Goal: Task Accomplishment & Management: Manage account settings

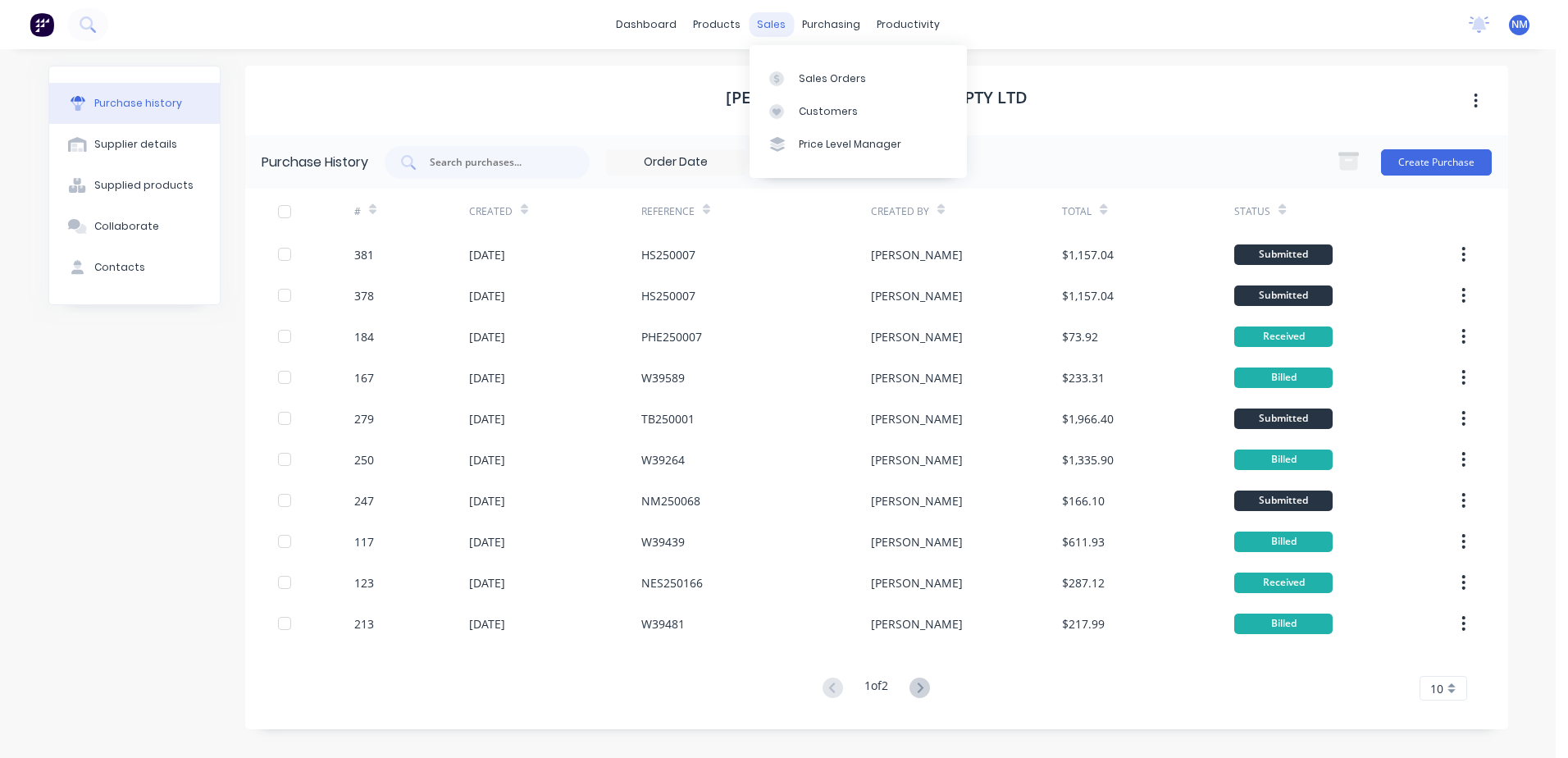
click at [774, 28] on div "sales" at bounding box center [771, 24] width 45 height 24
click at [813, 81] on div "Sales Orders" at bounding box center [833, 79] width 67 height 15
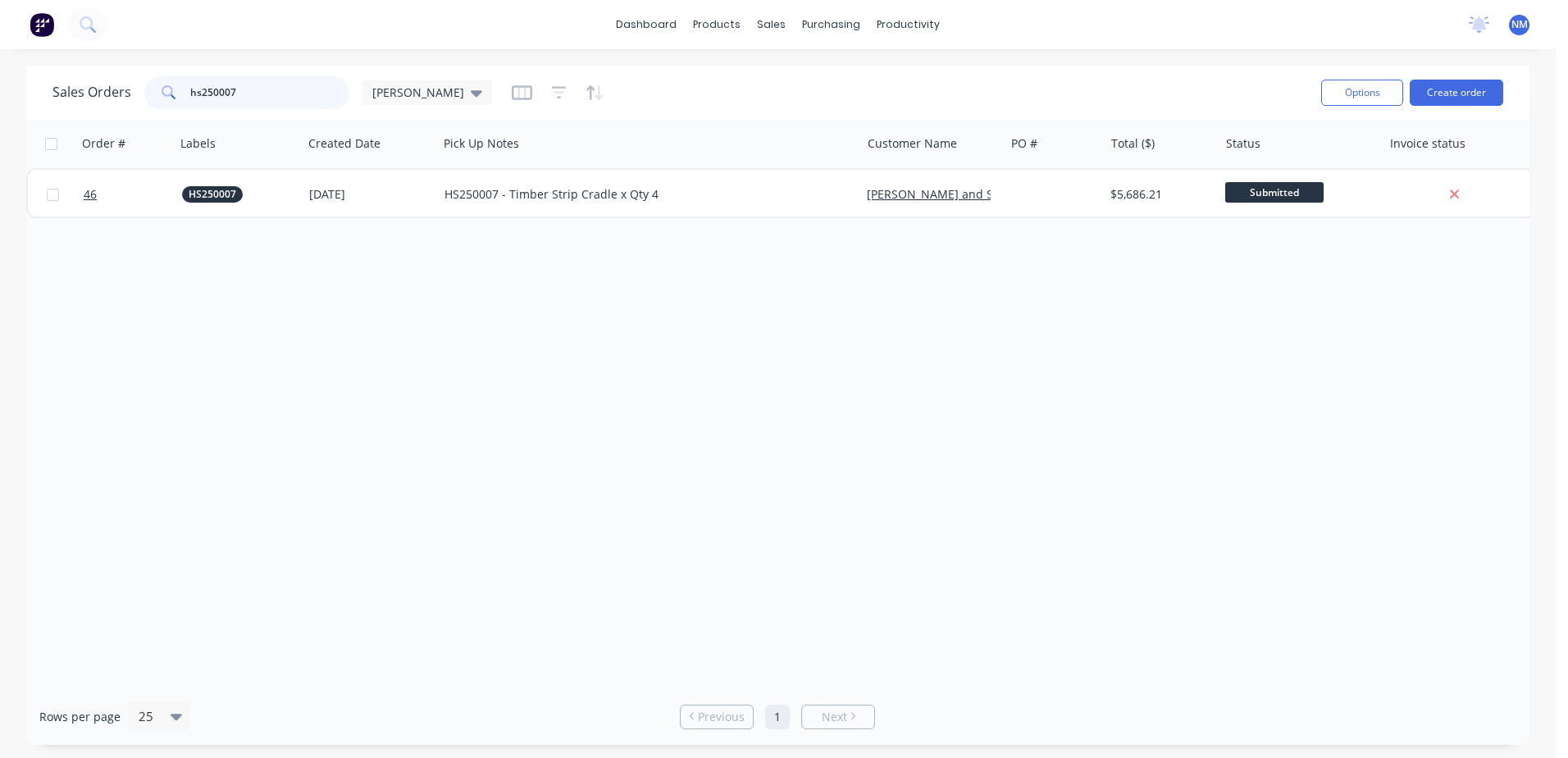
click at [242, 89] on input "hs250007" at bounding box center [270, 92] width 160 height 33
click at [872, 84] on div "Purchase Orders" at bounding box center [884, 79] width 87 height 15
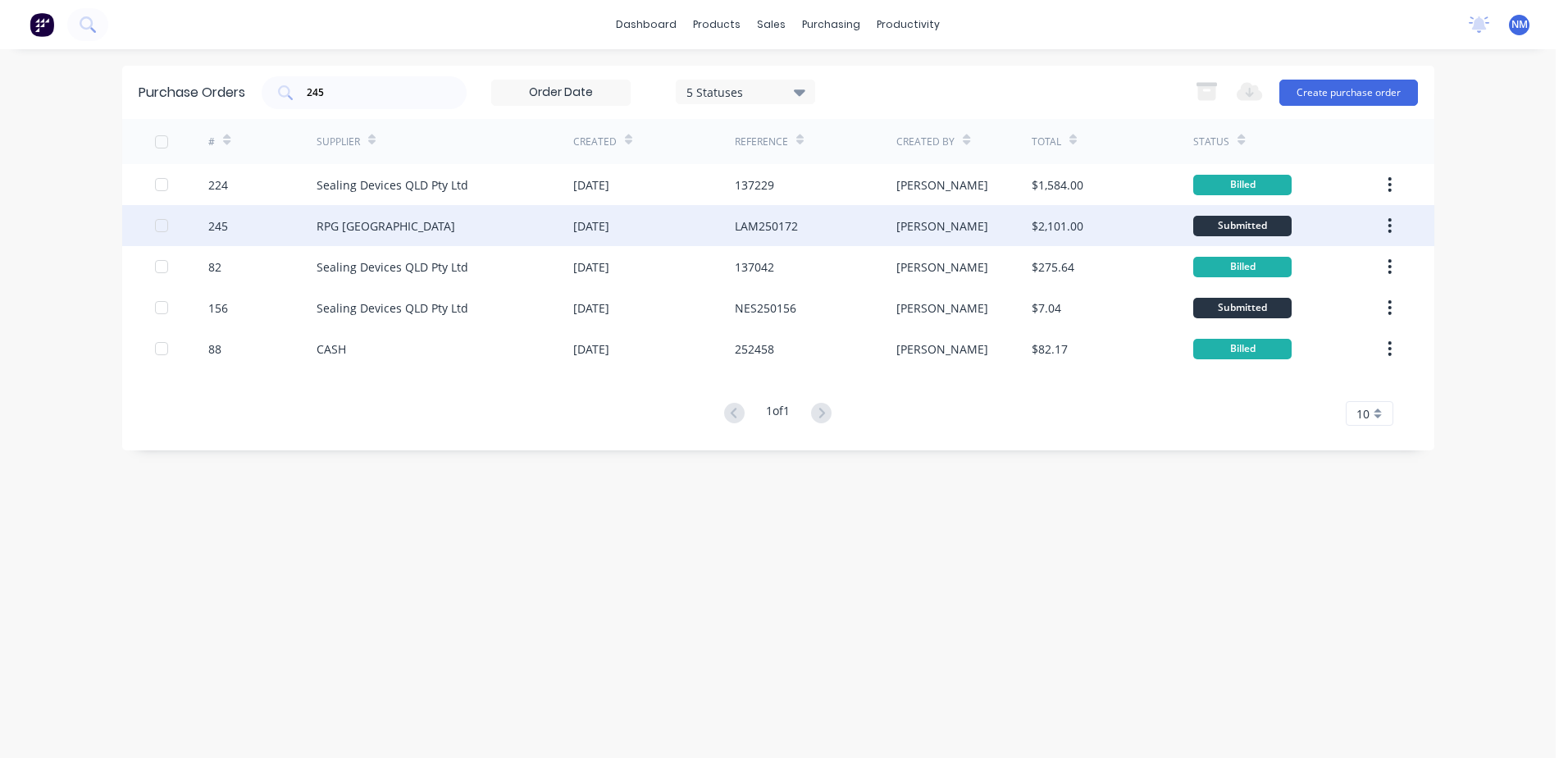
click at [443, 226] on div "RPG [GEOGRAPHIC_DATA]" at bounding box center [444, 225] width 257 height 41
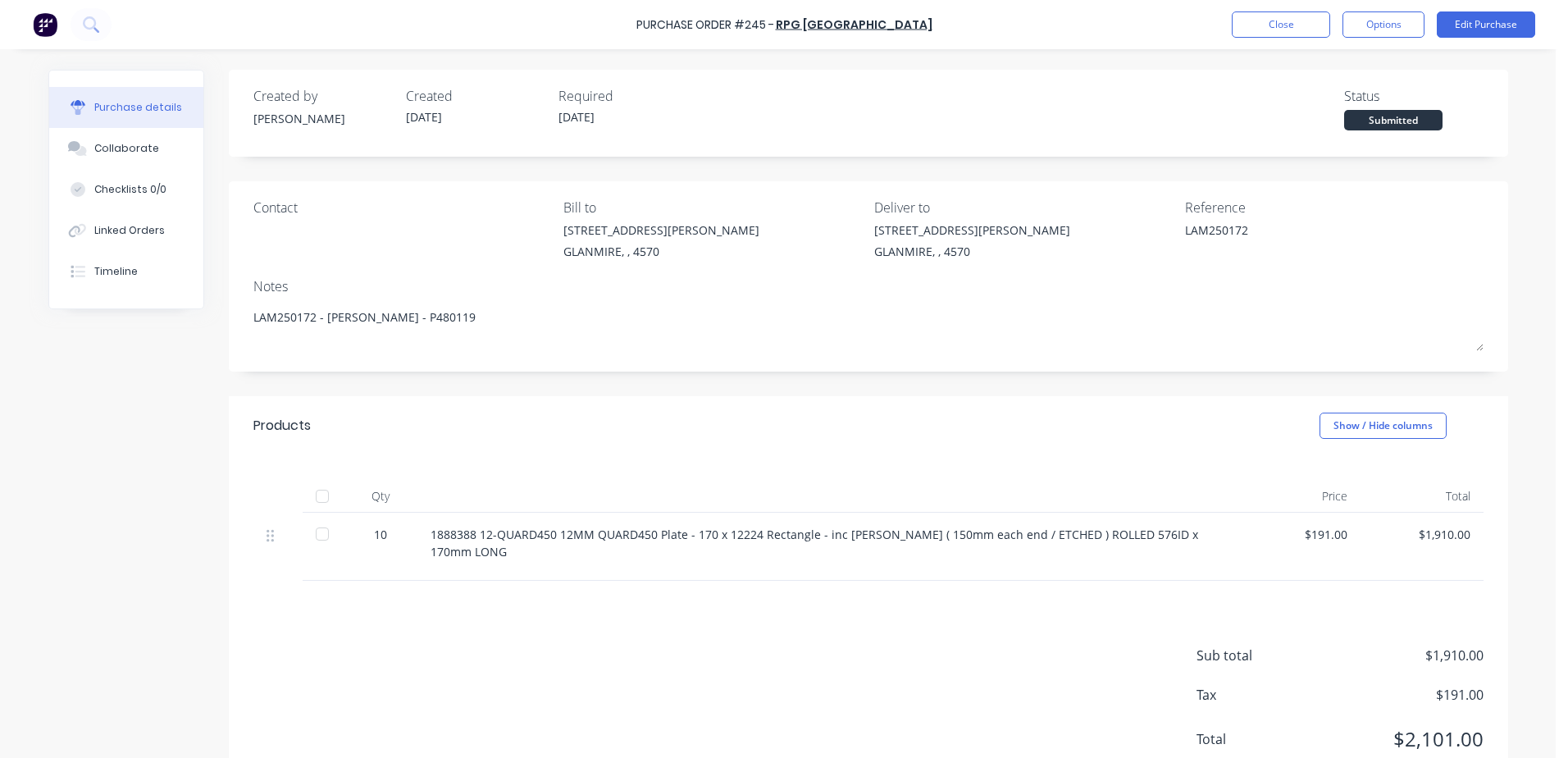
click at [311, 539] on div at bounding box center [322, 533] width 33 height 33
type textarea "x"
click at [1290, 31] on button "Close" at bounding box center [1280, 24] width 98 height 26
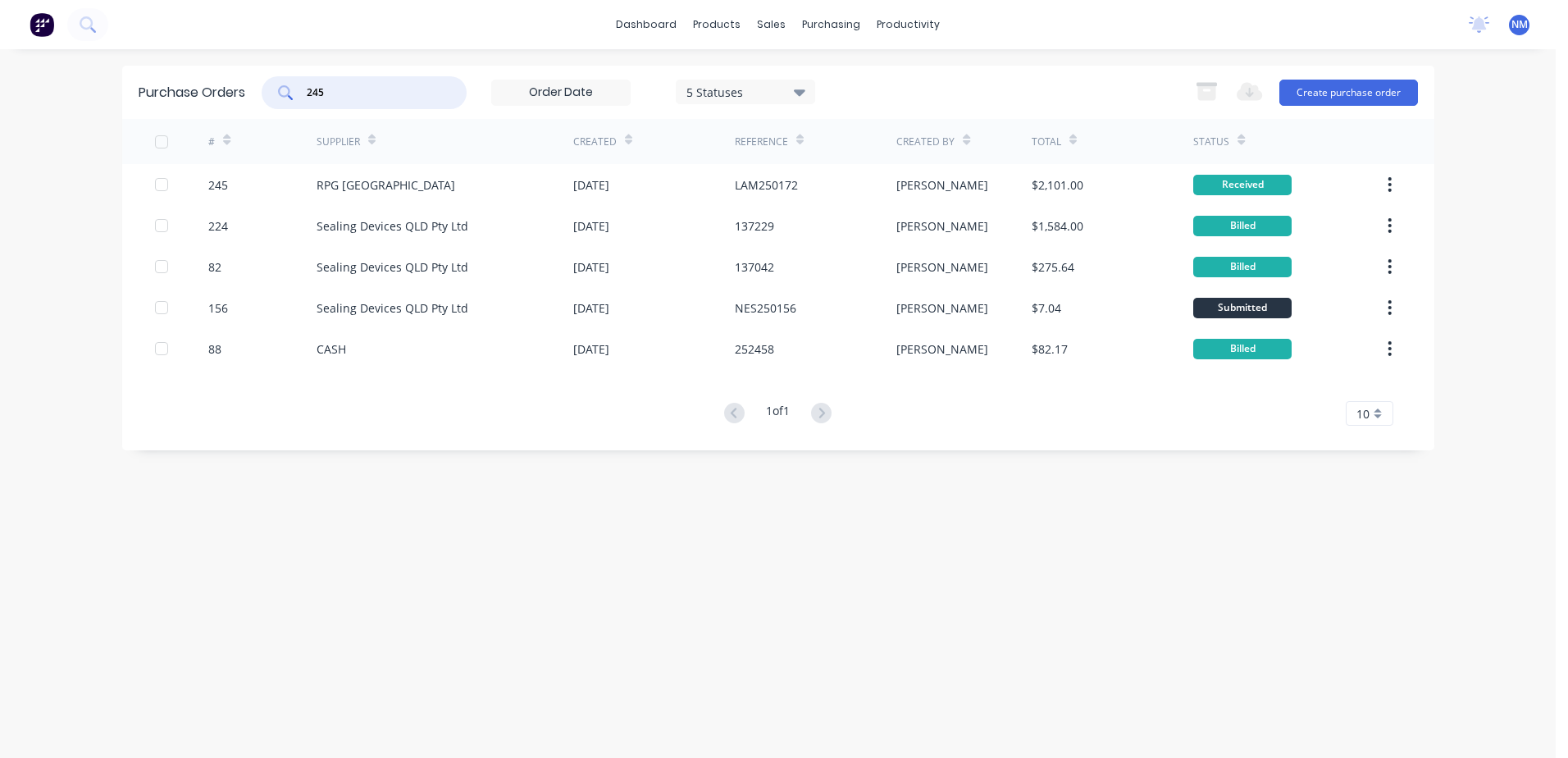
drag, startPoint x: 347, startPoint y: 98, endPoint x: 274, endPoint y: 89, distance: 73.6
click at [274, 89] on div "245" at bounding box center [364, 92] width 205 height 33
type input "377"
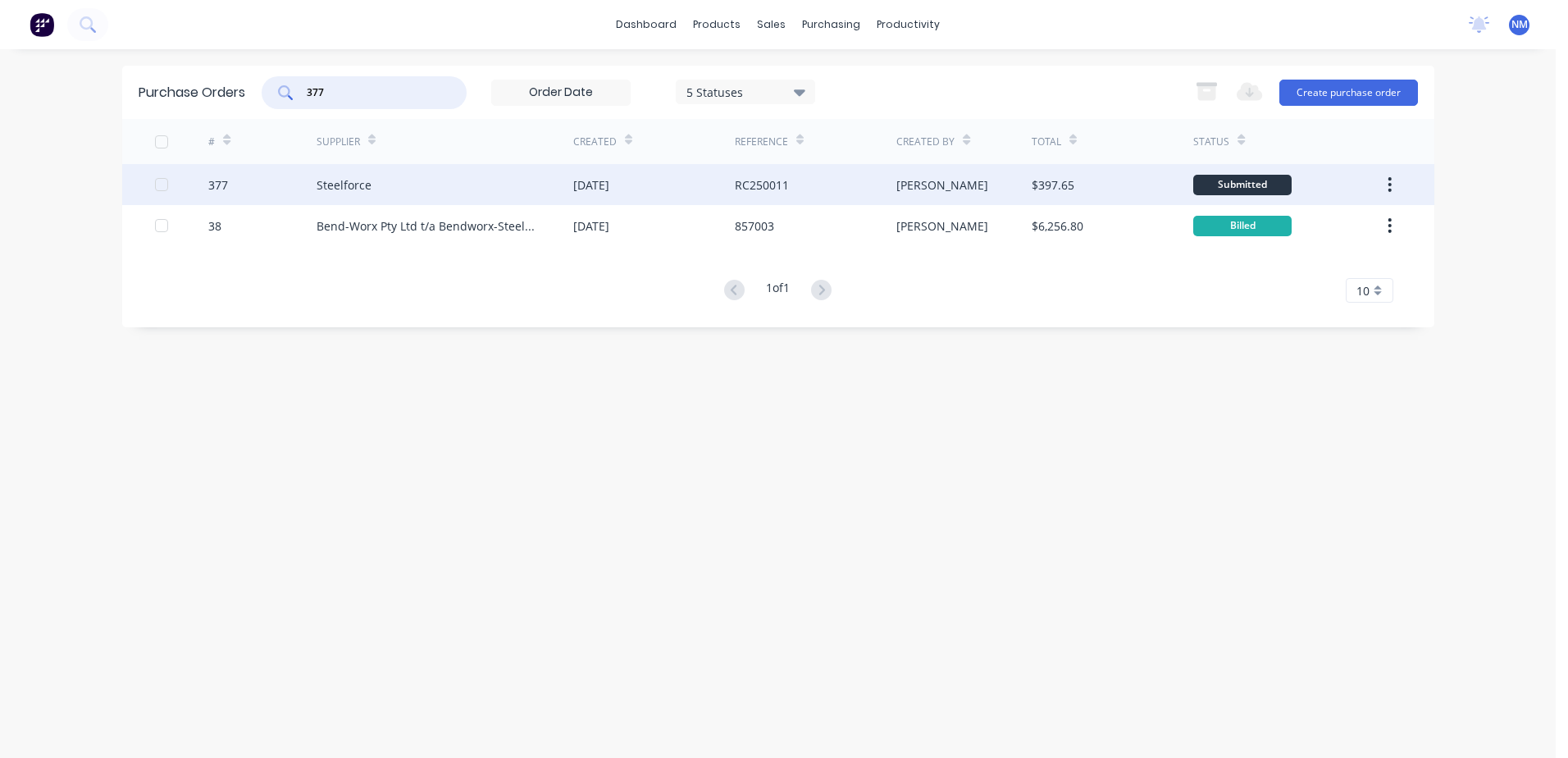
click at [512, 184] on div "Steelforce" at bounding box center [444, 184] width 257 height 41
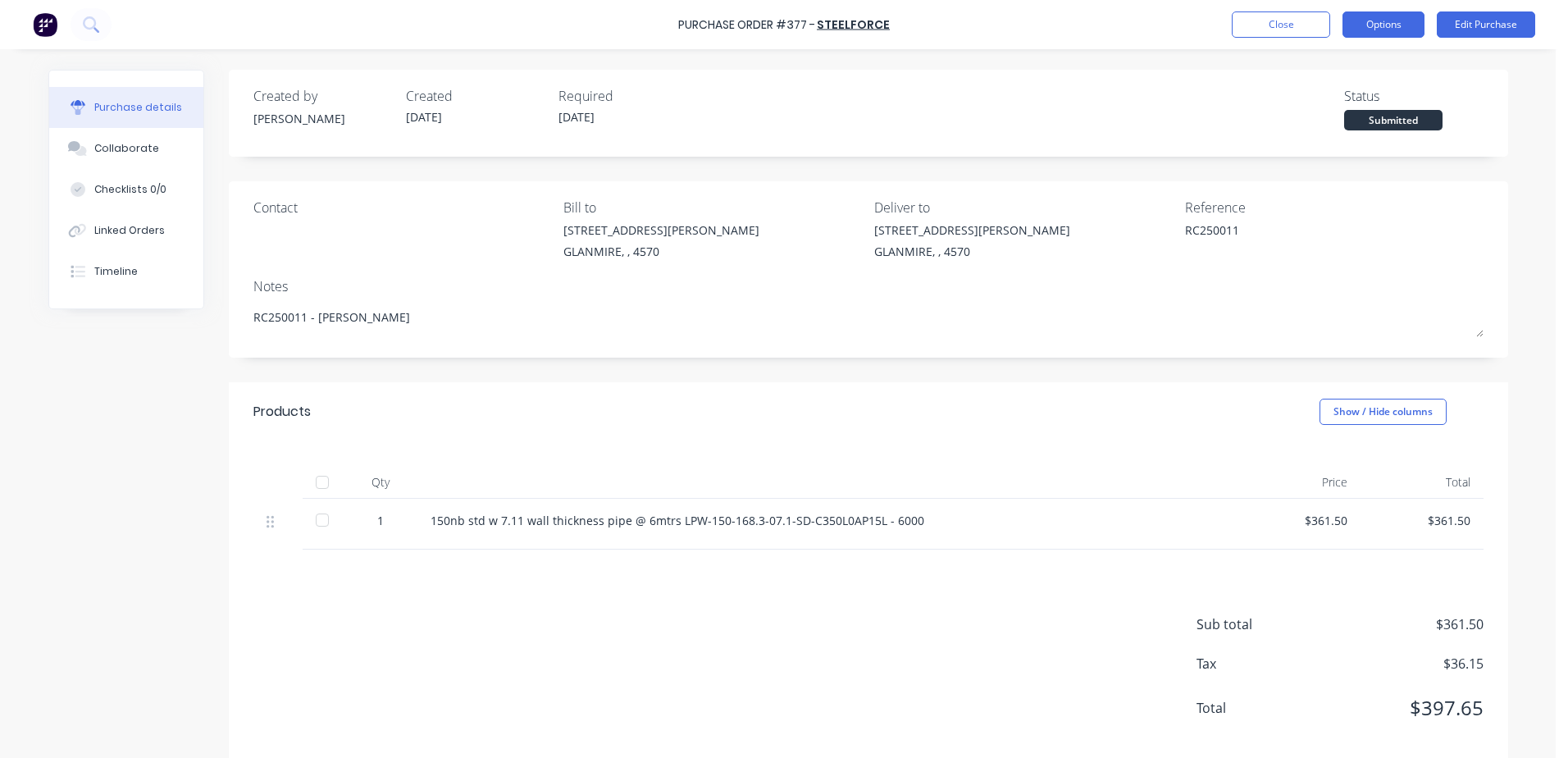
click at [1353, 26] on button "Options" at bounding box center [1384, 24] width 82 height 26
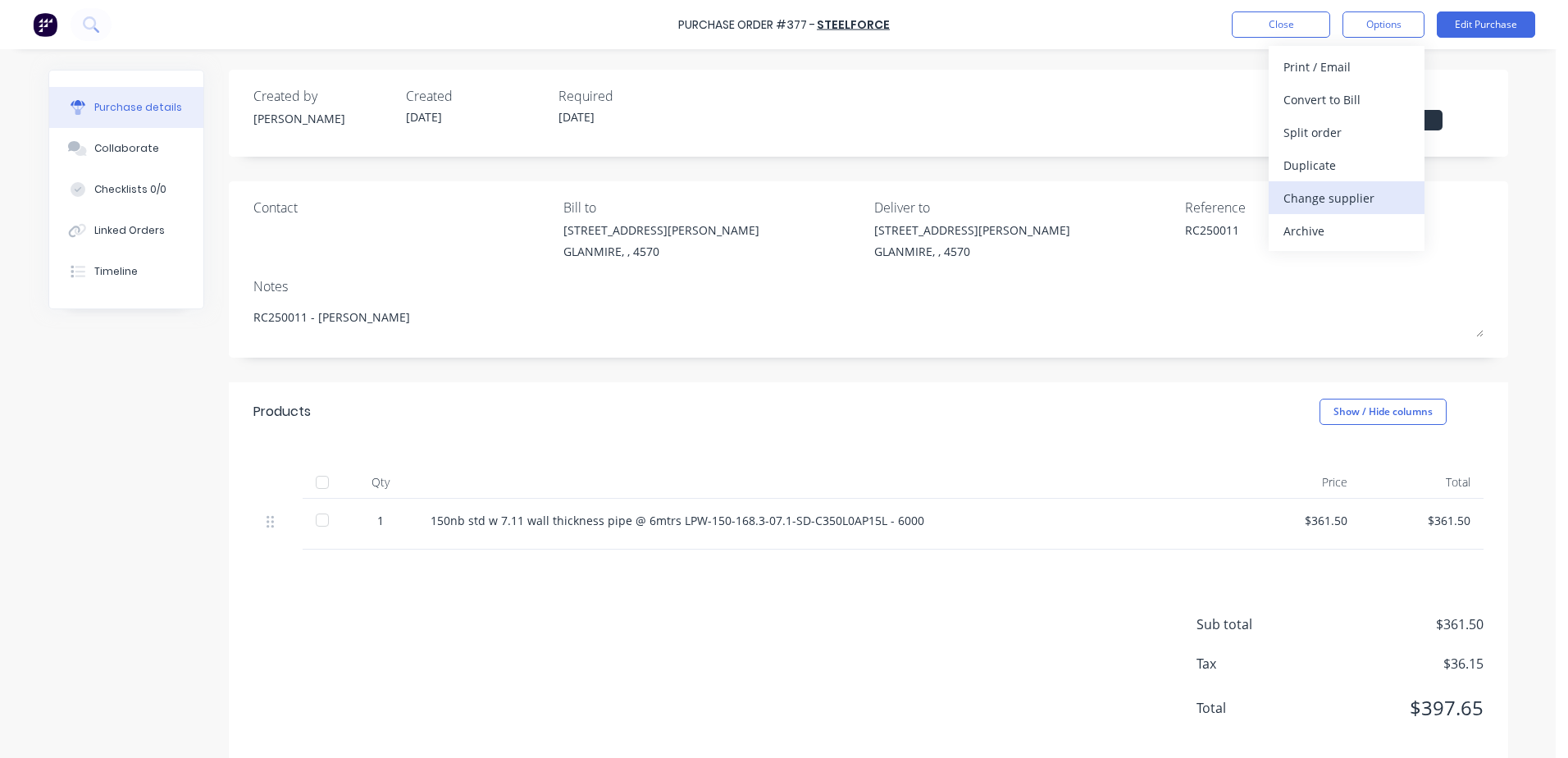
click at [1347, 195] on div "Change supplier" at bounding box center [1346, 198] width 127 height 23
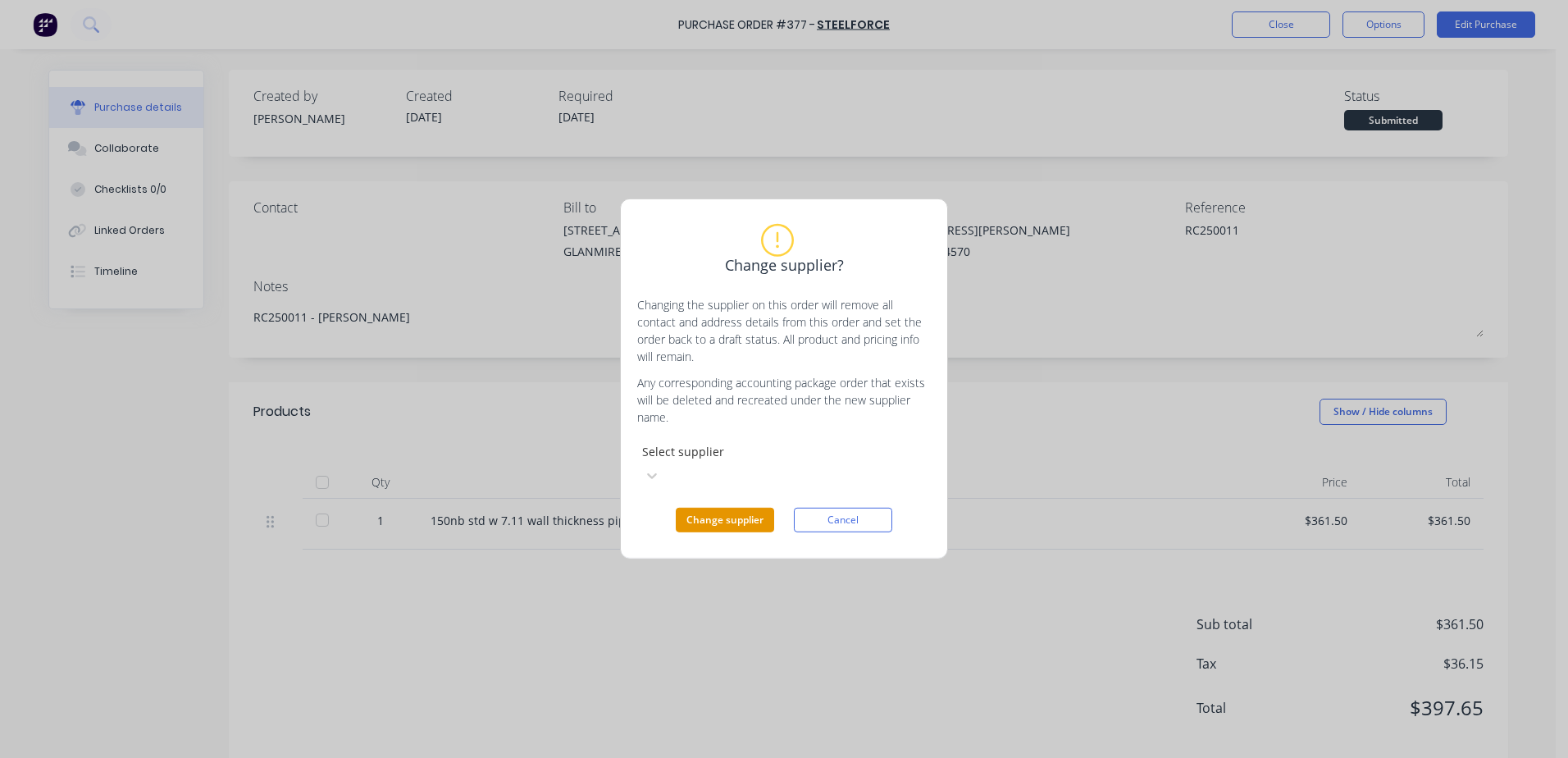
click at [725, 513] on button "Change supplier" at bounding box center [724, 519] width 98 height 24
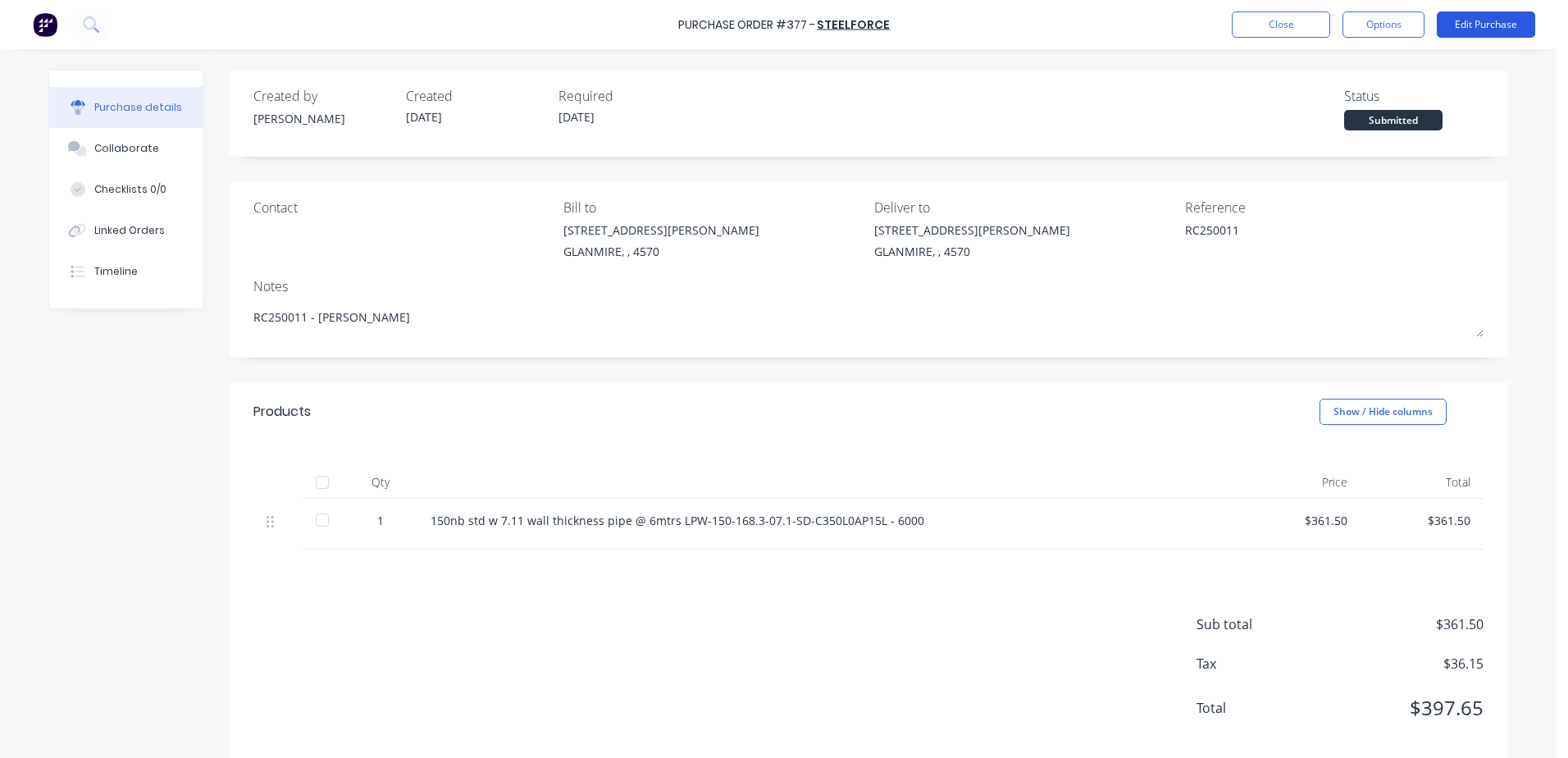
click at [1496, 26] on button "Edit Purchase" at bounding box center [1485, 24] width 98 height 26
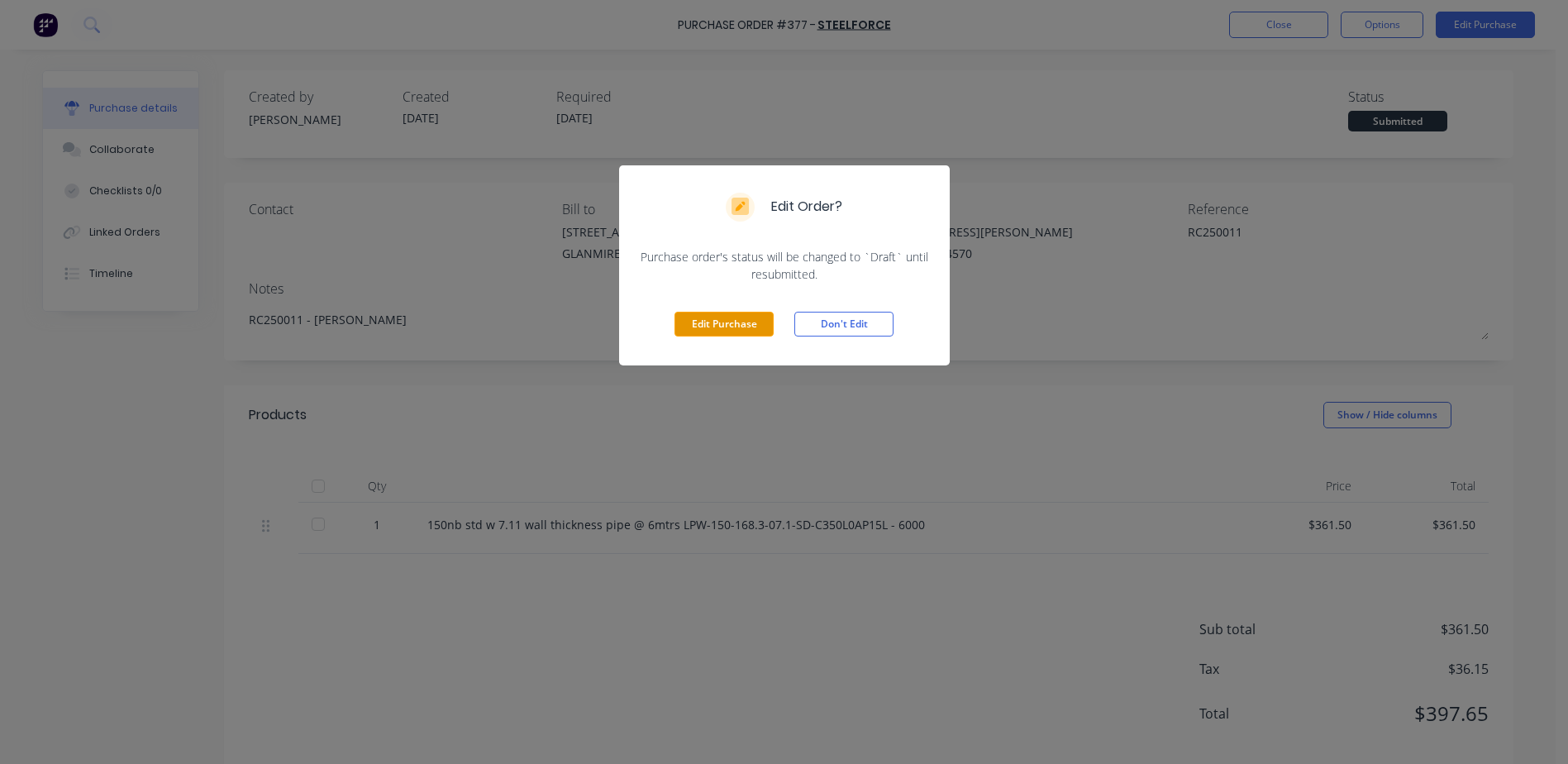
click at [697, 332] on button "Edit Purchase" at bounding box center [724, 324] width 99 height 25
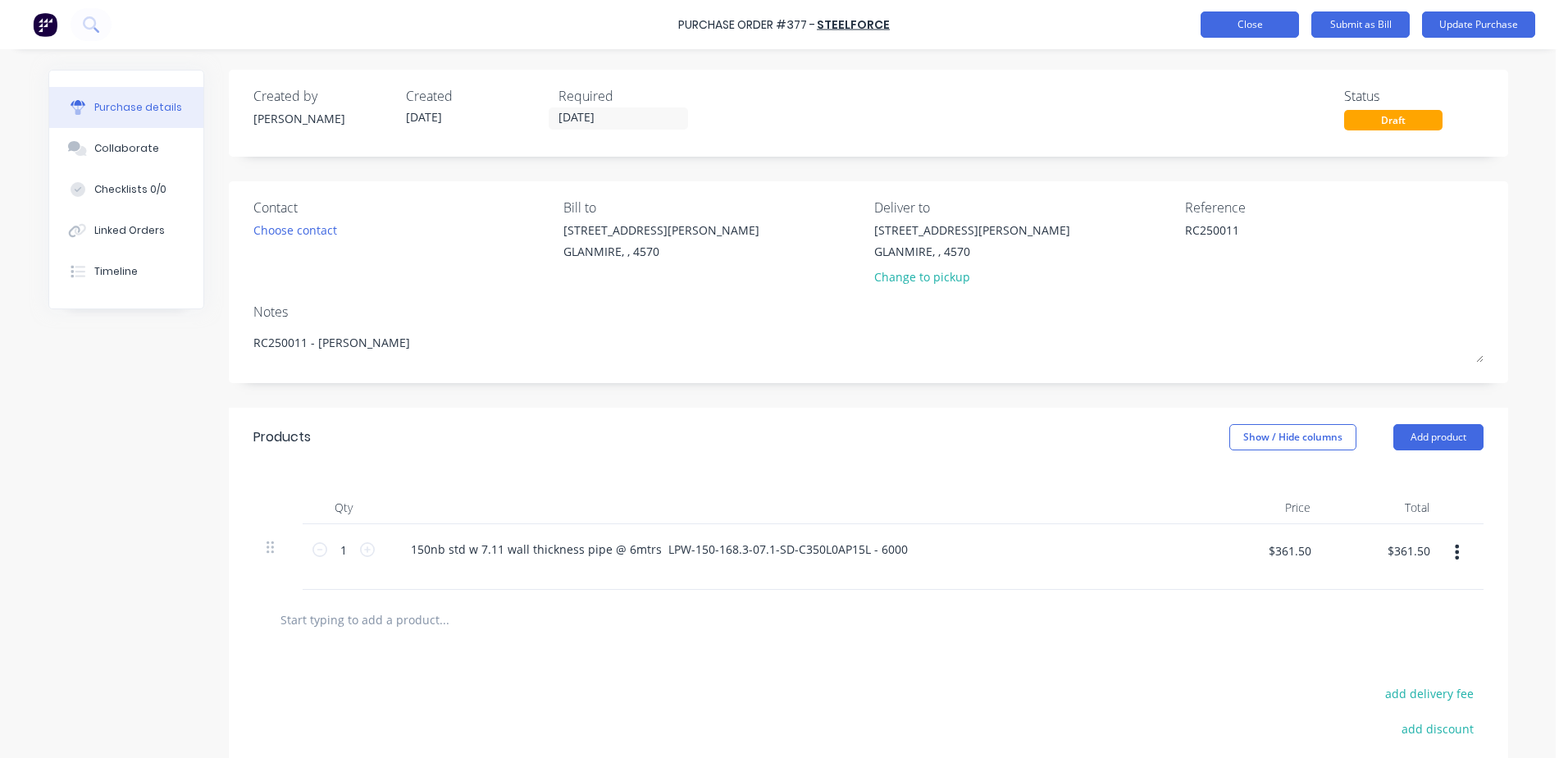
type textarea "x"
click at [1252, 37] on button "Close" at bounding box center [1249, 24] width 98 height 26
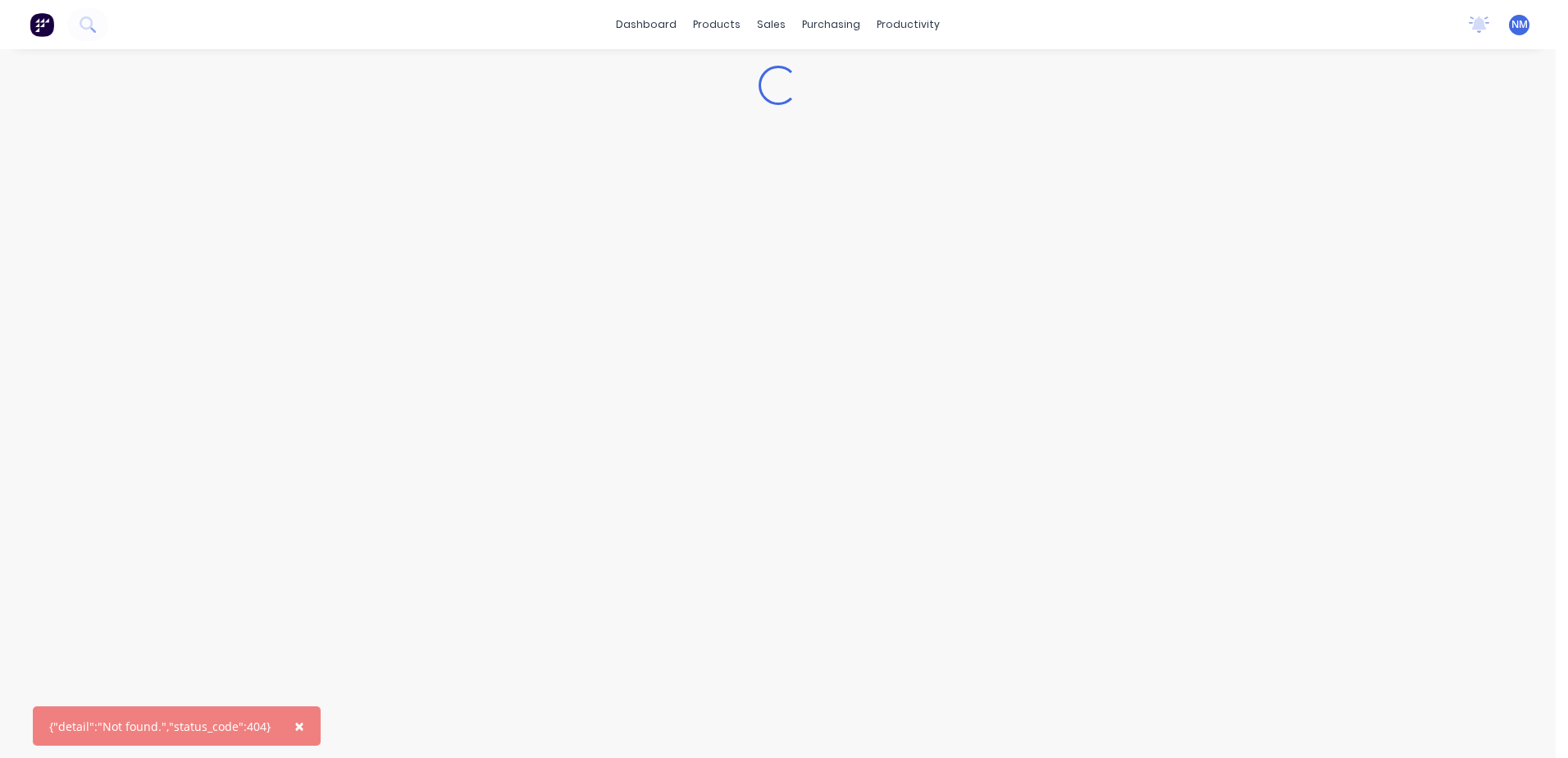
click at [294, 724] on span "×" at bounding box center [299, 725] width 10 height 23
click at [295, 728] on span "×" at bounding box center [299, 725] width 10 height 23
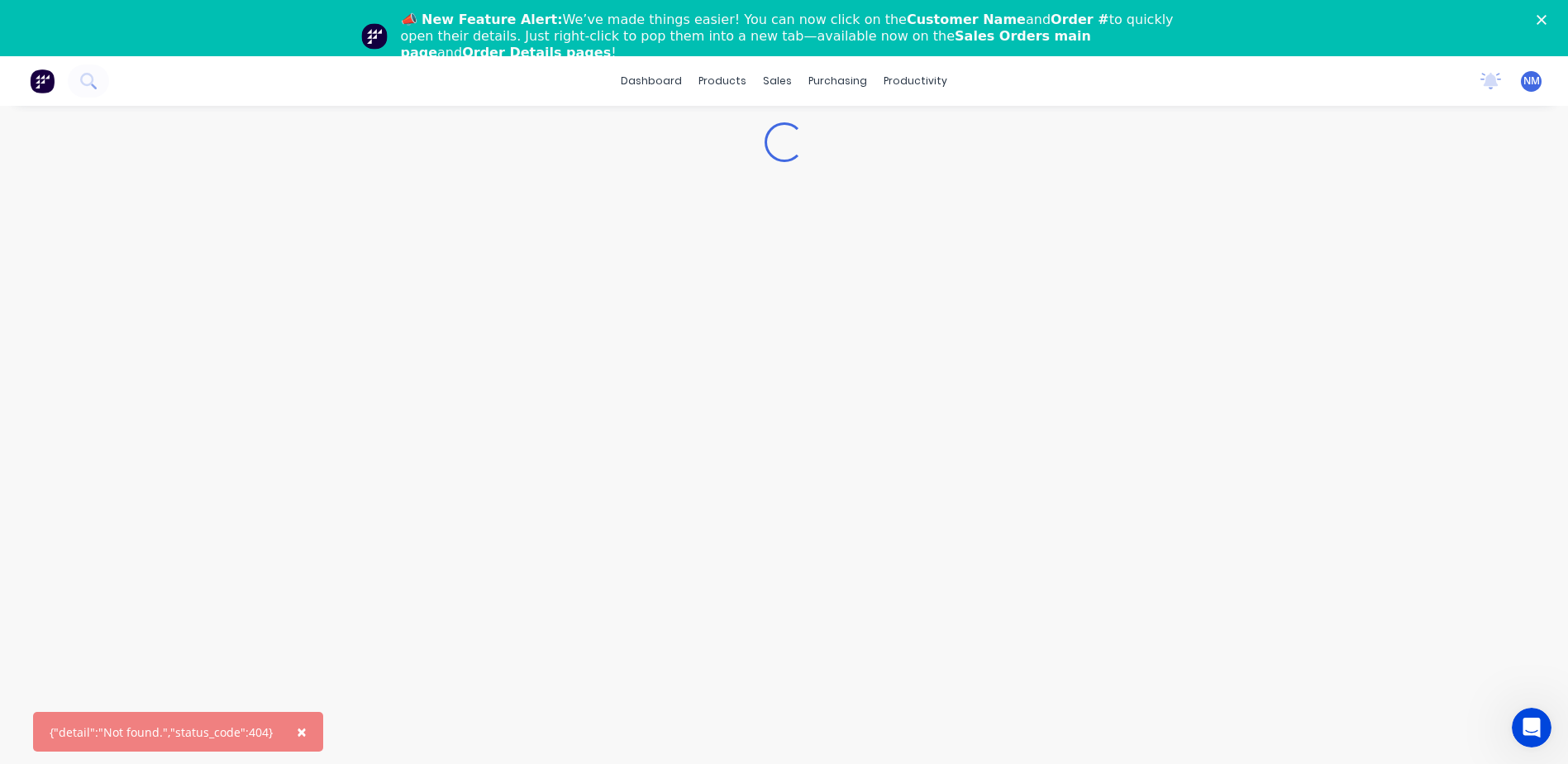
click at [1547, 20] on icon "Close" at bounding box center [1542, 20] width 10 height 10
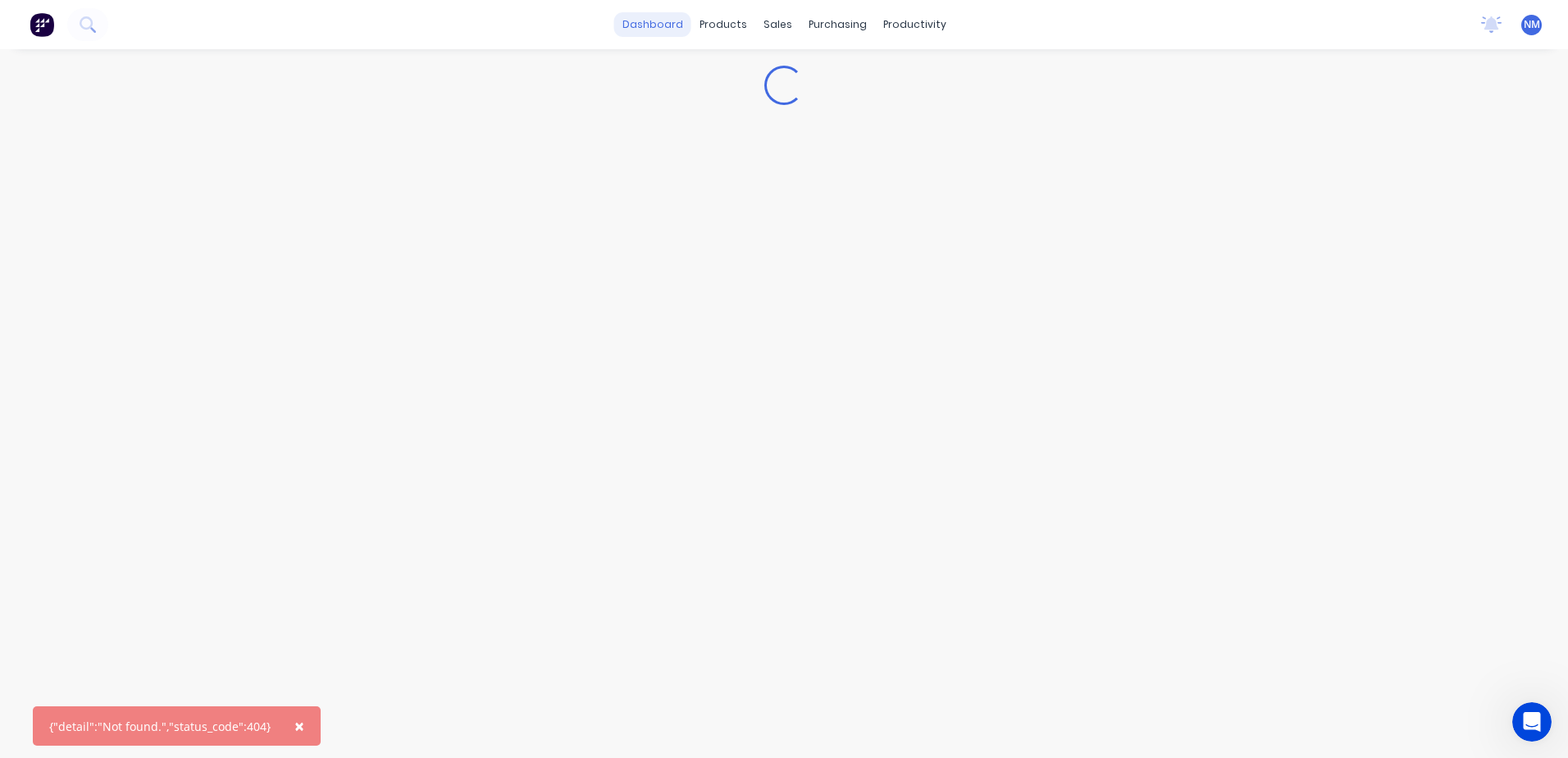
click at [645, 27] on link "dashboard" at bounding box center [652, 24] width 77 height 24
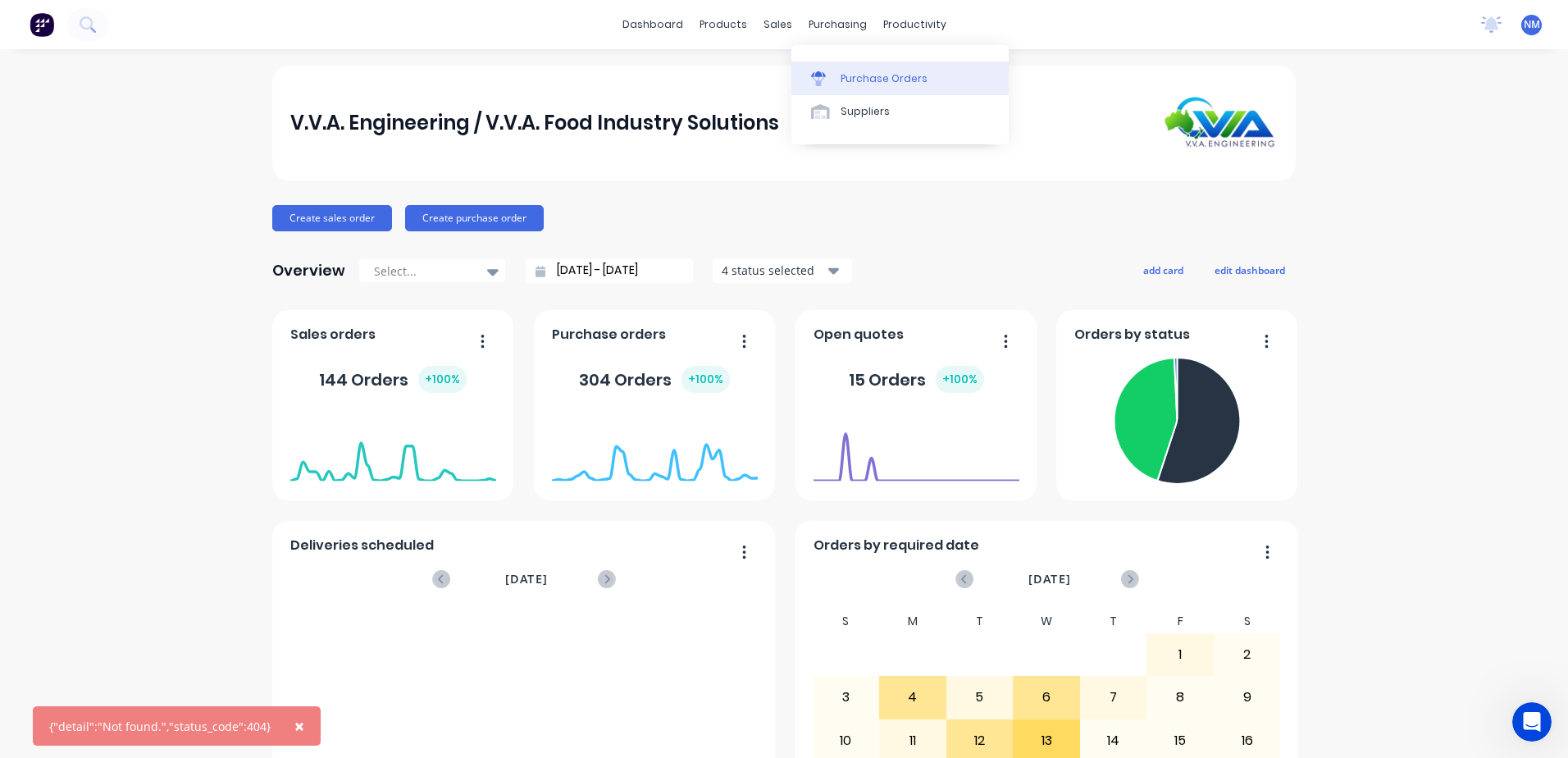
click at [863, 85] on div "Purchase Orders" at bounding box center [884, 79] width 87 height 15
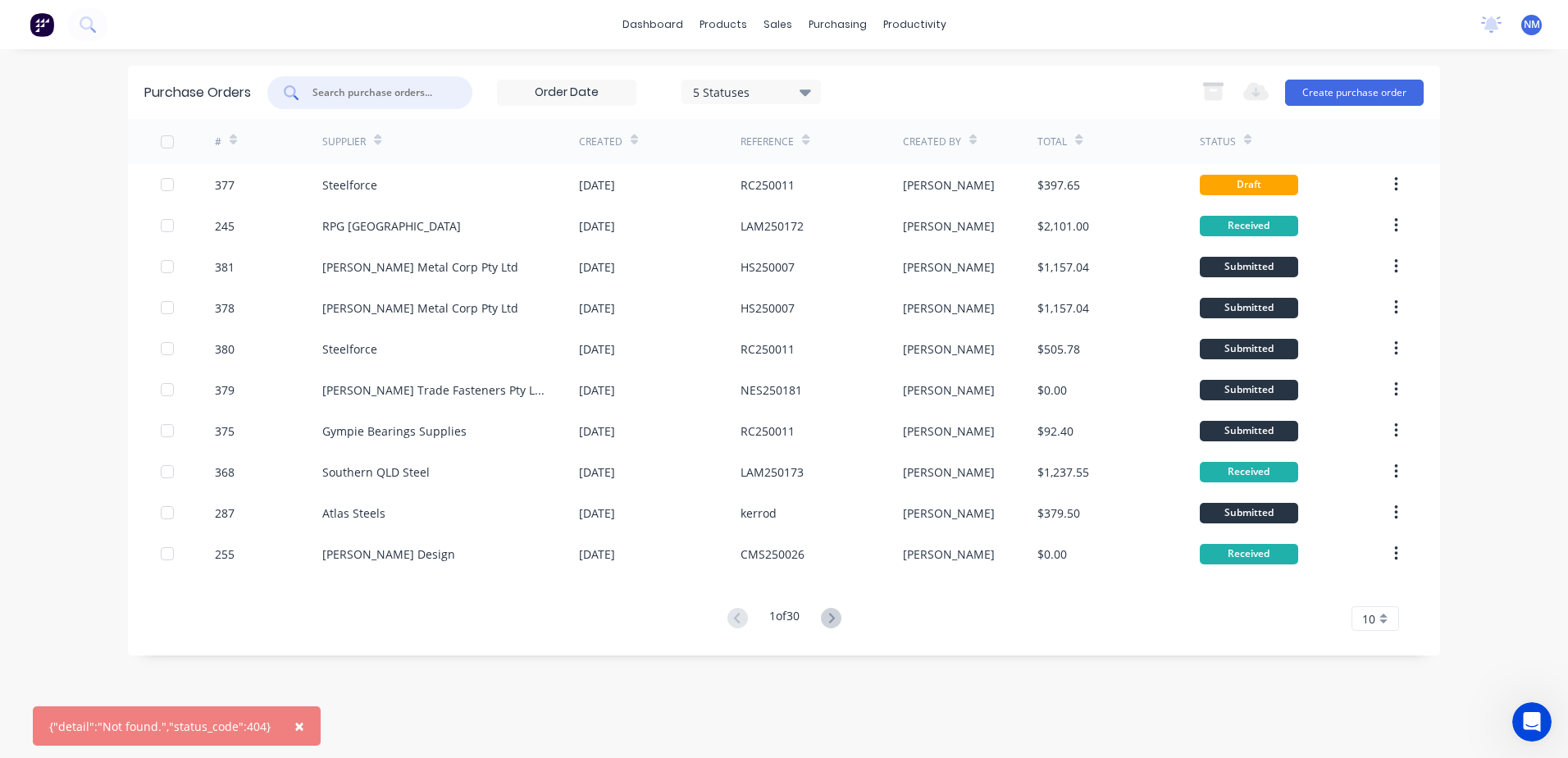
click at [376, 96] on input "text" at bounding box center [379, 93] width 136 height 17
type input "377"
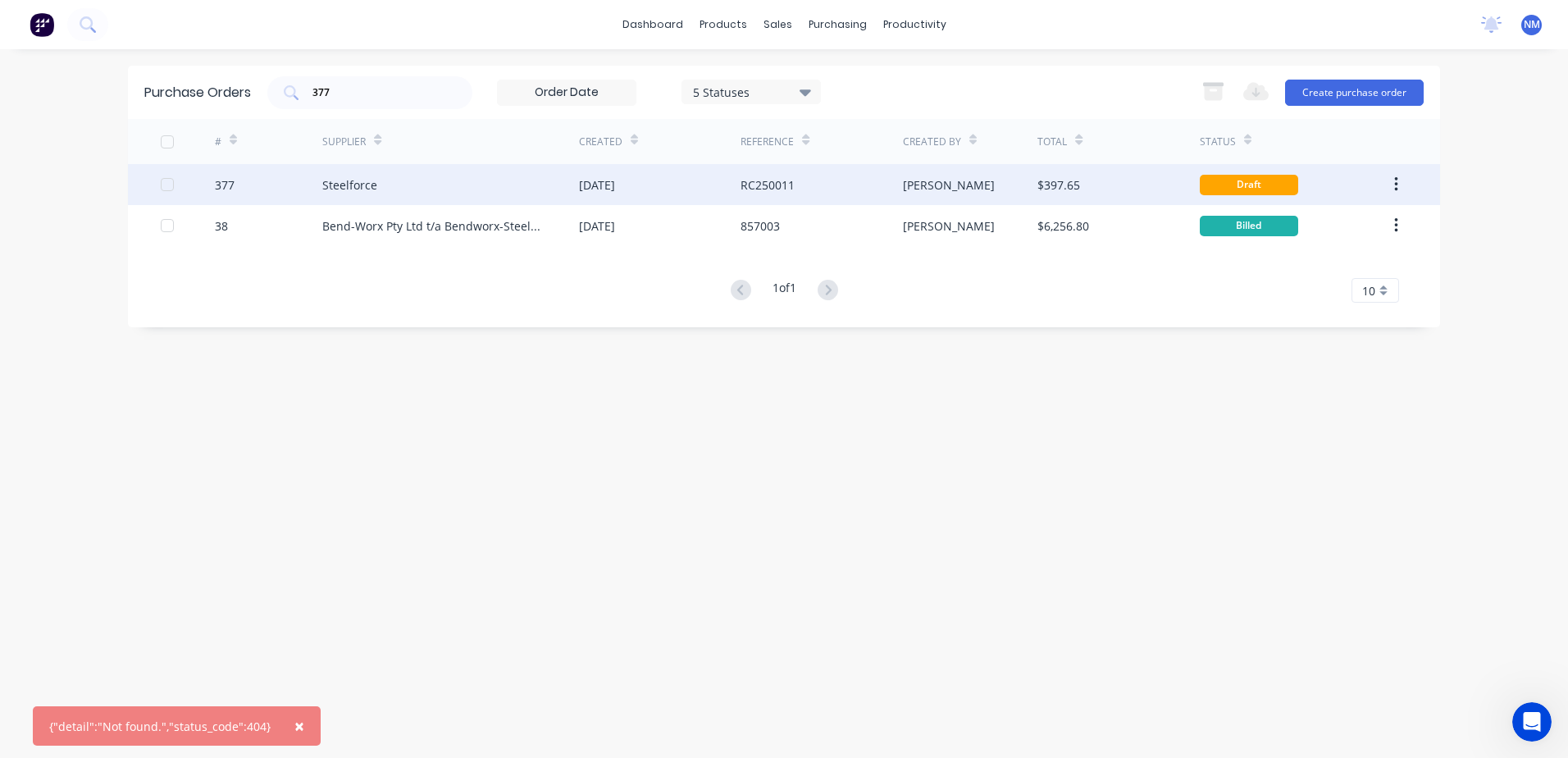
click at [874, 185] on div "RC250011" at bounding box center [821, 184] width 162 height 41
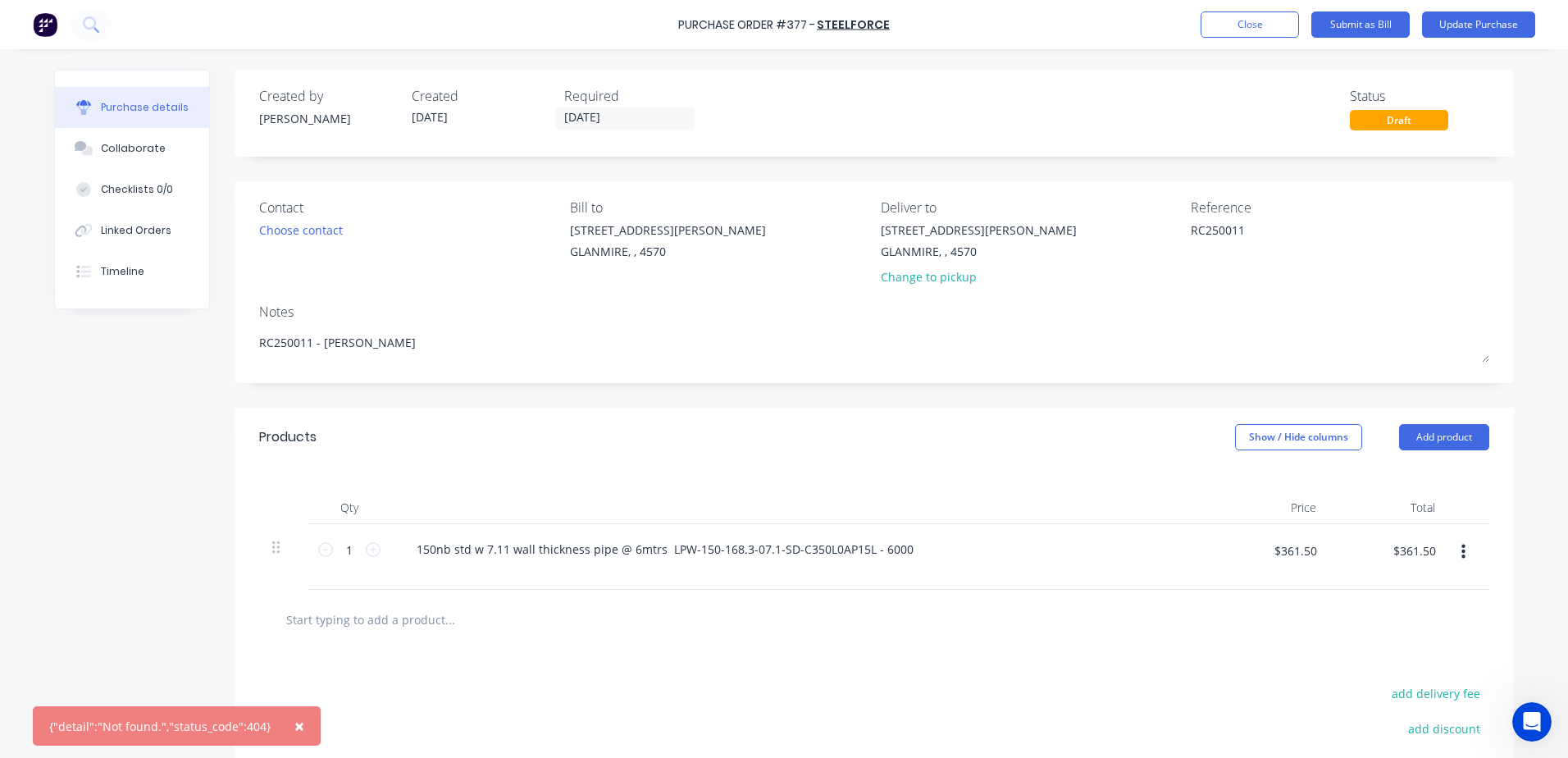
click at [294, 729] on span "×" at bounding box center [299, 725] width 10 height 23
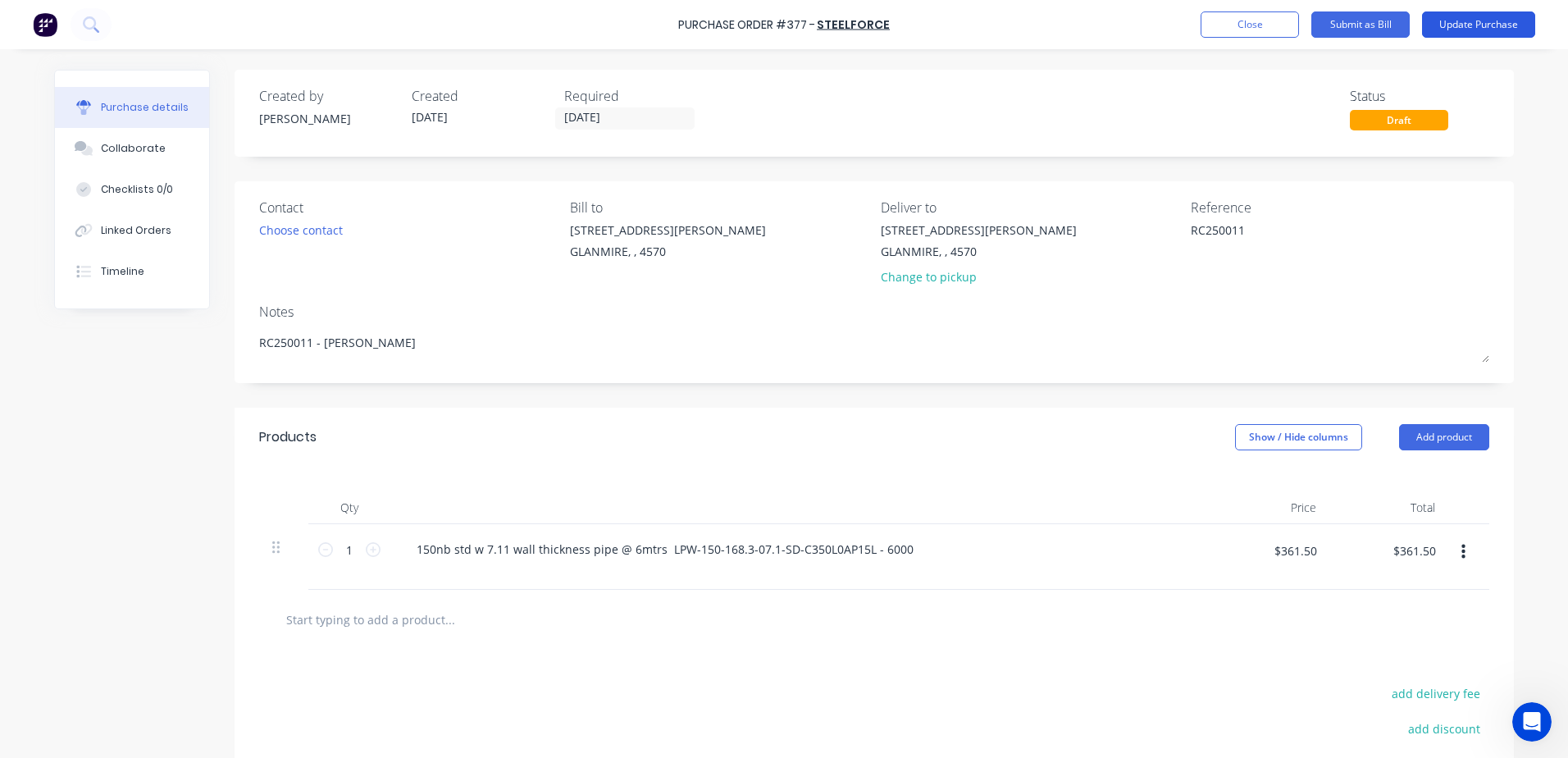
click at [1500, 34] on button "Update Purchase" at bounding box center [1478, 24] width 113 height 26
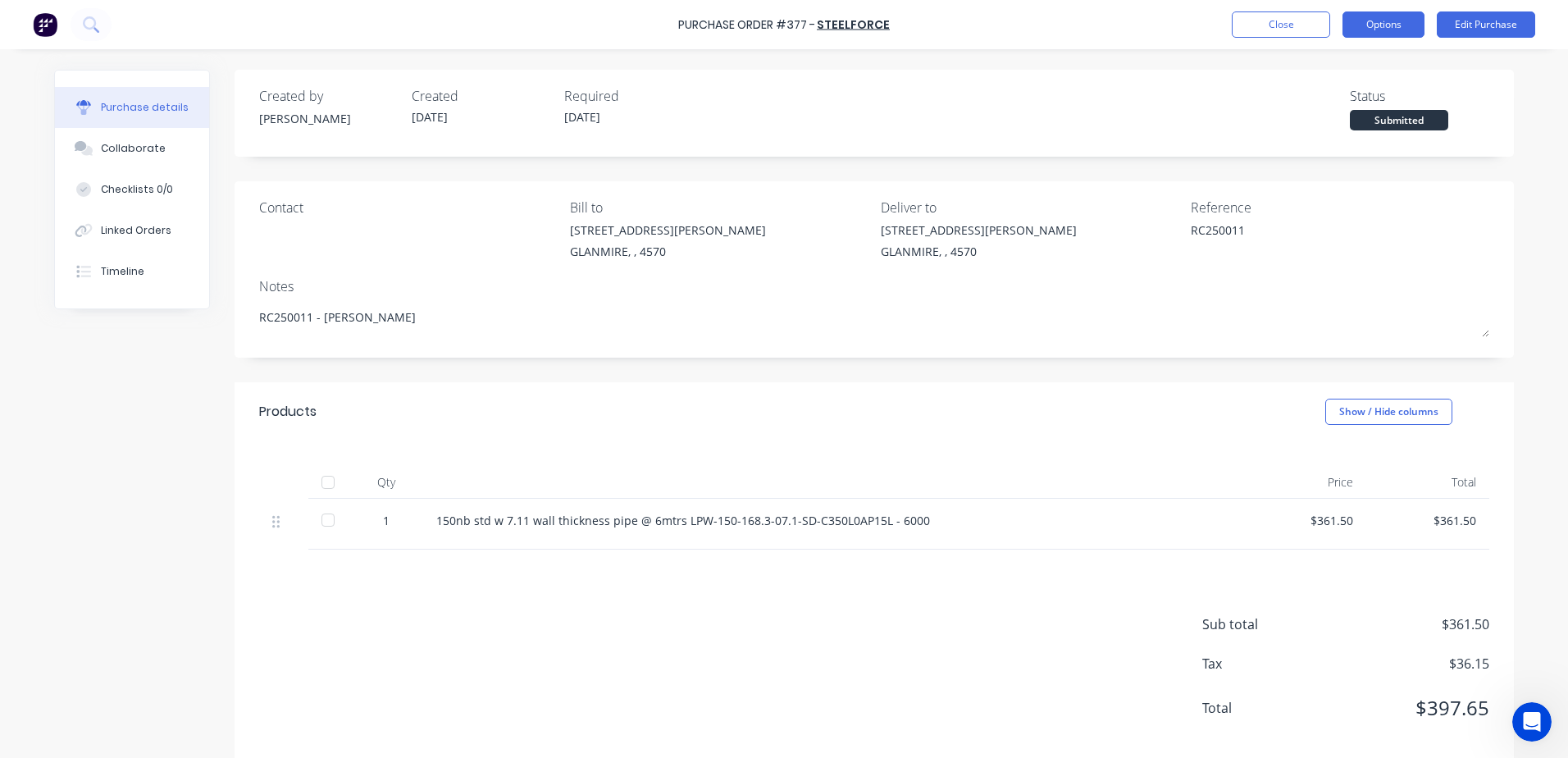
click at [1398, 18] on button "Options" at bounding box center [1384, 24] width 82 height 26
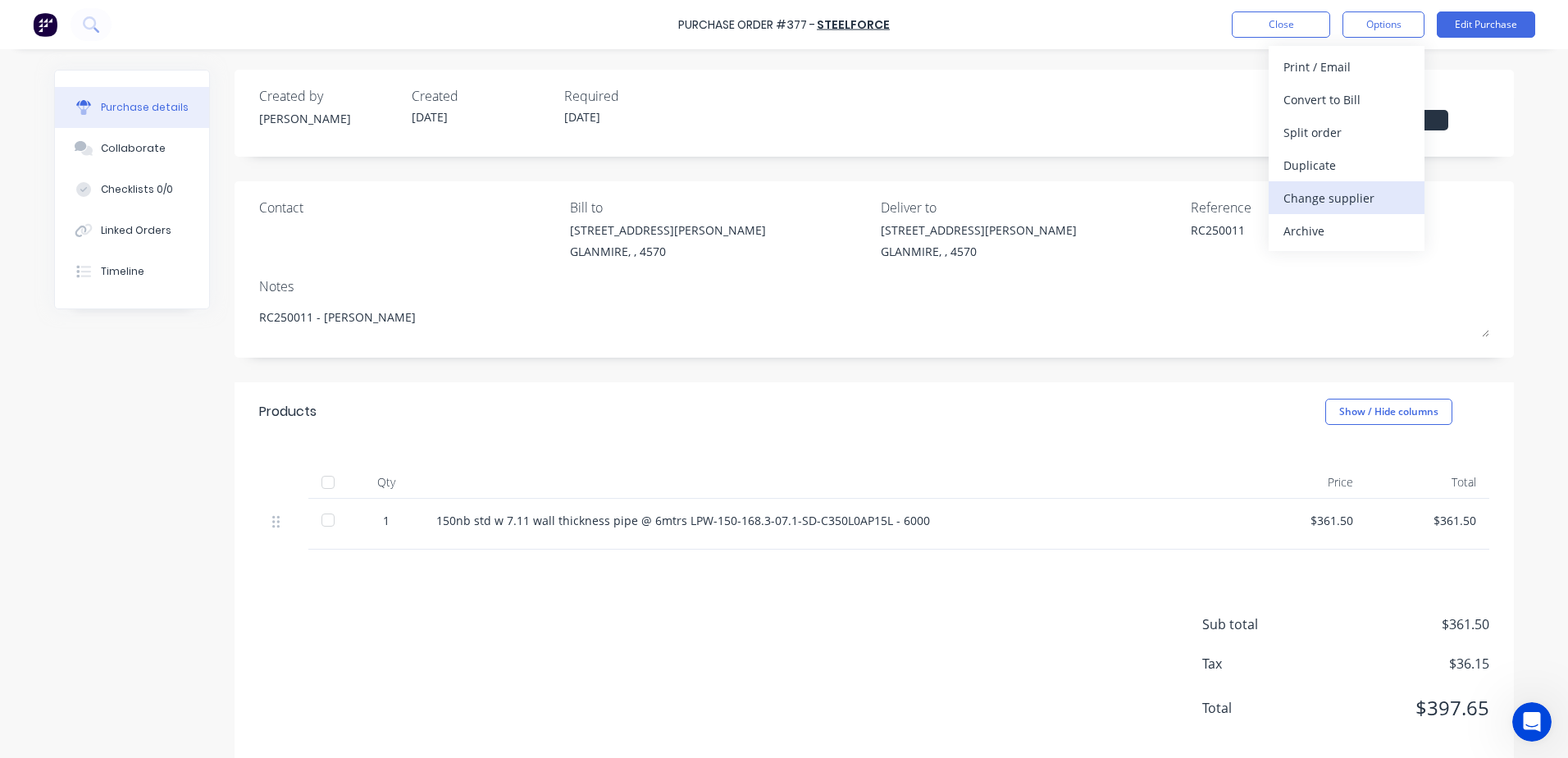
click at [1354, 195] on div "Change supplier" at bounding box center [1346, 198] width 127 height 23
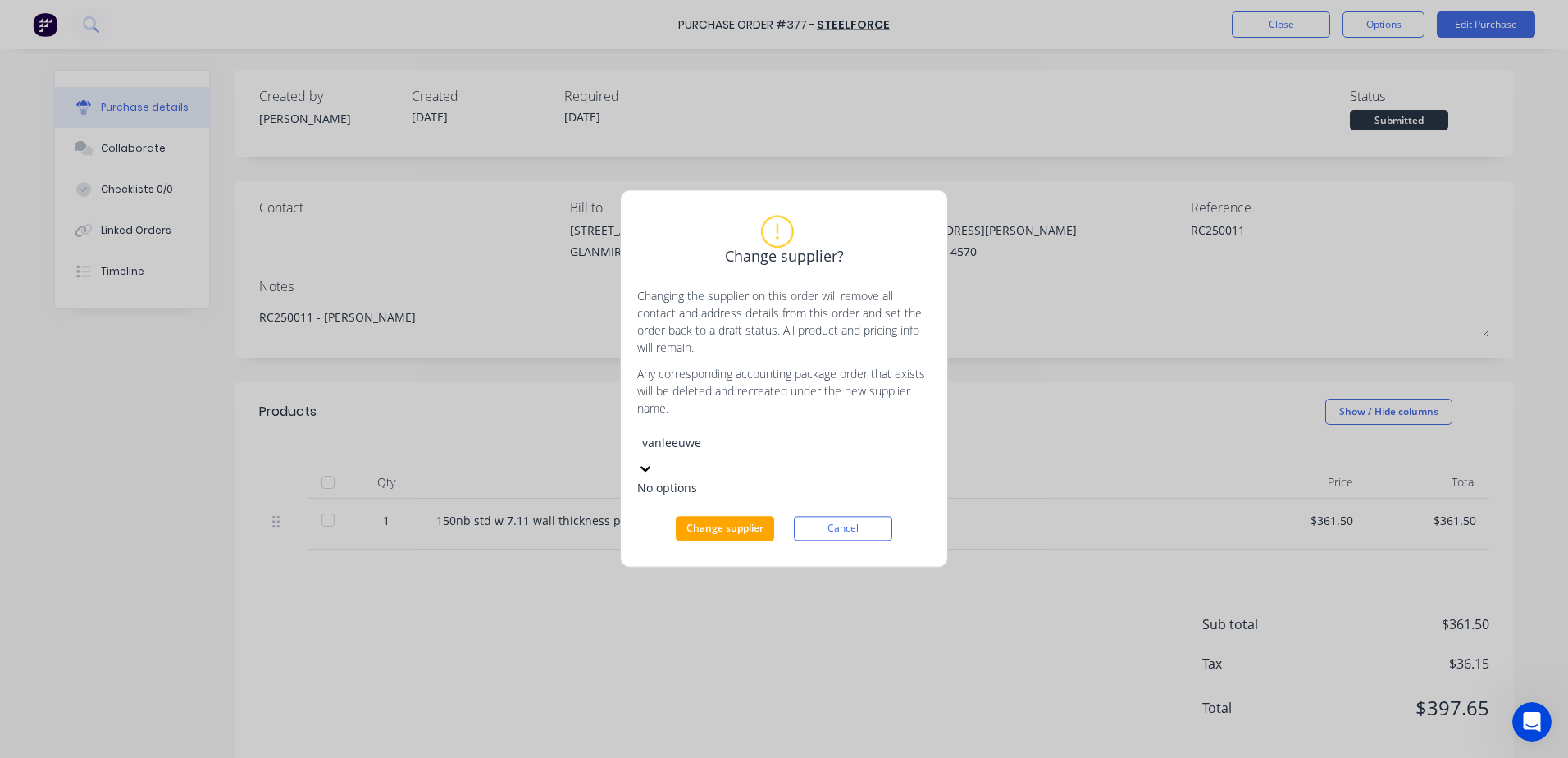
type input "vanleeuwen"
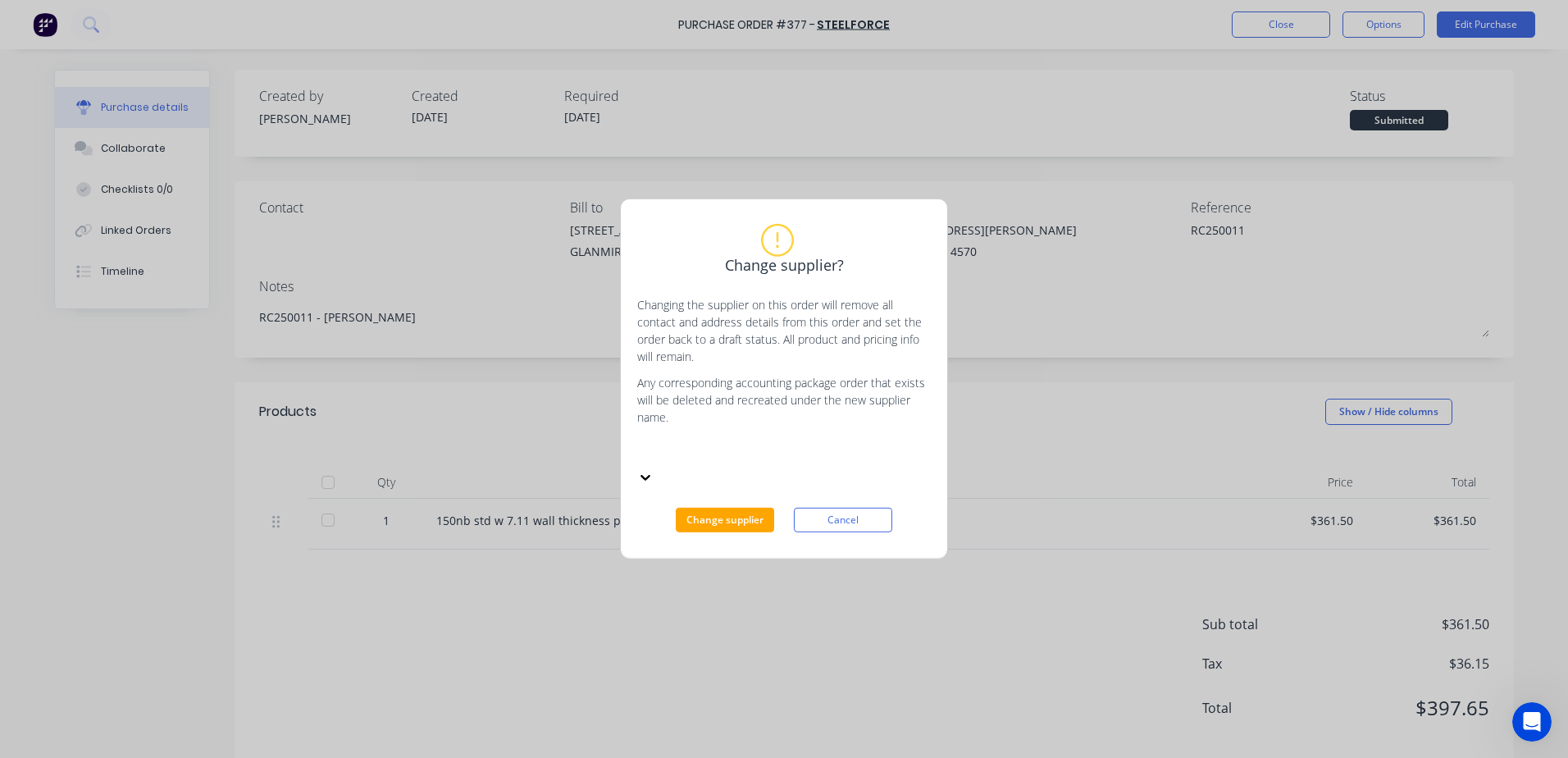
click at [766, 462] on div at bounding box center [761, 451] width 236 height 20
click at [653, 468] on icon at bounding box center [646, 476] width 17 height 17
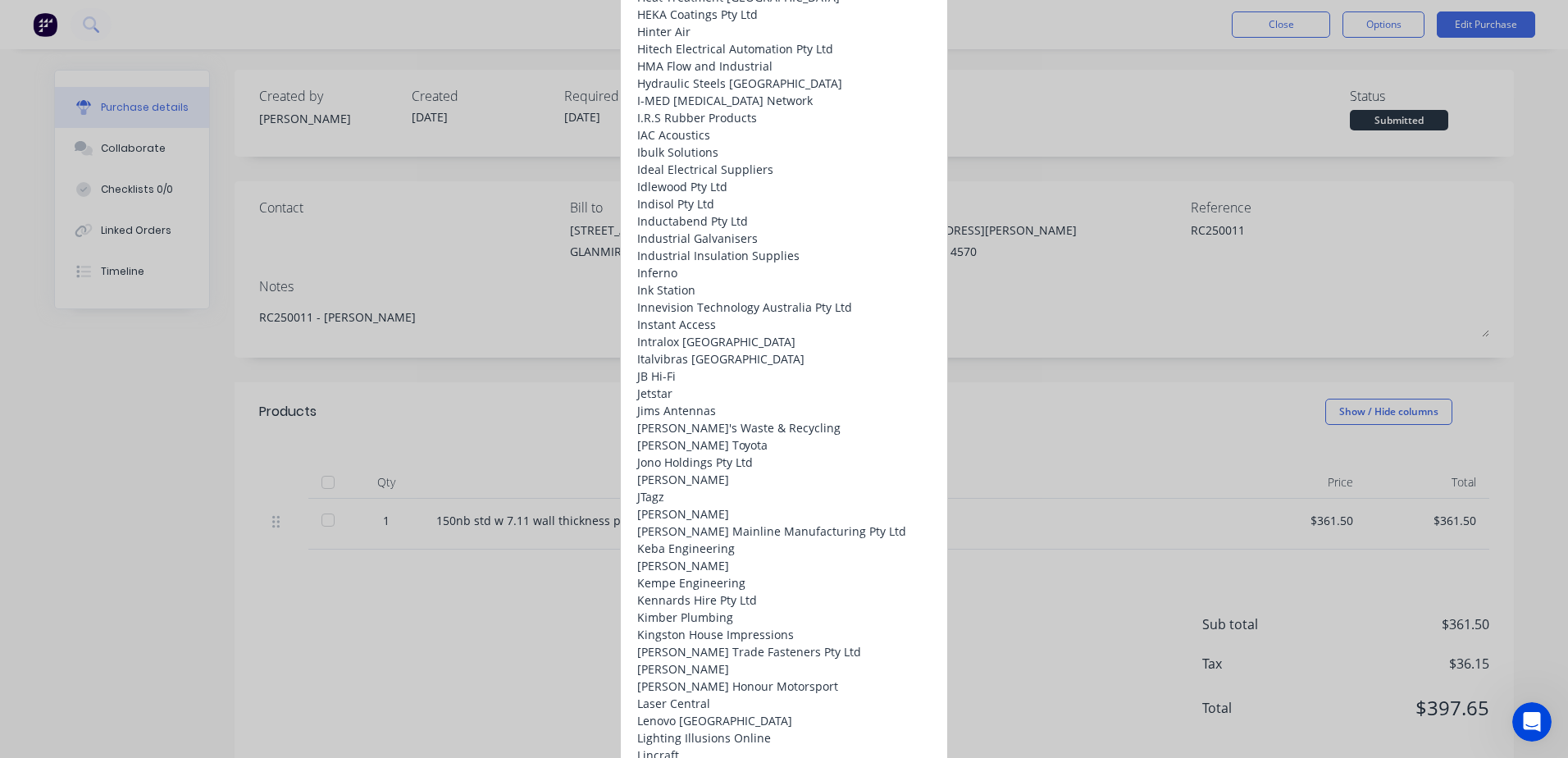
scroll to position [13366, 0]
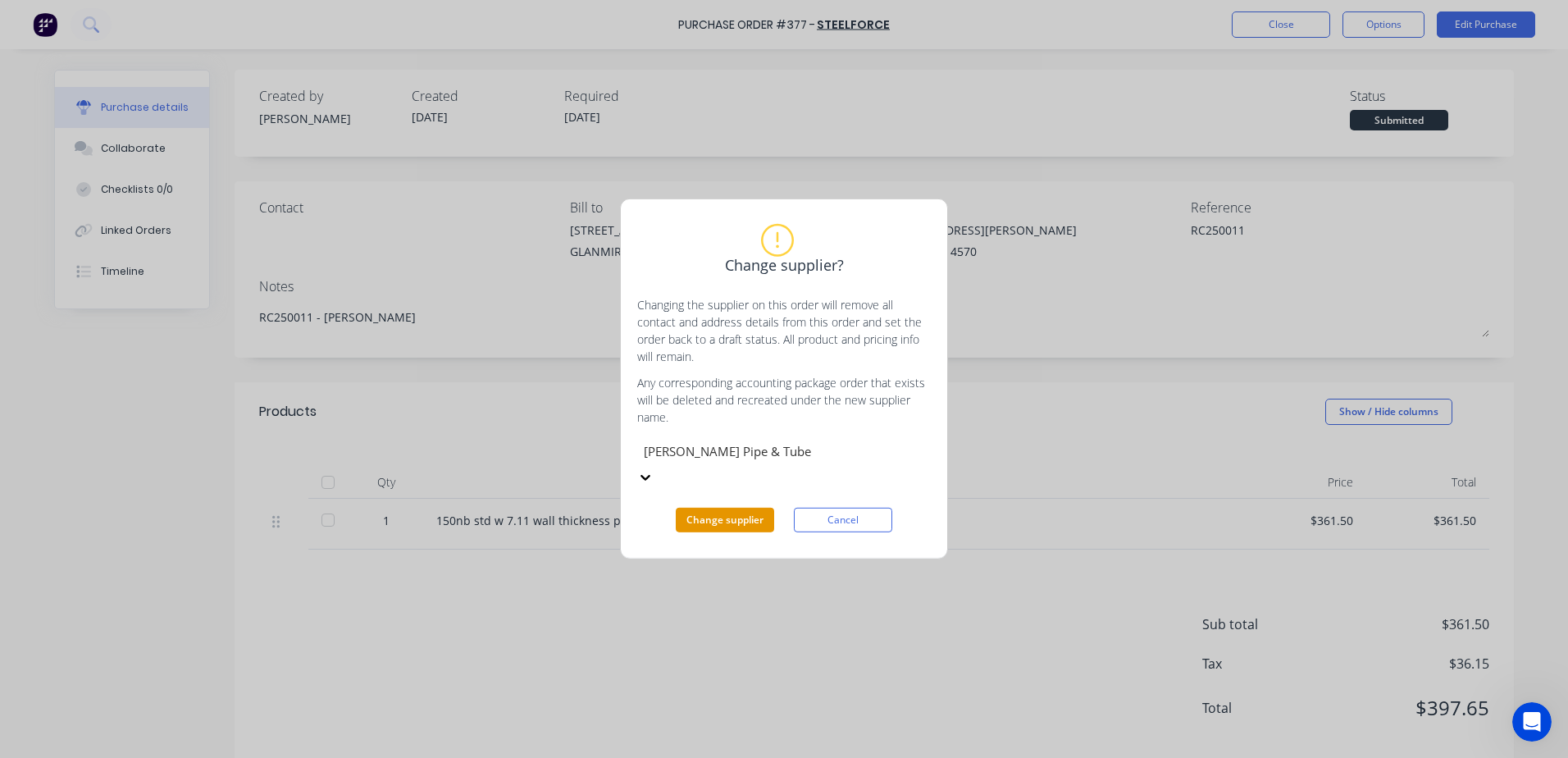
click at [711, 515] on button "Change supplier" at bounding box center [724, 519] width 98 height 24
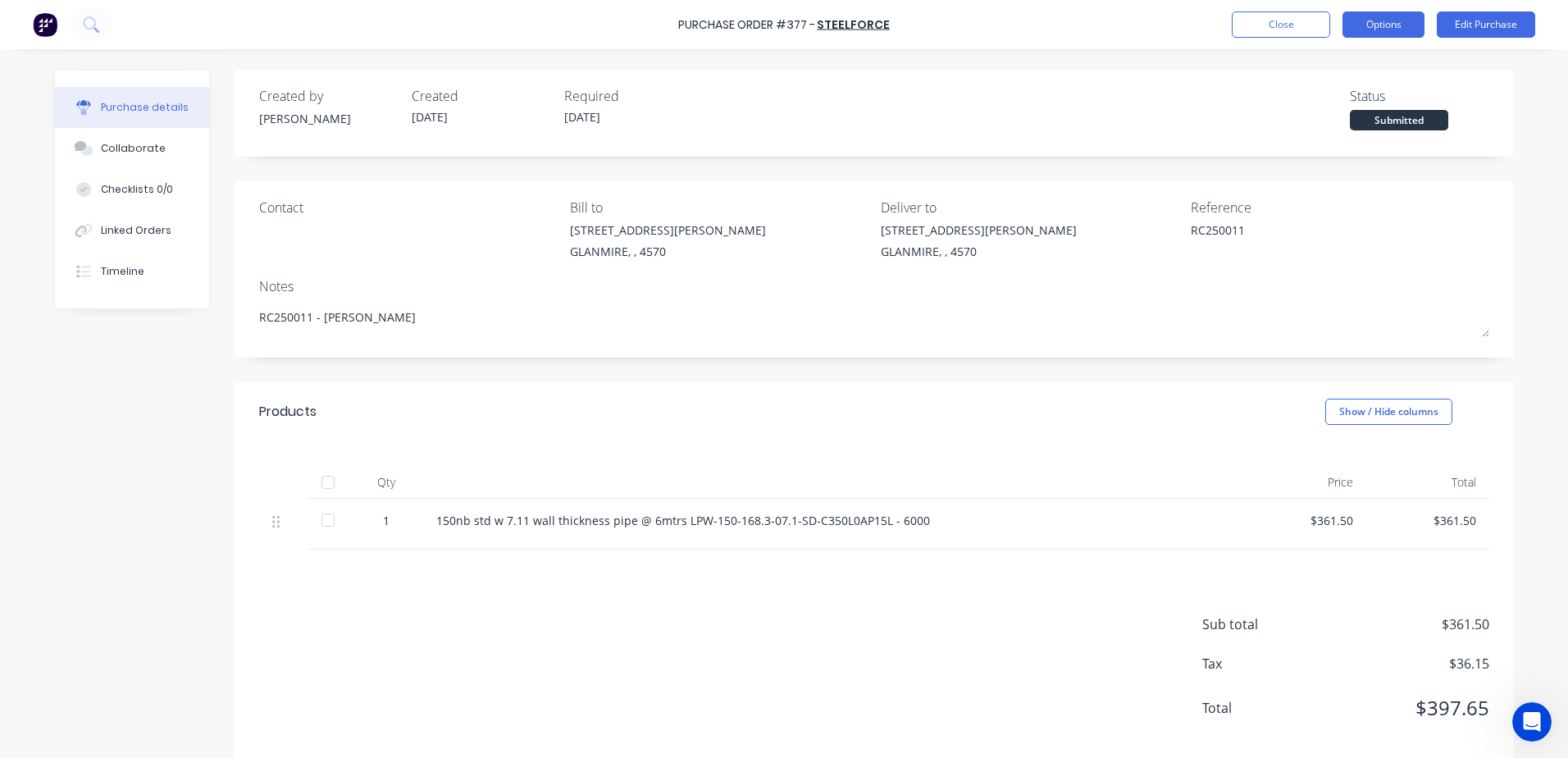
click at [1367, 34] on button "Options" at bounding box center [1384, 24] width 82 height 26
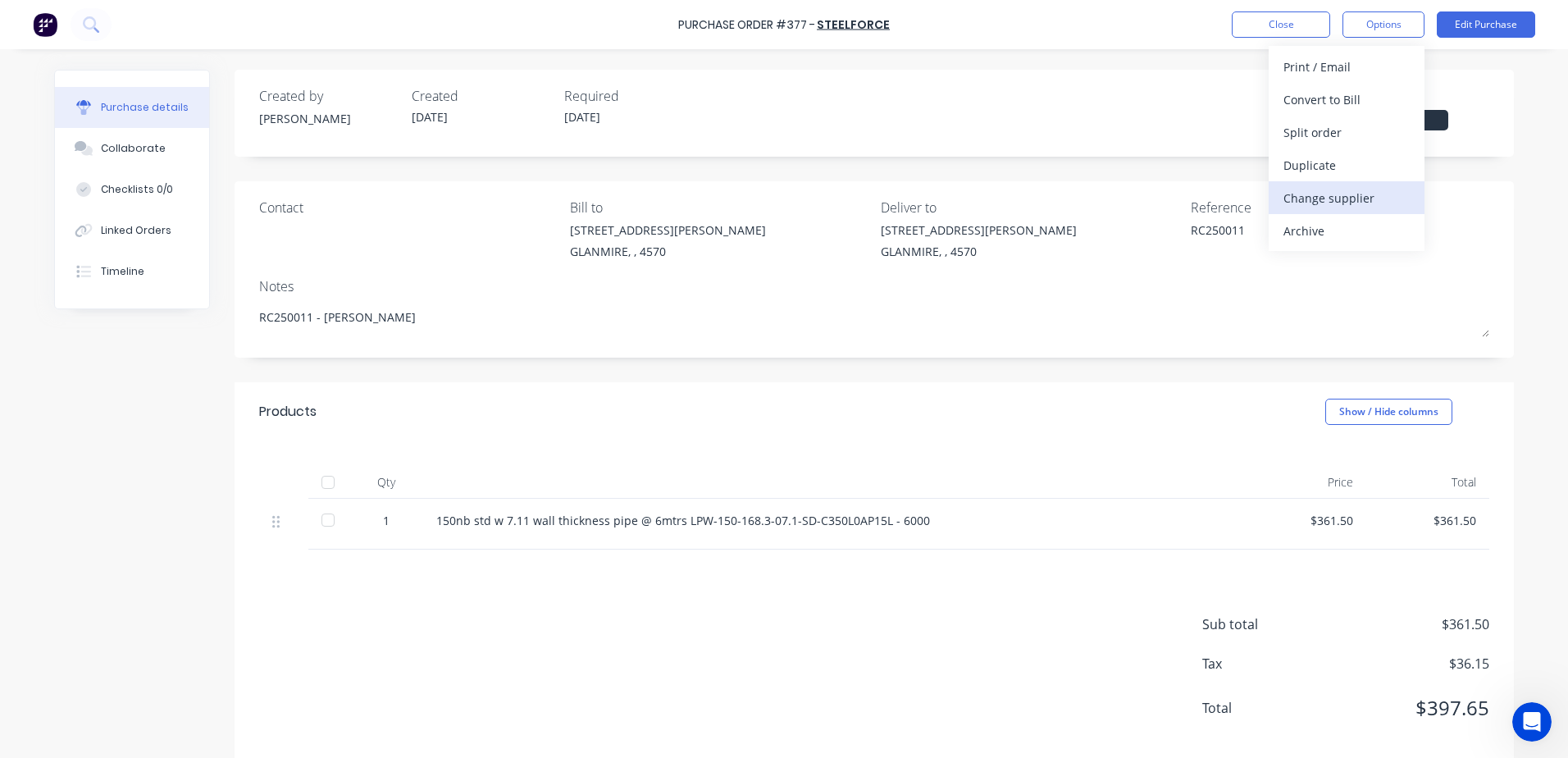
click at [1358, 193] on div "Change supplier" at bounding box center [1346, 198] width 127 height 23
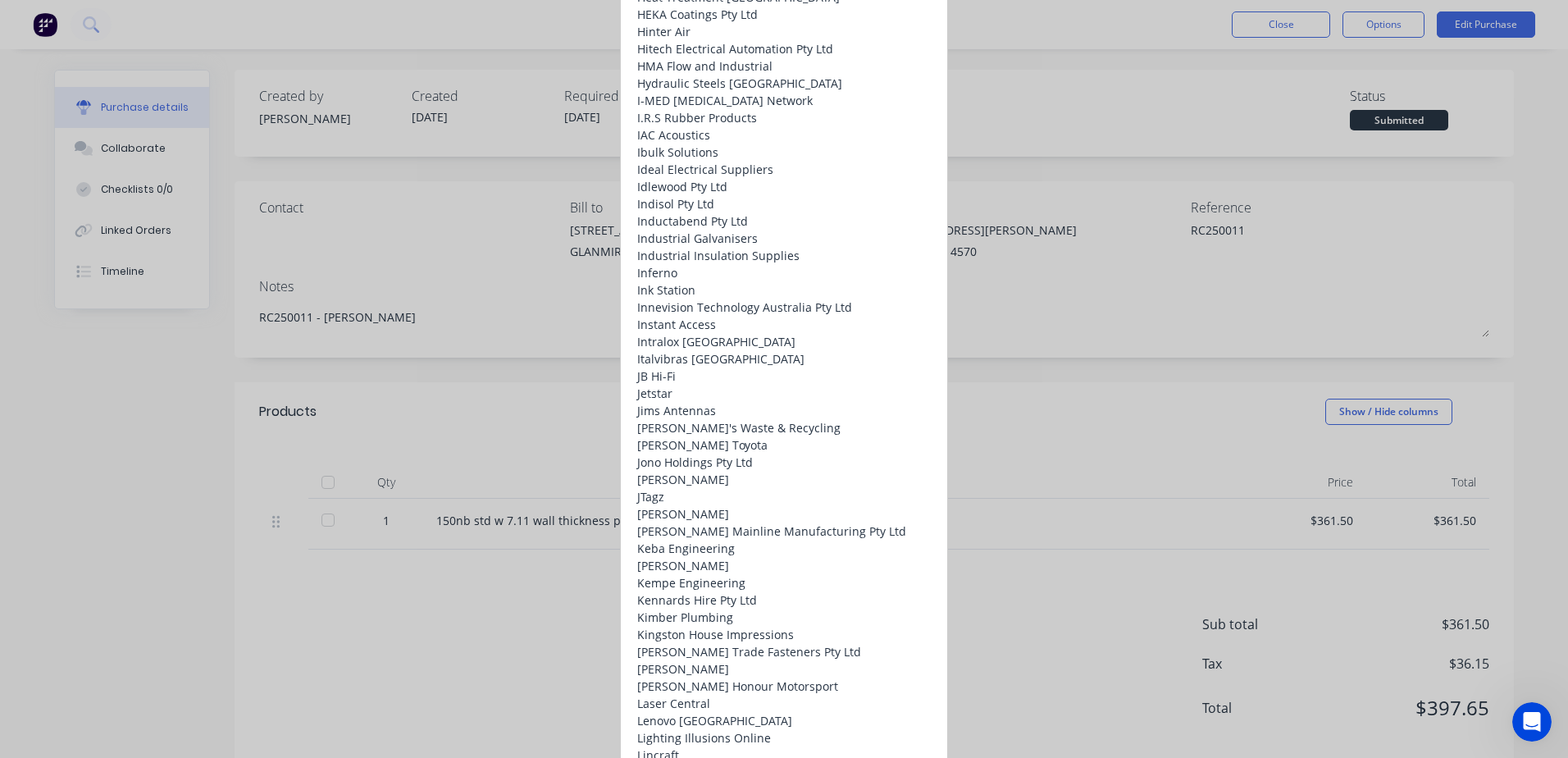
scroll to position [13530, 0]
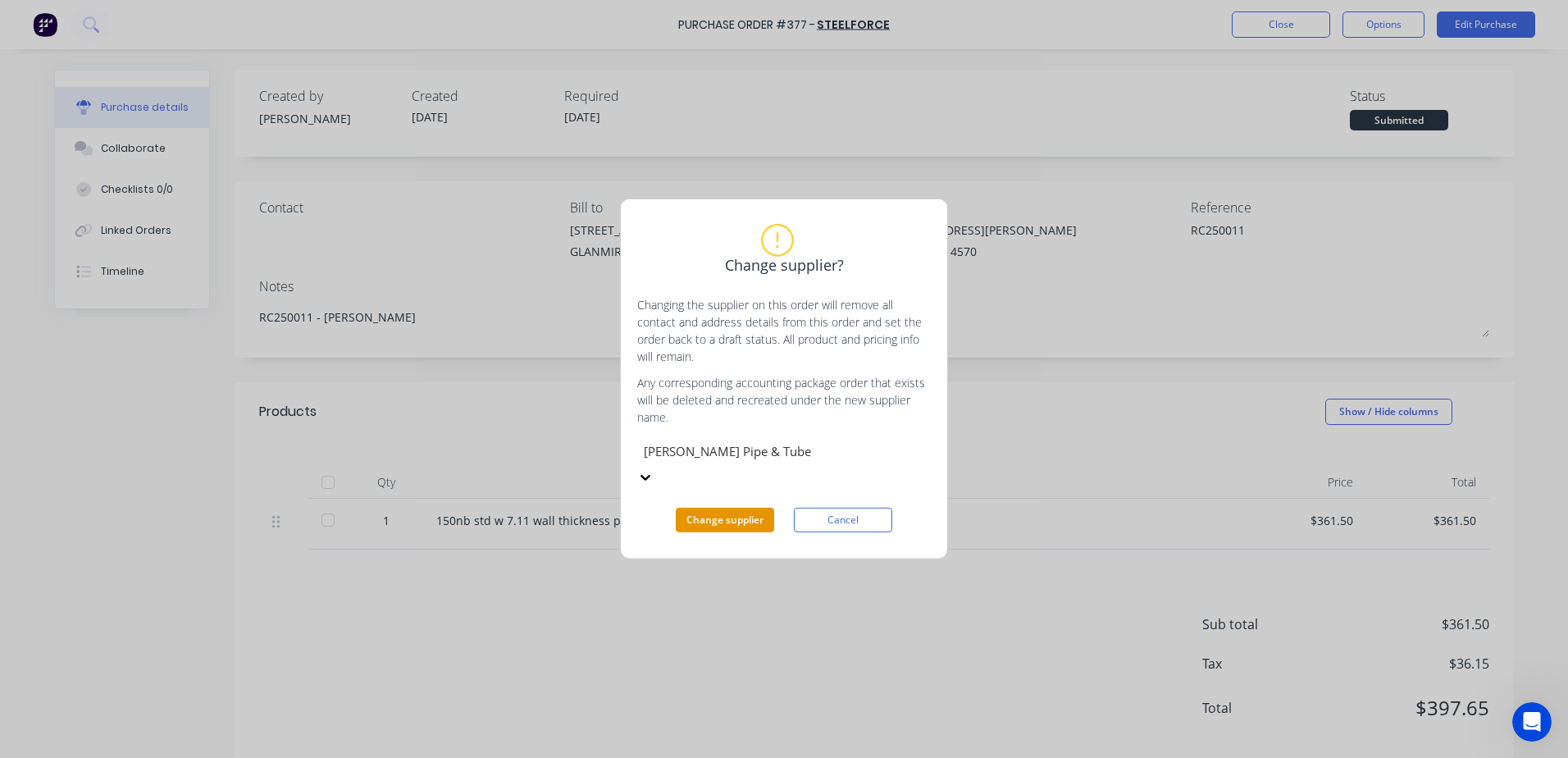
click at [729, 507] on button "Change supplier" at bounding box center [724, 519] width 98 height 24
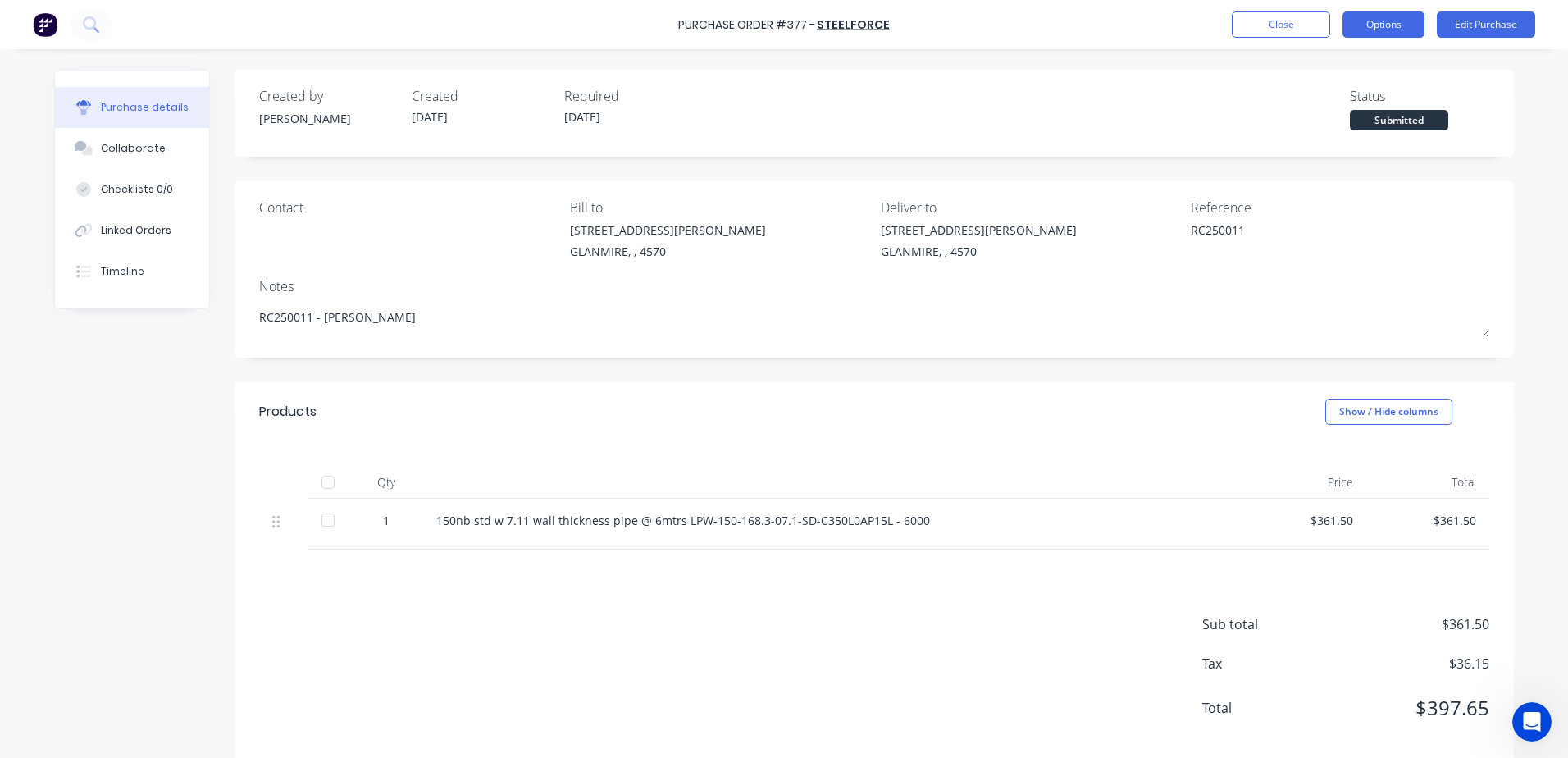
click at [1380, 21] on button "Options" at bounding box center [1384, 24] width 82 height 26
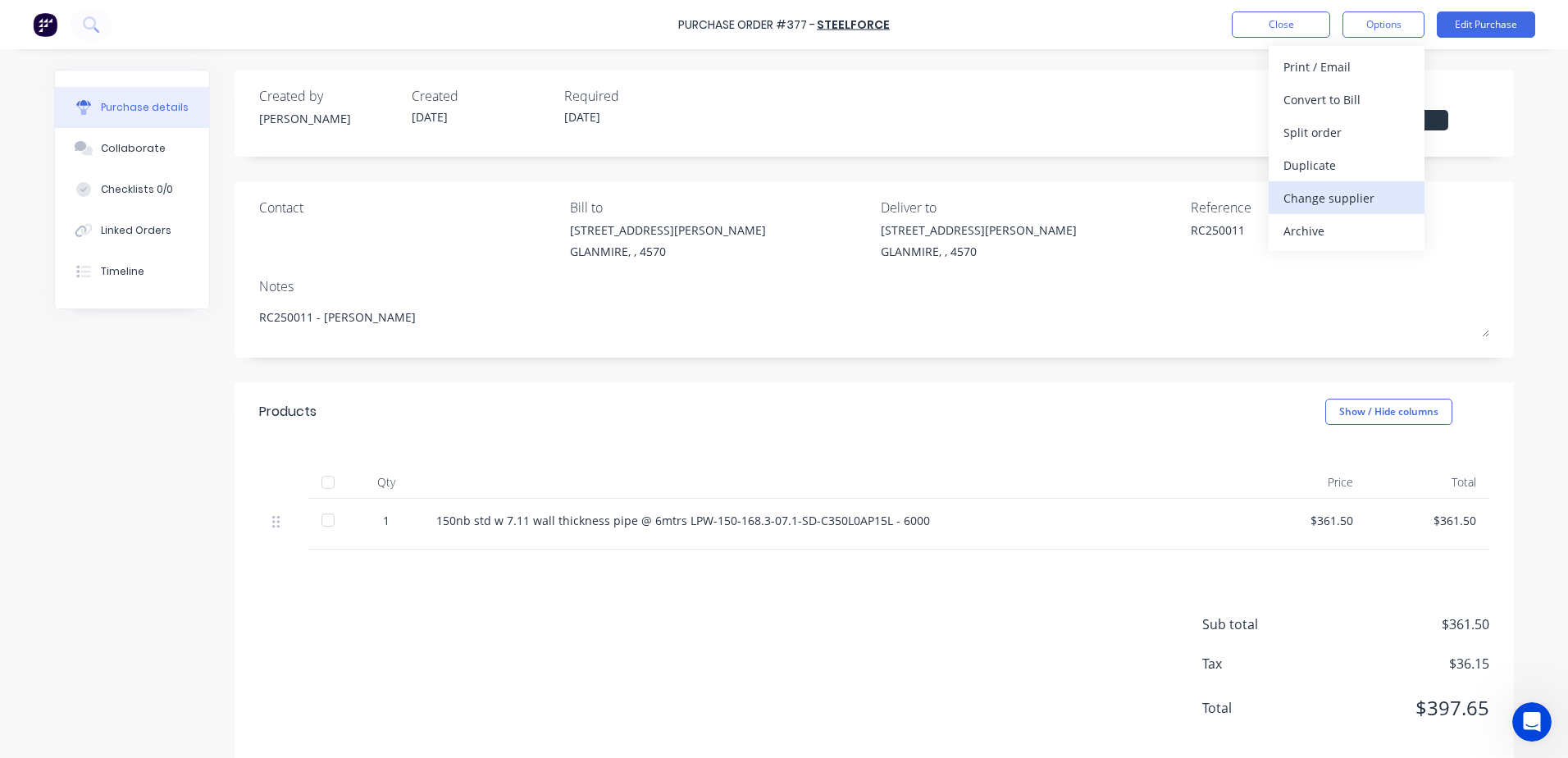
click at [1377, 191] on div "Change supplier" at bounding box center [1346, 198] width 127 height 23
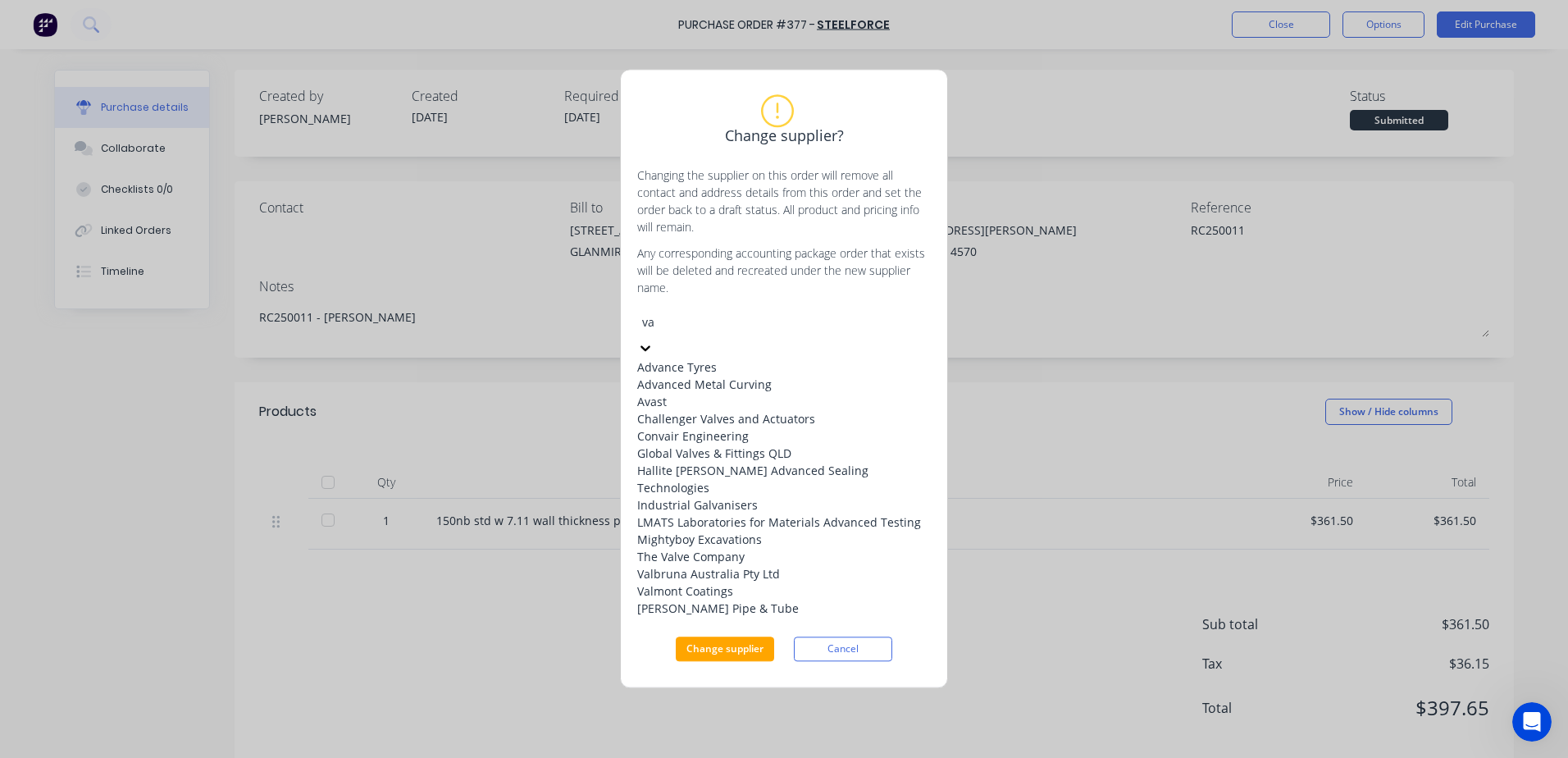
type input "van"
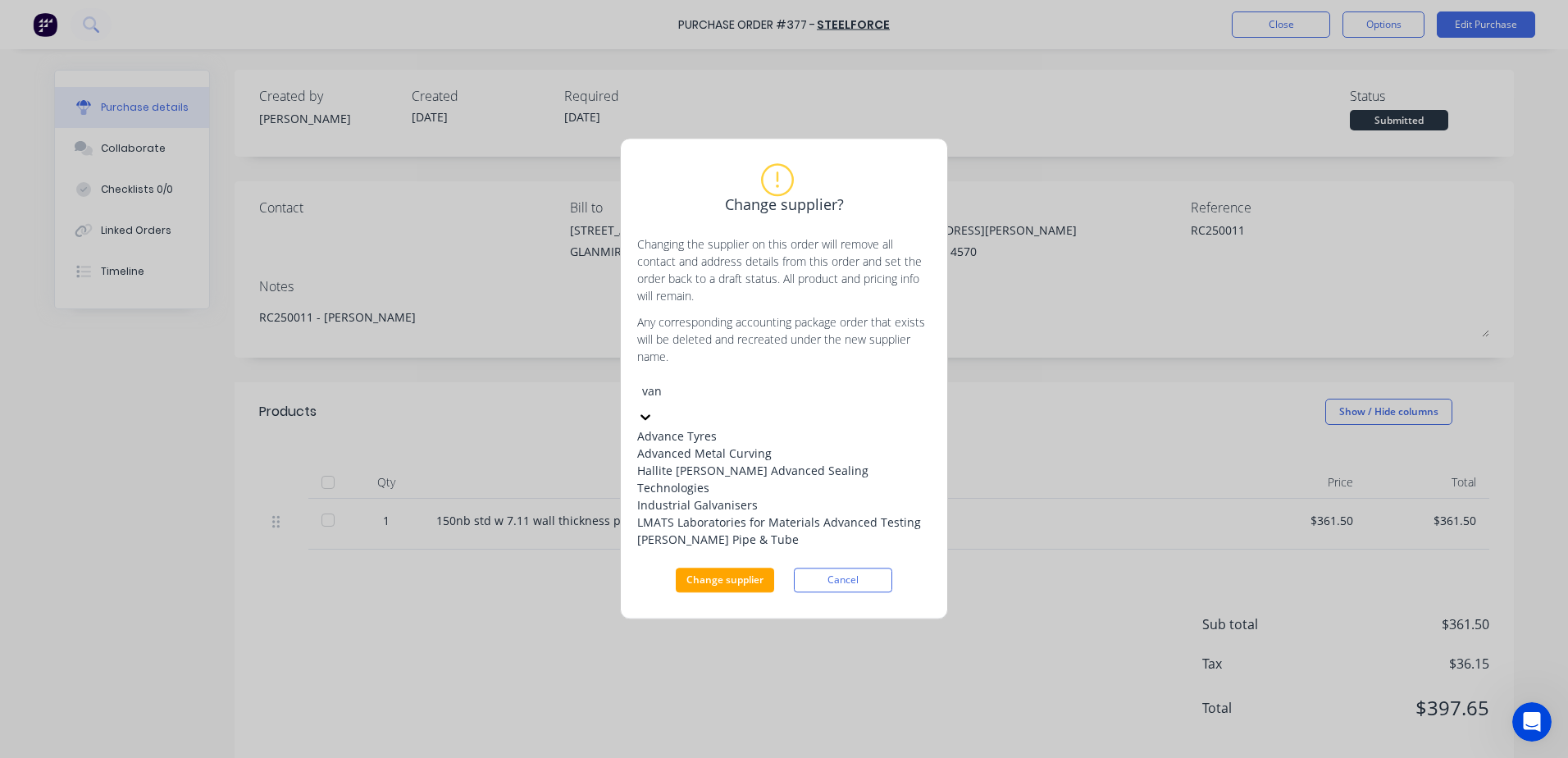
click at [712, 548] on div "Van Leeuwen Pipe & Tube" at bounding box center [784, 540] width 293 height 18
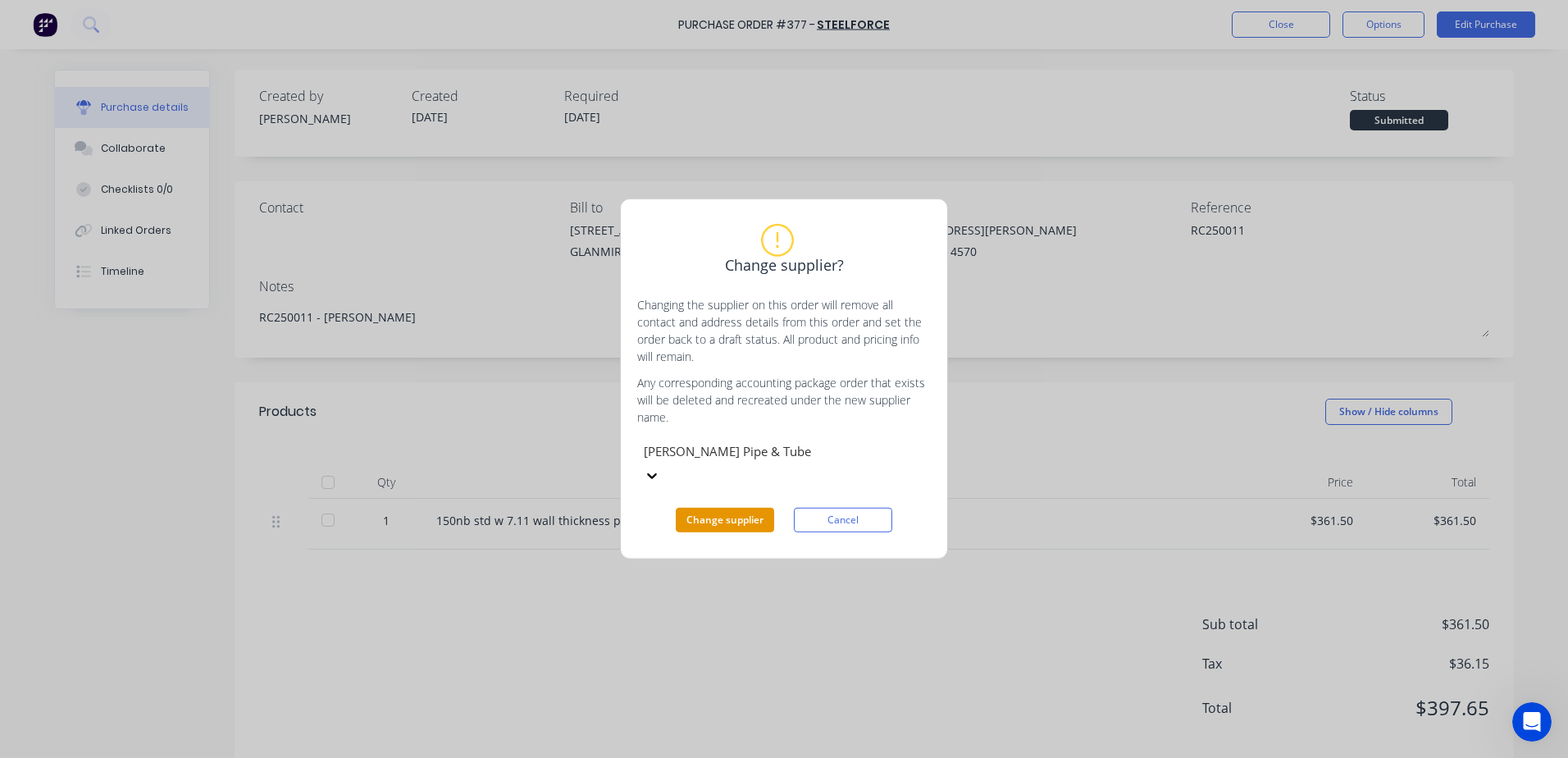
click at [765, 511] on button "Change supplier" at bounding box center [724, 519] width 98 height 24
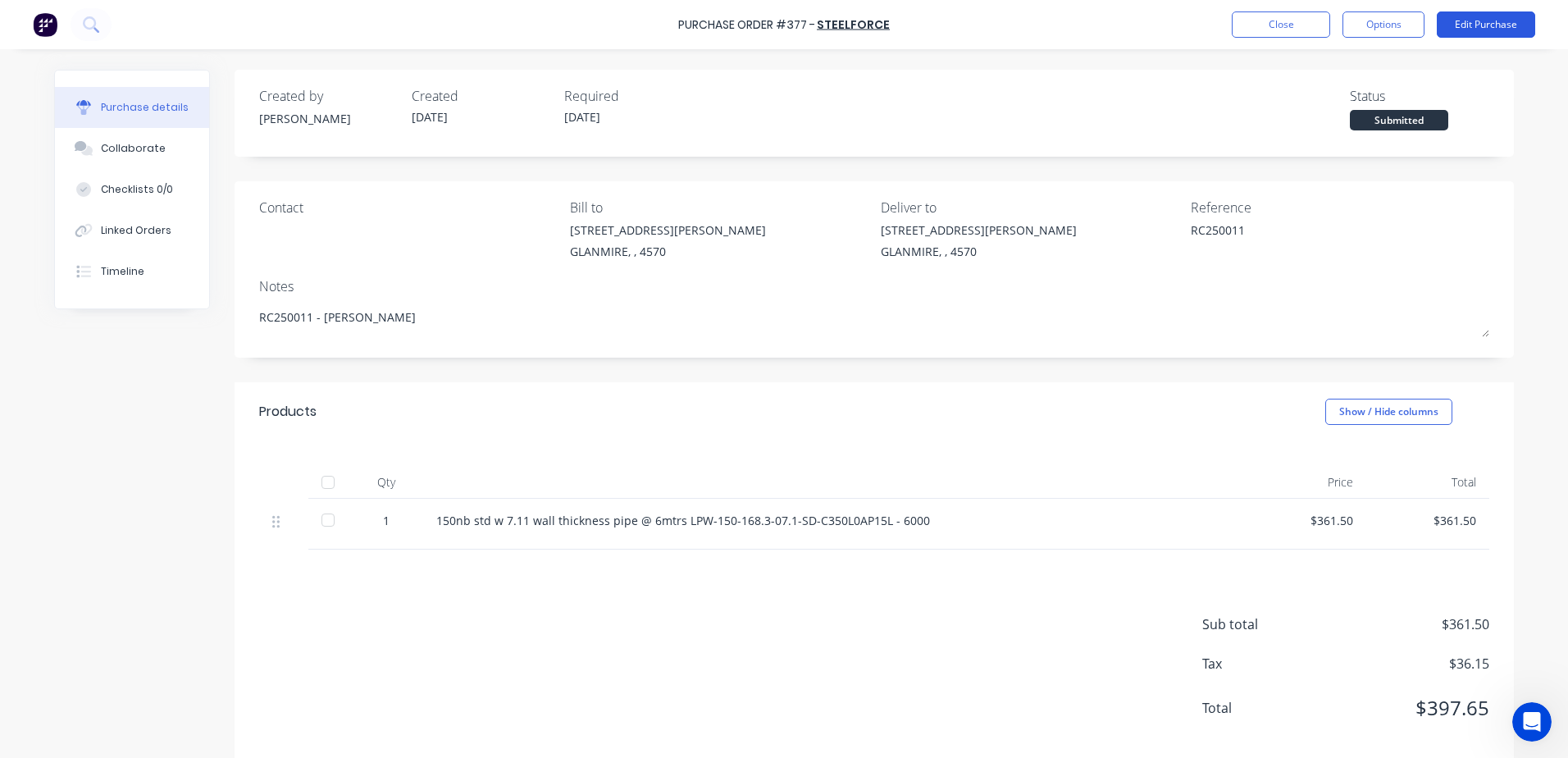
click at [1459, 16] on button "Edit Purchase" at bounding box center [1485, 24] width 98 height 26
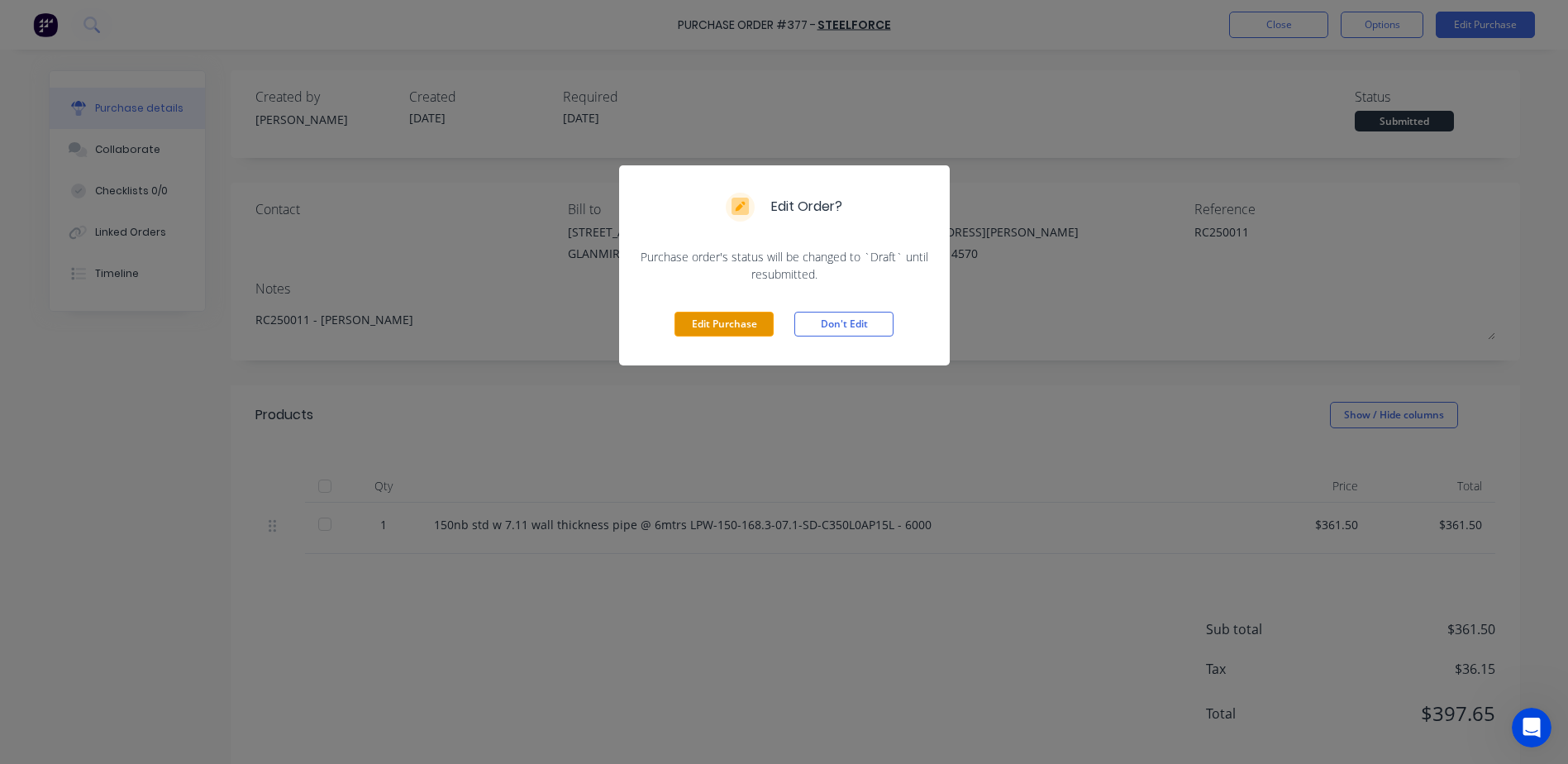
click at [740, 334] on button "Edit Purchase" at bounding box center [724, 324] width 99 height 25
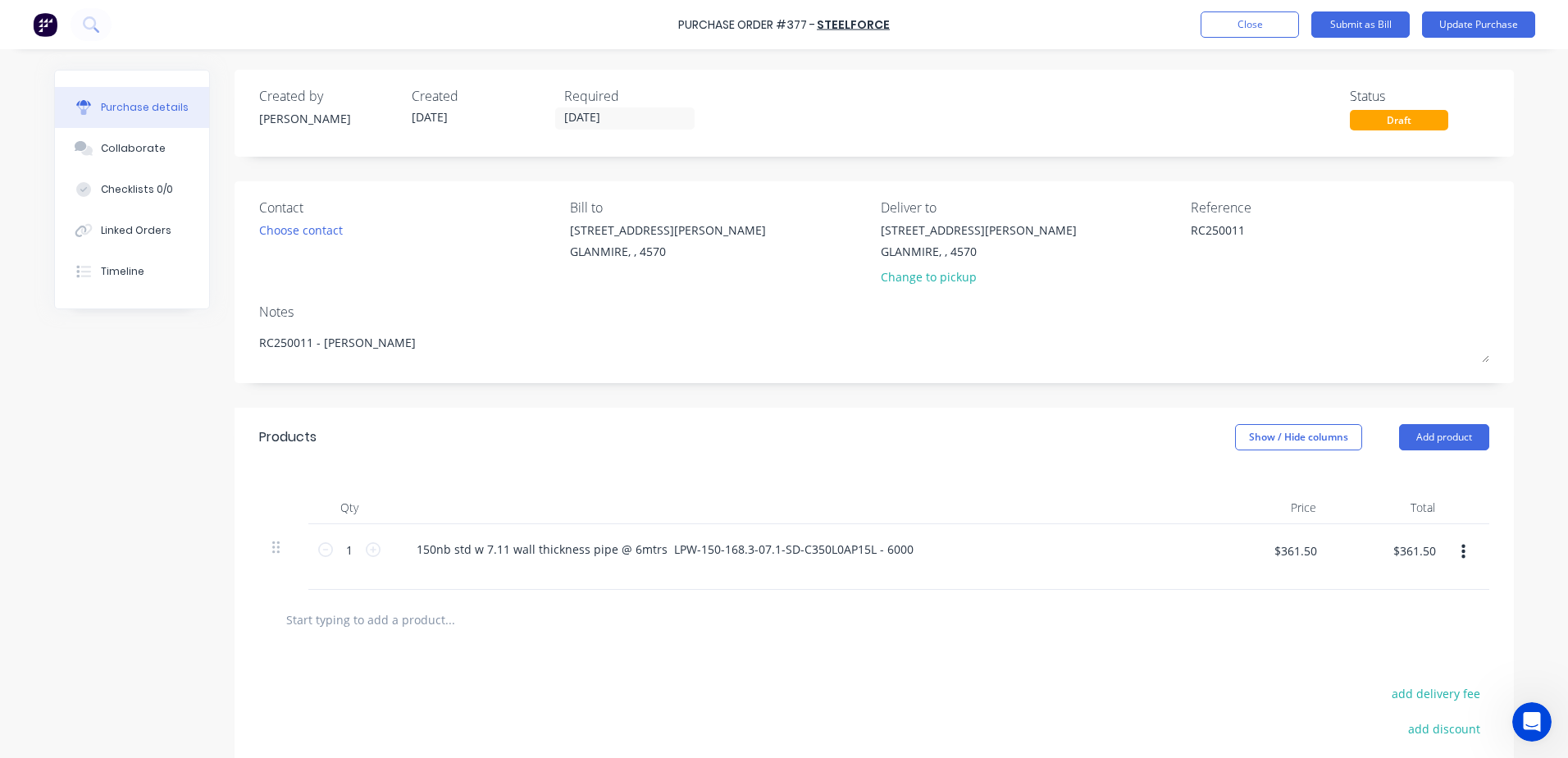
click at [1395, 422] on div "Products Show / Hide columns Add product" at bounding box center [875, 437] width 1280 height 59
click at [1337, 426] on button "Show / Hide columns" at bounding box center [1299, 437] width 127 height 26
click at [1315, 494] on span "Account" at bounding box center [1337, 491] width 123 height 18
click at [1234, 484] on input "Account" at bounding box center [1234, 484] width 0 height 0
click at [1097, 472] on div "Qty Account Price Total 1 1 150nb std w 7.11 wall thickness pipe @ 6mtrs LPW-15…" at bounding box center [875, 527] width 1280 height 123
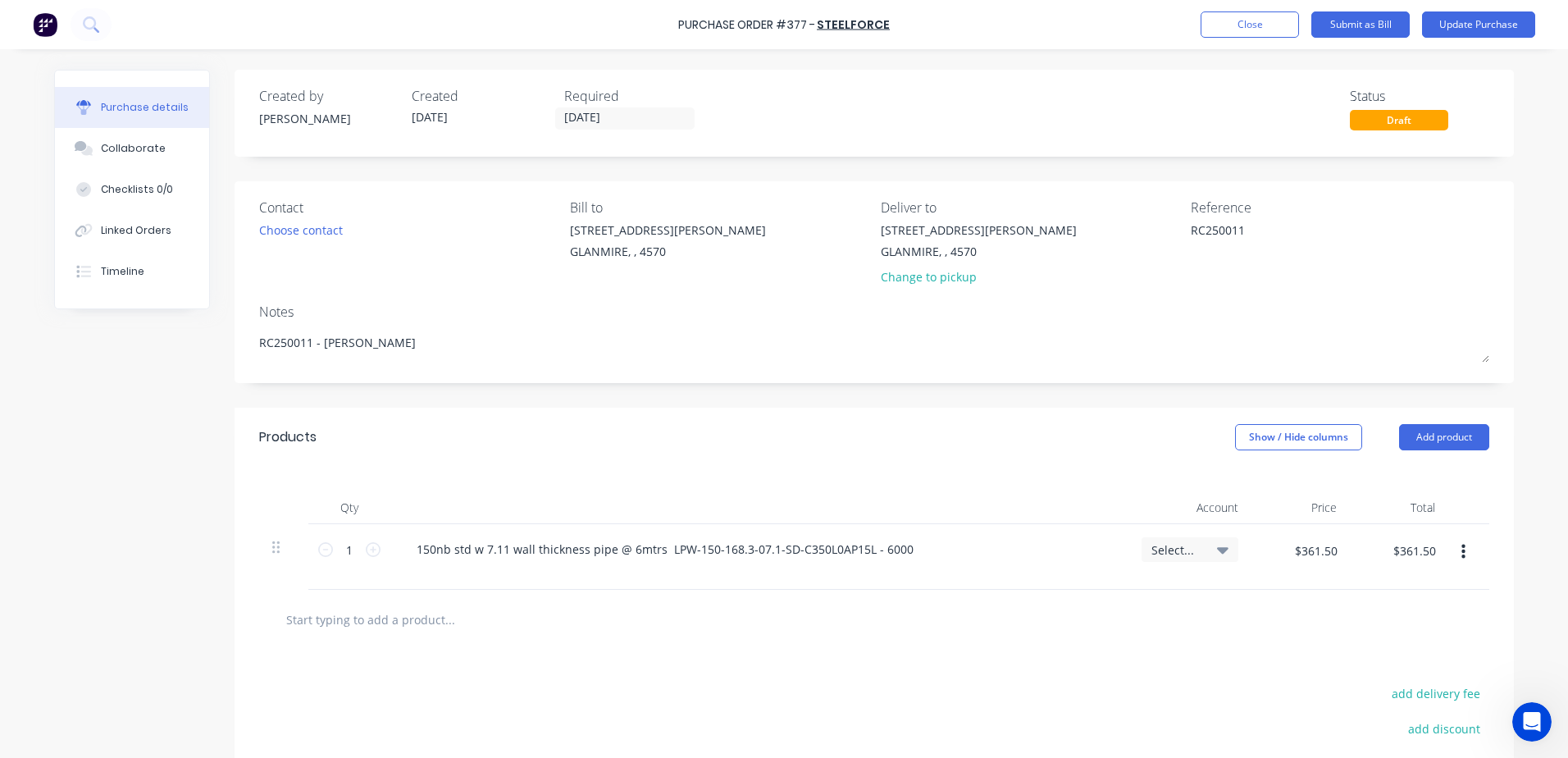
click at [1186, 554] on span "Select..." at bounding box center [1176, 549] width 49 height 18
click at [1093, 600] on input at bounding box center [1136, 598] width 168 height 33
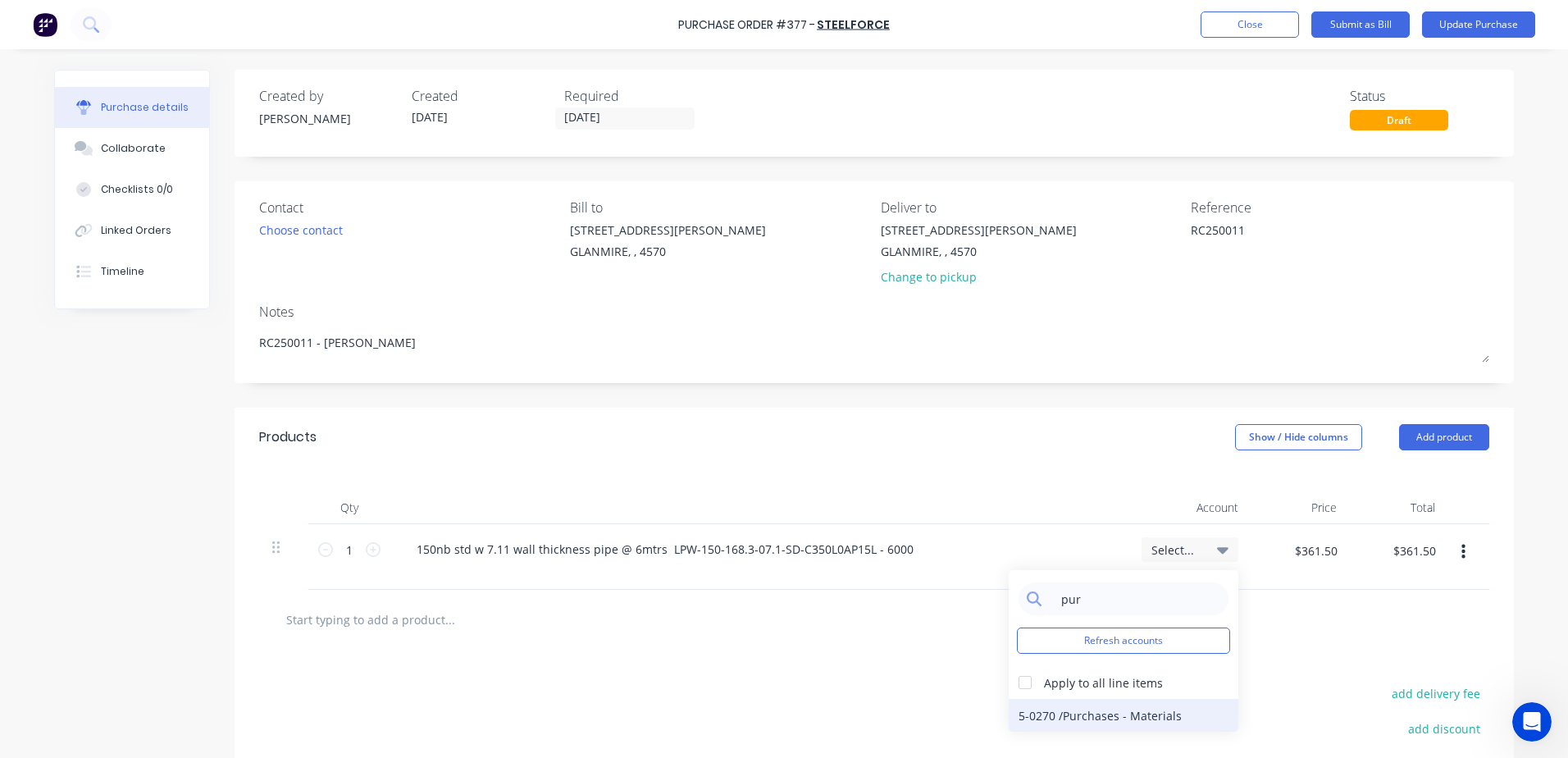
type input "pur"
click at [1083, 717] on div "5-0270 / Purchases - Materials" at bounding box center [1124, 714] width 230 height 33
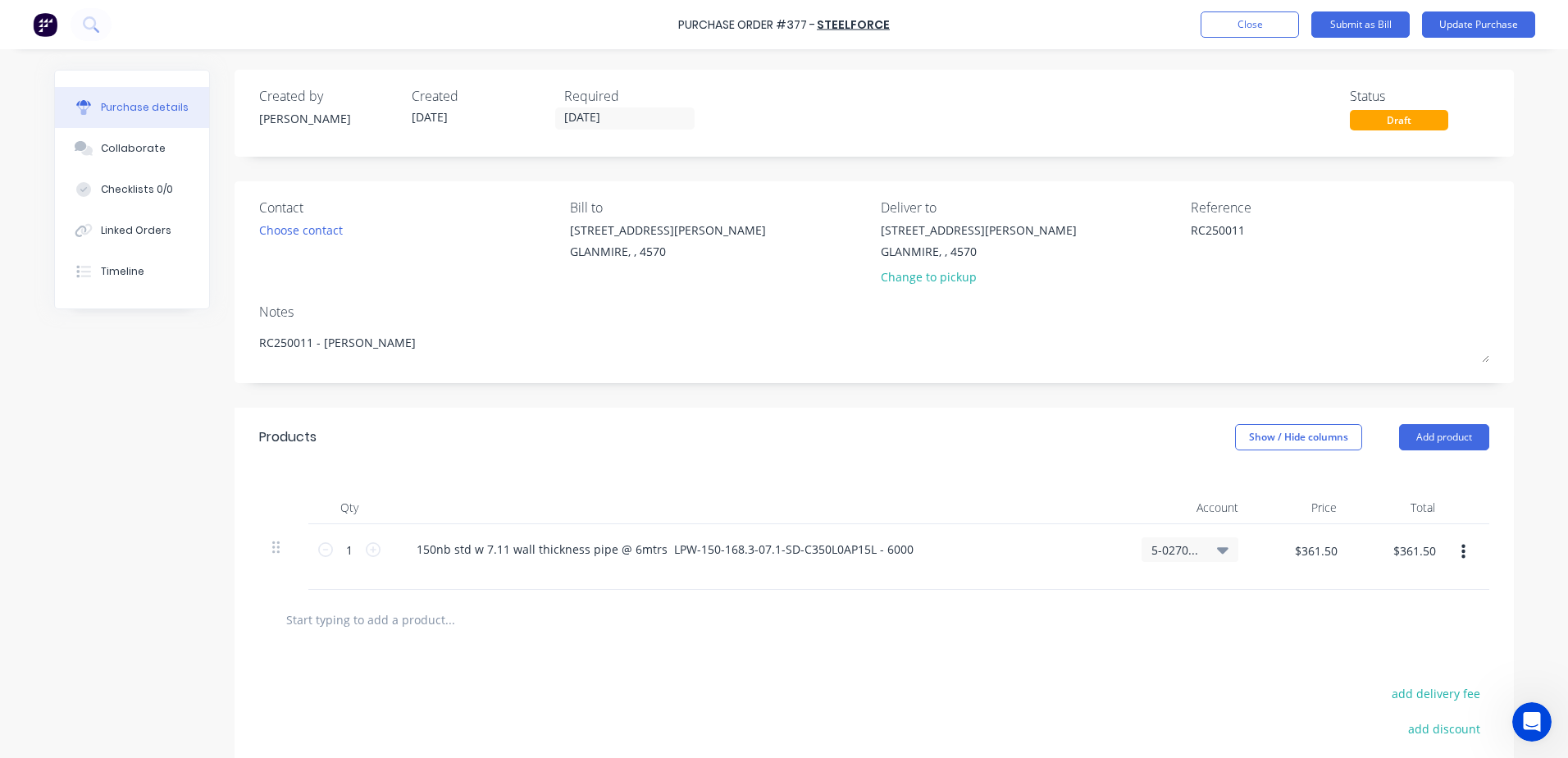
click at [1171, 588] on div "5-0270 / Purchases - Materials" at bounding box center [1190, 557] width 123 height 65
click at [1222, 510] on div "Account" at bounding box center [1190, 507] width 123 height 33
click at [1291, 444] on button "Show / Hide columns" at bounding box center [1299, 437] width 127 height 26
click at [1249, 491] on span at bounding box center [1254, 491] width 14 height 14
click at [1234, 484] on input "Account" at bounding box center [1234, 484] width 0 height 0
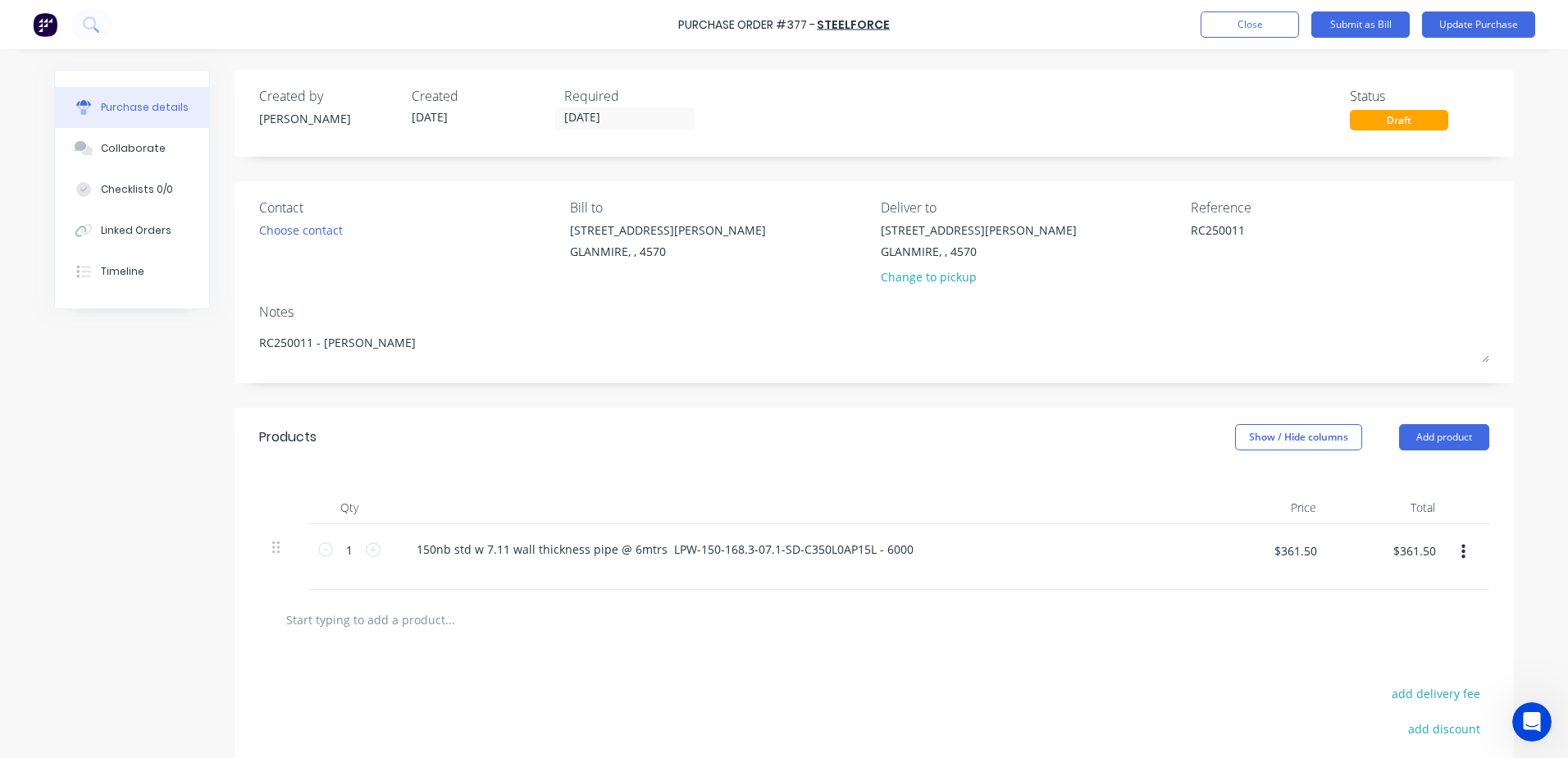
click at [1118, 452] on div "Products Show / Hide columns Add product" at bounding box center [875, 437] width 1280 height 59
click at [1454, 25] on button "Update Purchase" at bounding box center [1478, 24] width 113 height 26
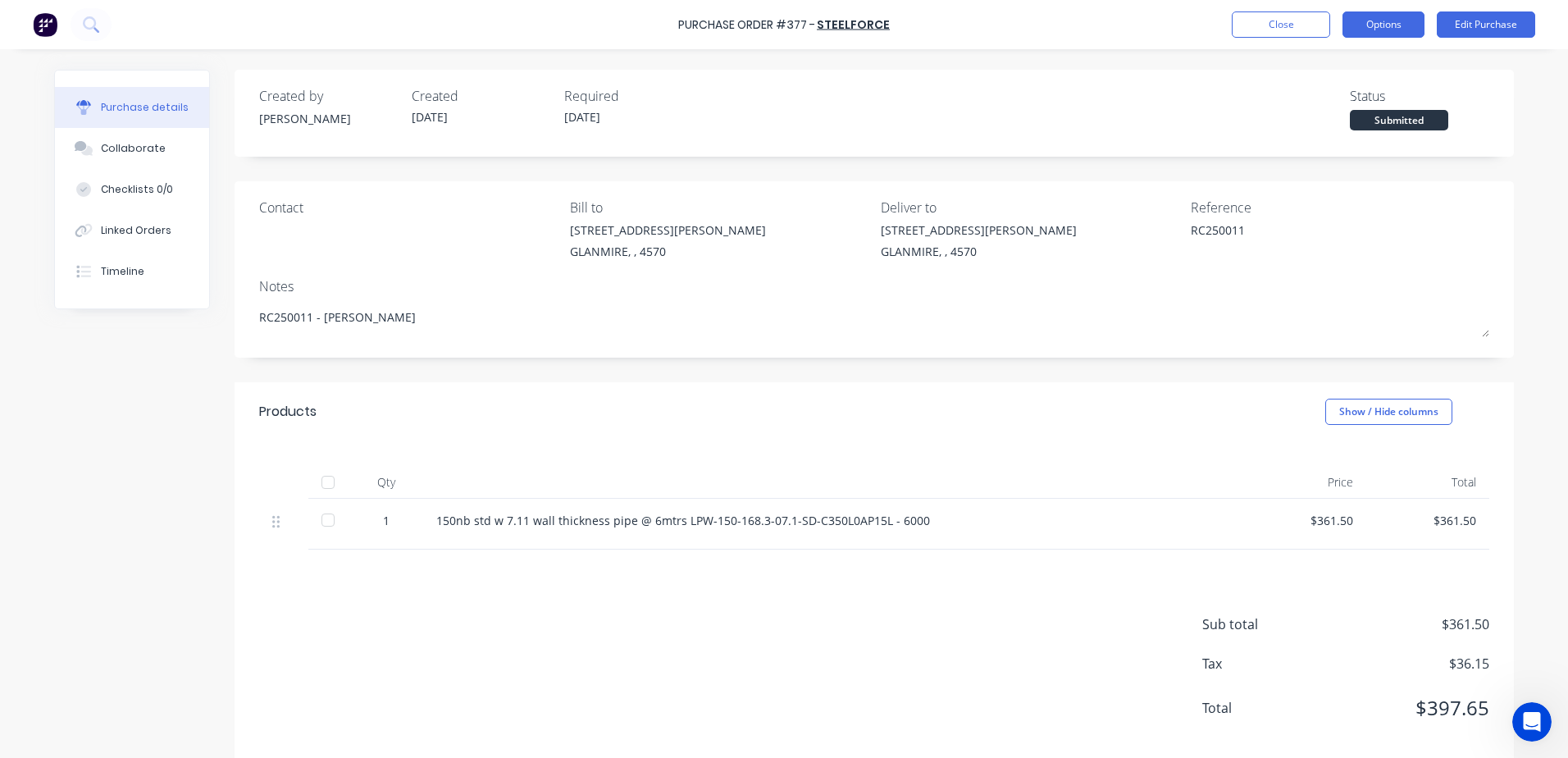
click at [1360, 34] on button "Options" at bounding box center [1384, 24] width 82 height 26
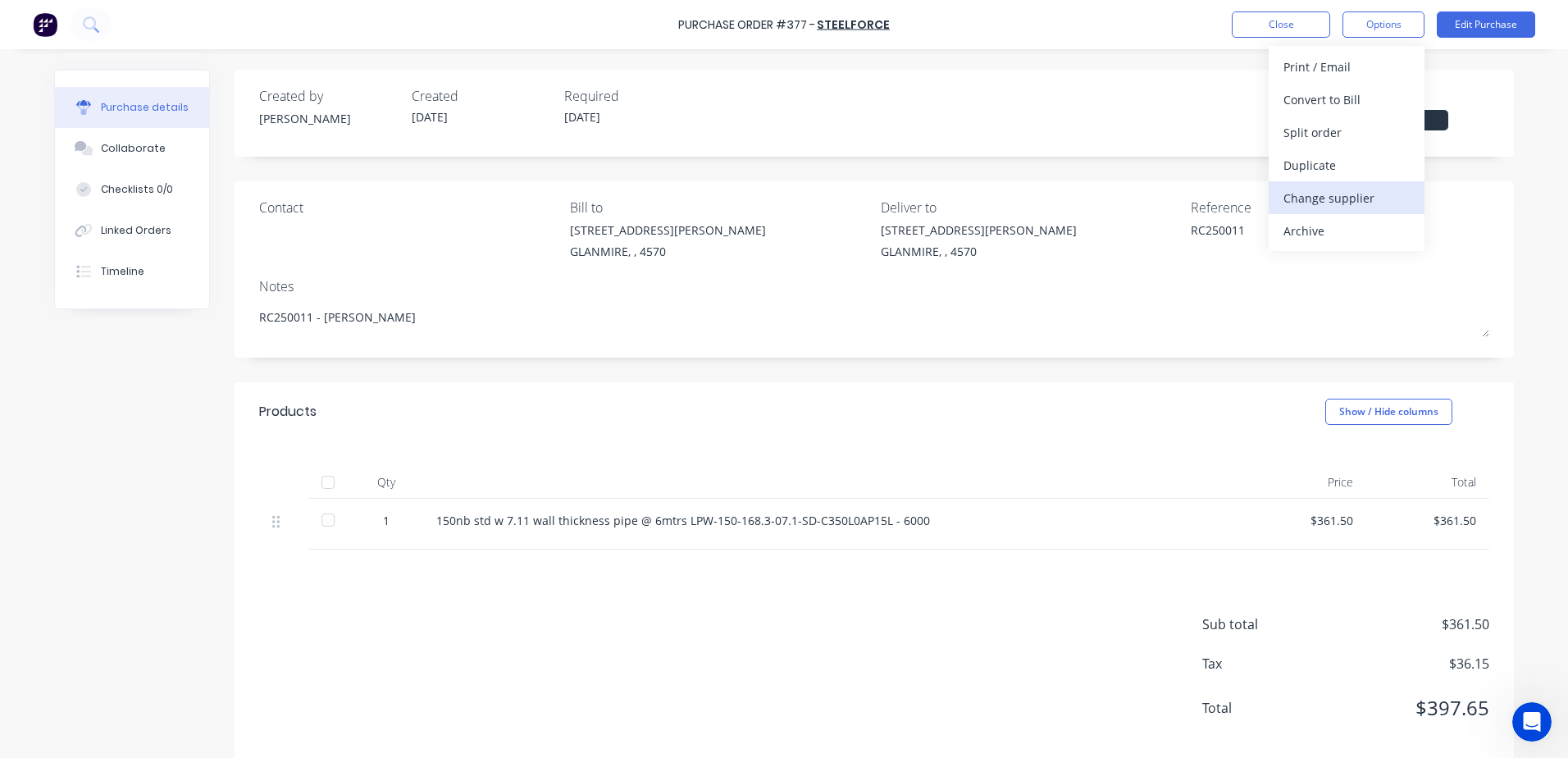
click at [1322, 191] on div "Change supplier" at bounding box center [1346, 198] width 127 height 23
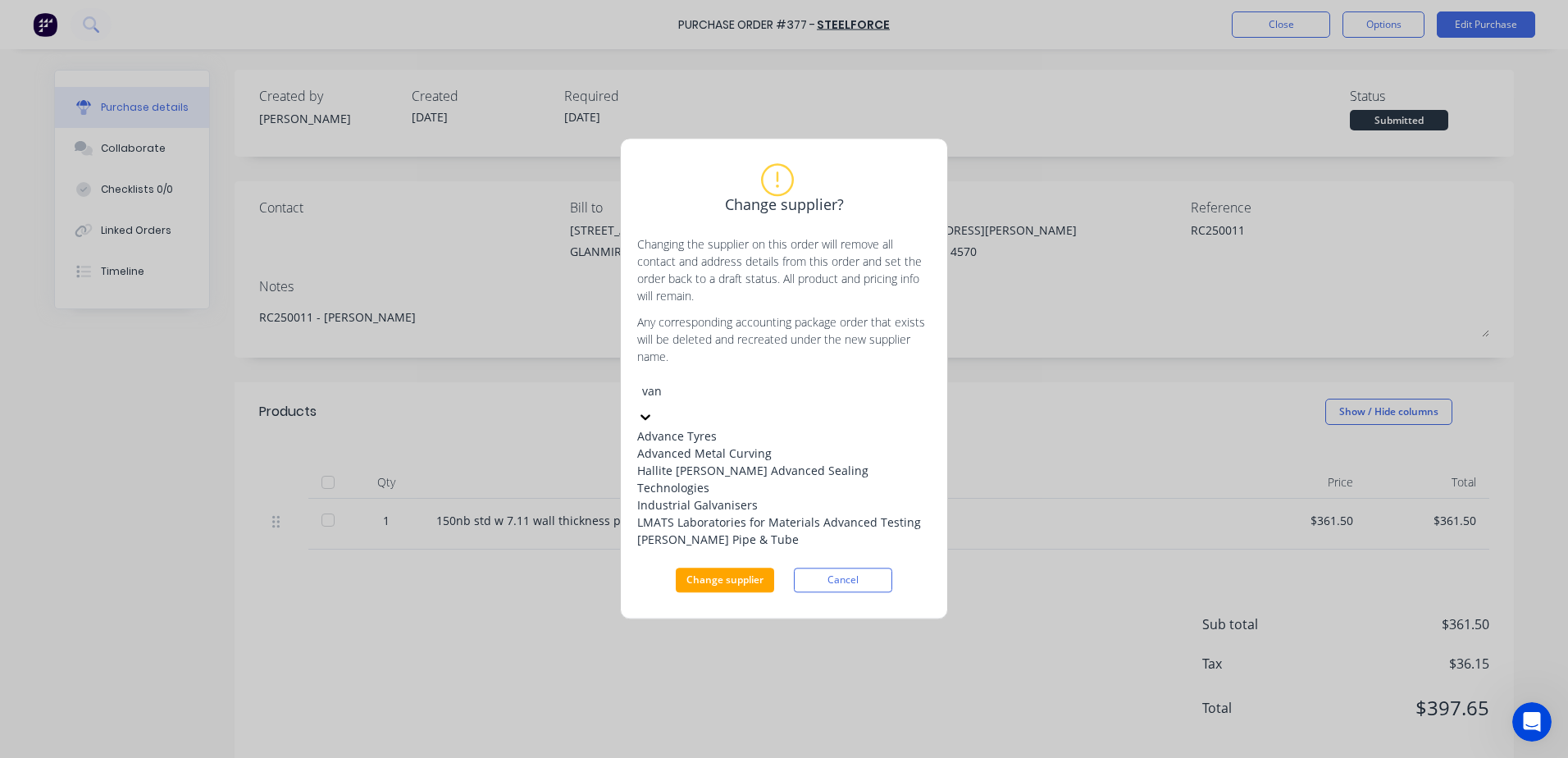
type input "van"
click at [747, 548] on div "Van Leeuwen Pipe & Tube" at bounding box center [784, 540] width 293 height 18
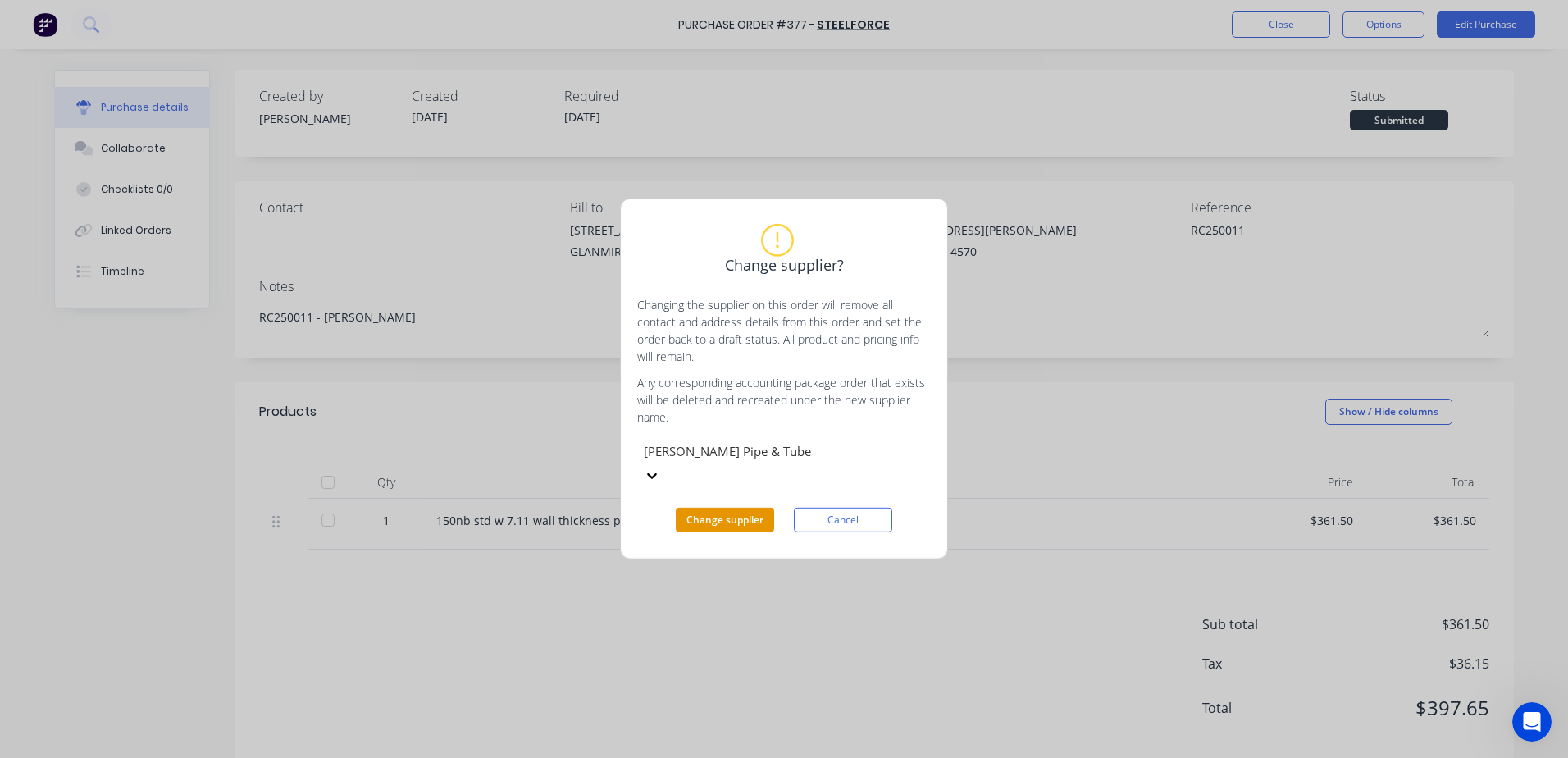
click at [759, 513] on button "Change supplier" at bounding box center [724, 519] width 98 height 24
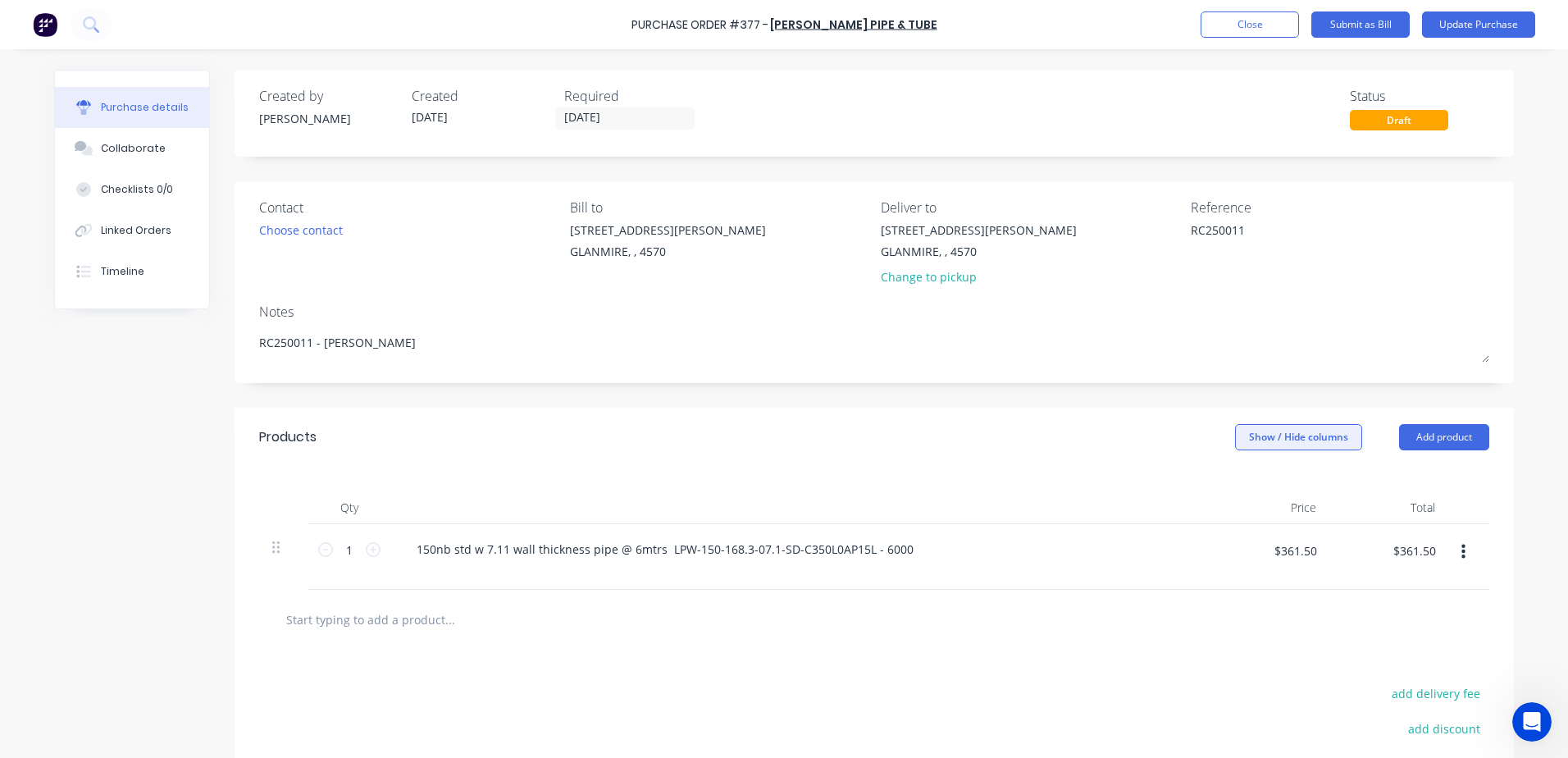
click at [1306, 444] on button "Show / Hide columns" at bounding box center [1299, 437] width 127 height 26
click at [1275, 436] on button "Show / Hide columns" at bounding box center [1299, 437] width 127 height 26
click at [1260, 443] on button "Show / Hide columns" at bounding box center [1299, 437] width 127 height 26
click at [1244, 491] on span at bounding box center [1241, 491] width 14 height 14
click at [1234, 484] on input "Account" at bounding box center [1234, 484] width 0 height 0
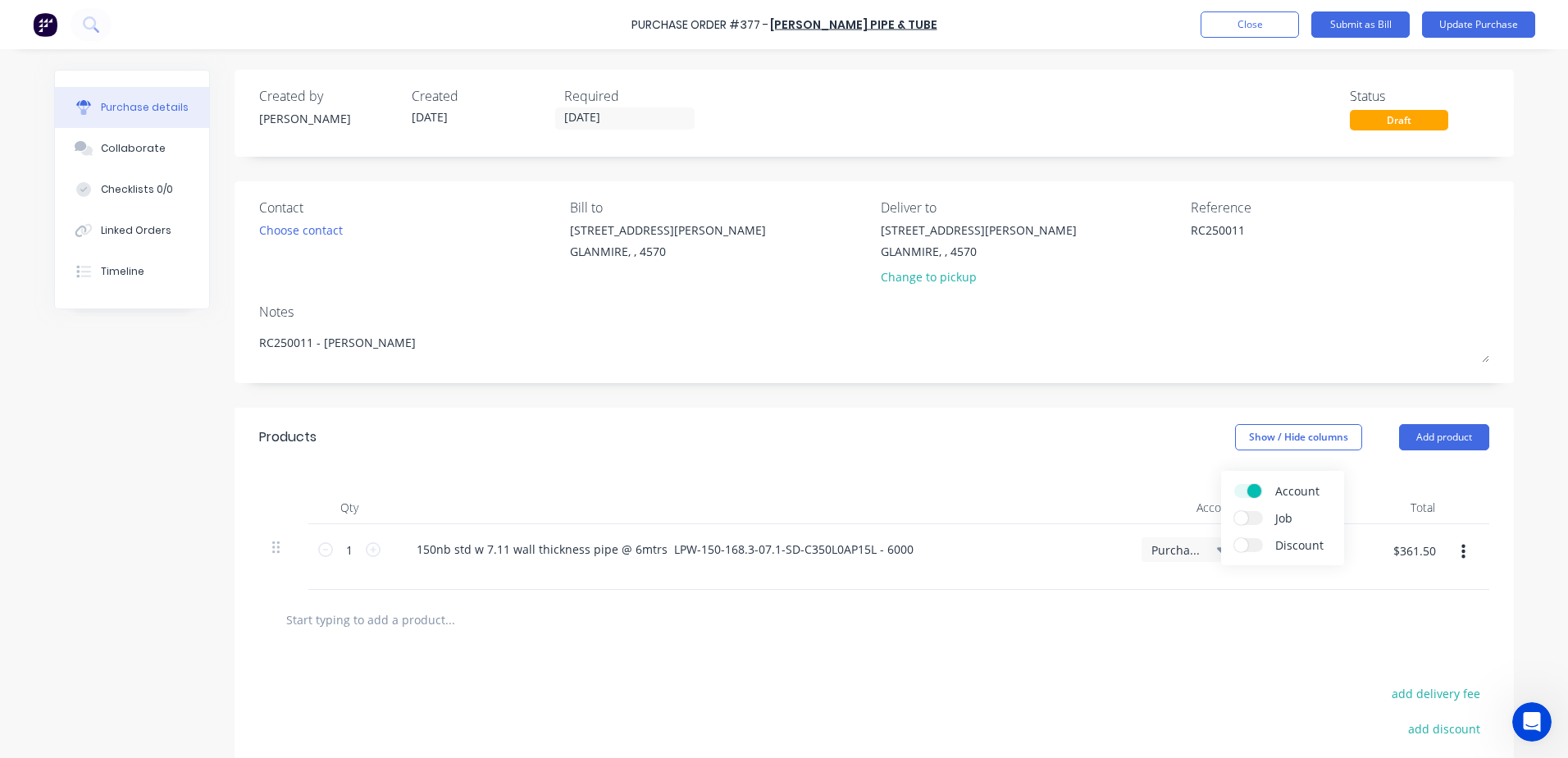
click at [1128, 472] on div "Qty Account Price Total 1 1 150nb std w 7.11 wall thickness pipe @ 6mtrs LPW-15…" at bounding box center [875, 527] width 1280 height 123
click at [1217, 550] on icon at bounding box center [1223, 549] width 12 height 18
click at [1105, 607] on input at bounding box center [1136, 598] width 168 height 33
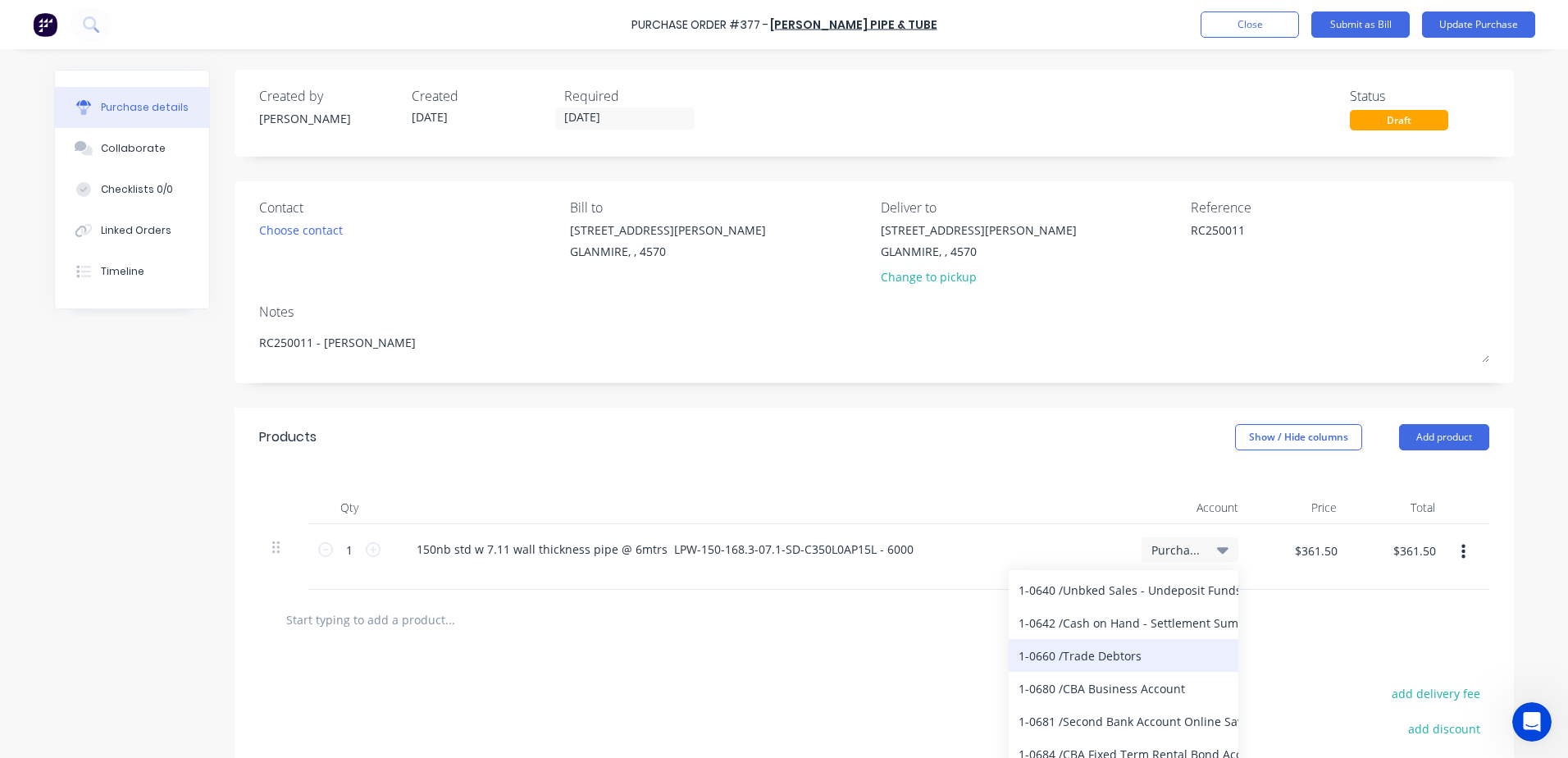
scroll to position [164, 0]
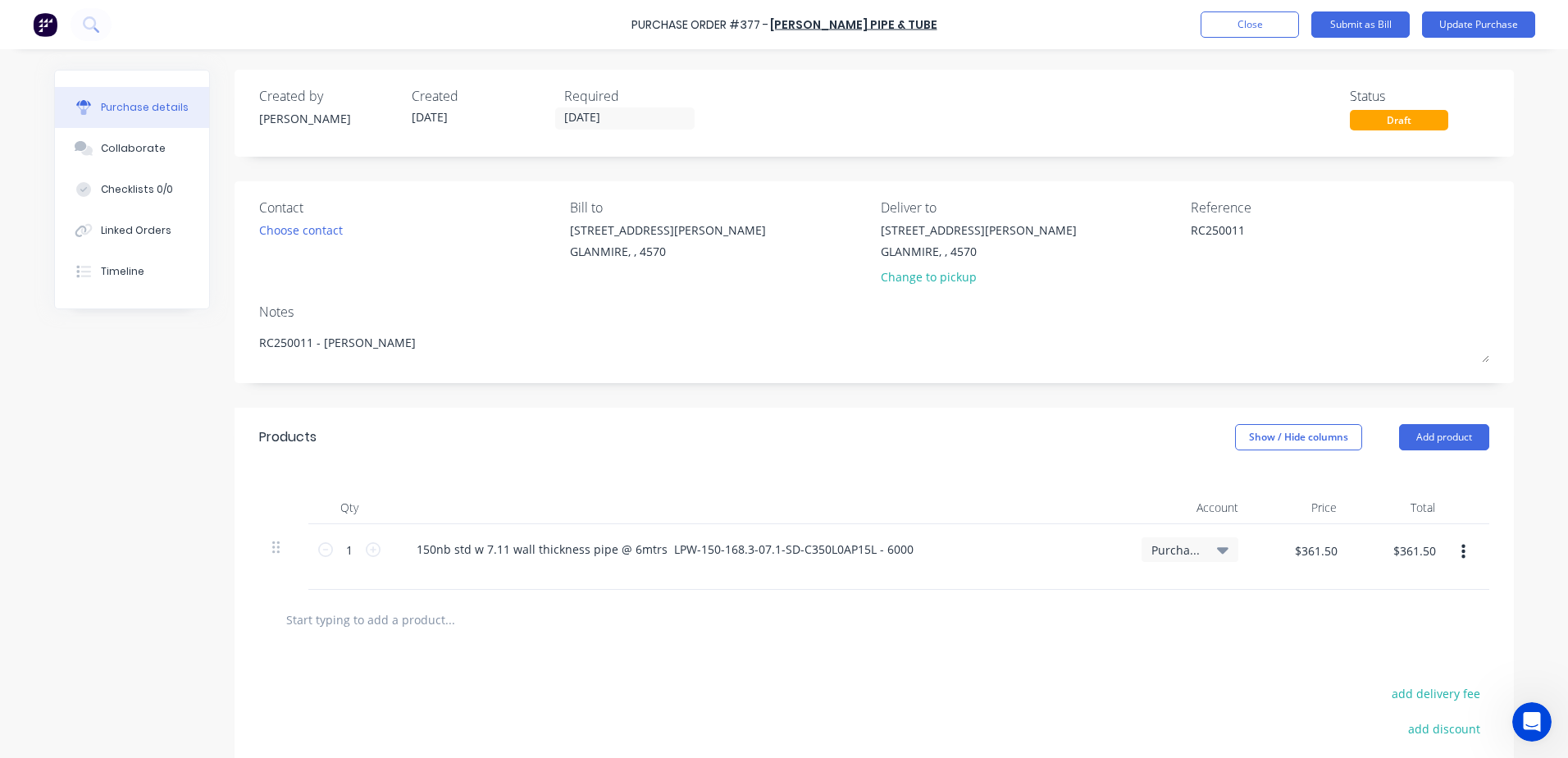
click at [1106, 403] on div "Created by neil Created 13/08/25 Required 12/08/25 Status Draft Contact Choose …" at bounding box center [875, 494] width 1280 height 849
click at [1264, 439] on button "Show / Hide columns" at bounding box center [1299, 437] width 127 height 26
click at [1260, 489] on span at bounding box center [1254, 491] width 14 height 14
click at [1234, 484] on input "Account" at bounding box center [1234, 484] width 0 height 0
click at [1146, 452] on div "Products Show / Hide columns Add product" at bounding box center [875, 437] width 1280 height 59
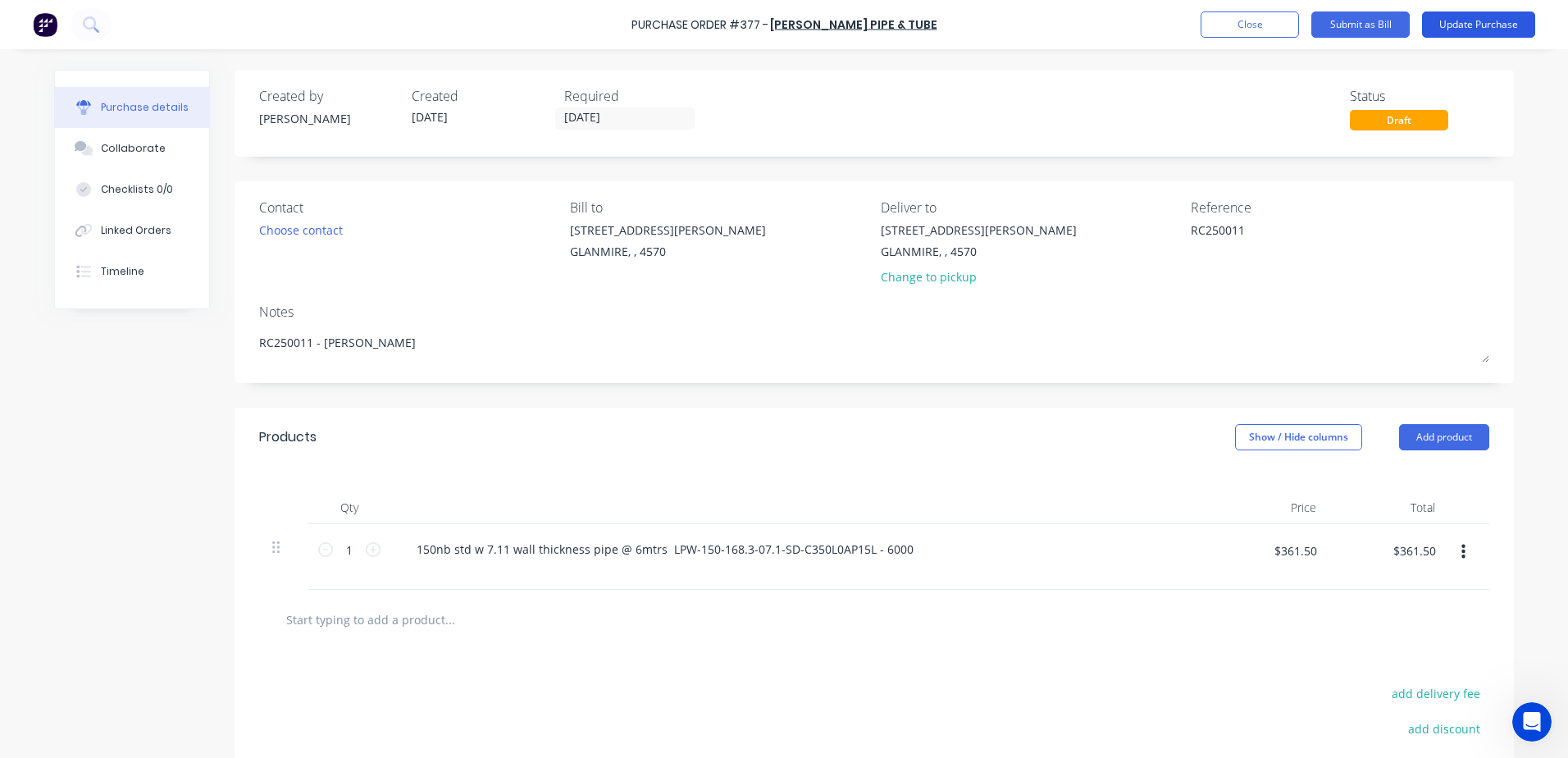
click at [1459, 33] on button "Update Purchase" at bounding box center [1478, 24] width 113 height 26
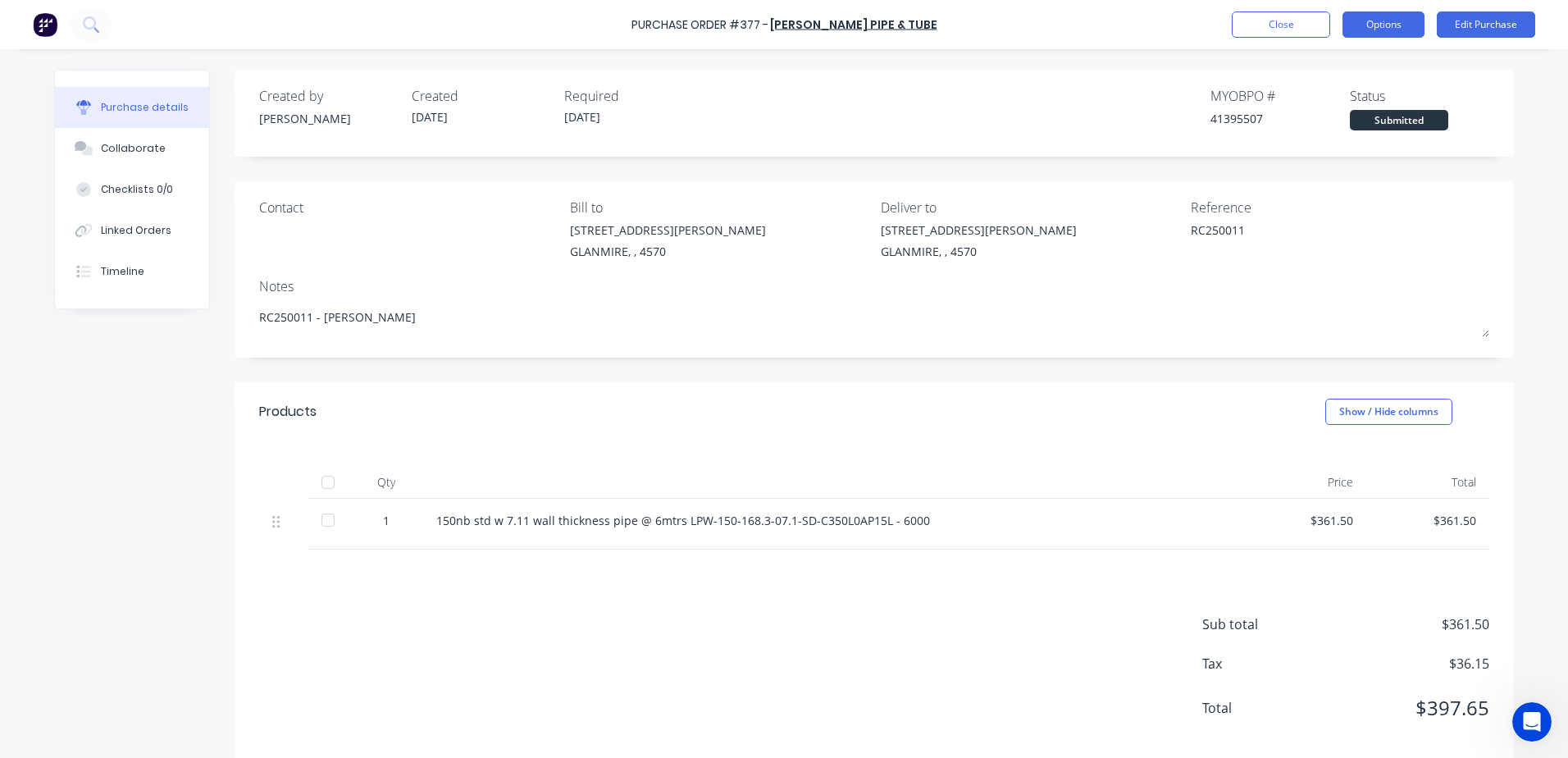
click at [1397, 32] on button "Options" at bounding box center [1384, 24] width 82 height 26
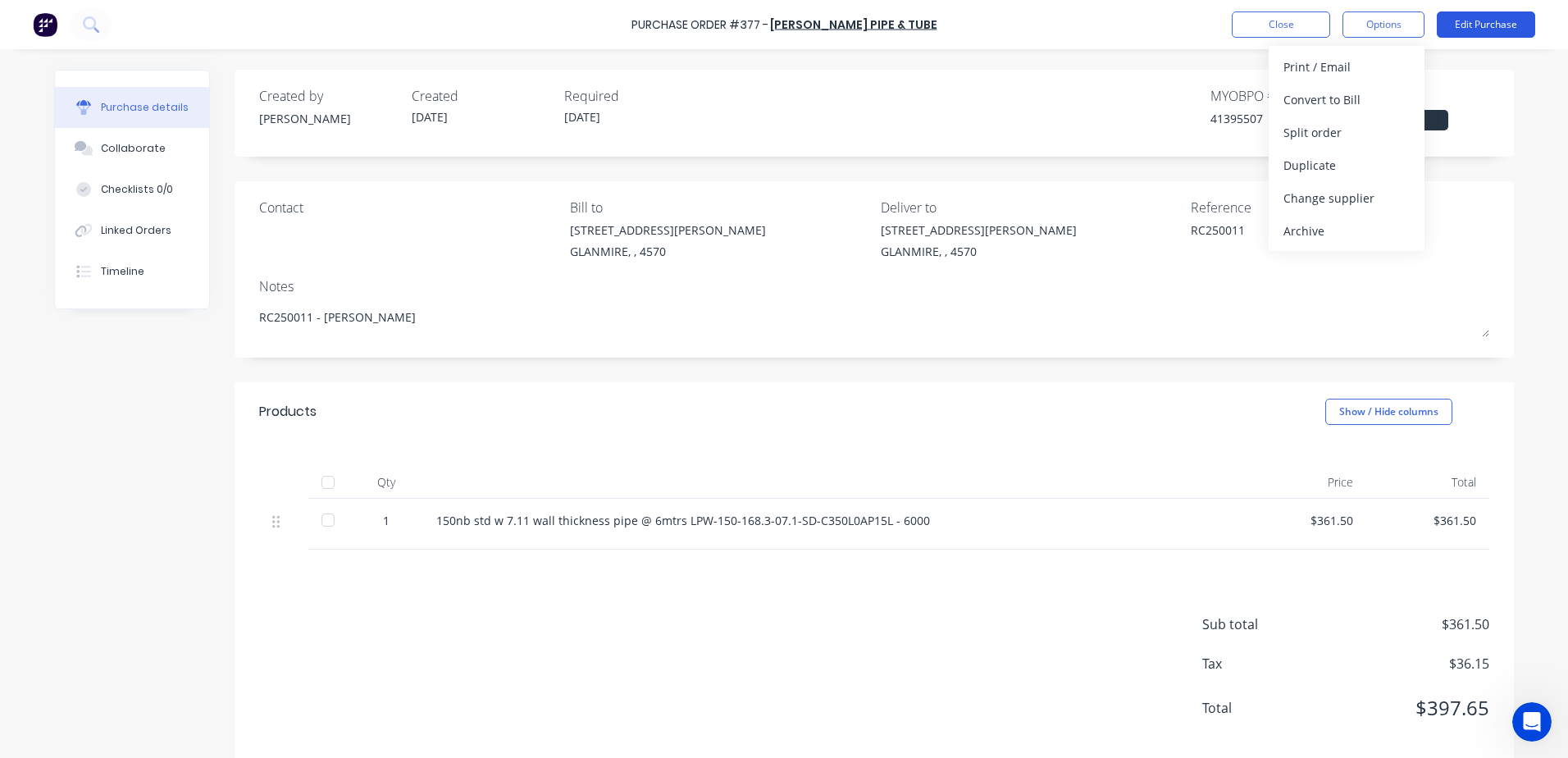
click at [1485, 29] on button "Edit Purchase" at bounding box center [1485, 24] width 98 height 26
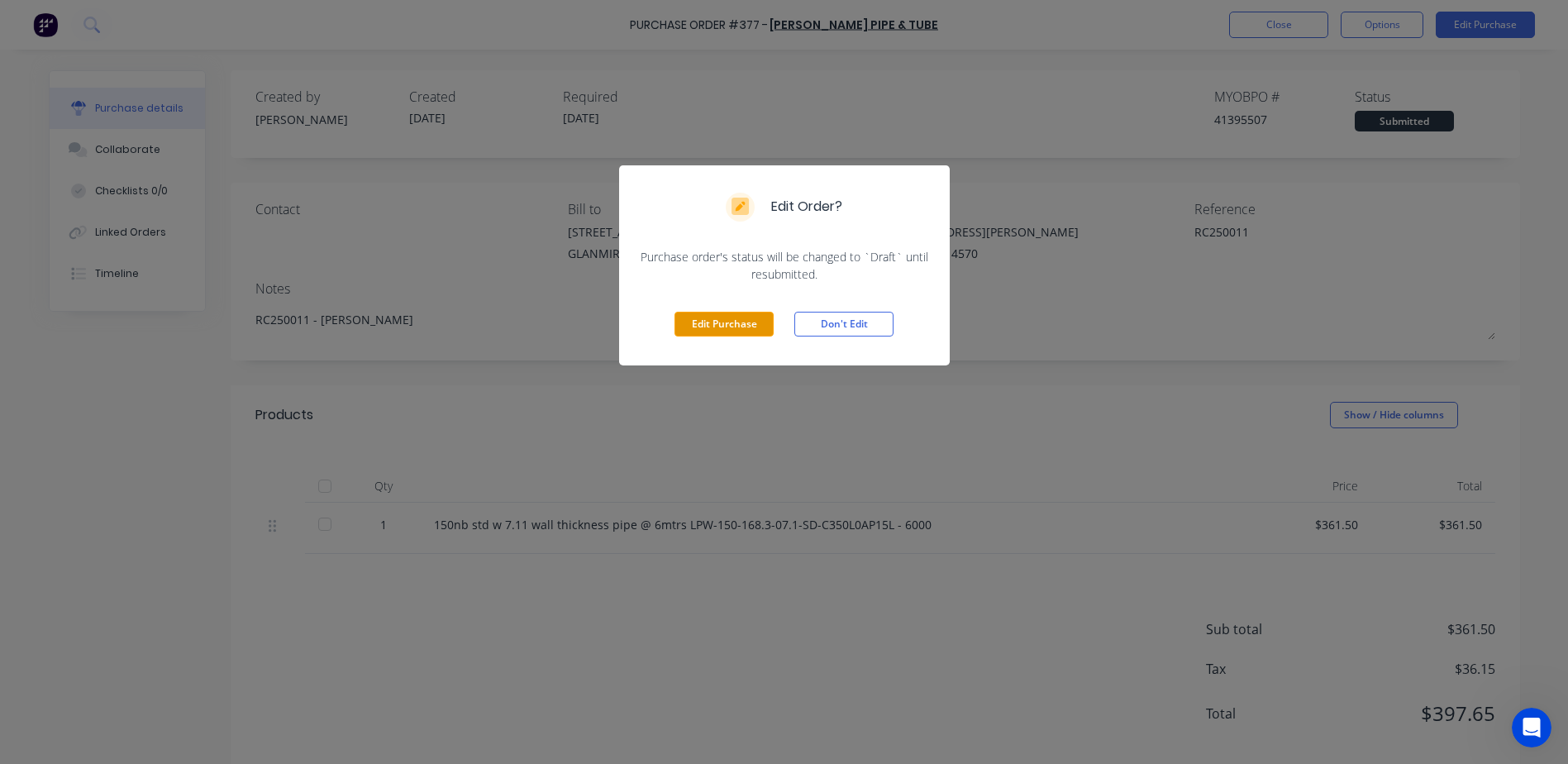
click at [739, 325] on button "Edit Purchase" at bounding box center [724, 324] width 99 height 25
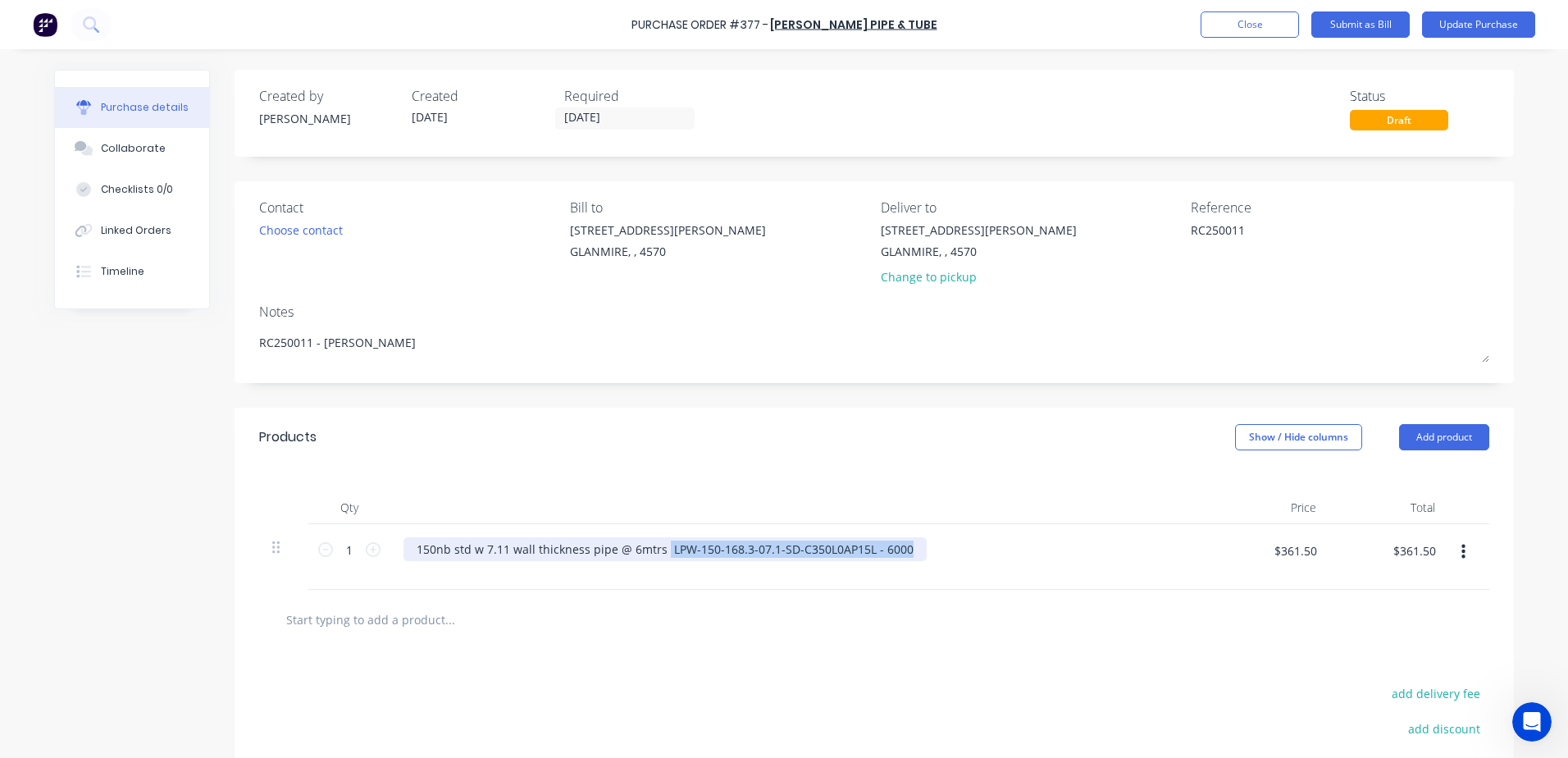
drag, startPoint x: 656, startPoint y: 545, endPoint x: 913, endPoint y: 553, distance: 257.1
click at [913, 553] on div "150nb std w 7.11 wall thickness pipe @ 6mtrs LPW-150-168.3-07.1-SD-C350L0AP15L …" at bounding box center [800, 549] width 794 height 23
click at [412, 544] on div "150nb std w 7.11 wall thickness pipe @ 6mtrs 10008256" at bounding box center [569, 549] width 333 height 23
click at [771, 548] on div "10008256 150nb std w 7.11 wall thickness pipe @ 6mtrs 10008256" at bounding box center [599, 549] width 392 height 23
click at [366, 551] on icon at bounding box center [373, 549] width 15 height 15
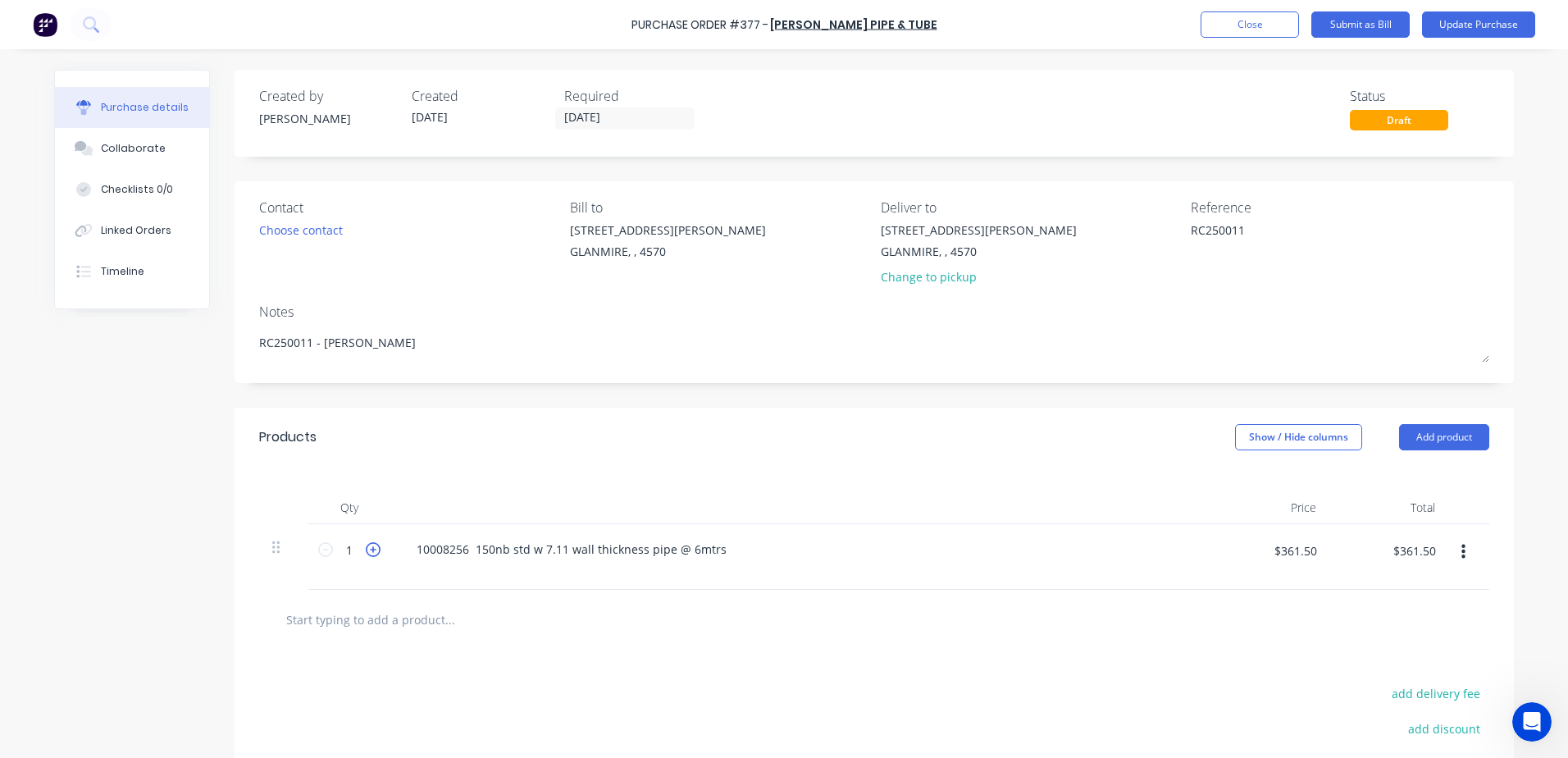
type input "2"
type input "$723.00"
click at [366, 551] on icon at bounding box center [373, 549] width 15 height 15
type input "3"
type input "$1,084.50"
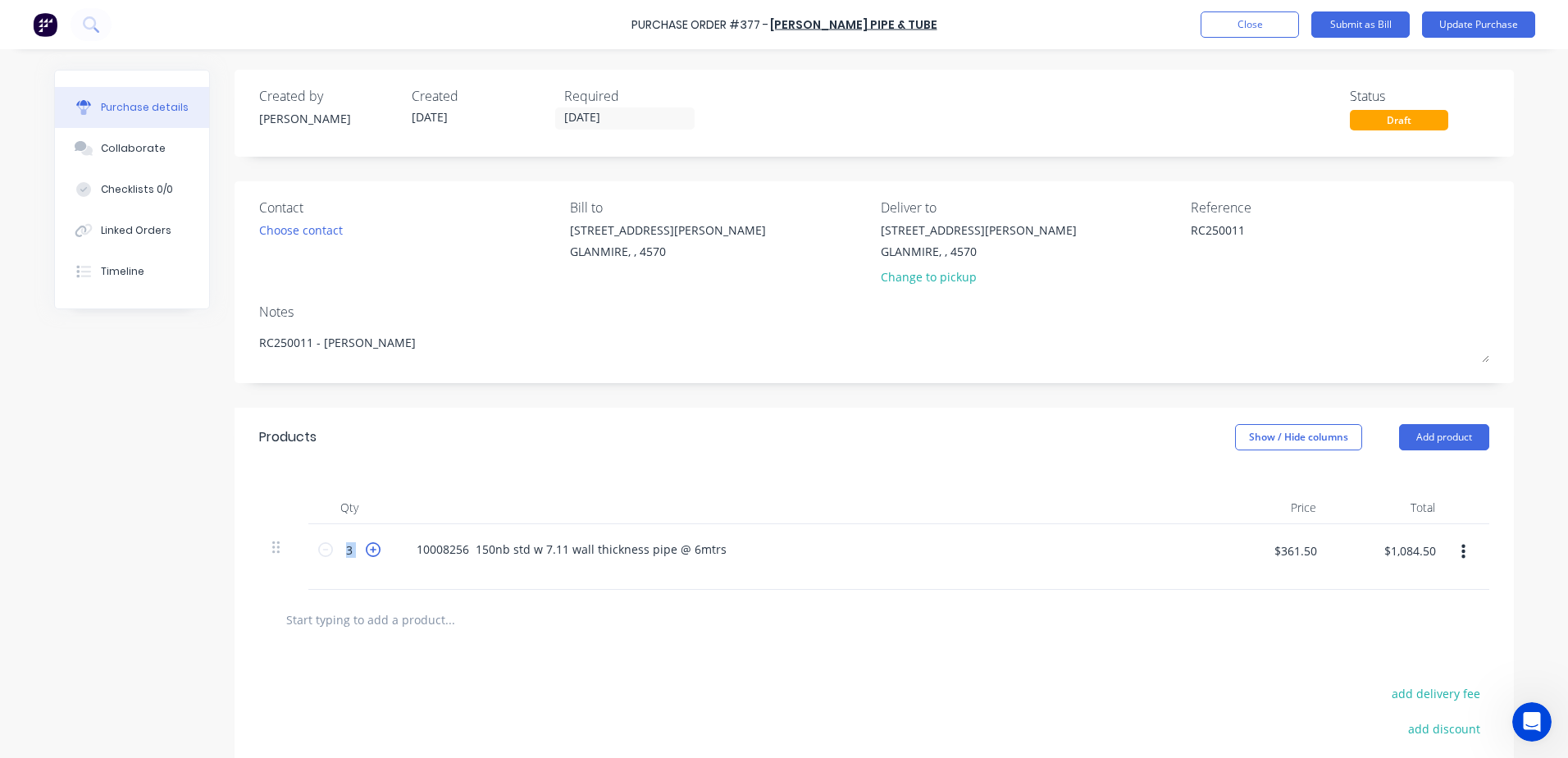
click at [366, 551] on icon at bounding box center [373, 549] width 15 height 15
type input "4"
type input "$1,446.00"
click at [366, 551] on icon at bounding box center [373, 549] width 15 height 15
type input "5"
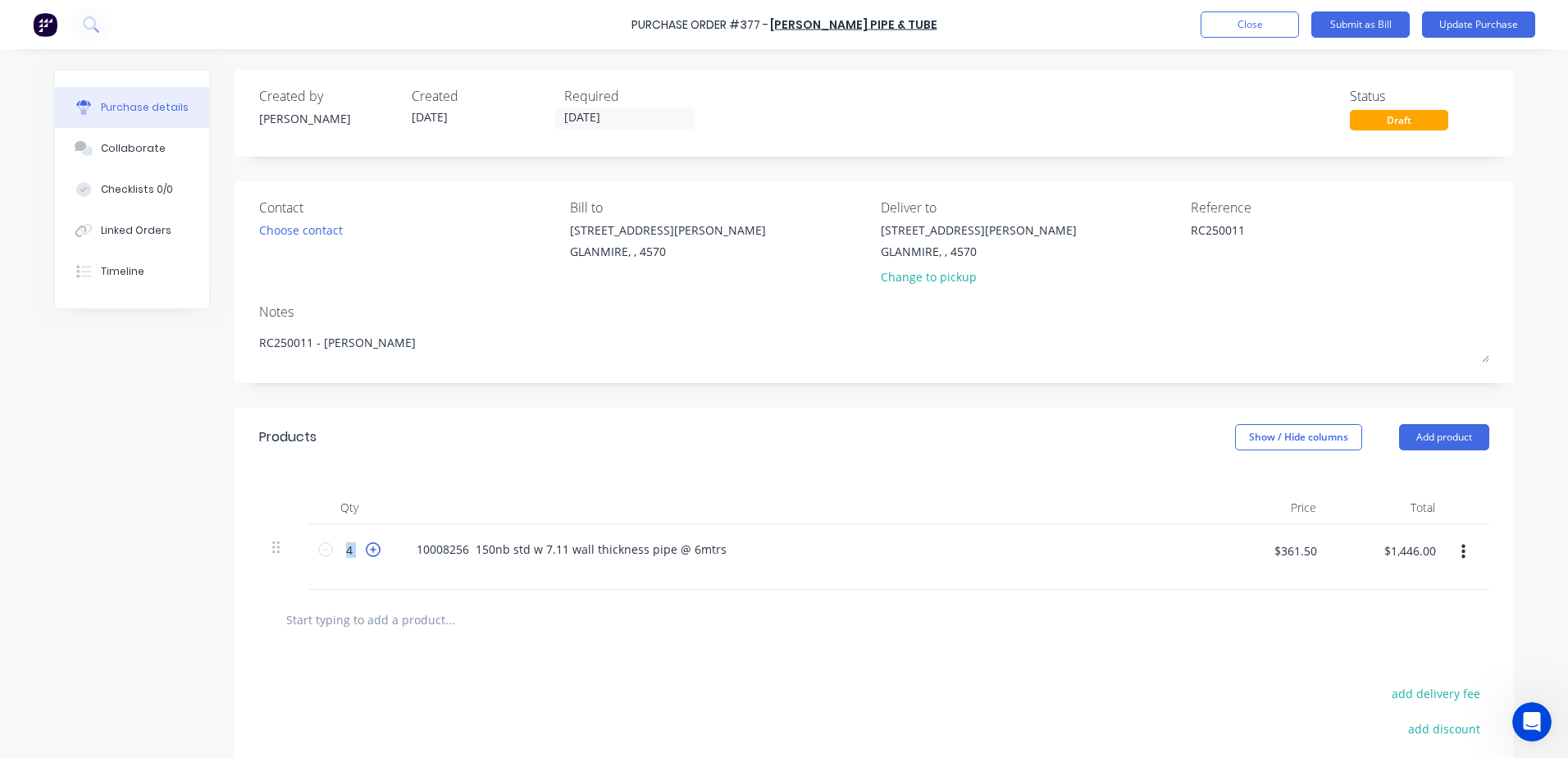
type input "$1,807.50"
click at [366, 551] on icon at bounding box center [373, 549] width 15 height 15
type input "6"
type input "$2,169.00"
drag, startPoint x: 1269, startPoint y: 551, endPoint x: 1567, endPoint y: 542, distance: 298.1
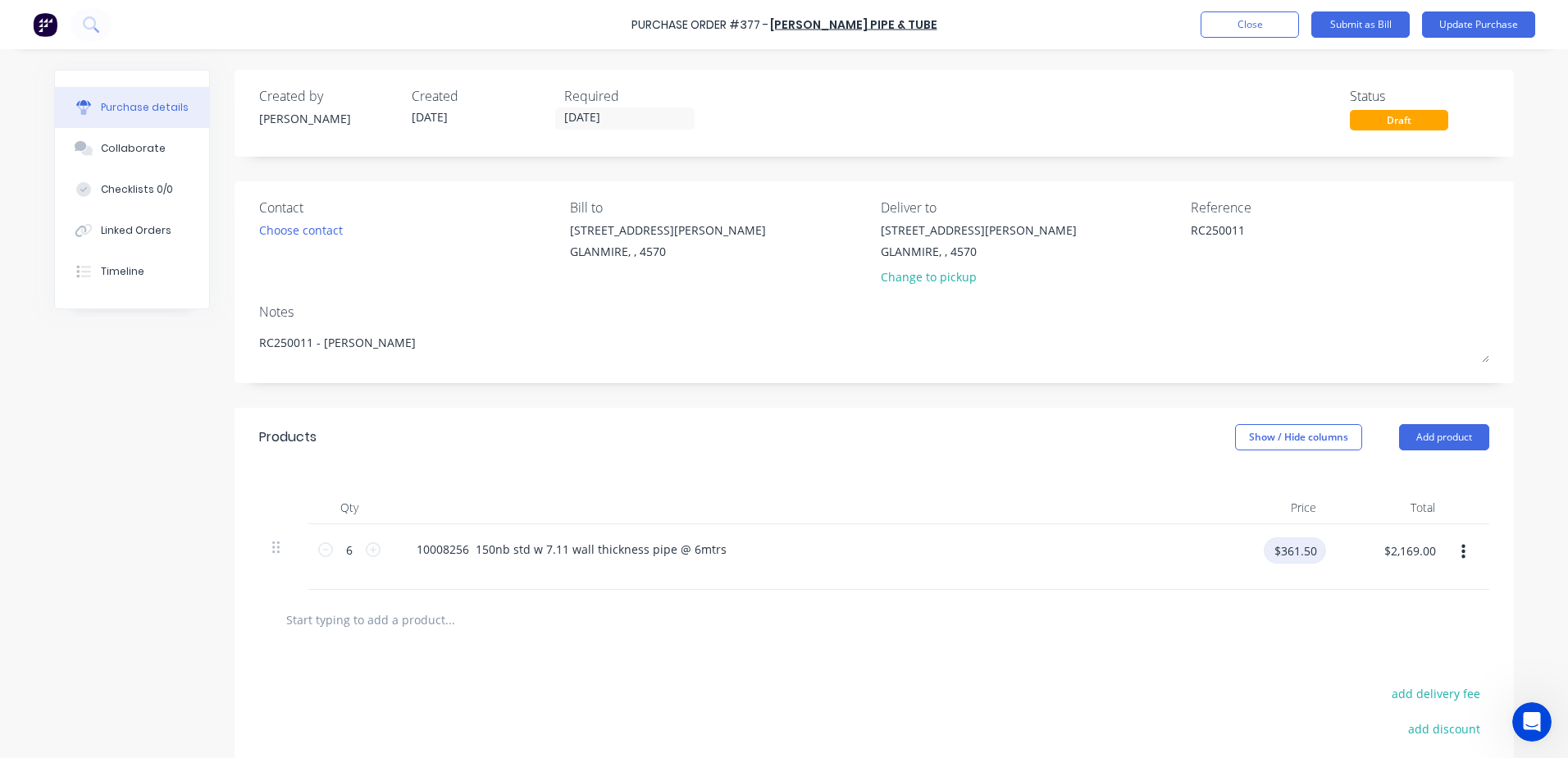
click at [1567, 542] on html "Purchase Order #377 - Van Leeuwen Pipe & Tube Add product Close Submit as Bill …" at bounding box center [784, 379] width 1568 height 758
type input "$89.84"
type input "$539.04"
click at [410, 631] on input "text" at bounding box center [449, 619] width 328 height 33
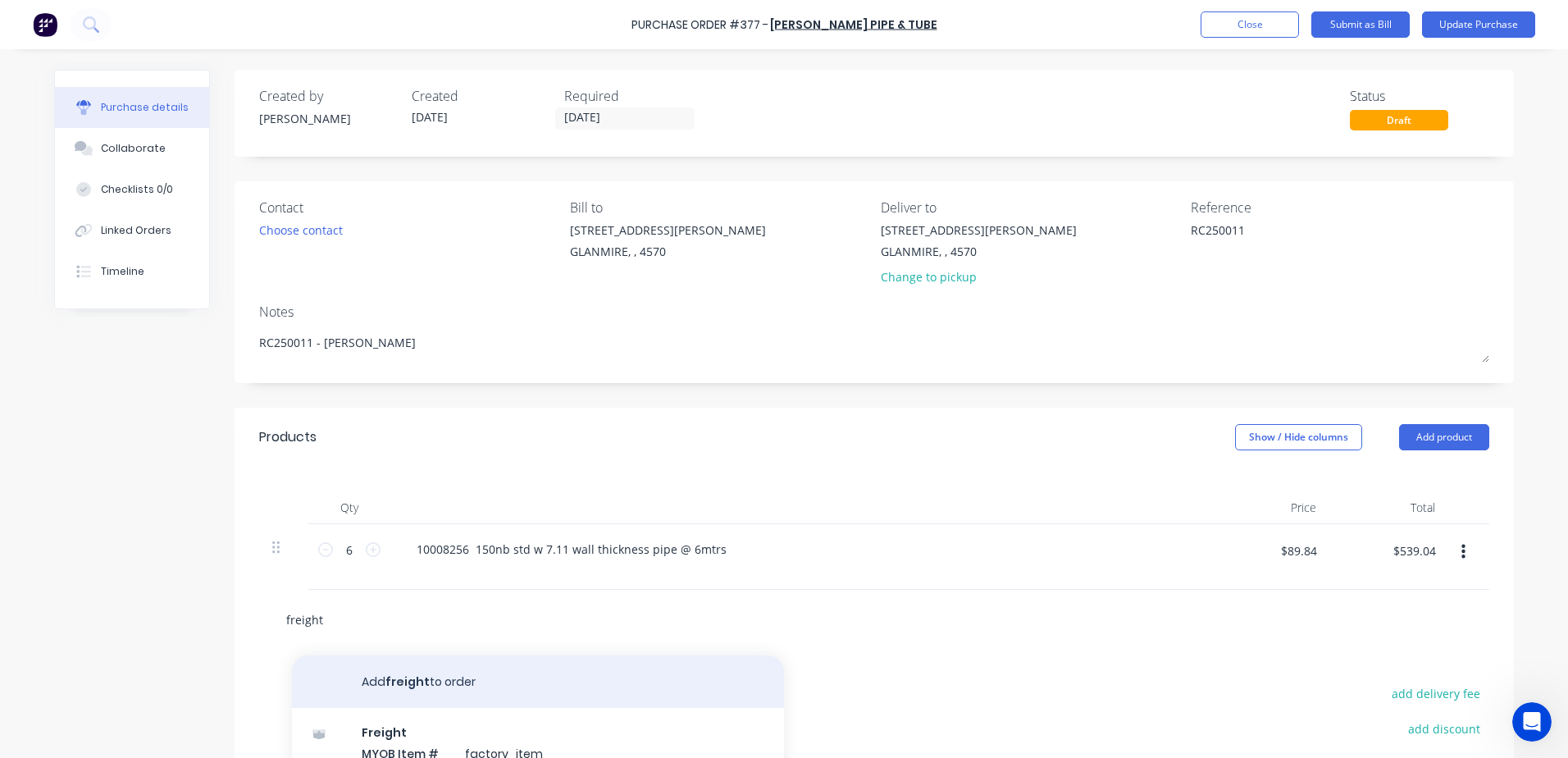
type input "freight"
click at [384, 678] on button "Add freight to order" at bounding box center [537, 681] width 492 height 53
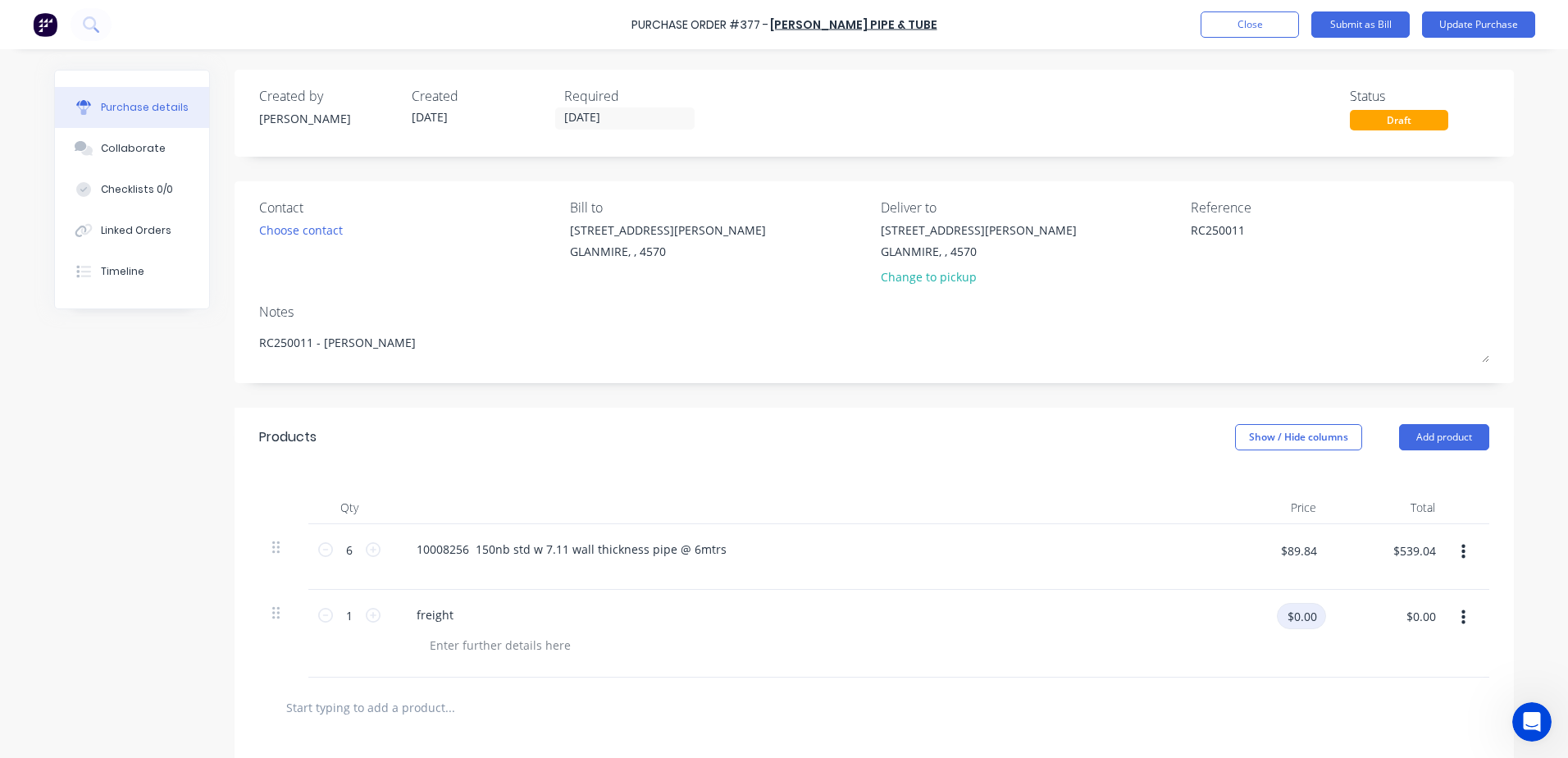
click at [1292, 616] on input "$0.00" at bounding box center [1301, 615] width 49 height 26
type input "$35.00"
click at [434, 610] on div "freight" at bounding box center [434, 615] width 63 height 23
drag, startPoint x: 451, startPoint y: 614, endPoint x: 370, endPoint y: 612, distance: 81.0
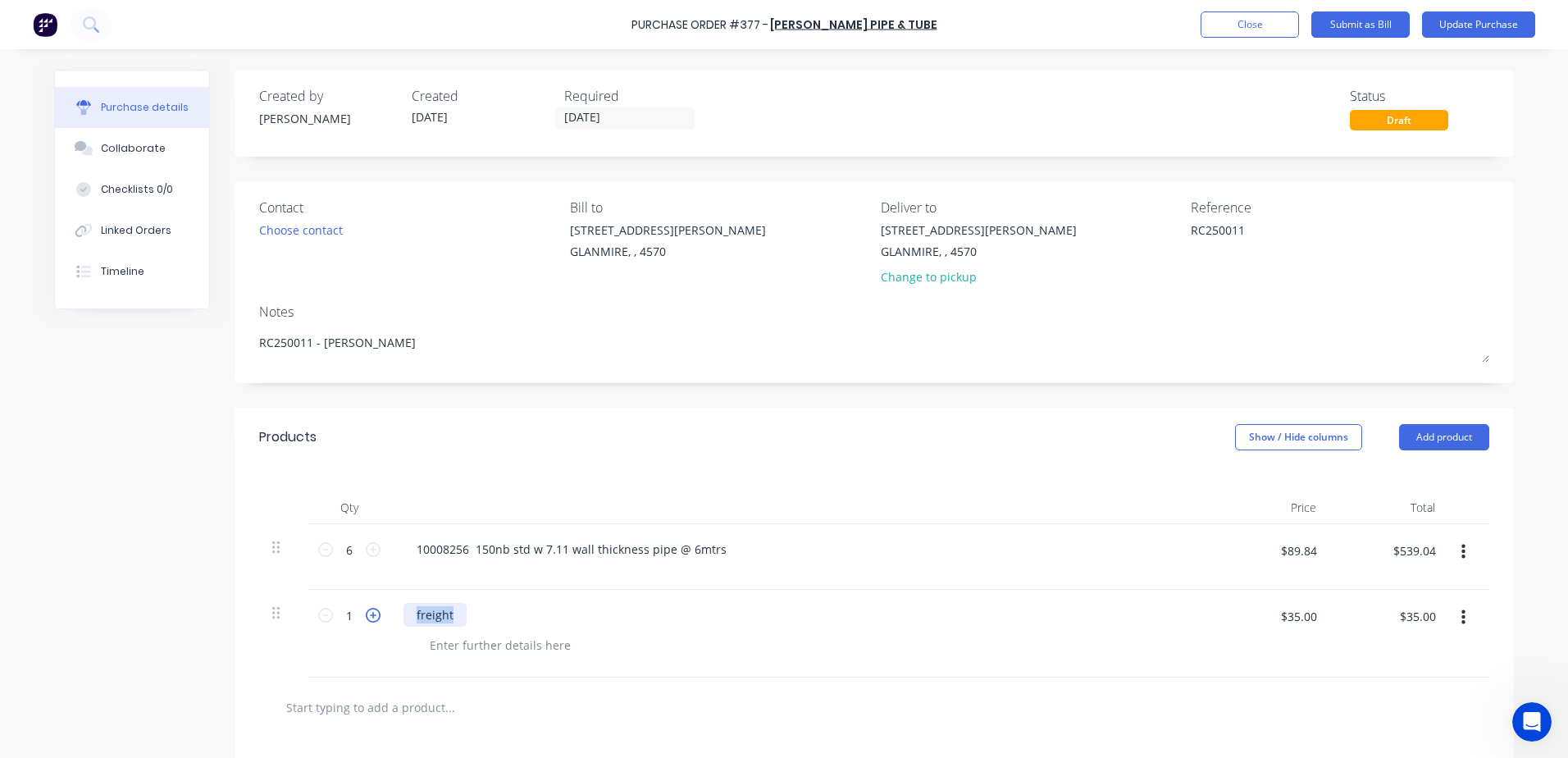
click at [370, 612] on div "1 1 freight $35.00 $35.00 $35.00 $35.00" at bounding box center [874, 633] width 1230 height 88
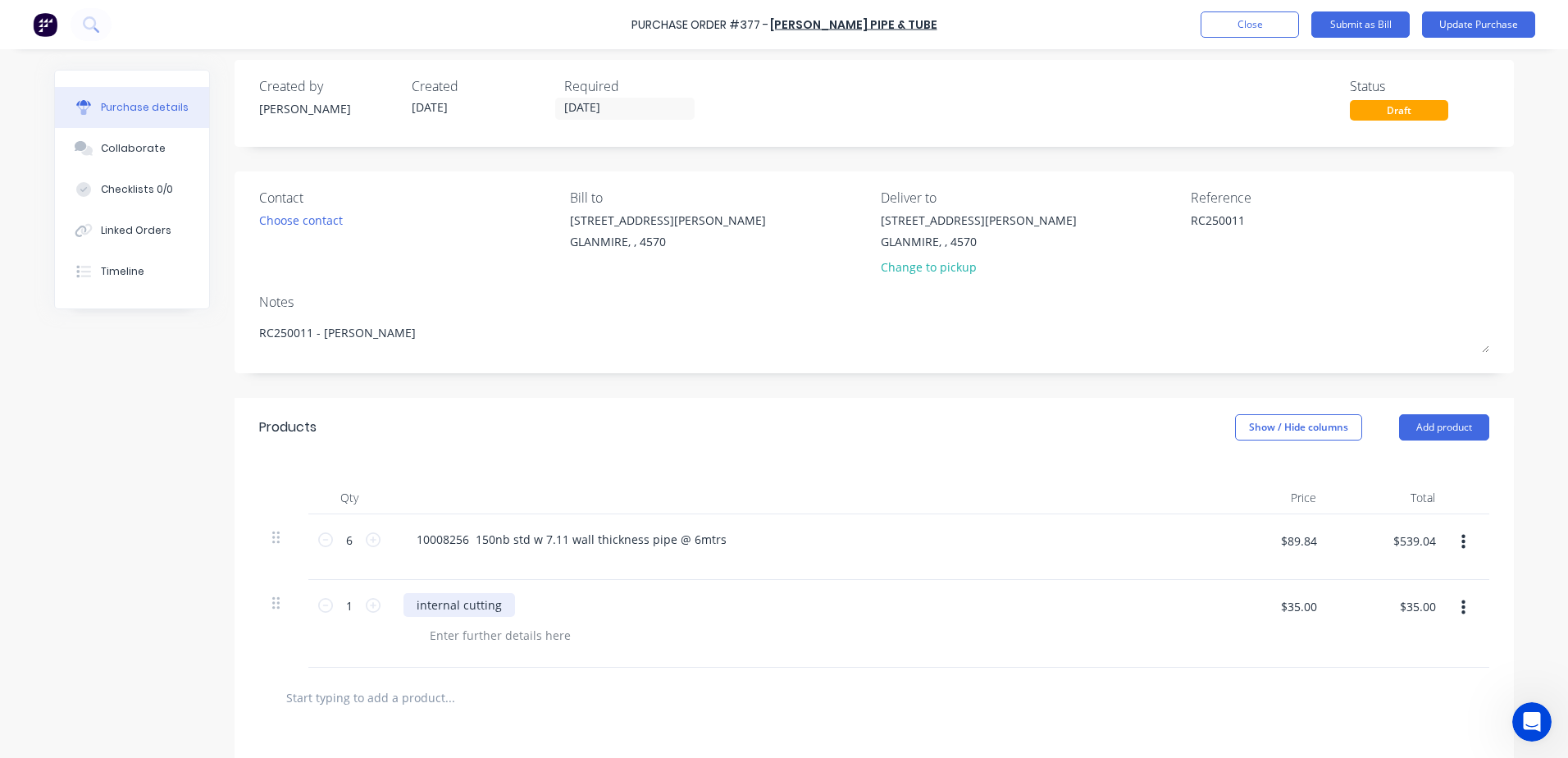
scroll to position [0, 0]
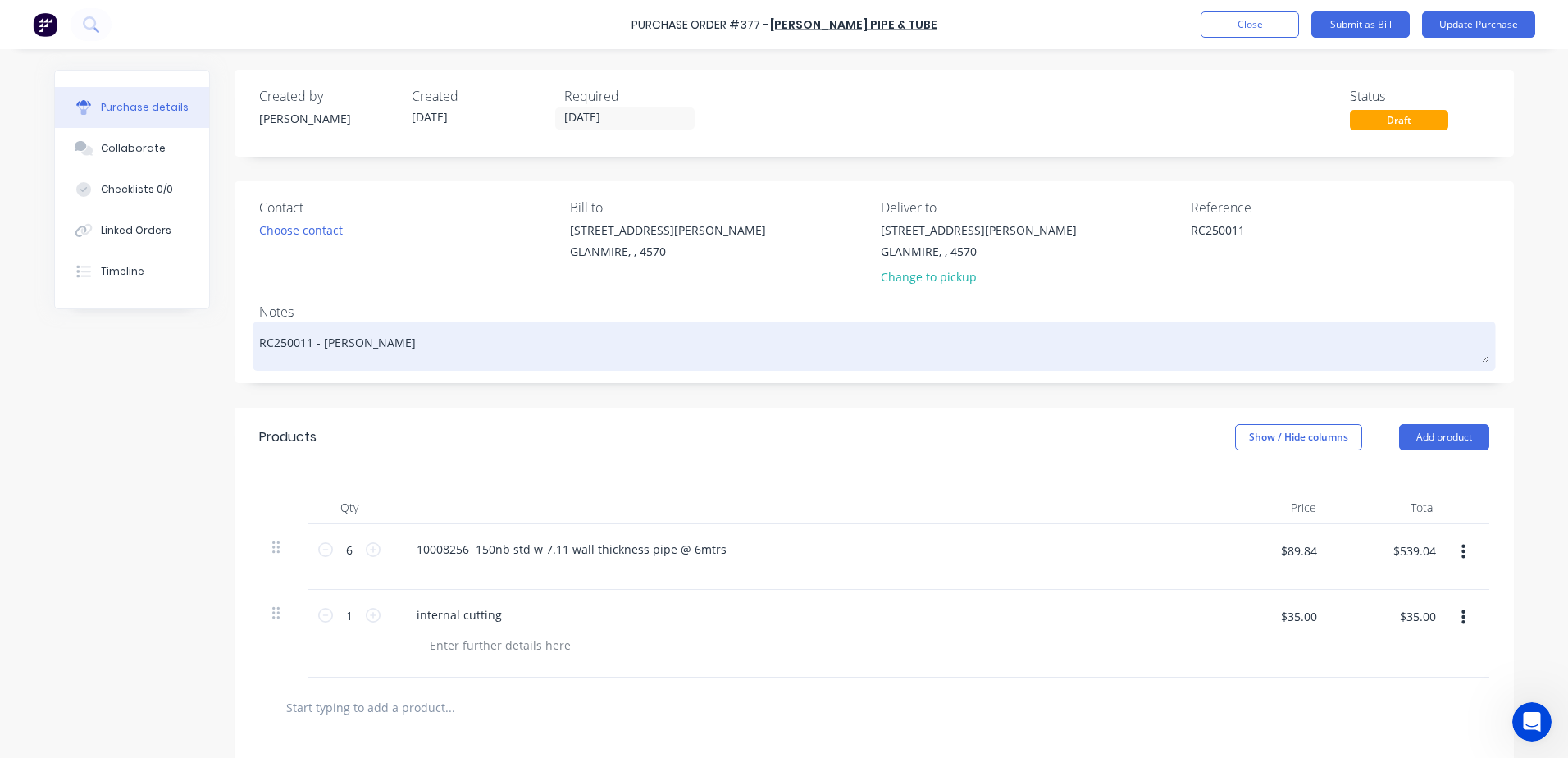
click at [351, 350] on textarea "RC250011 - [PERSON_NAME]" at bounding box center [874, 344] width 1230 height 37
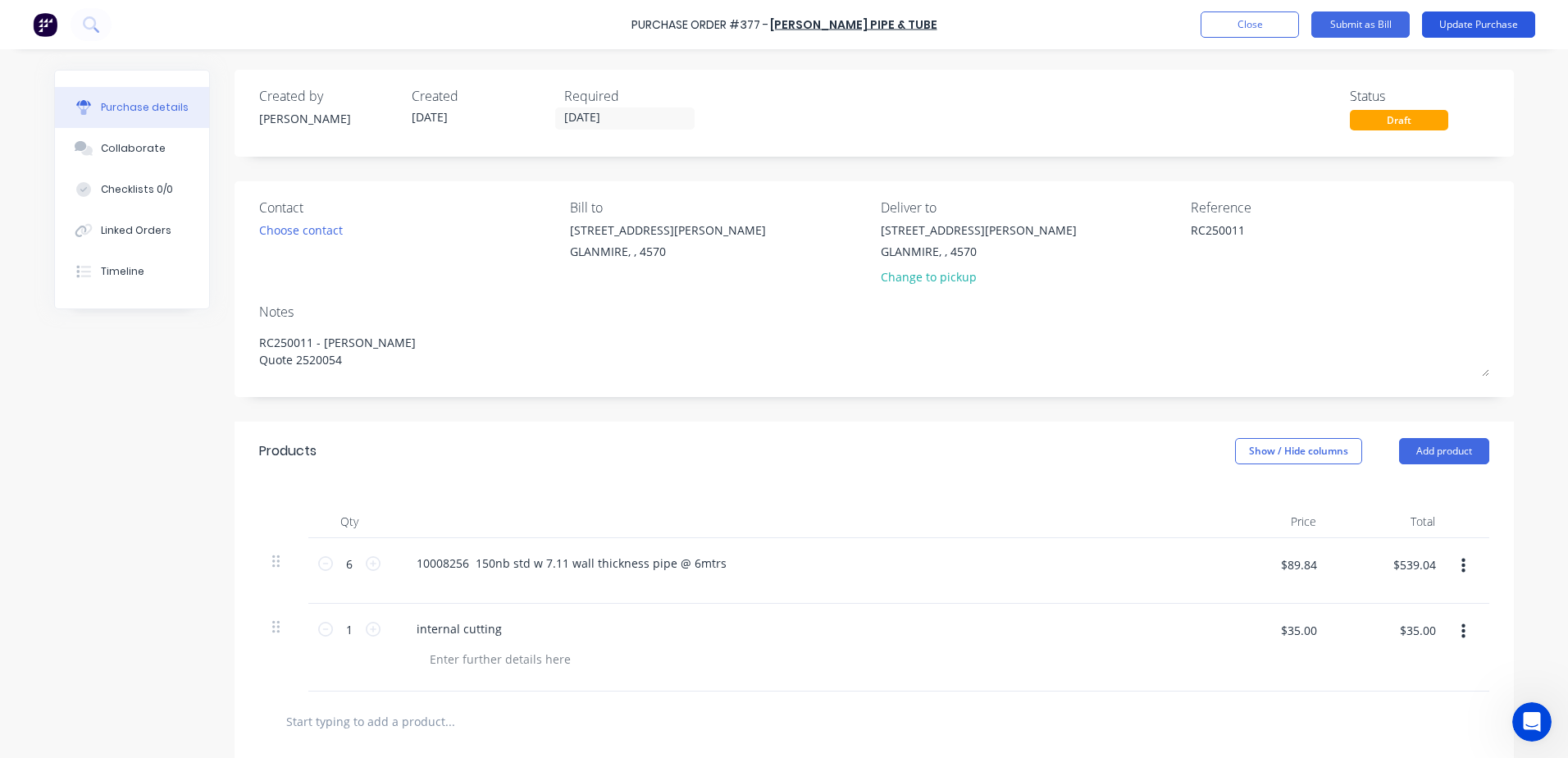
type textarea "RC250011 - glen Quote 2520054"
click at [1459, 33] on button "Update Purchase" at bounding box center [1478, 24] width 113 height 26
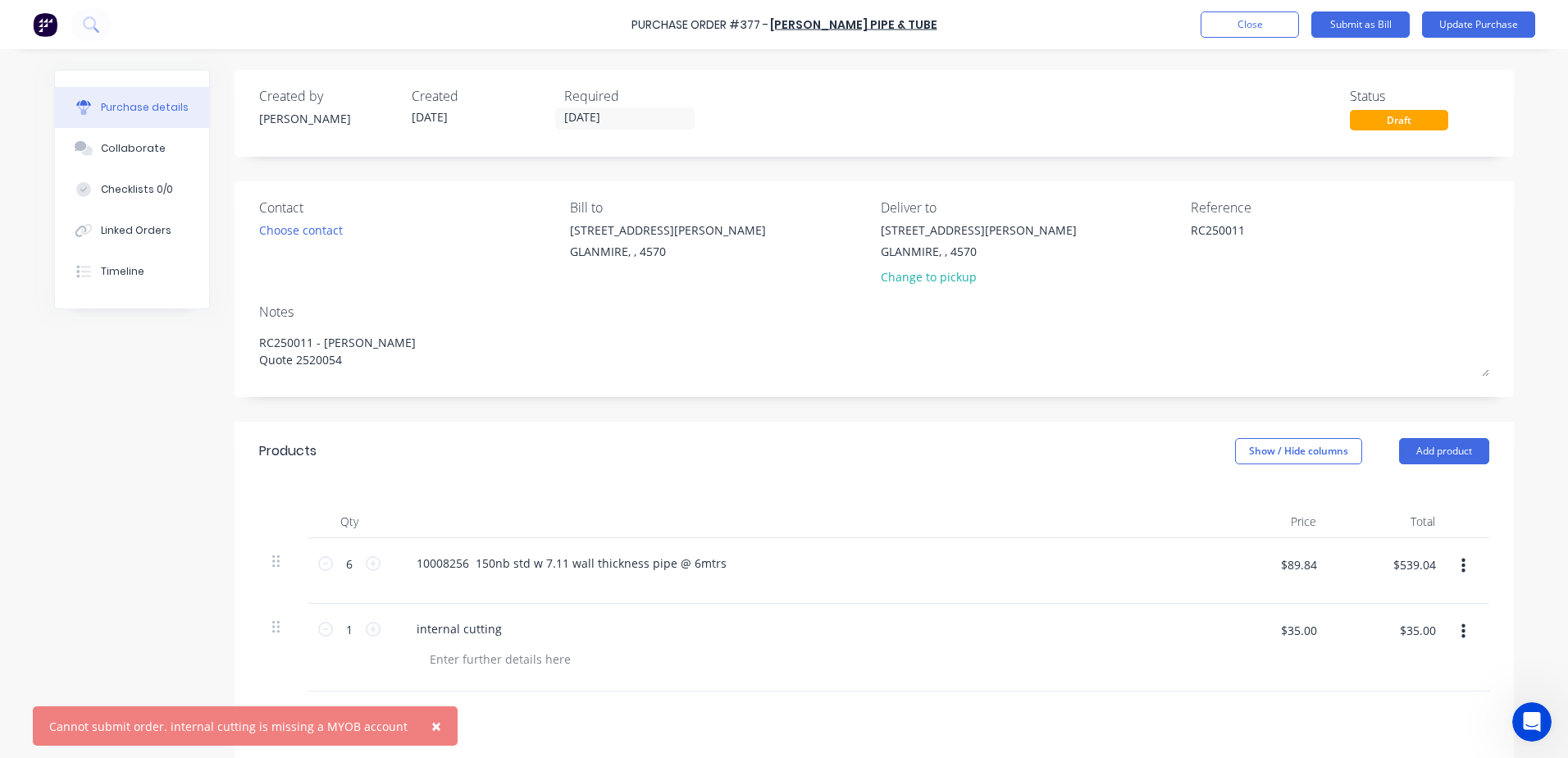
click at [431, 724] on span "×" at bounding box center [436, 725] width 10 height 23
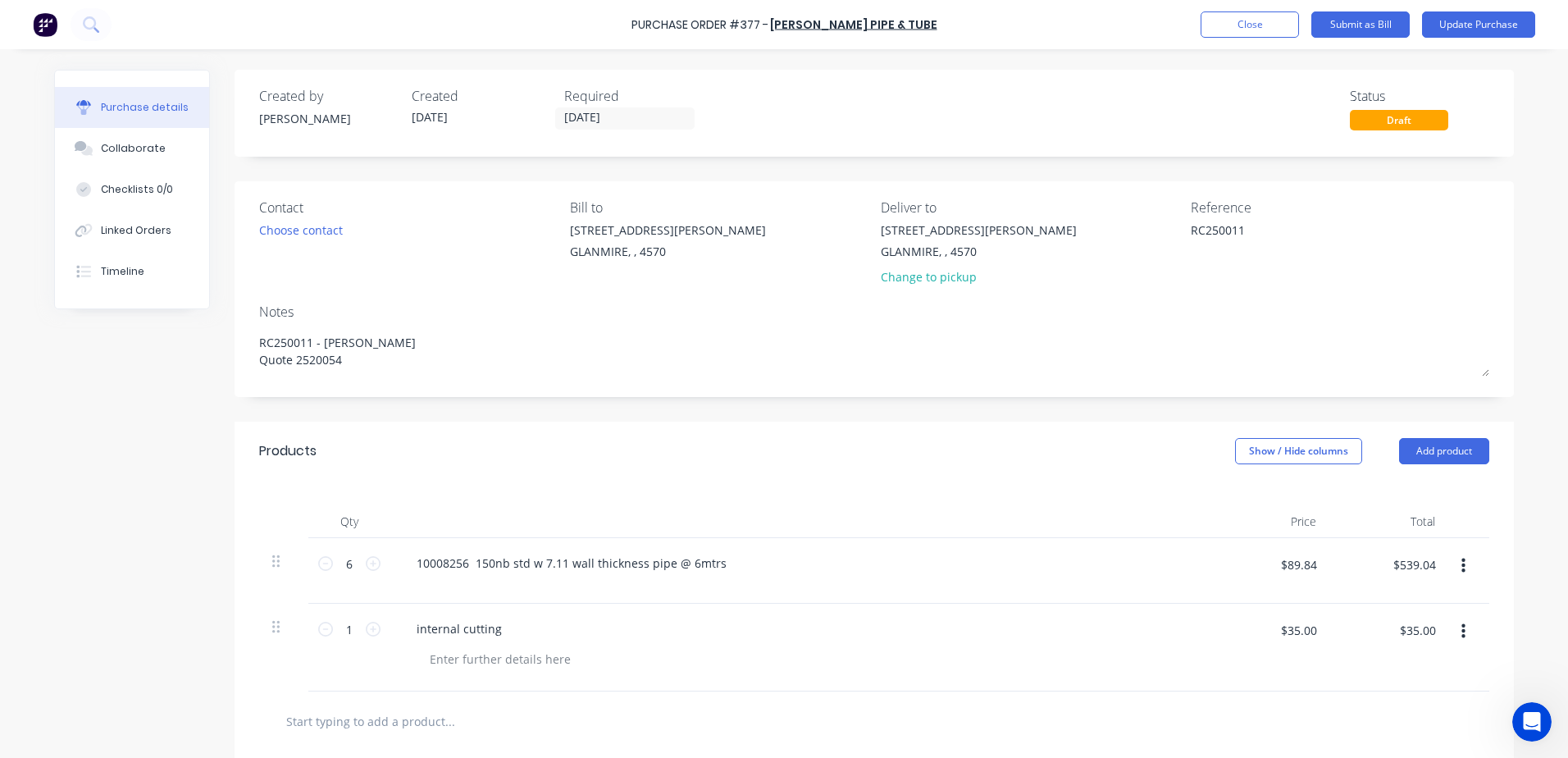
click at [1160, 639] on div "internal cutting" at bounding box center [800, 628] width 794 height 23
click at [512, 636] on div "internal cutting" at bounding box center [800, 628] width 794 height 23
click at [464, 631] on div "internal cutting" at bounding box center [459, 628] width 112 height 23
click at [531, 639] on div "internal cutting" at bounding box center [800, 628] width 794 height 23
click at [1448, 31] on button "Update Purchase" at bounding box center [1478, 24] width 113 height 26
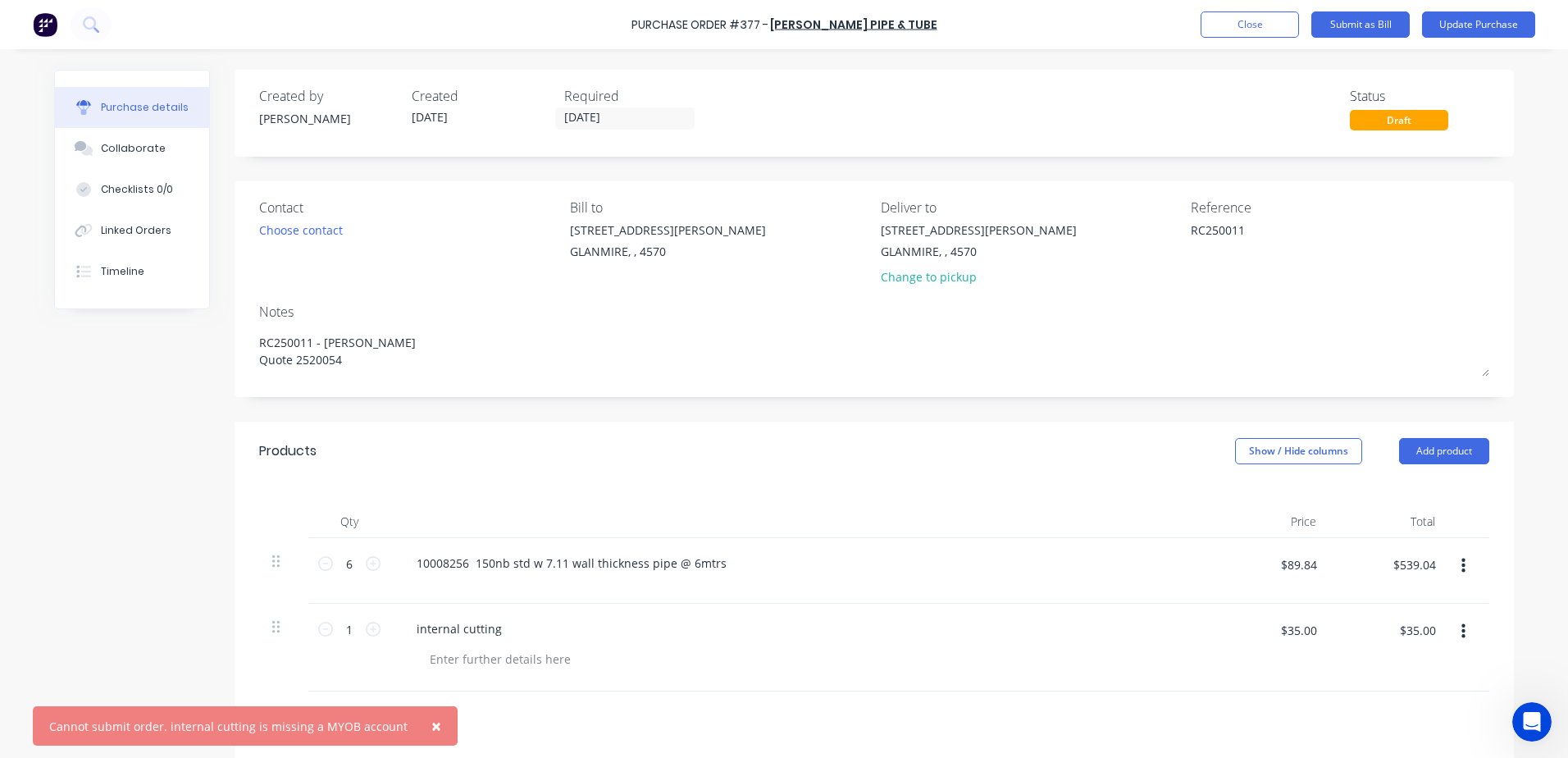
click at [1243, 39] on div "Purchase Order #377 - Van Leeuwen Pipe & Tube Add product Close Submit as Bill …" at bounding box center [784, 24] width 1568 height 49
click at [1290, 454] on button "Show / Hide columns" at bounding box center [1299, 450] width 127 height 26
click at [1237, 496] on div "Account Job Discount" at bounding box center [1282, 532] width 123 height 94
click at [1243, 502] on span at bounding box center [1241, 505] width 14 height 14
click at [1234, 498] on input "Account" at bounding box center [1234, 498] width 0 height 0
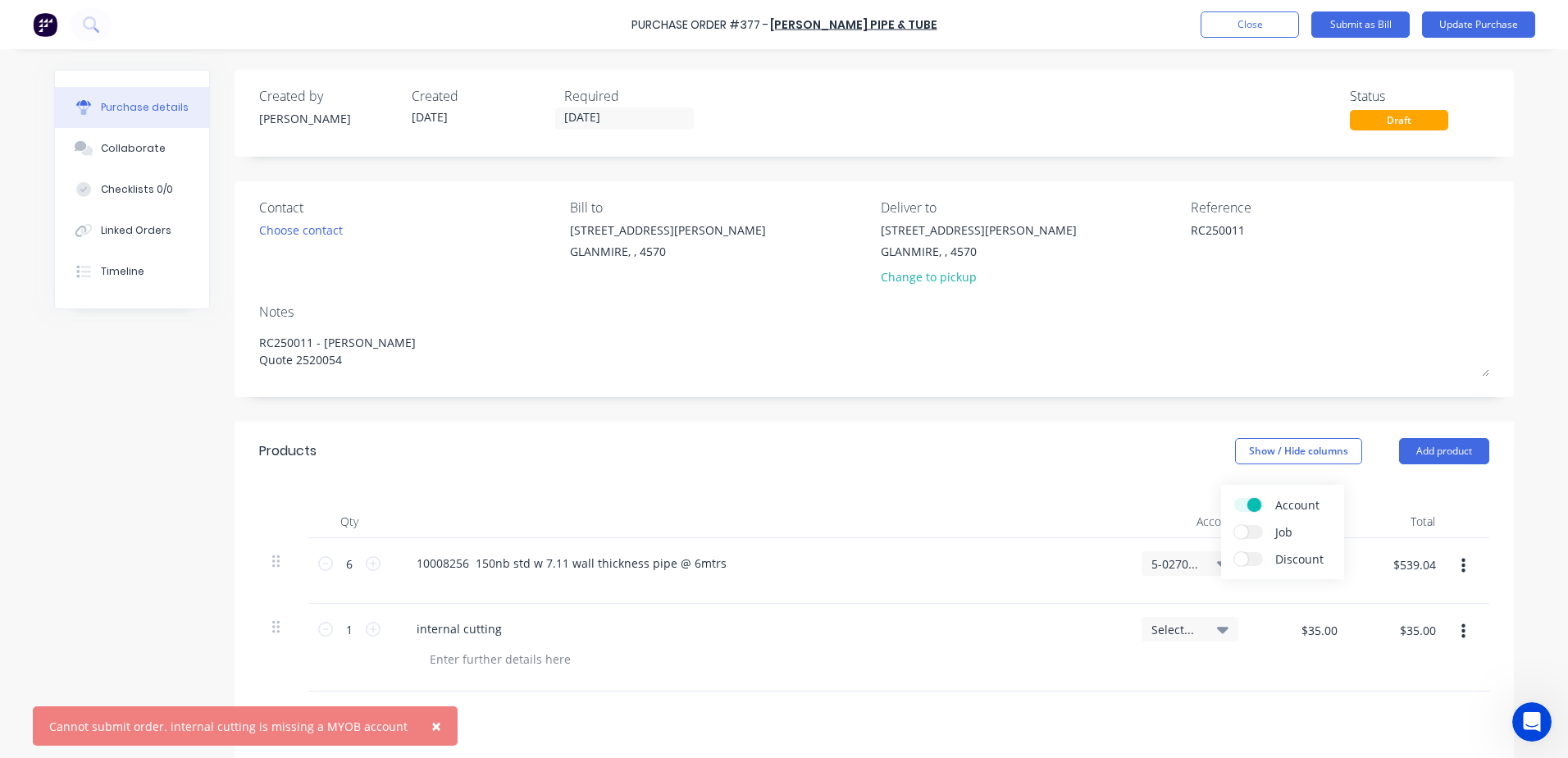
click at [1306, 500] on span "Account" at bounding box center [1337, 505] width 123 height 18
click at [1234, 498] on input "Account" at bounding box center [1234, 498] width 0 height 0
click at [1306, 500] on span "Account" at bounding box center [1337, 505] width 123 height 18
click at [1234, 498] on input "Account" at bounding box center [1234, 498] width 0 height 0
click at [1218, 628] on icon at bounding box center [1223, 630] width 12 height 7
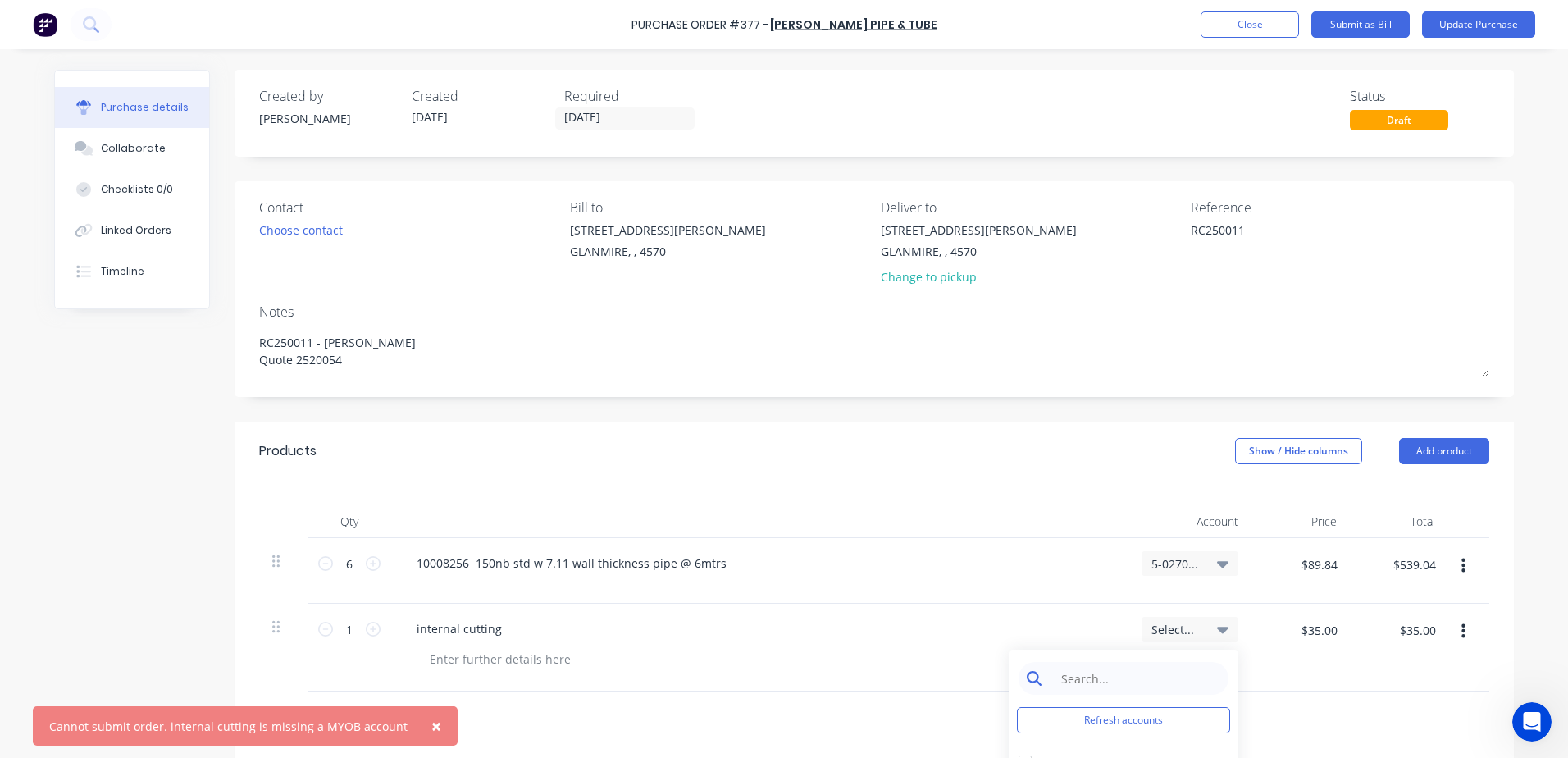
click at [1114, 676] on input at bounding box center [1136, 678] width 168 height 33
type input "5-0270"
click at [1129, 725] on button "Refresh accounts" at bounding box center [1124, 719] width 213 height 26
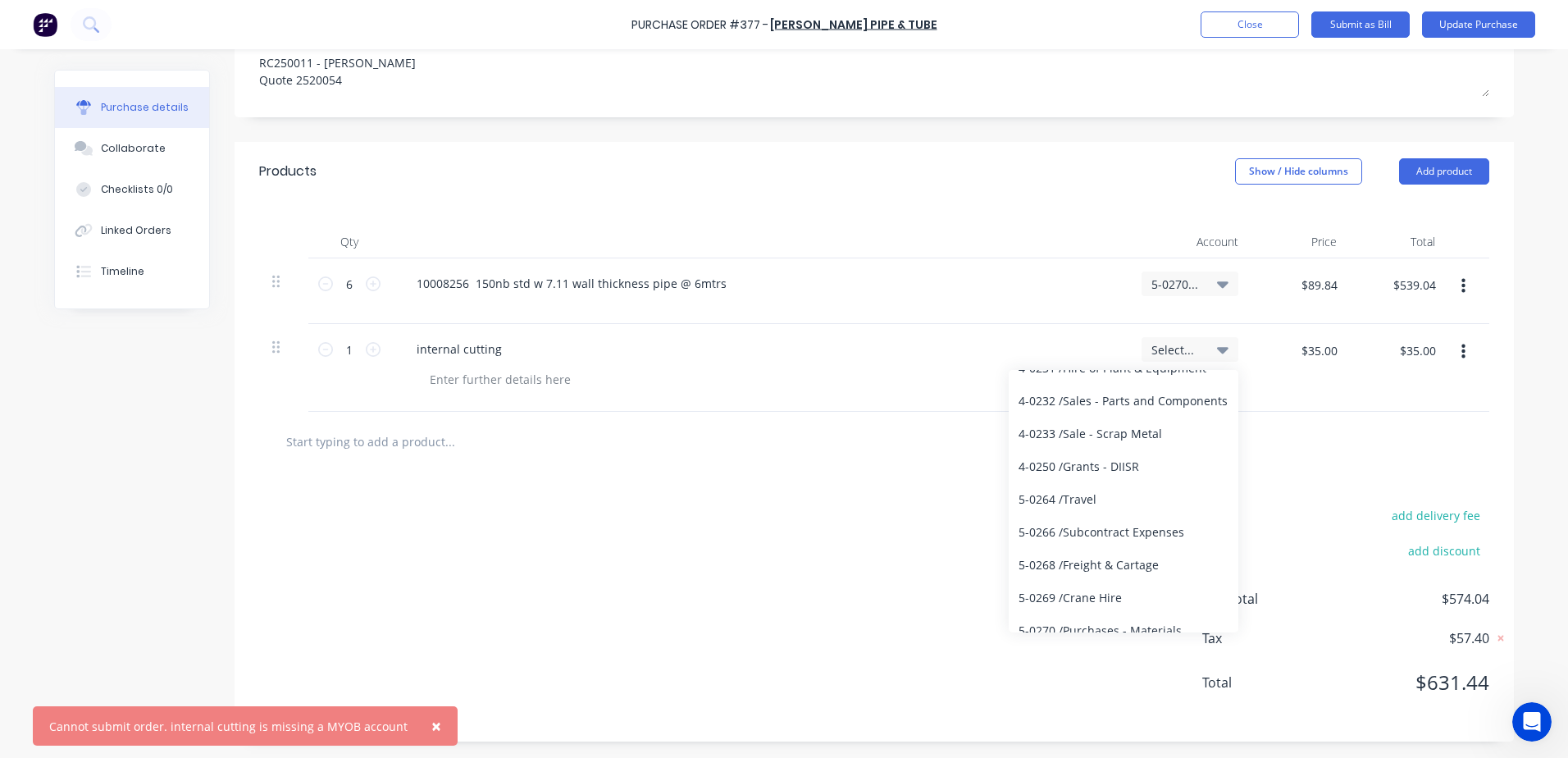
scroll to position [2788, 0]
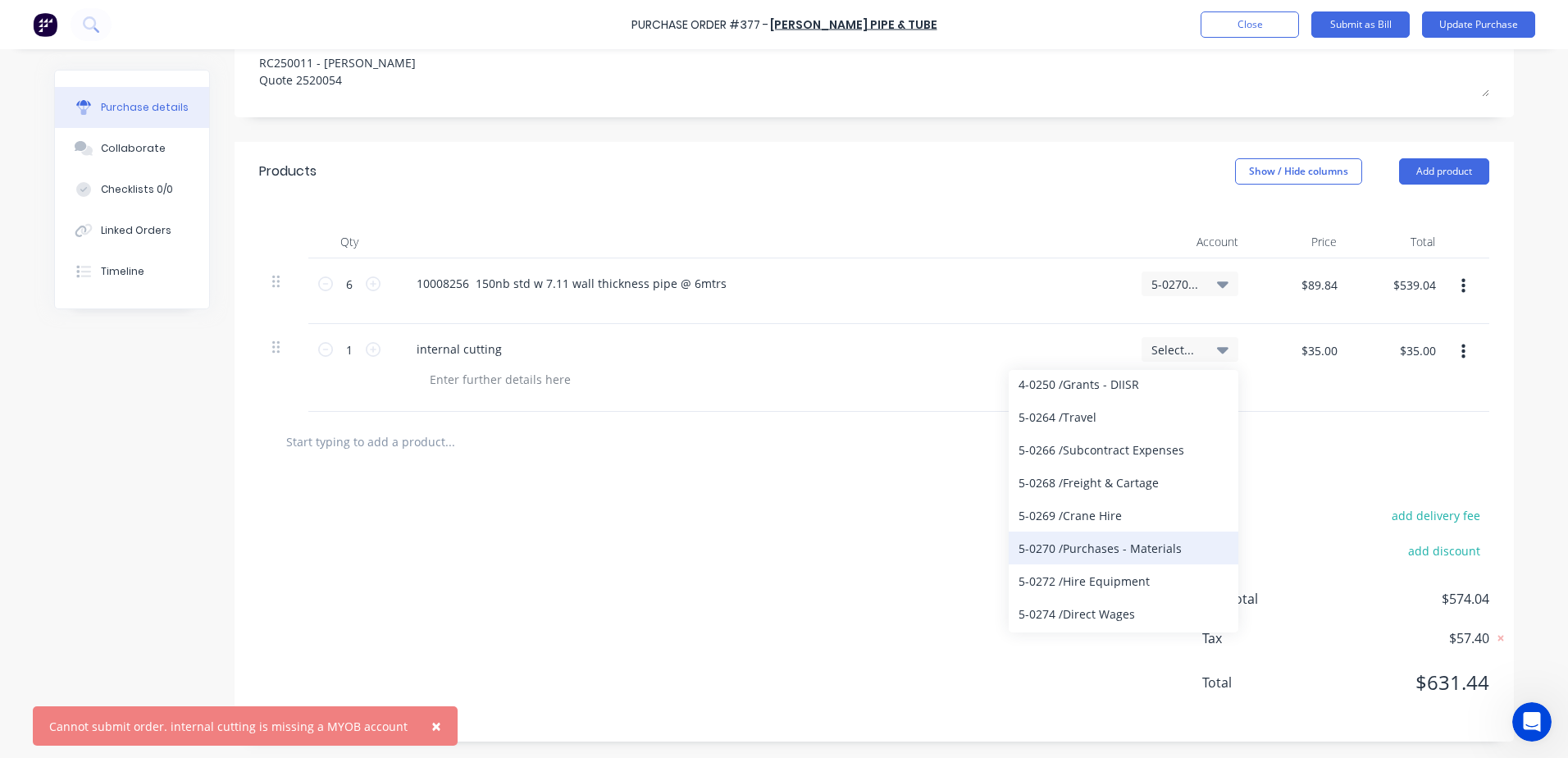
click at [1087, 545] on div "5-0270 / Purchases - Materials" at bounding box center [1124, 548] width 230 height 33
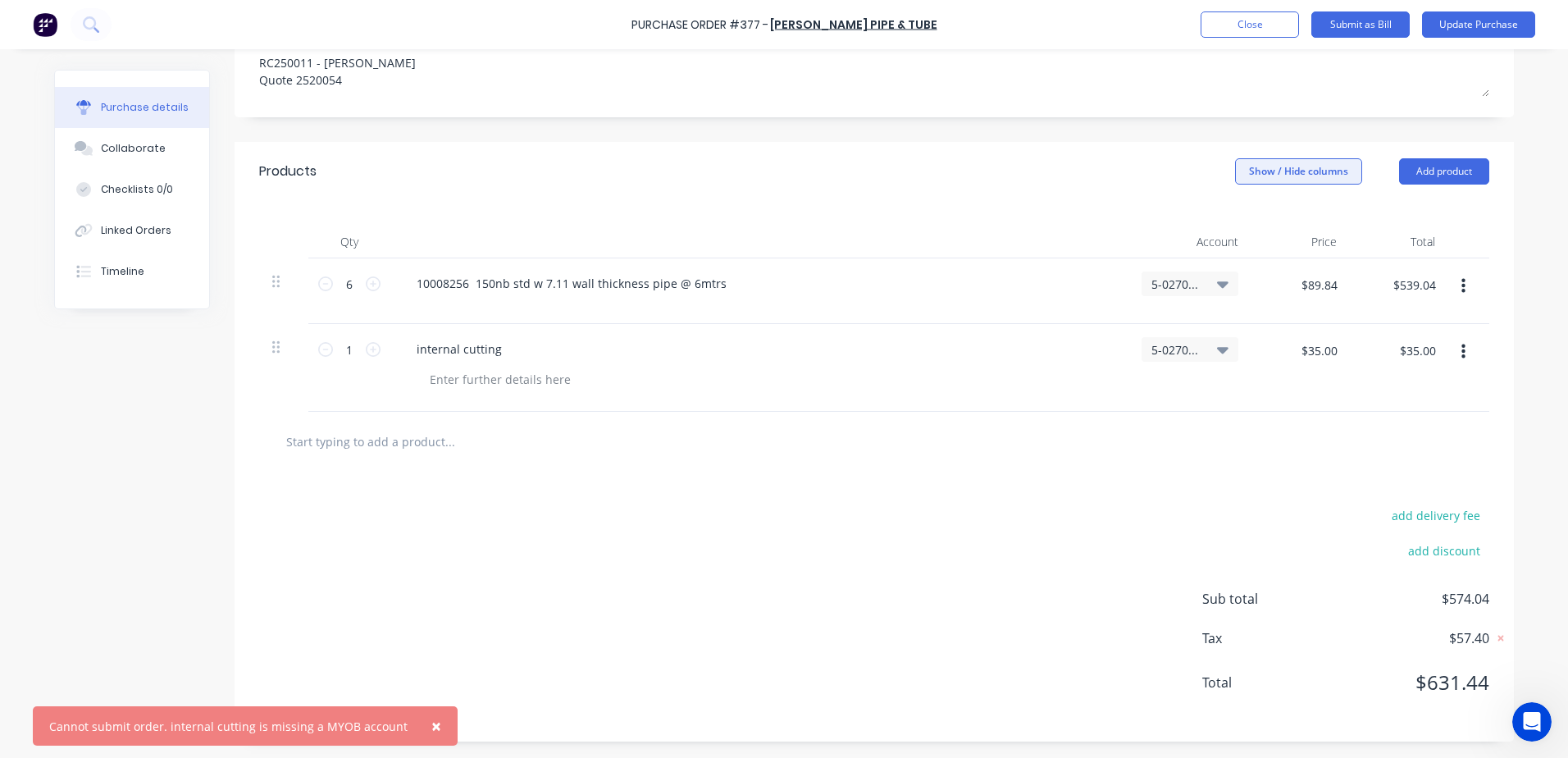
click at [1288, 169] on button "Show / Hide columns" at bounding box center [1299, 171] width 127 height 26
click at [1249, 223] on span at bounding box center [1254, 225] width 14 height 14
click at [1234, 218] on input "Account" at bounding box center [1234, 218] width 0 height 0
click at [797, 485] on div "add delivery fee add discount Sub total $574.04 Tax $57.40 Total $631.44" at bounding box center [875, 606] width 1280 height 270
click at [431, 724] on span "×" at bounding box center [436, 725] width 10 height 23
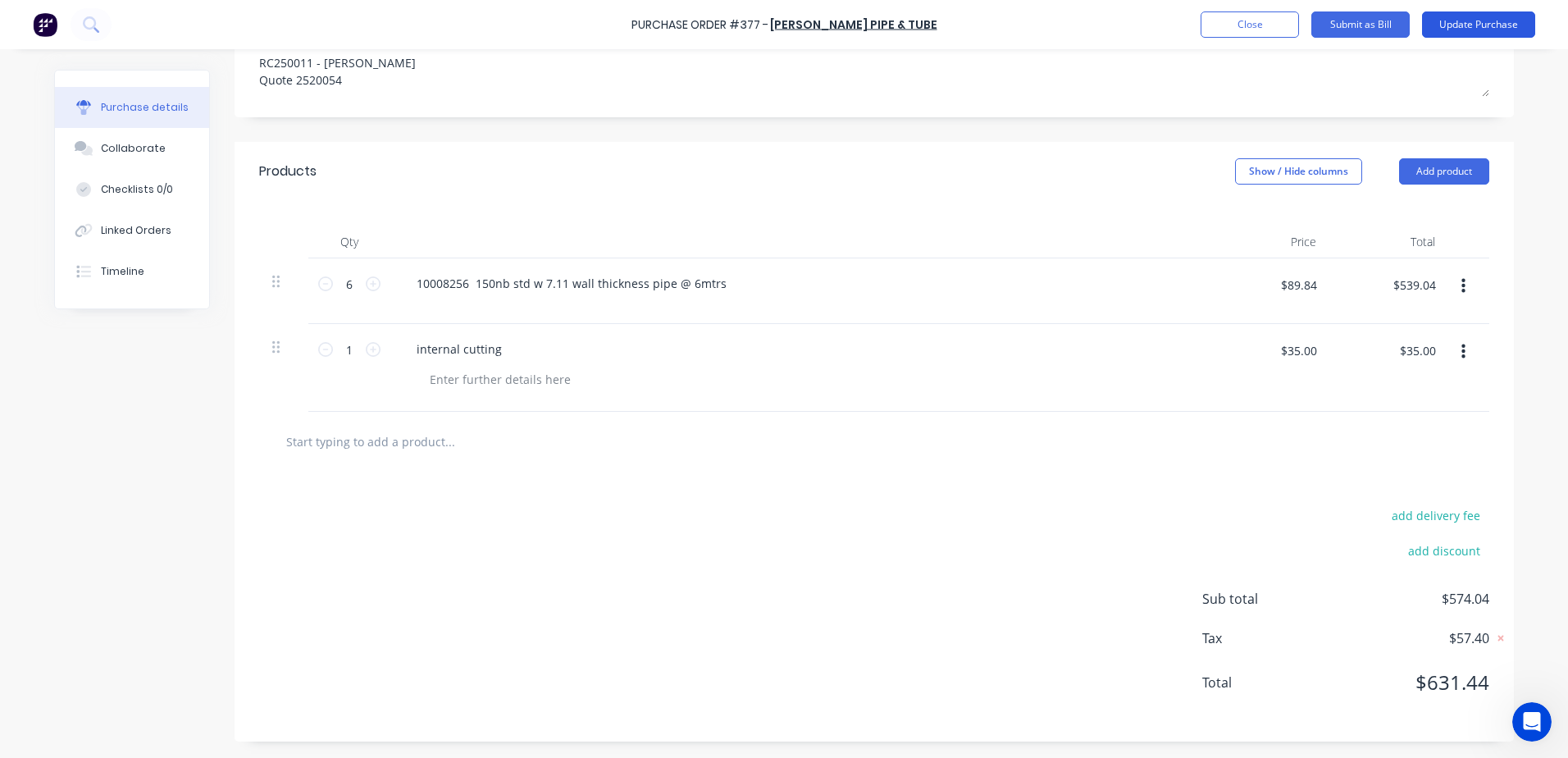
click at [1467, 33] on button "Update Purchase" at bounding box center [1478, 24] width 113 height 26
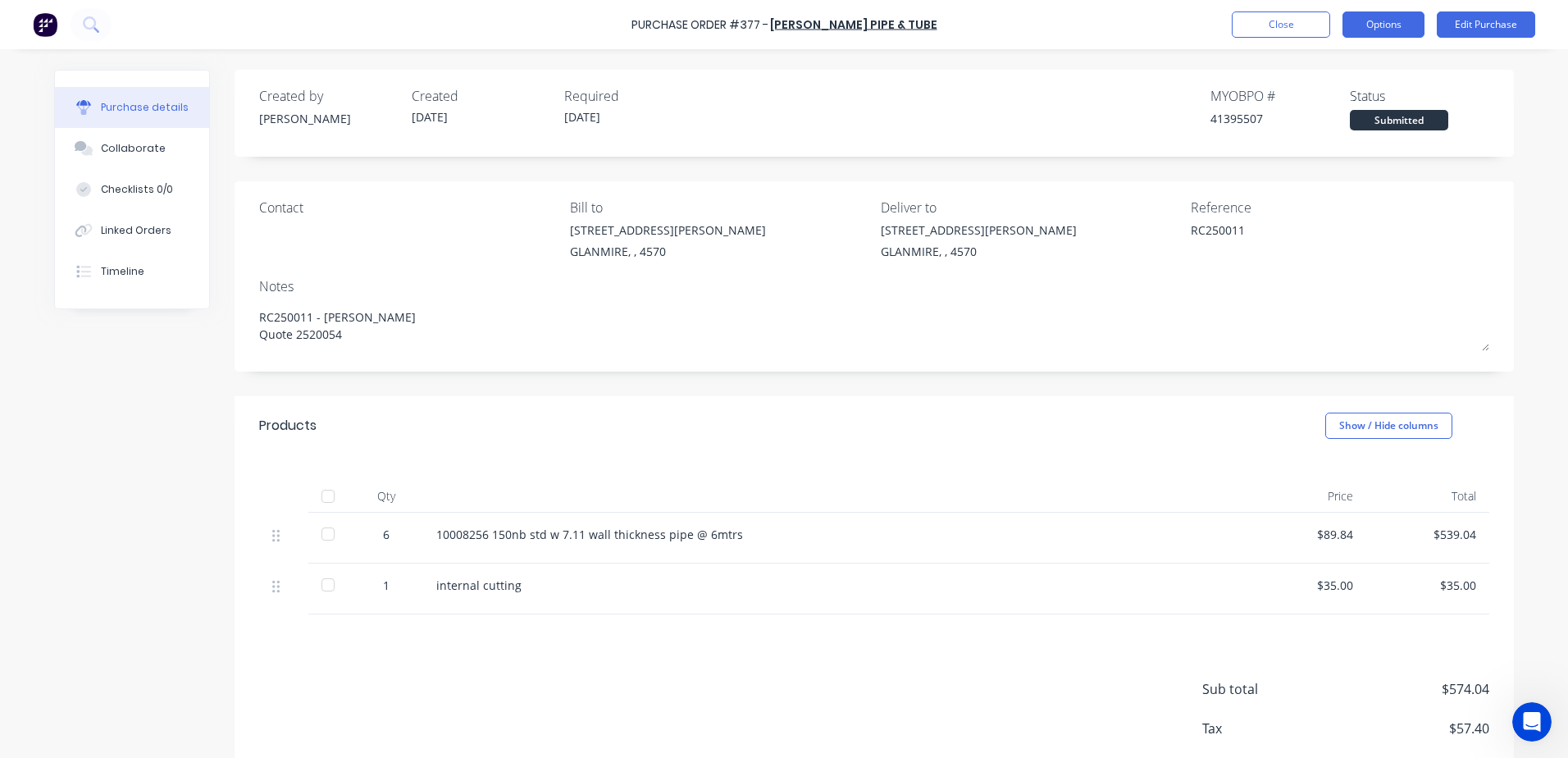
click at [1415, 18] on button "Options" at bounding box center [1384, 24] width 82 height 26
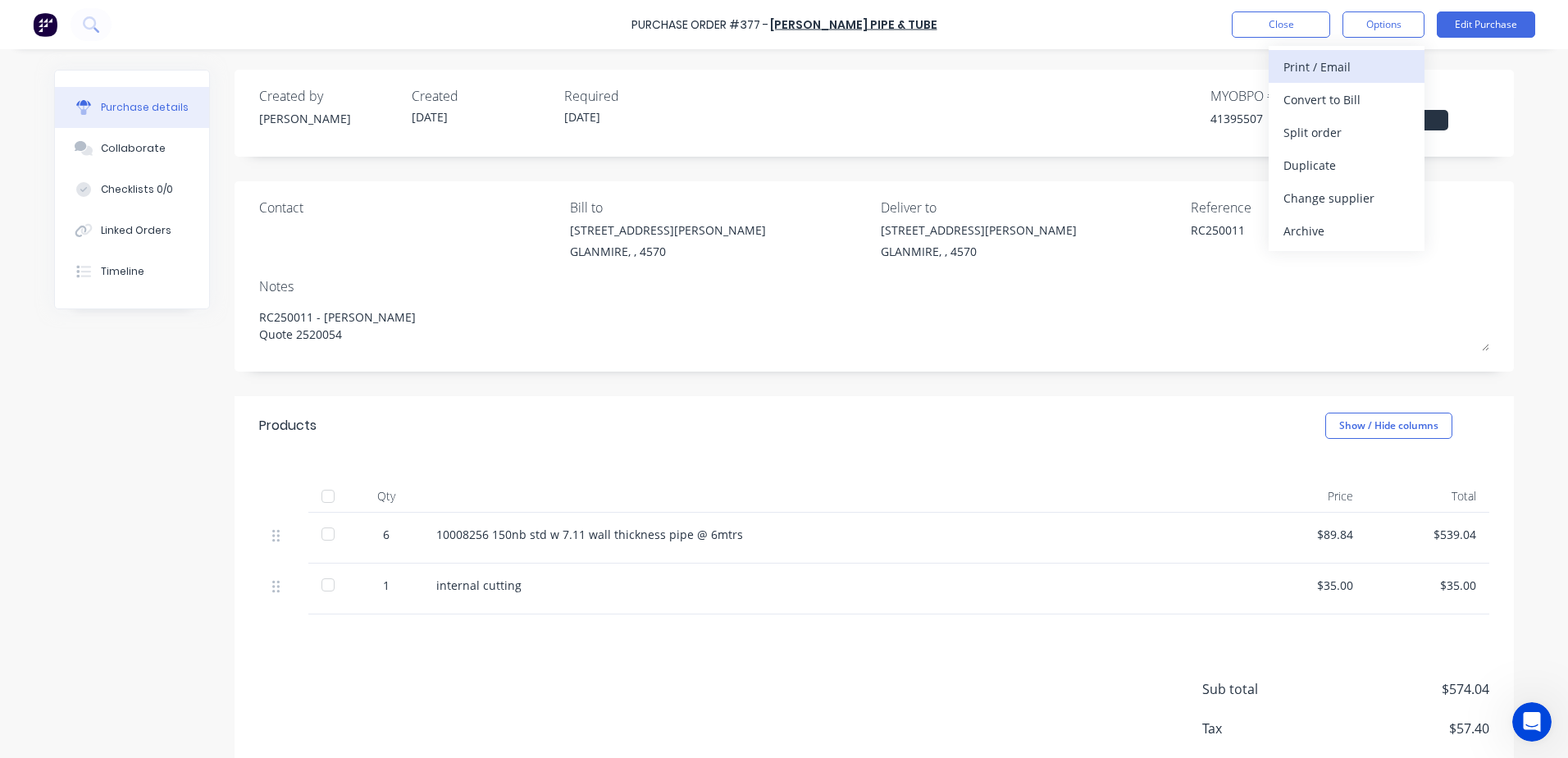
click at [1362, 75] on div "Print / Email" at bounding box center [1346, 67] width 127 height 23
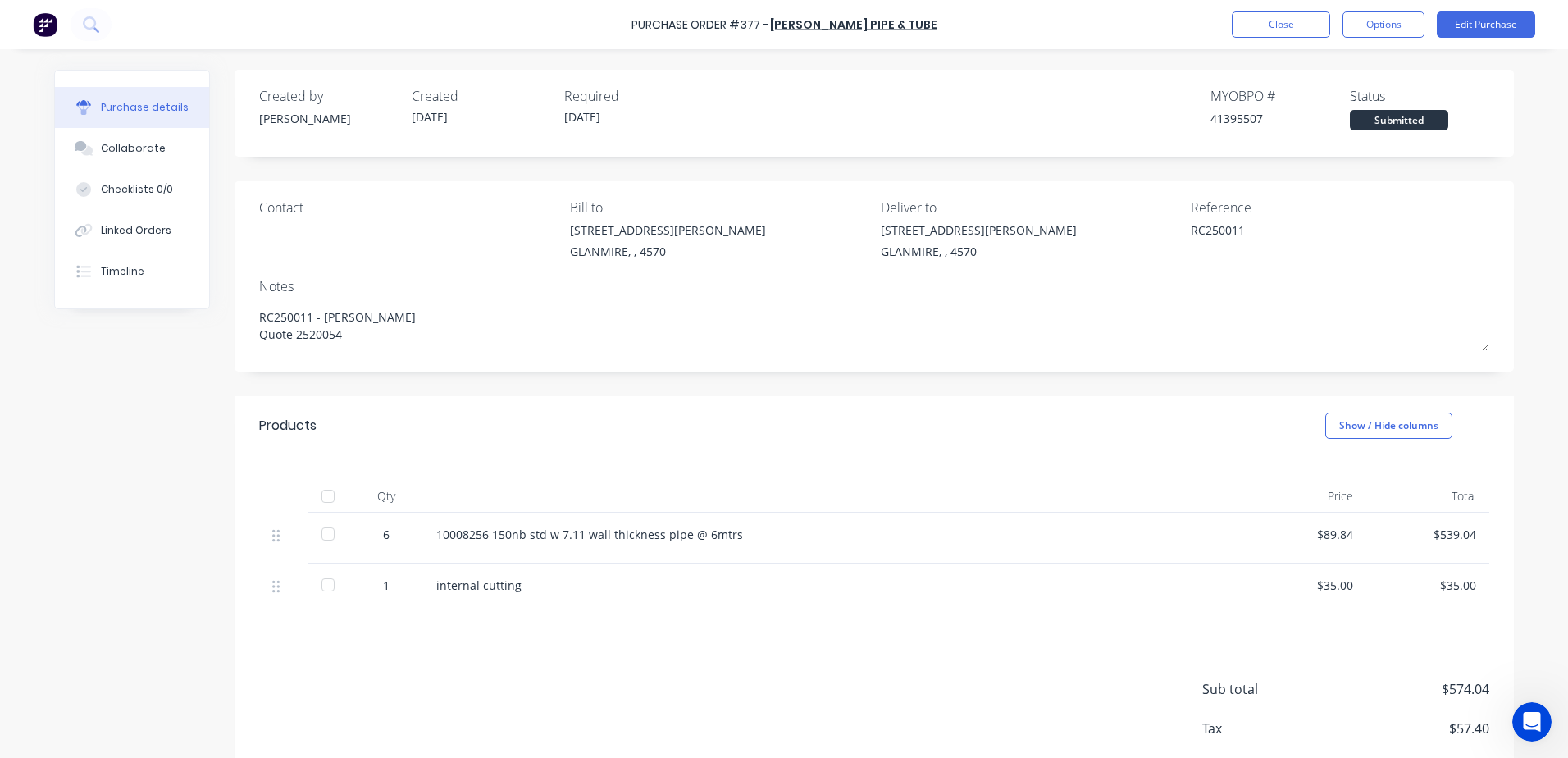
click at [1275, 281] on div "Notes" at bounding box center [874, 286] width 1230 height 19
click at [1466, 29] on button "Edit Purchase" at bounding box center [1485, 24] width 98 height 26
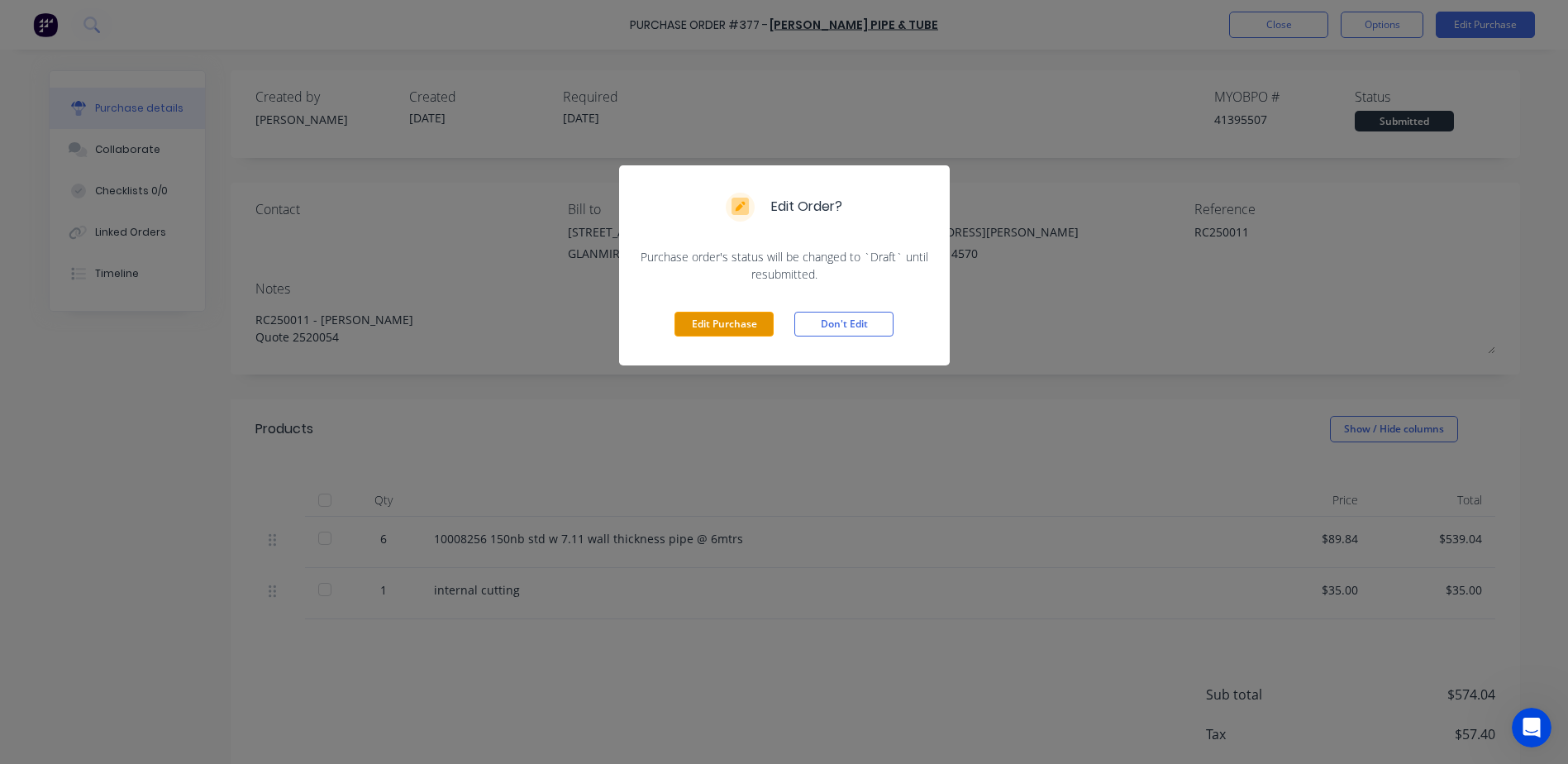
click at [735, 322] on button "Edit Purchase" at bounding box center [724, 324] width 99 height 25
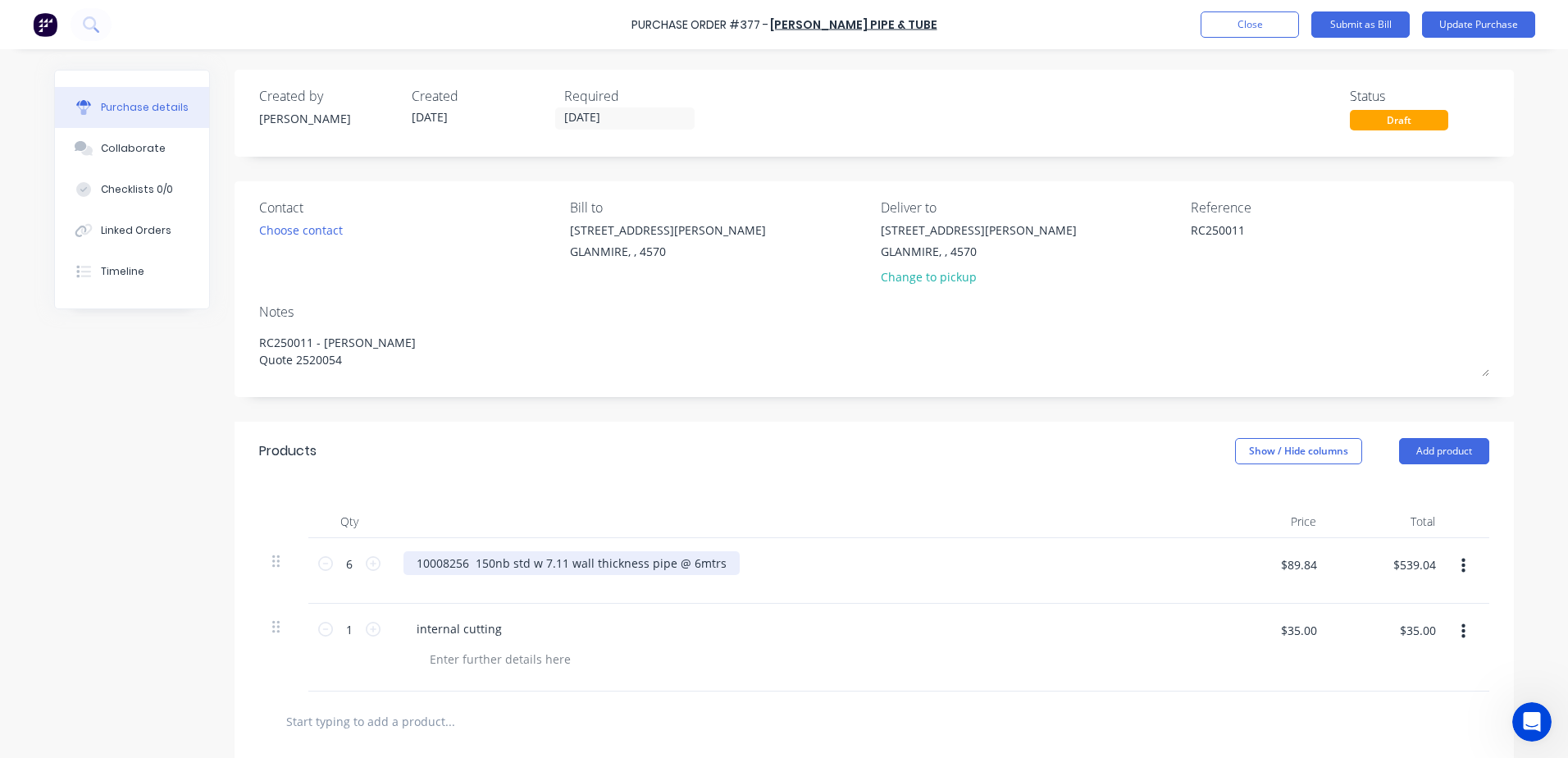
click at [724, 561] on div "10008256 150nb std w 7.11 wall thickness pipe @ 6mtrs" at bounding box center [571, 563] width 336 height 23
click at [849, 562] on div "10008256 150nb std w 7.11 wall thickness pipe @ 6mtrs API 5L GB AS1163-C350 OD1…" at bounding box center [673, 563] width 540 height 23
click at [847, 567] on div "10008256 150nb std w 7.11 wall thickness pipe @ 6mtrs API 5L GB AS1163-C350 OD1…" at bounding box center [673, 563] width 540 height 23
click at [919, 564] on div "10008256 150nb std w 7.11 wall thickness pipe @ 6mtrs API 5L GB AS1163-C350 ( O…" at bounding box center [677, 563] width 547 height 23
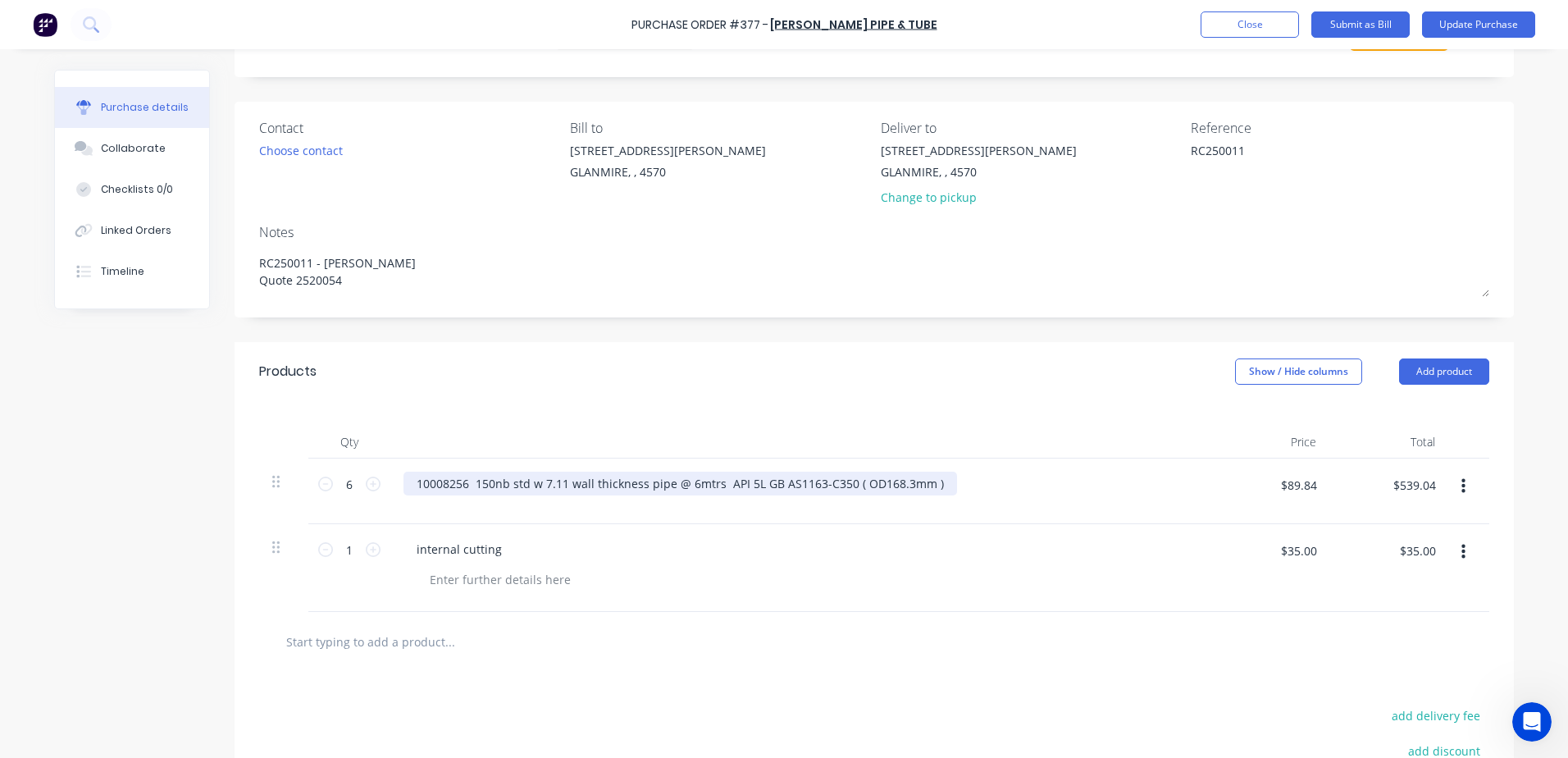
scroll to position [34, 0]
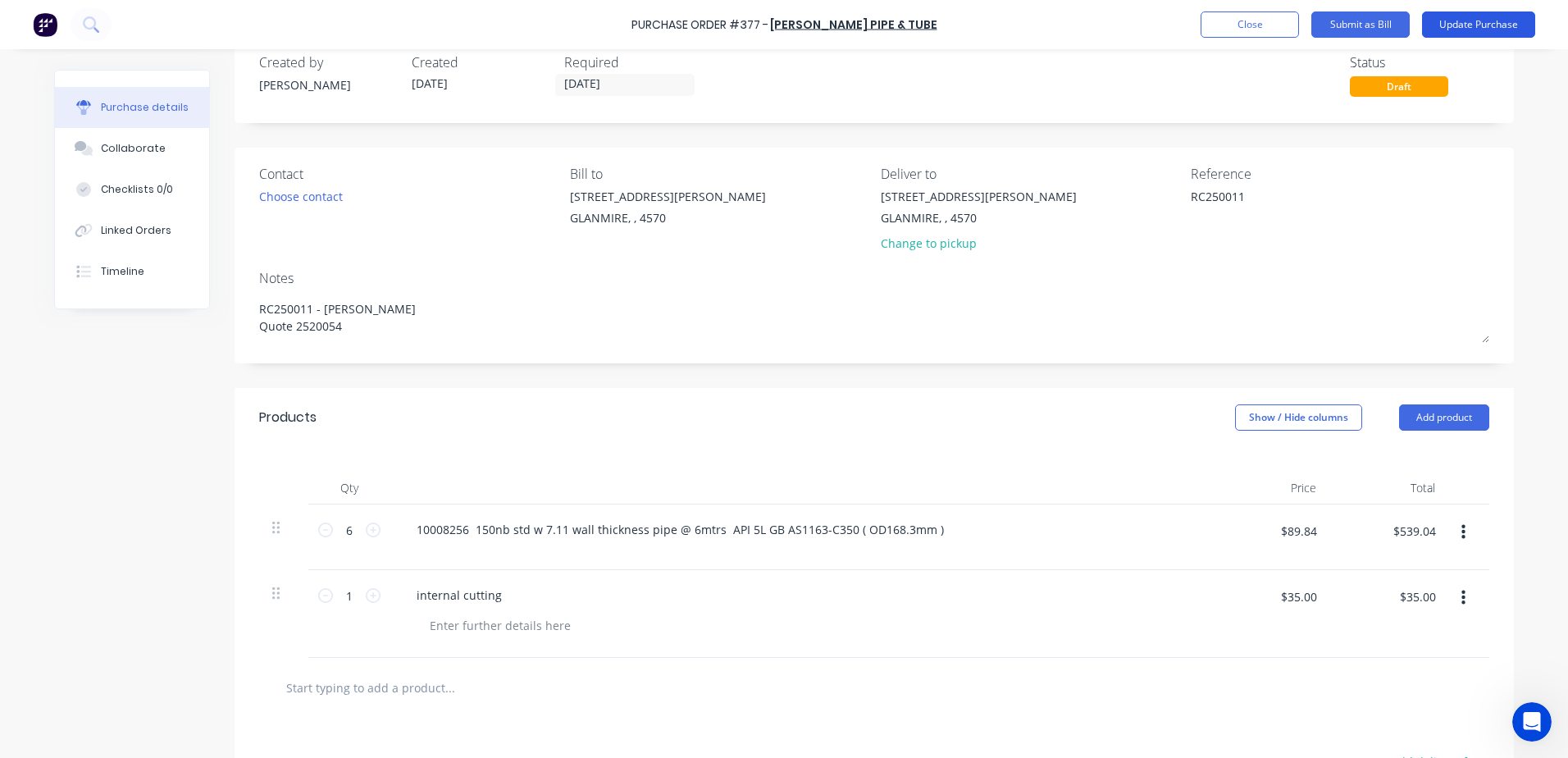
click at [1482, 21] on button "Update Purchase" at bounding box center [1478, 24] width 113 height 26
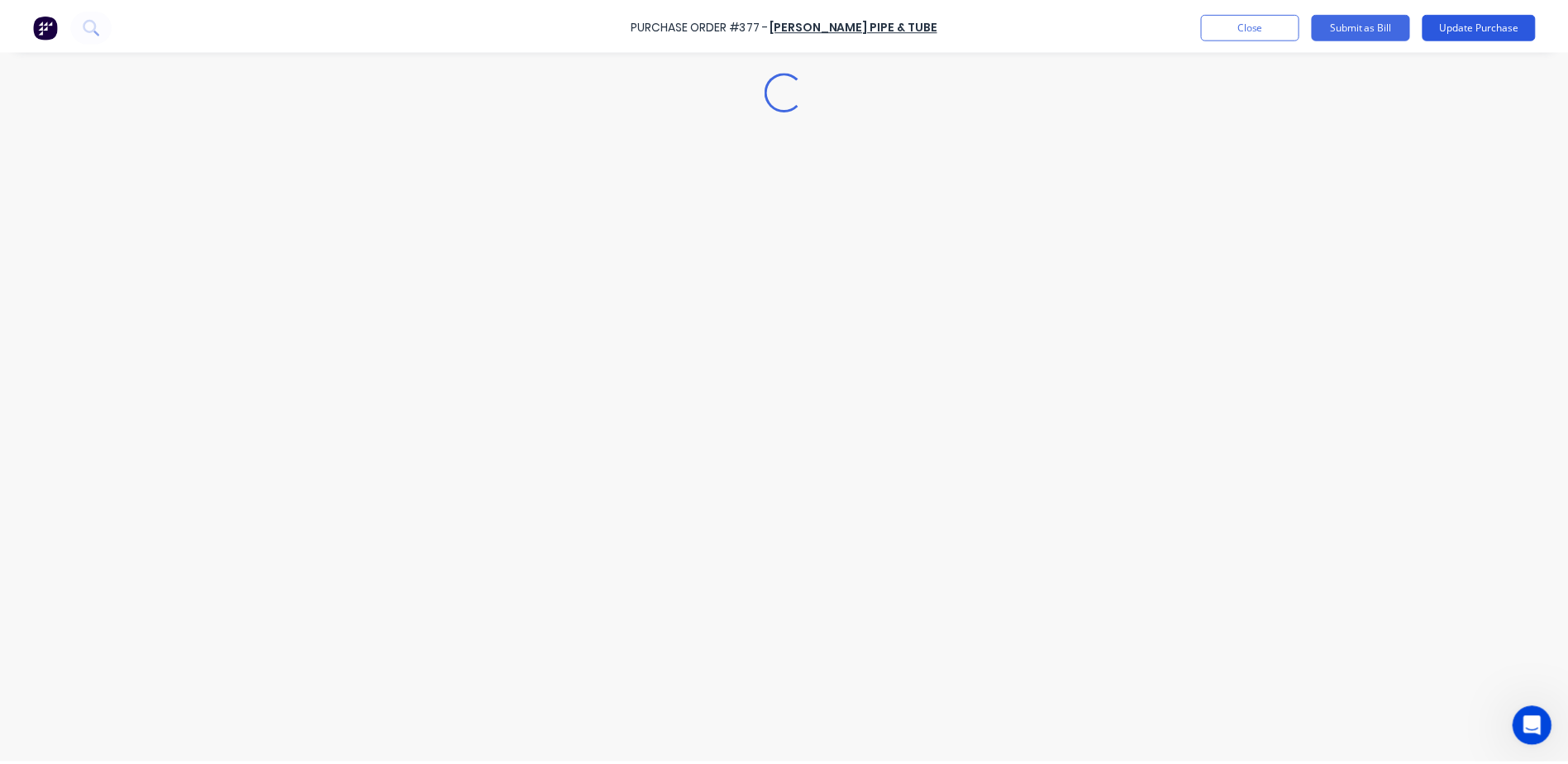
scroll to position [0, 0]
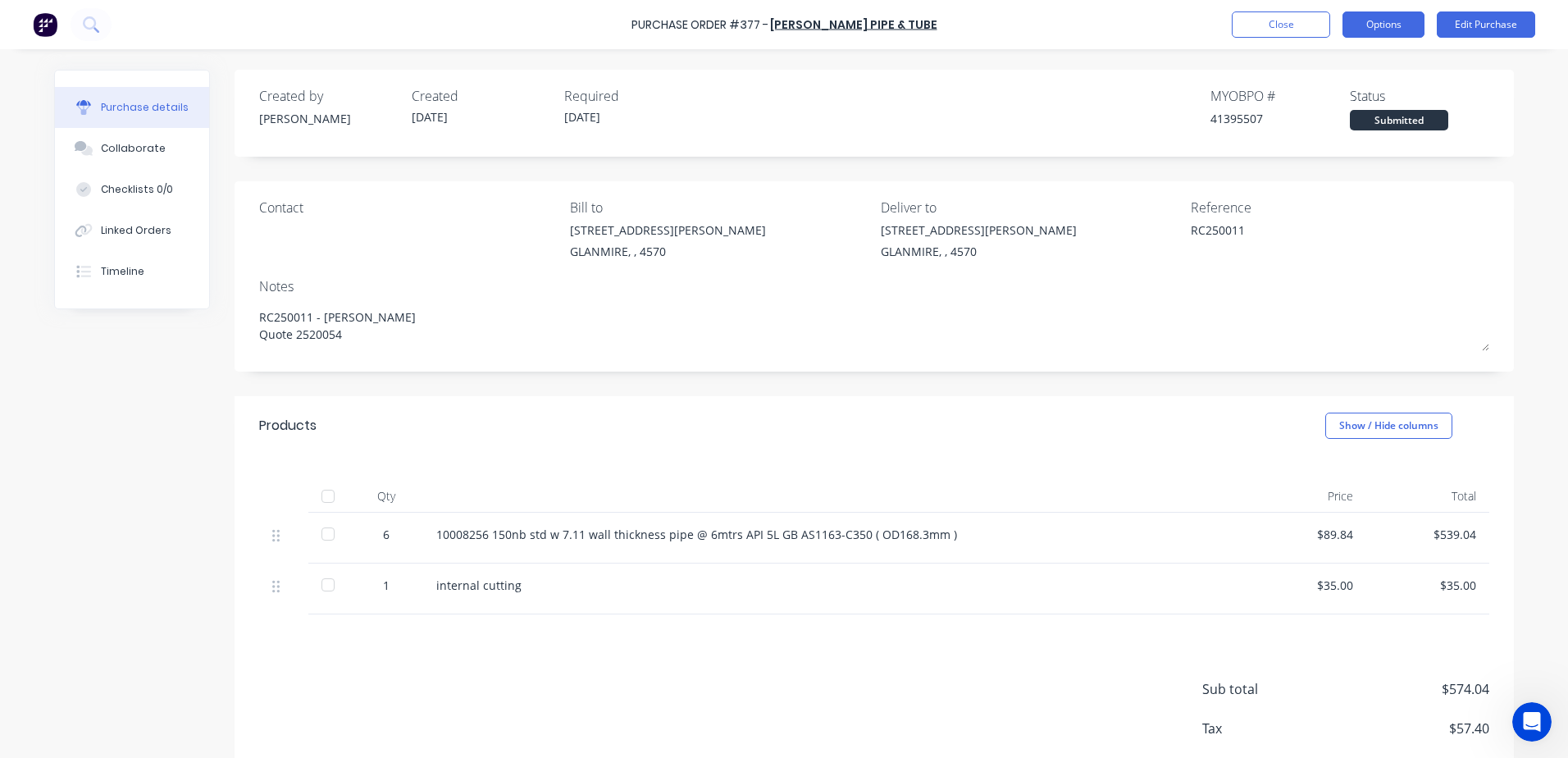
click at [1399, 34] on button "Options" at bounding box center [1384, 24] width 82 height 26
click at [1358, 93] on div "With pricing" at bounding box center [1346, 100] width 127 height 23
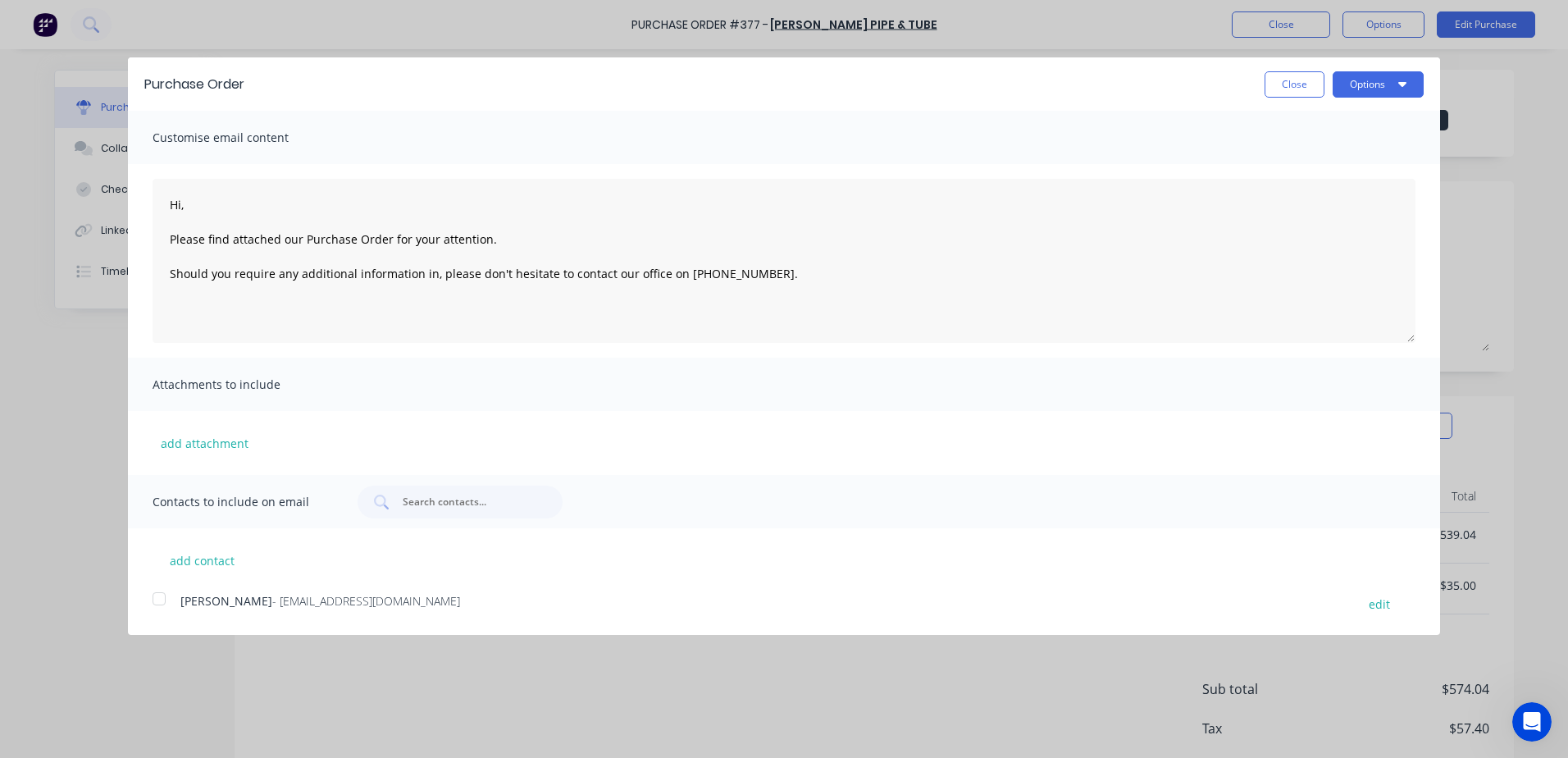
click at [153, 602] on div at bounding box center [158, 598] width 33 height 33
click at [1410, 80] on button "Options" at bounding box center [1378, 84] width 91 height 26
click at [1335, 155] on div "Email" at bounding box center [1346, 158] width 127 height 23
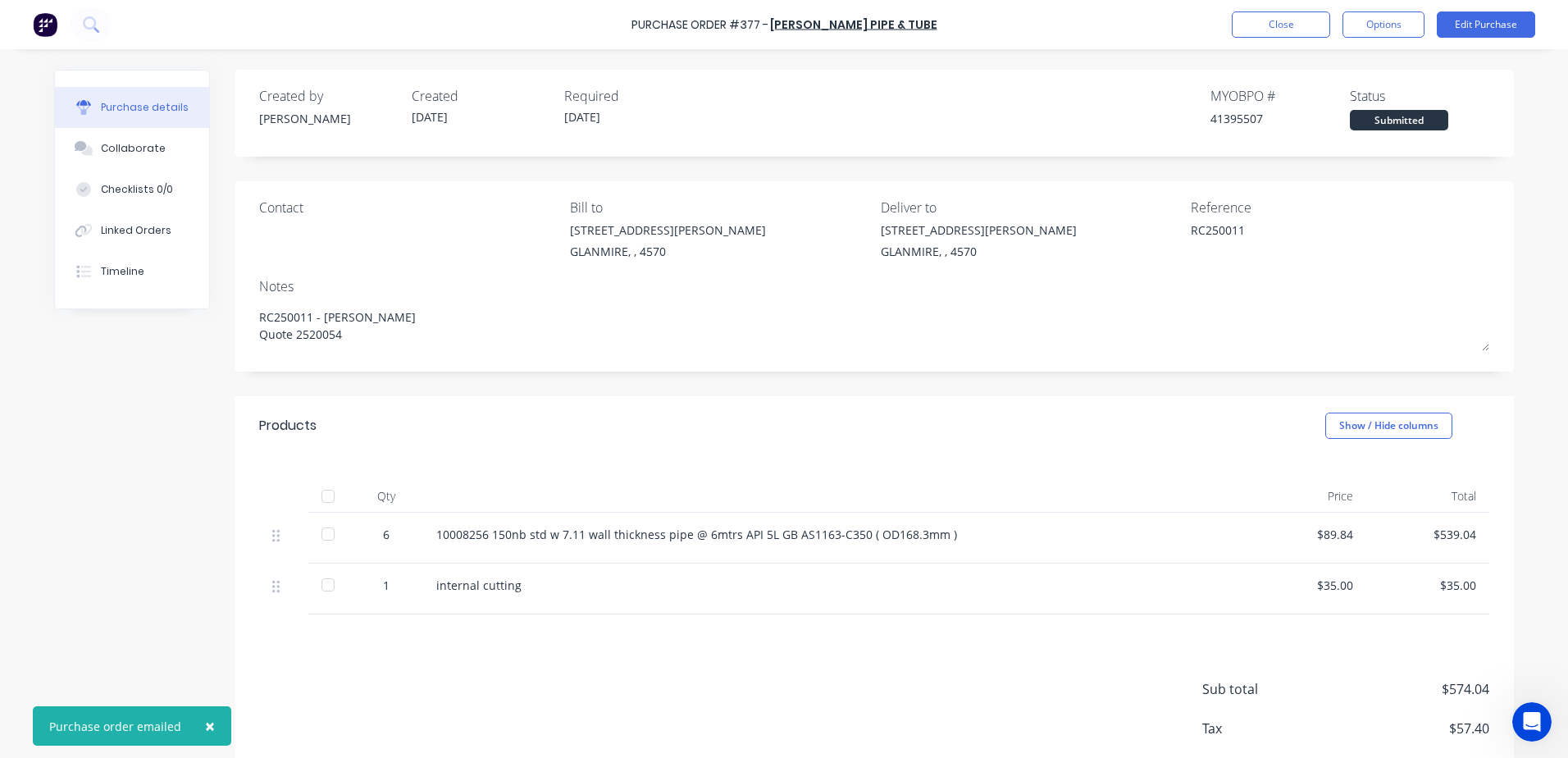
click at [1390, 33] on button "Options" at bounding box center [1384, 24] width 82 height 26
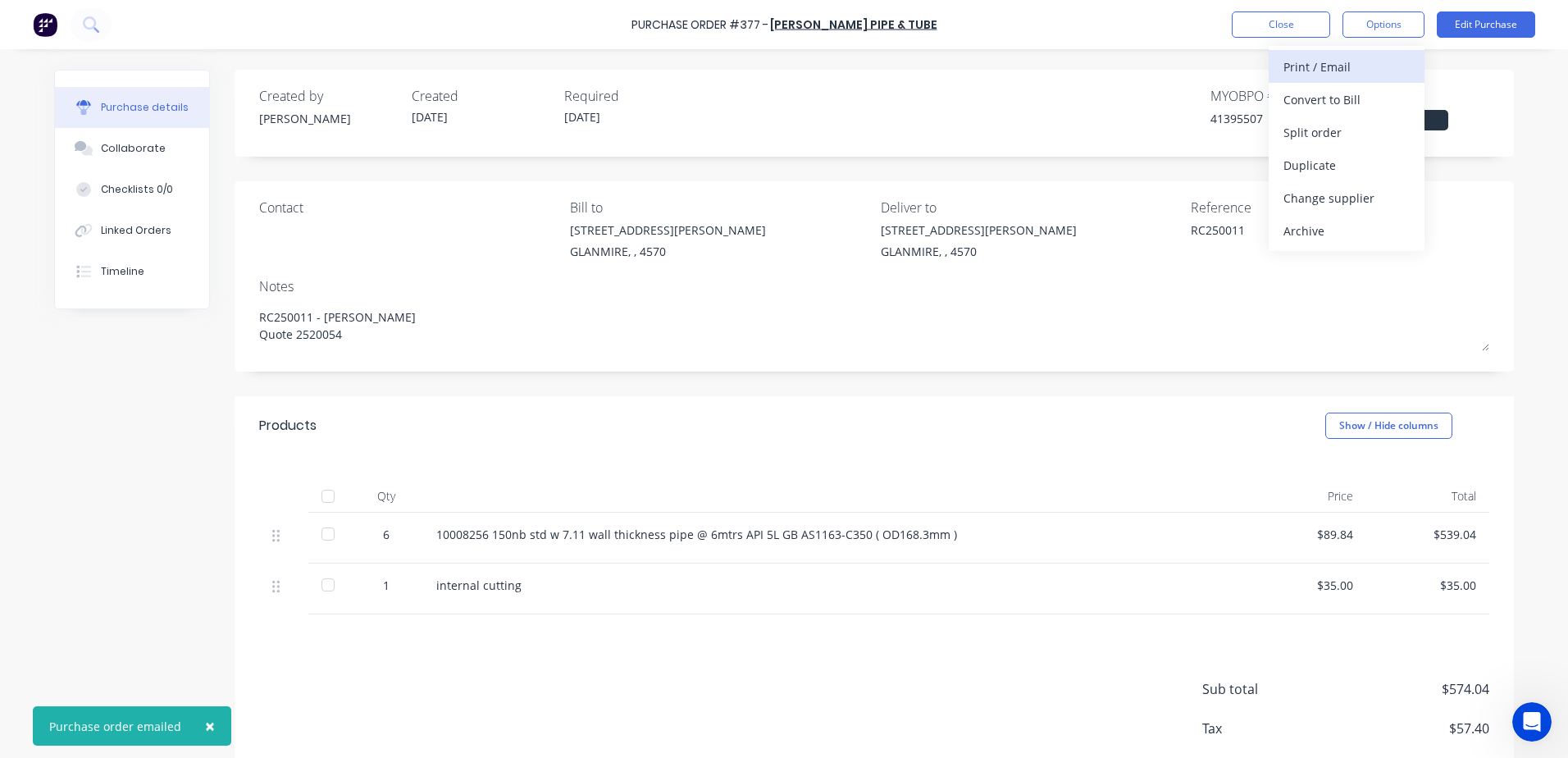
click at [1296, 66] on div "Print / Email" at bounding box center [1346, 67] width 127 height 23
click at [1320, 95] on div "With pricing" at bounding box center [1346, 100] width 127 height 23
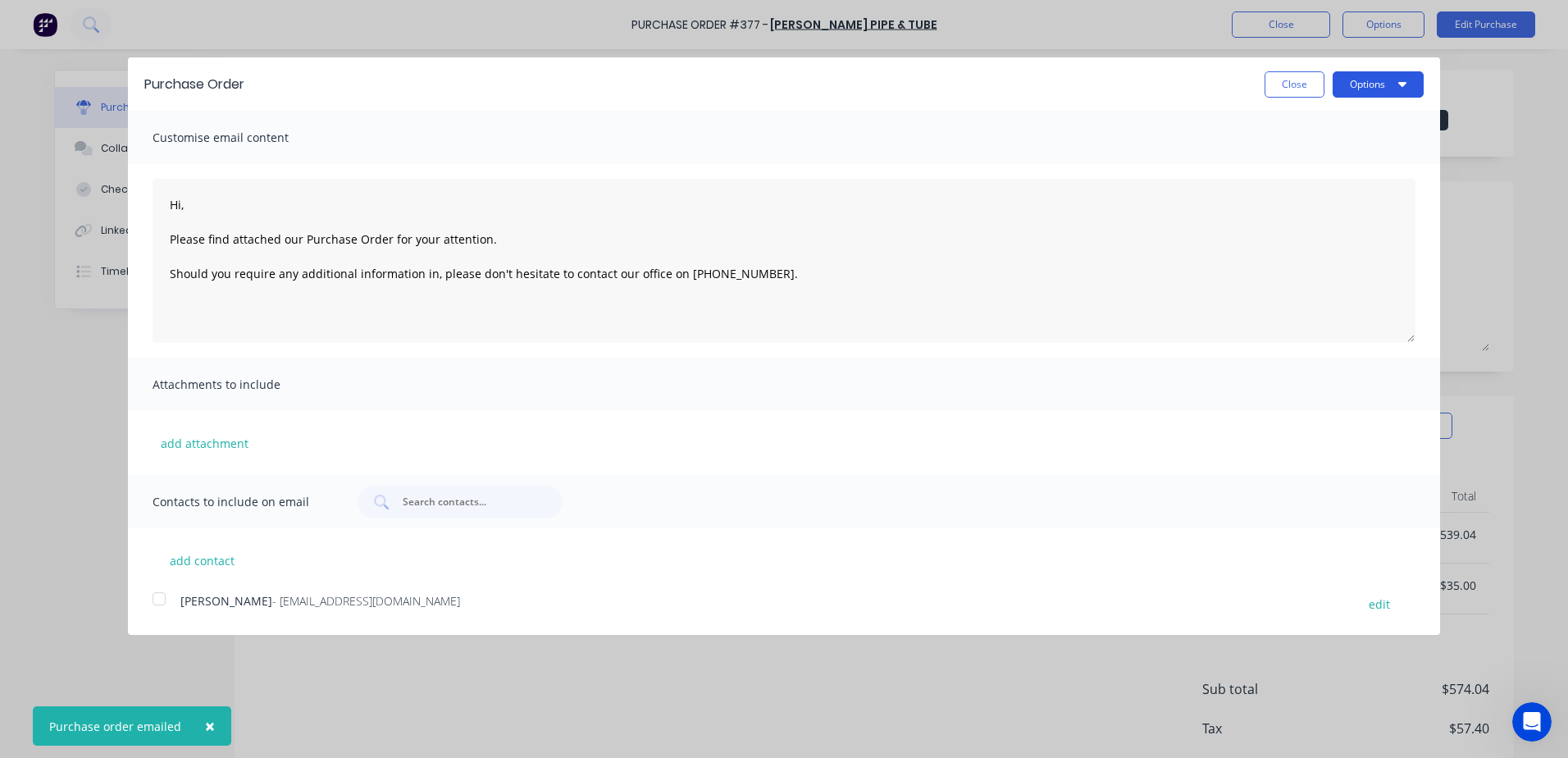
click at [1368, 89] on button "Options" at bounding box center [1378, 84] width 91 height 26
click at [1303, 123] on div "Print" at bounding box center [1346, 126] width 127 height 23
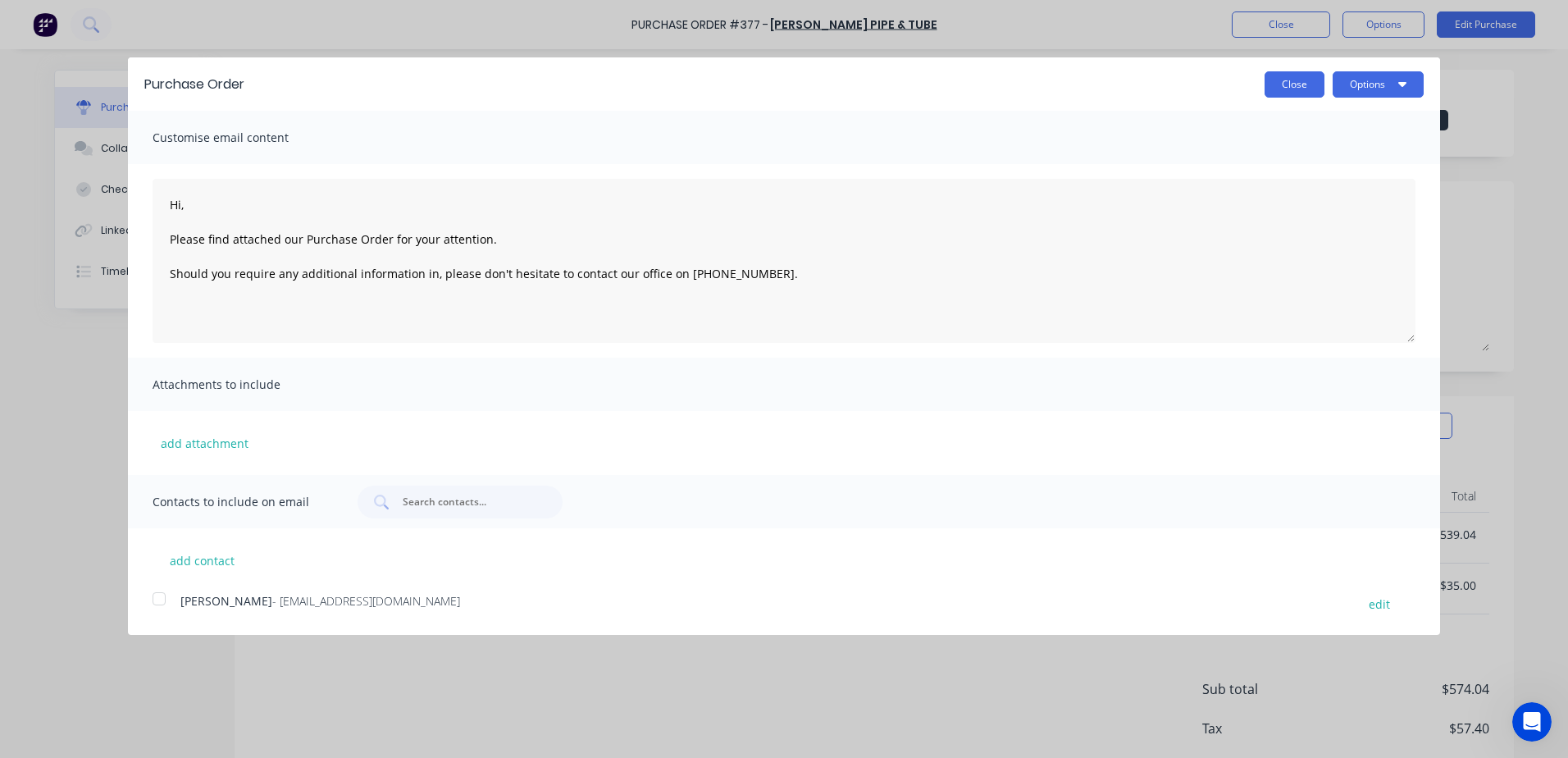
click at [1280, 85] on button "Close" at bounding box center [1294, 84] width 60 height 26
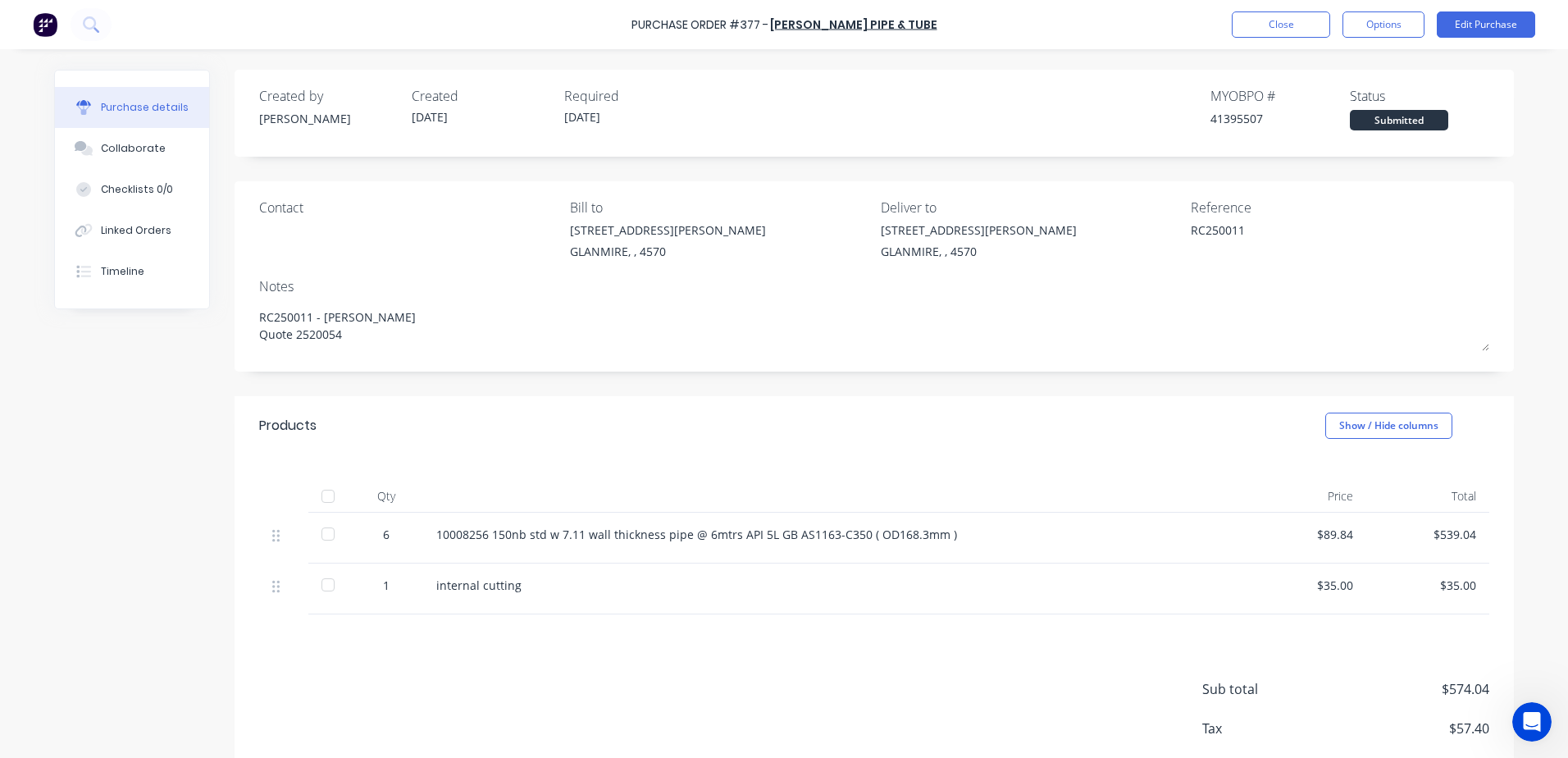
click at [1268, 39] on div "Purchase Order #377 - Van Leeuwen Pipe & Tube Close Options Edit Purchase" at bounding box center [784, 24] width 1568 height 49
click at [1250, 31] on button "Close" at bounding box center [1280, 24] width 98 height 26
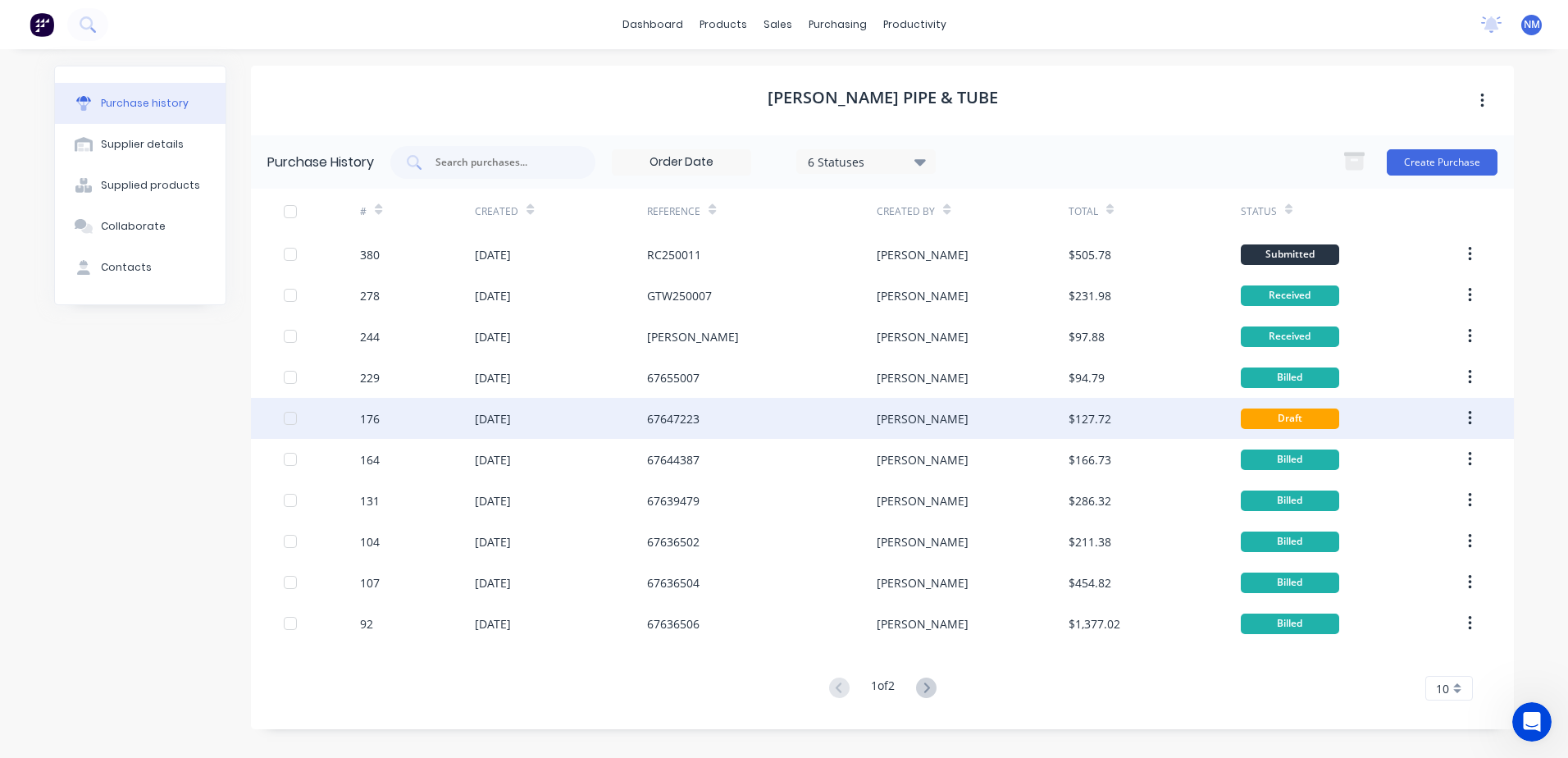
click at [766, 413] on div "67647223" at bounding box center [762, 418] width 230 height 41
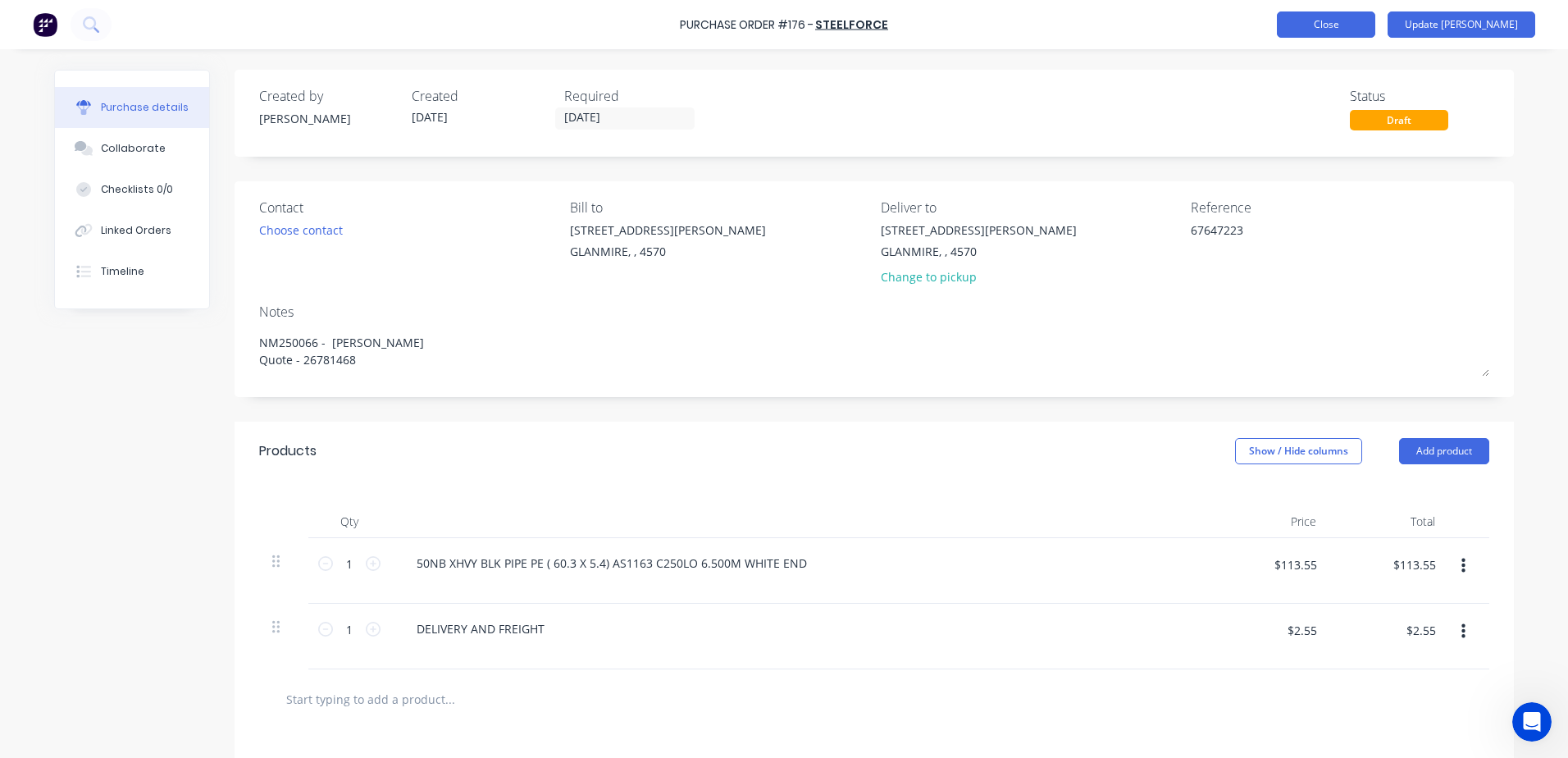
click at [1359, 17] on button "Close" at bounding box center [1326, 24] width 98 height 26
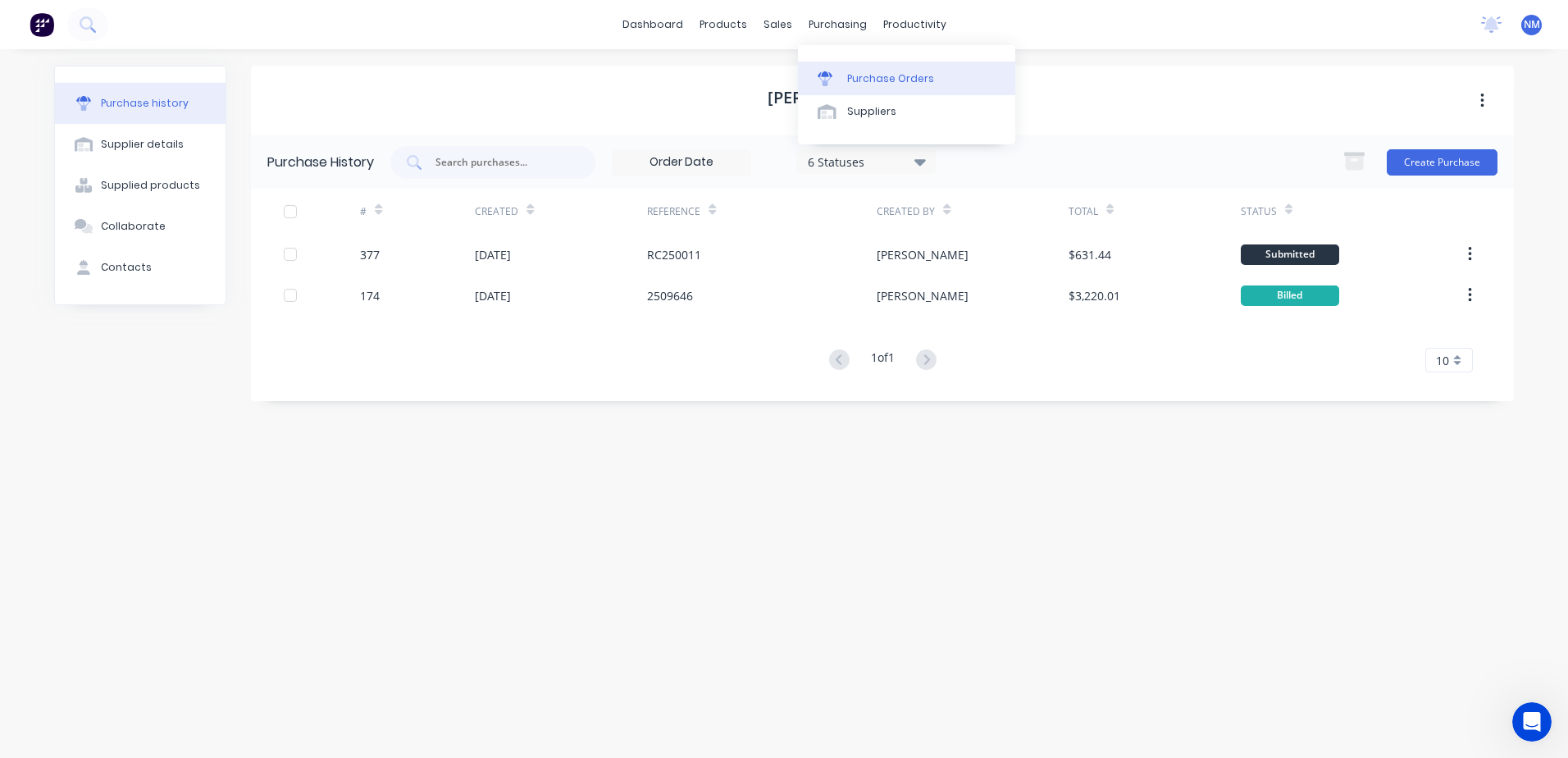
click at [899, 82] on div "Purchase Orders" at bounding box center [890, 79] width 87 height 15
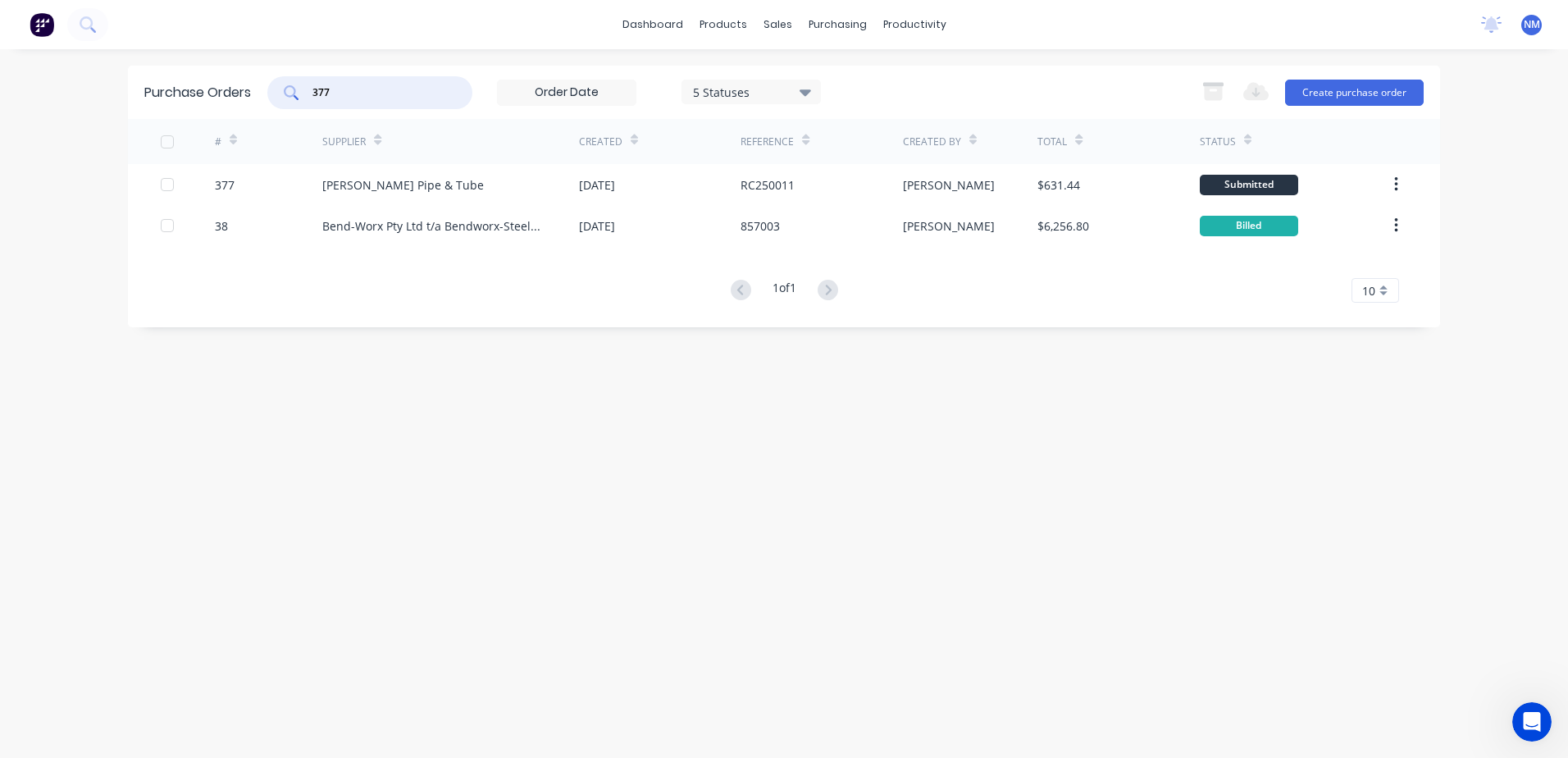
drag, startPoint x: 357, startPoint y: 86, endPoint x: 227, endPoint y: 104, distance: 131.2
click at [227, 104] on div "Purchase Orders 377 5 Statuses 5 Statuses Export to Excel (XLSX) Create purchas…" at bounding box center [784, 92] width 1312 height 54
type input "381"
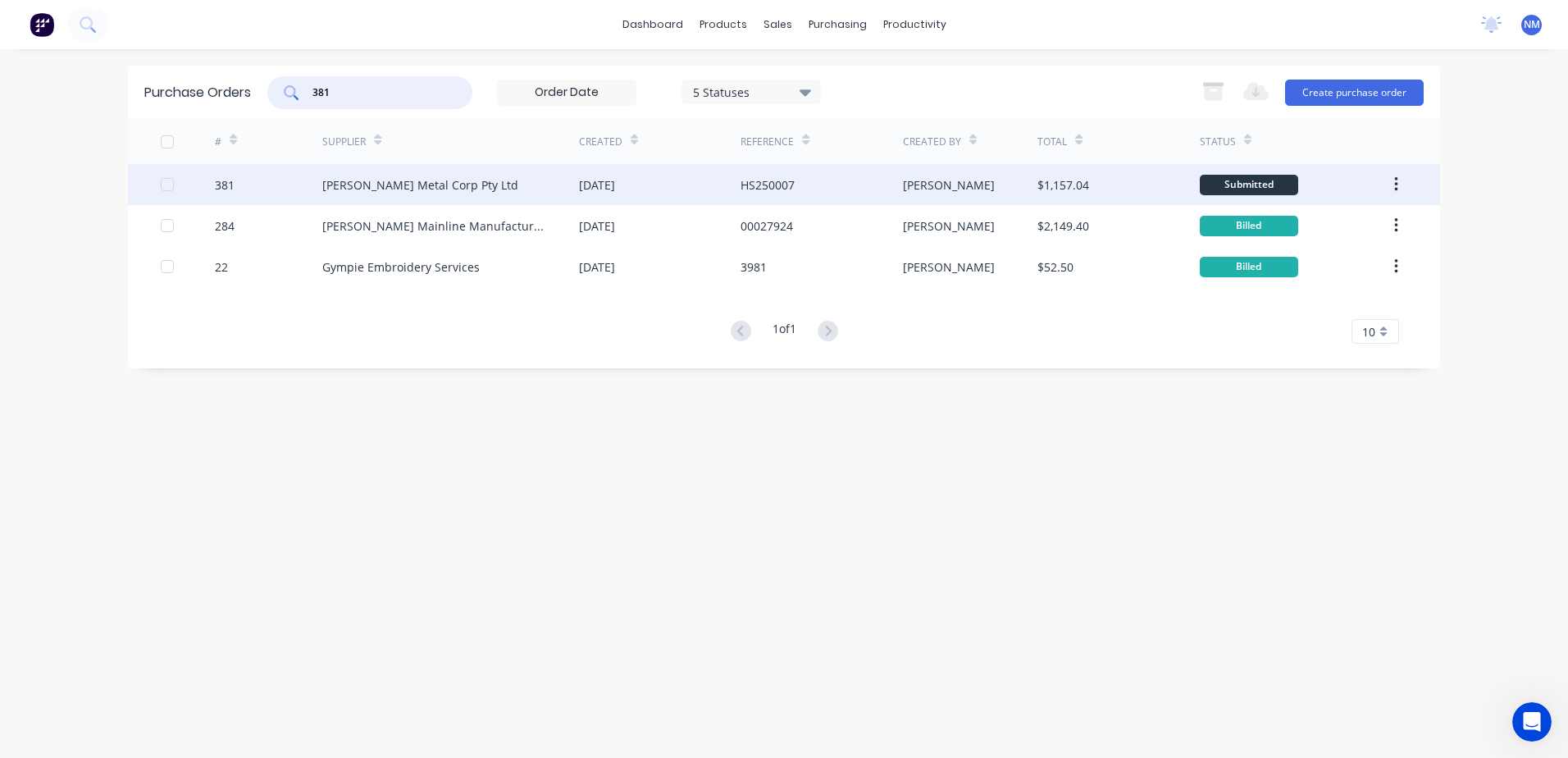
click at [518, 188] on div "[PERSON_NAME] Metal Corp Pty Ltd" at bounding box center [450, 184] width 257 height 41
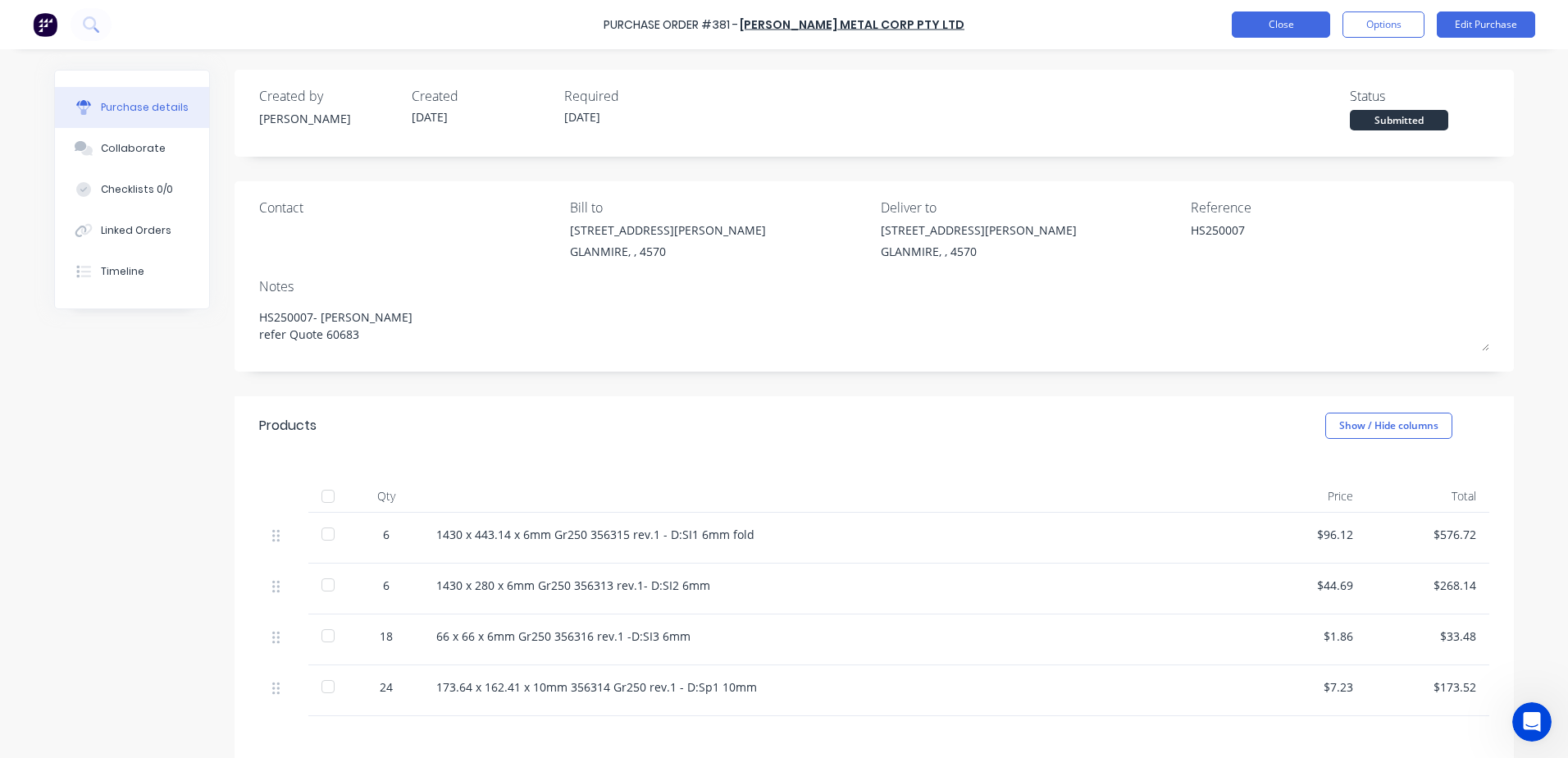
click at [1259, 23] on button "Close" at bounding box center [1280, 24] width 98 height 26
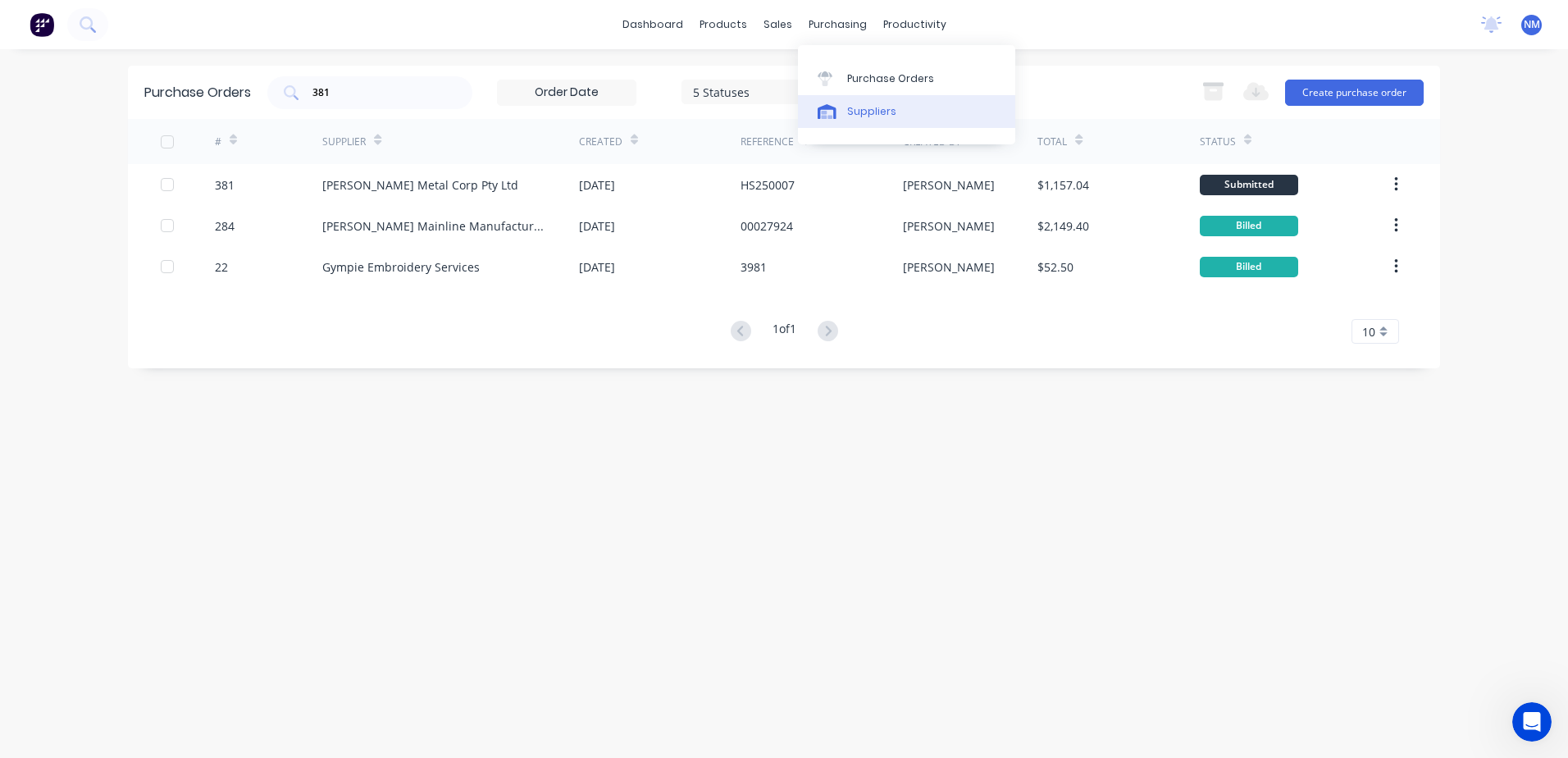
click at [868, 115] on div "Suppliers" at bounding box center [871, 112] width 49 height 15
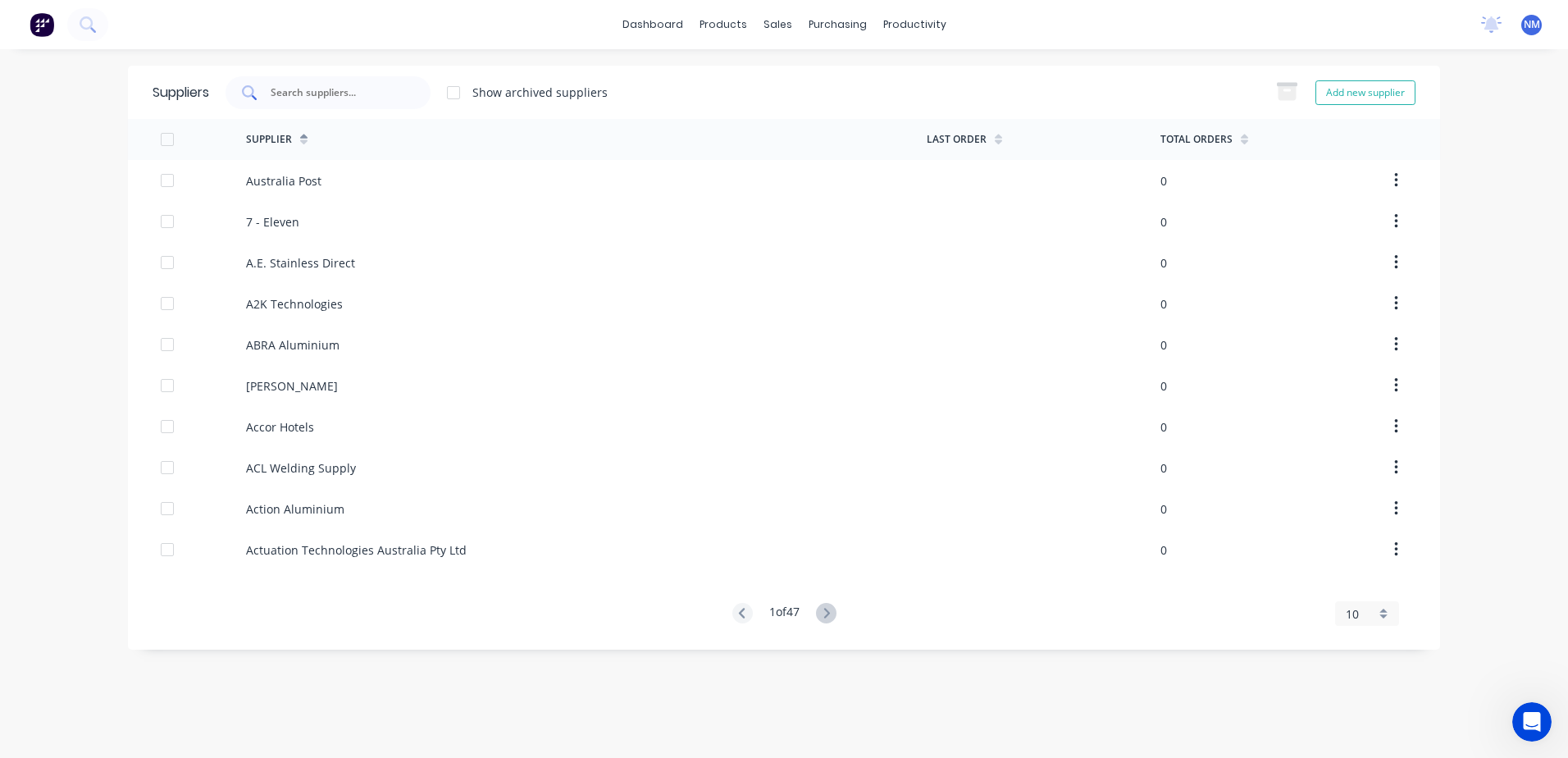
click at [356, 93] on input "text" at bounding box center [337, 93] width 136 height 17
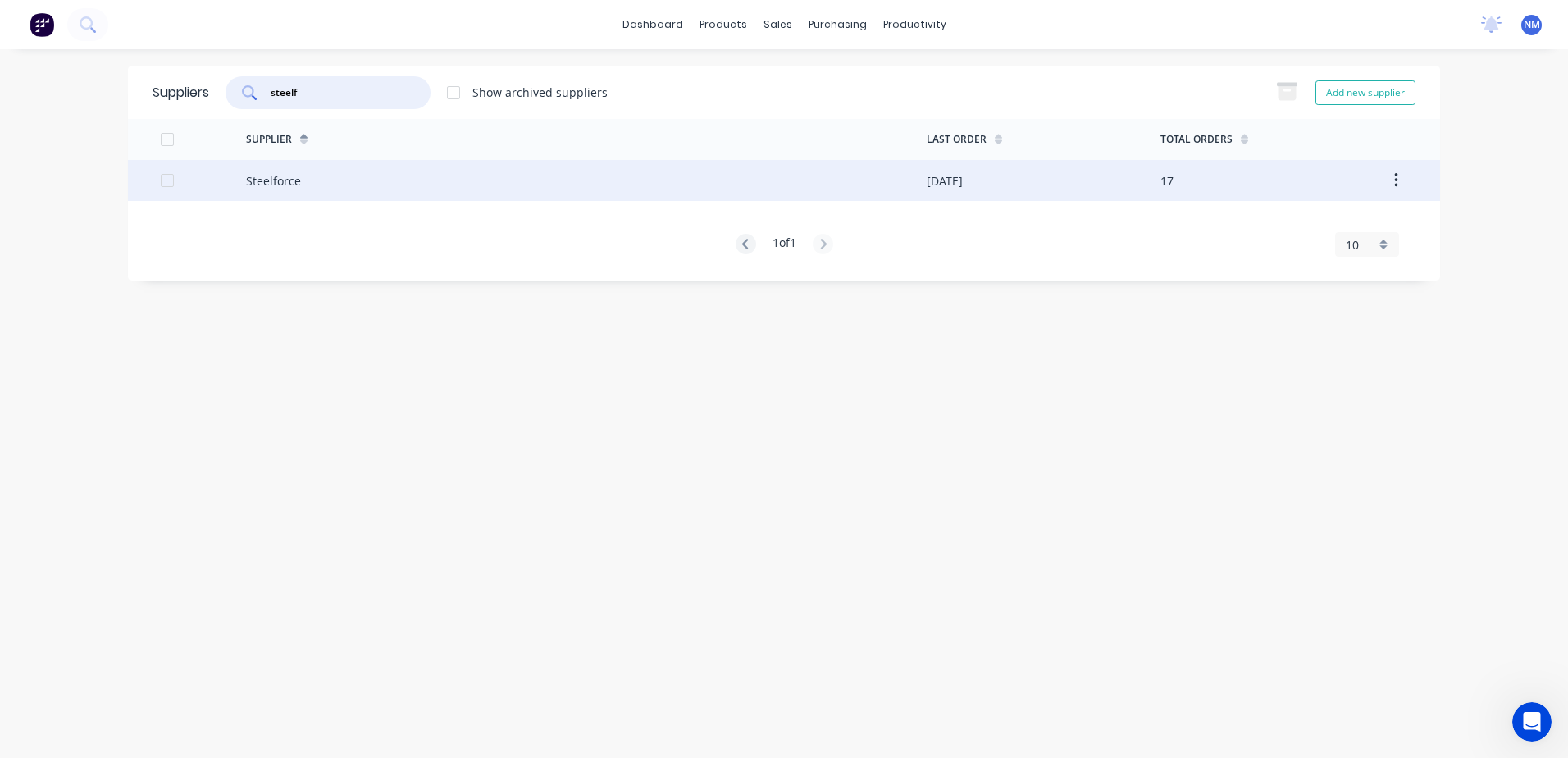
type input "steelf"
click at [537, 178] on div "Steelforce" at bounding box center [586, 180] width 681 height 41
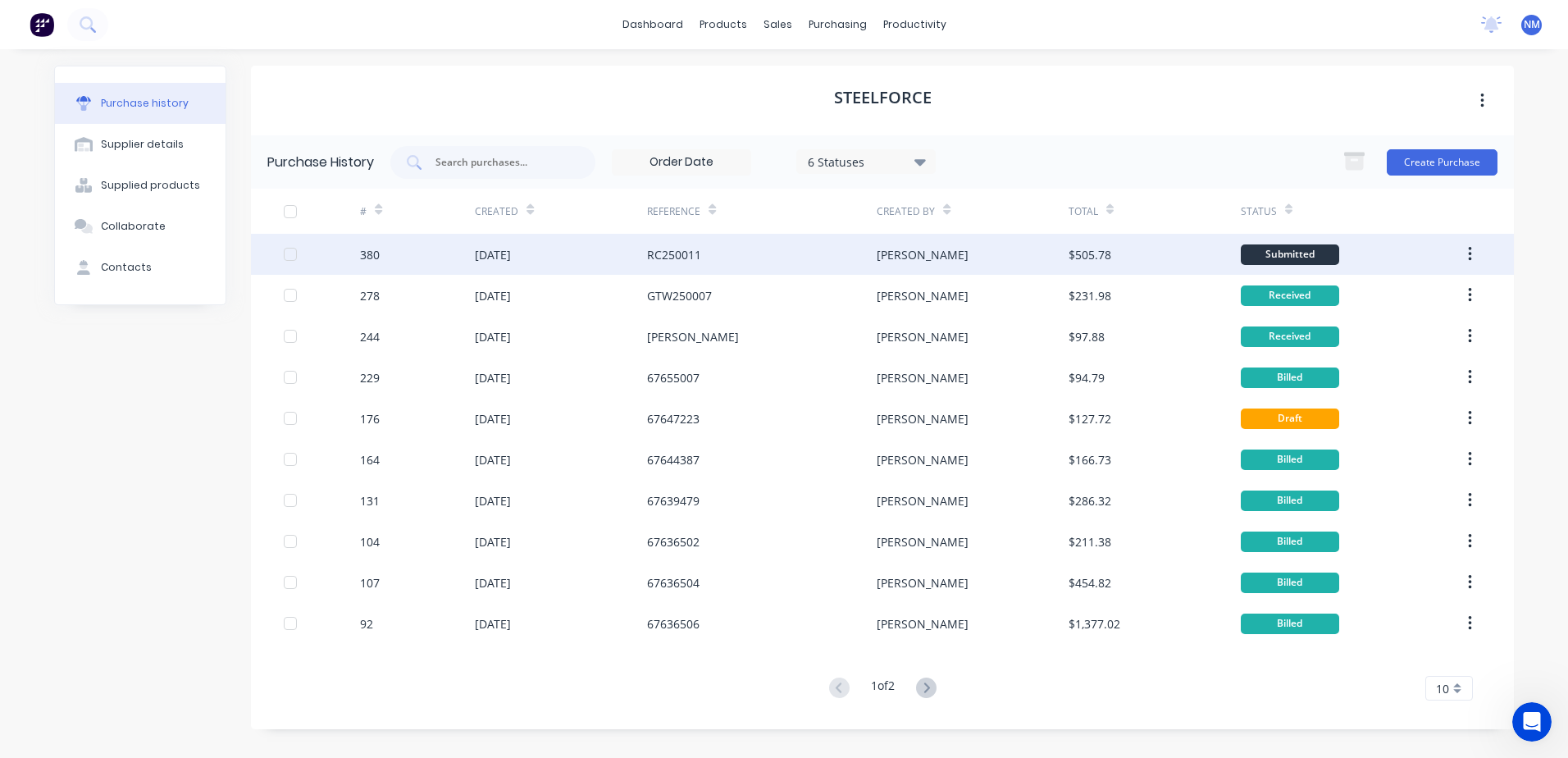
click at [746, 257] on div "RC250011" at bounding box center [762, 254] width 230 height 41
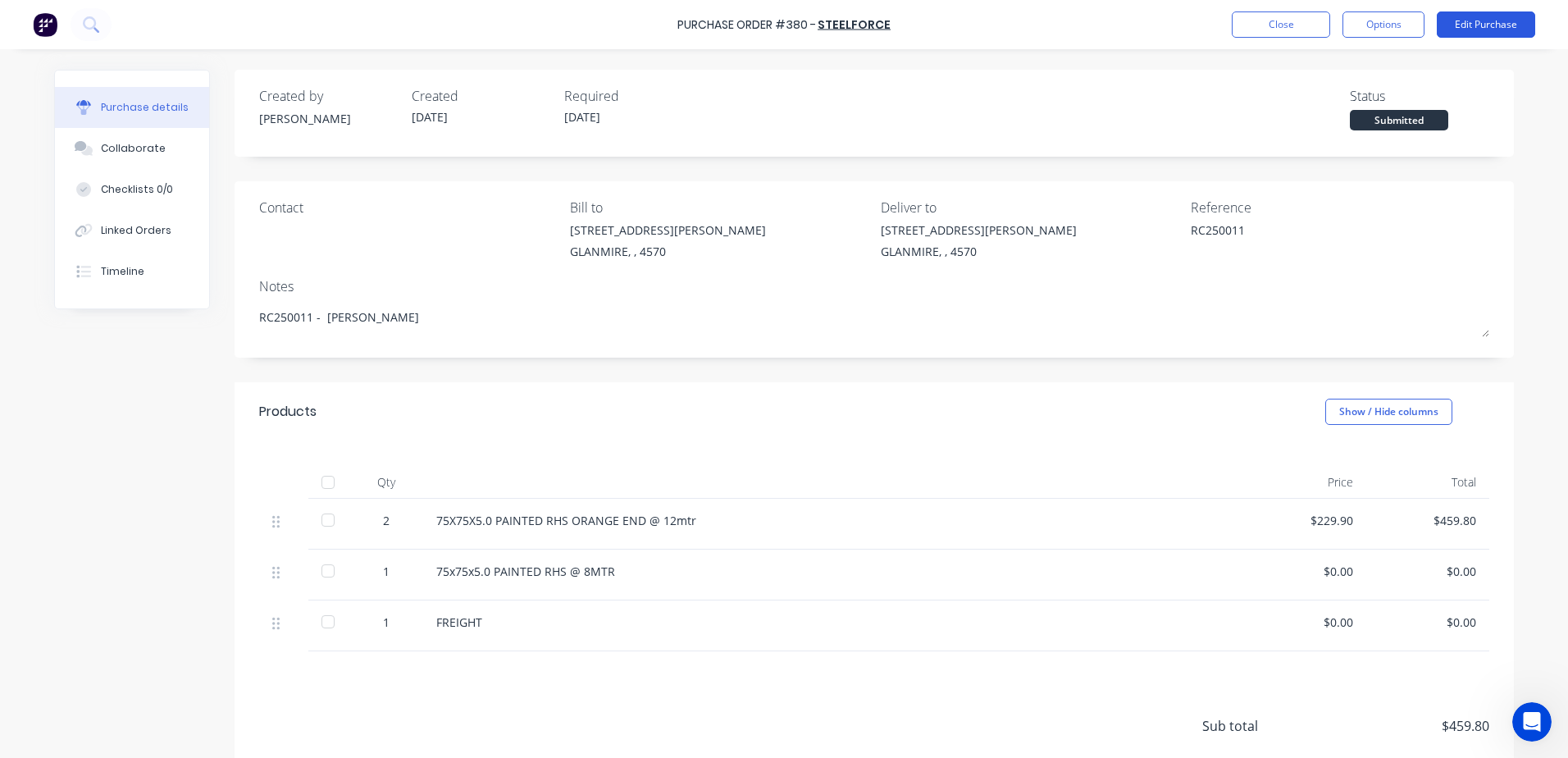
click at [1472, 25] on button "Edit Purchase" at bounding box center [1485, 24] width 98 height 26
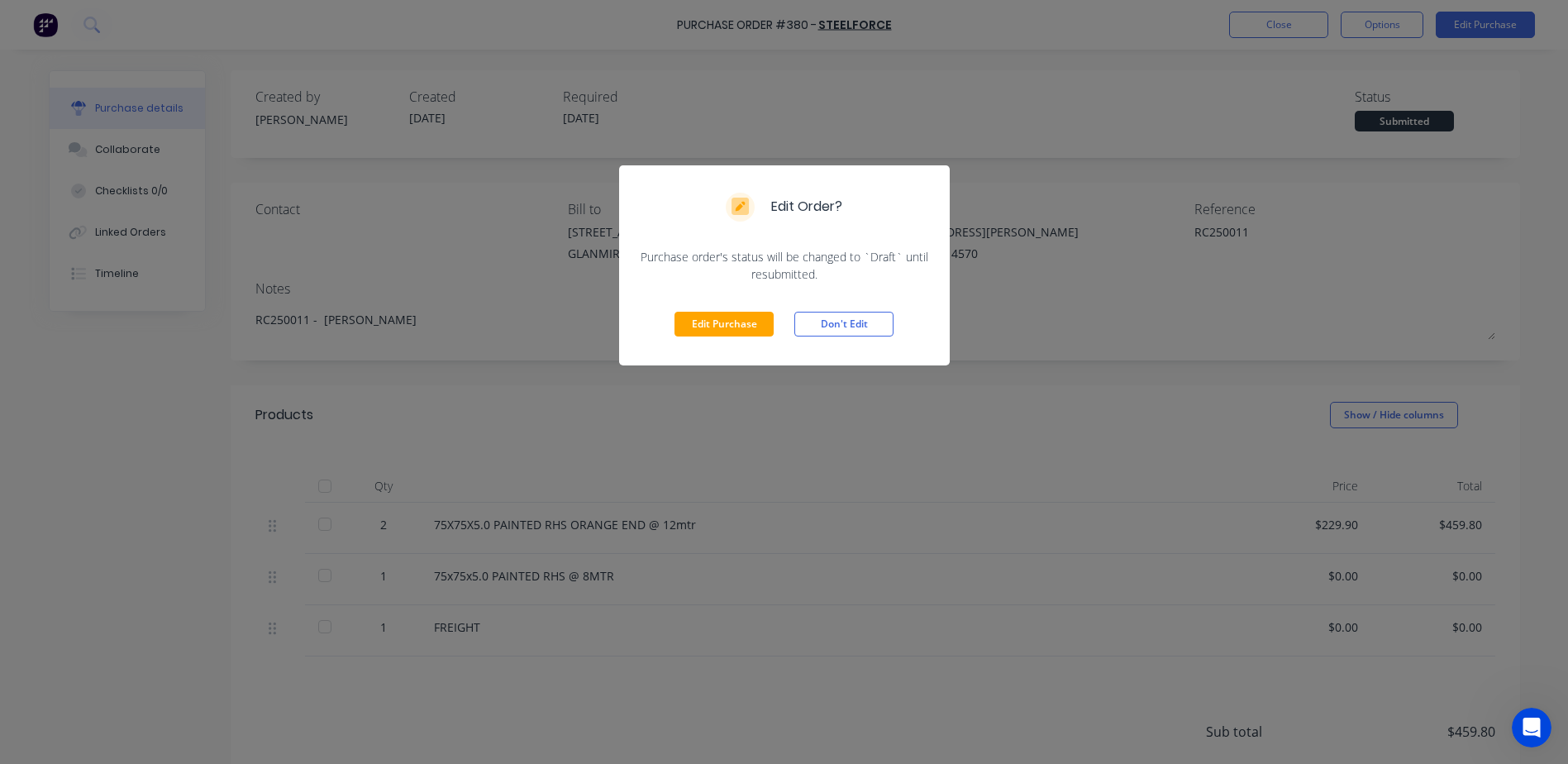
click at [711, 317] on button "Edit Purchase" at bounding box center [724, 324] width 99 height 25
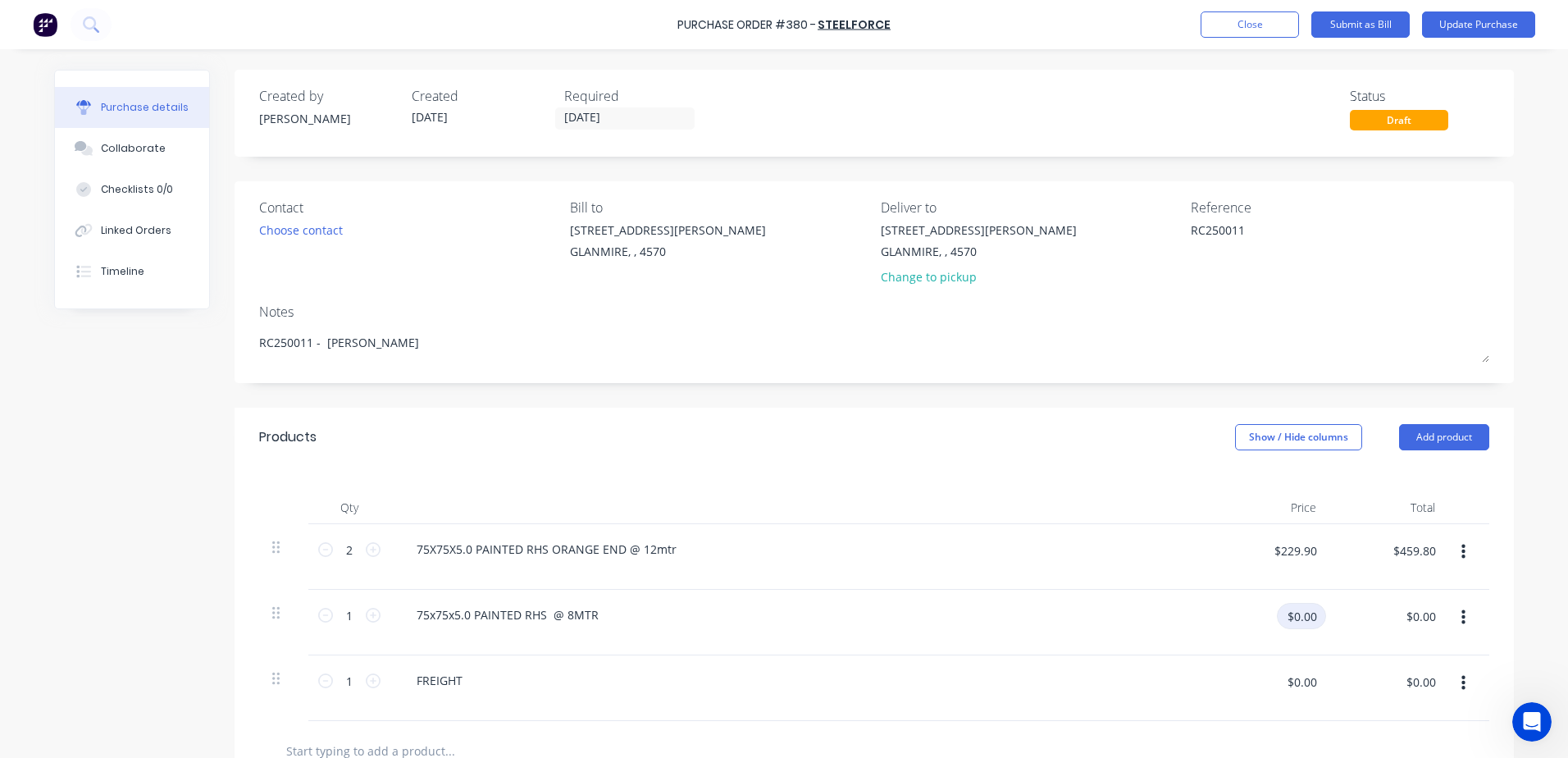
drag, startPoint x: 1297, startPoint y: 620, endPoint x: 1292, endPoint y: 638, distance: 18.7
click at [1295, 625] on input "$0.00" at bounding box center [1301, 615] width 49 height 26
type input "$153.26"
click at [1294, 690] on input "$0.00" at bounding box center [1301, 681] width 49 height 26
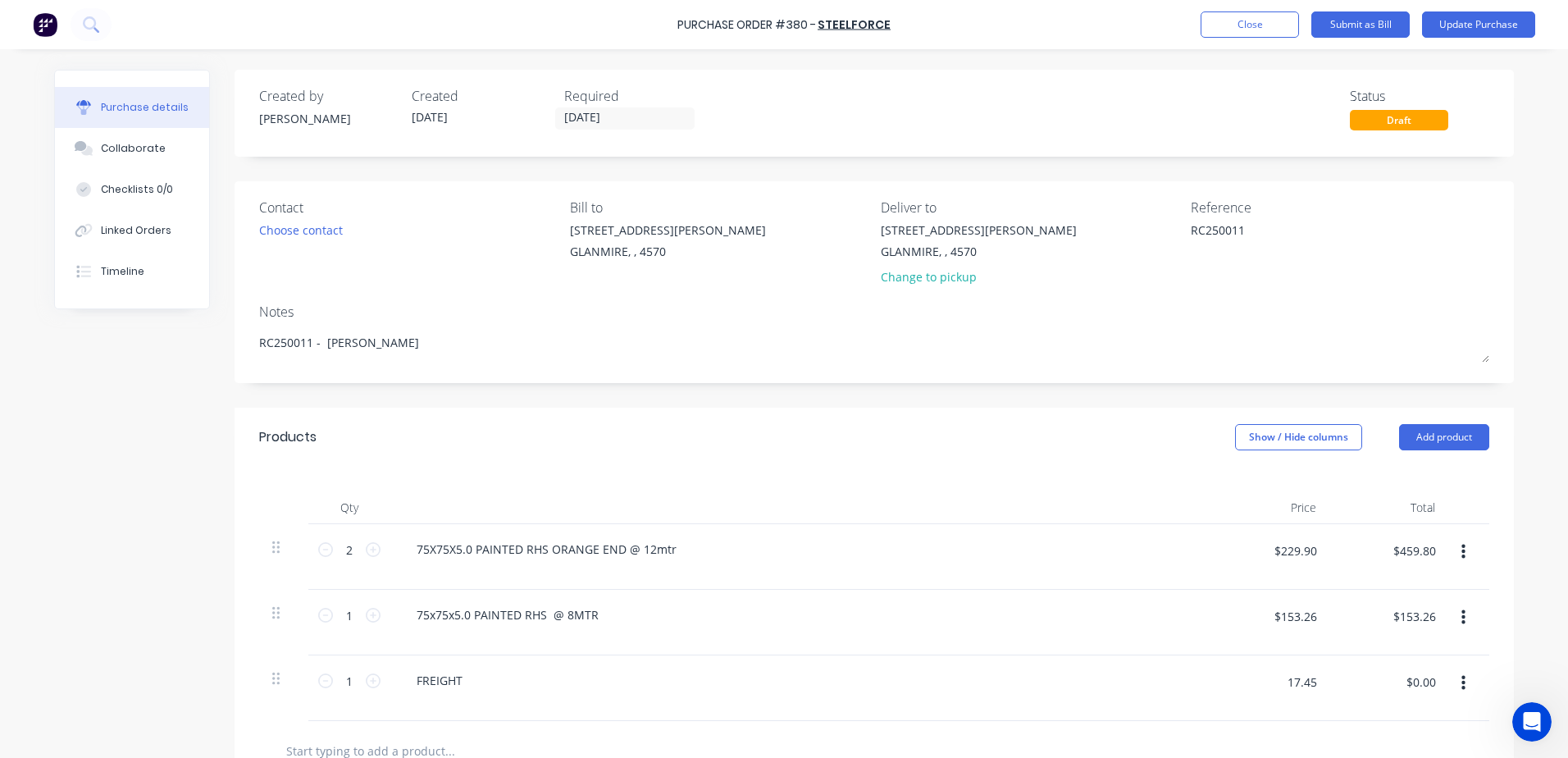
type input "$17.45"
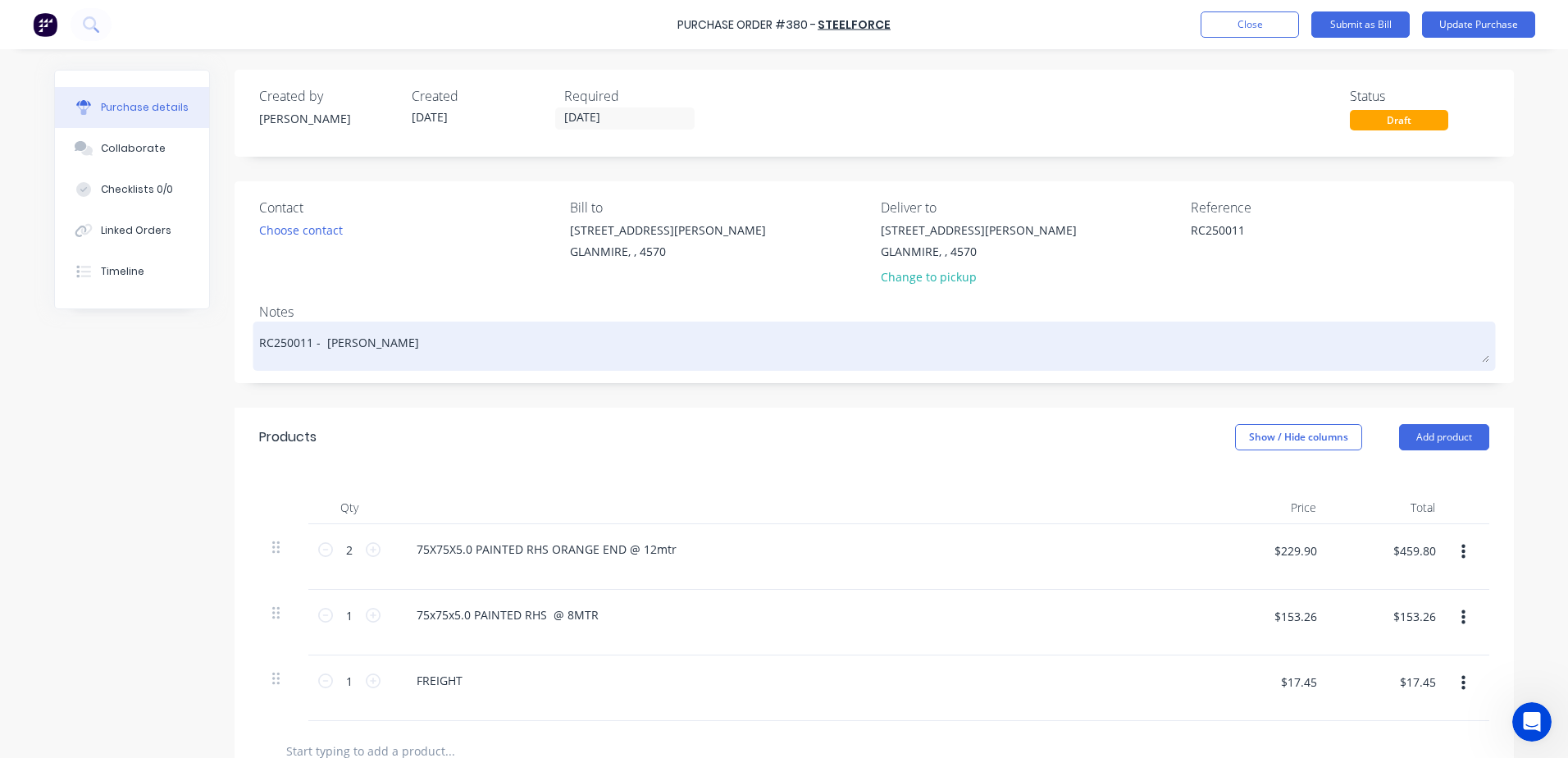
click at [347, 353] on textarea "RC250011 - glen" at bounding box center [874, 344] width 1230 height 37
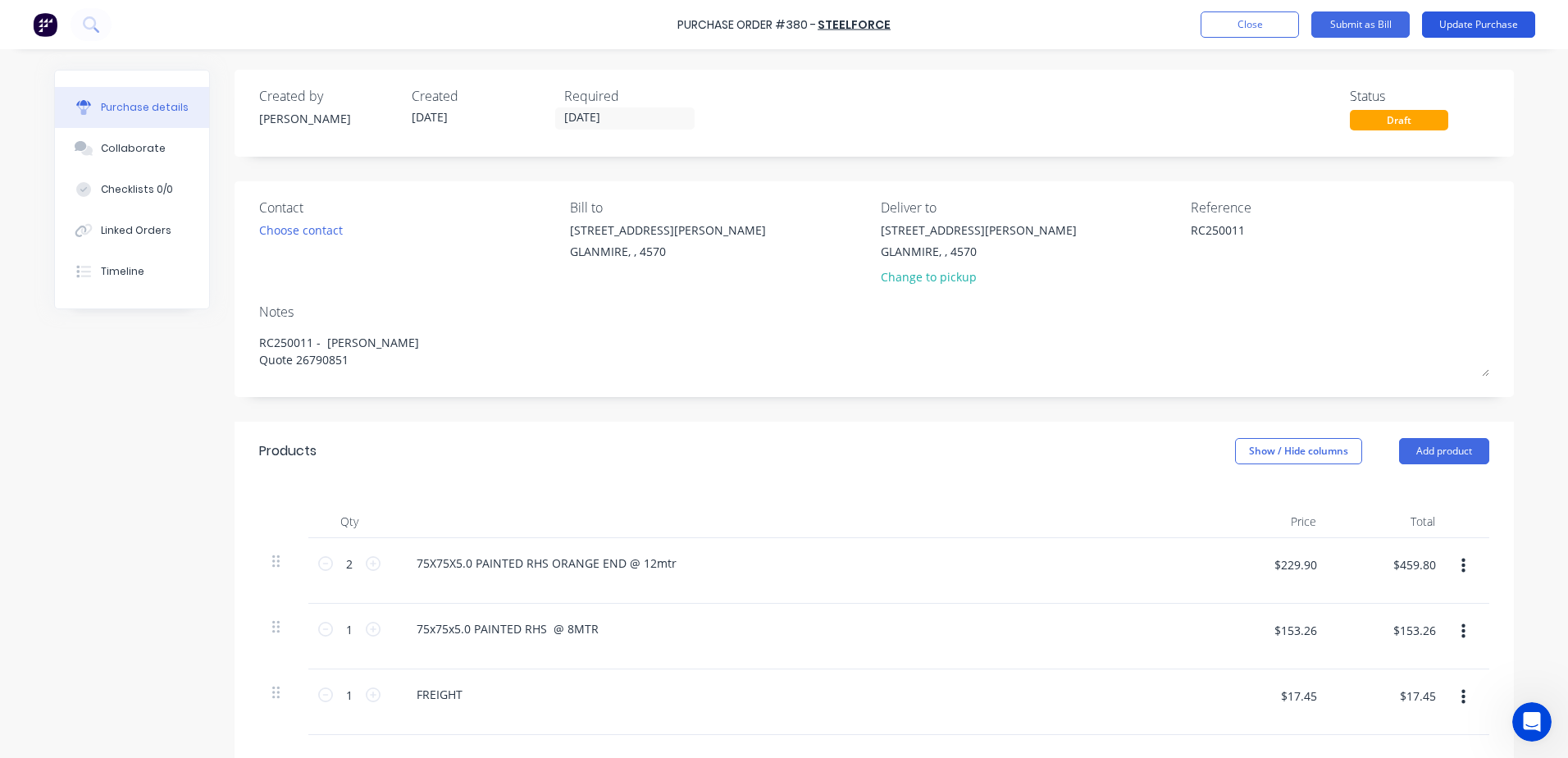
type textarea "RC250011 - glen Quote 26790851"
click at [1503, 22] on button "Update Purchase" at bounding box center [1478, 24] width 113 height 26
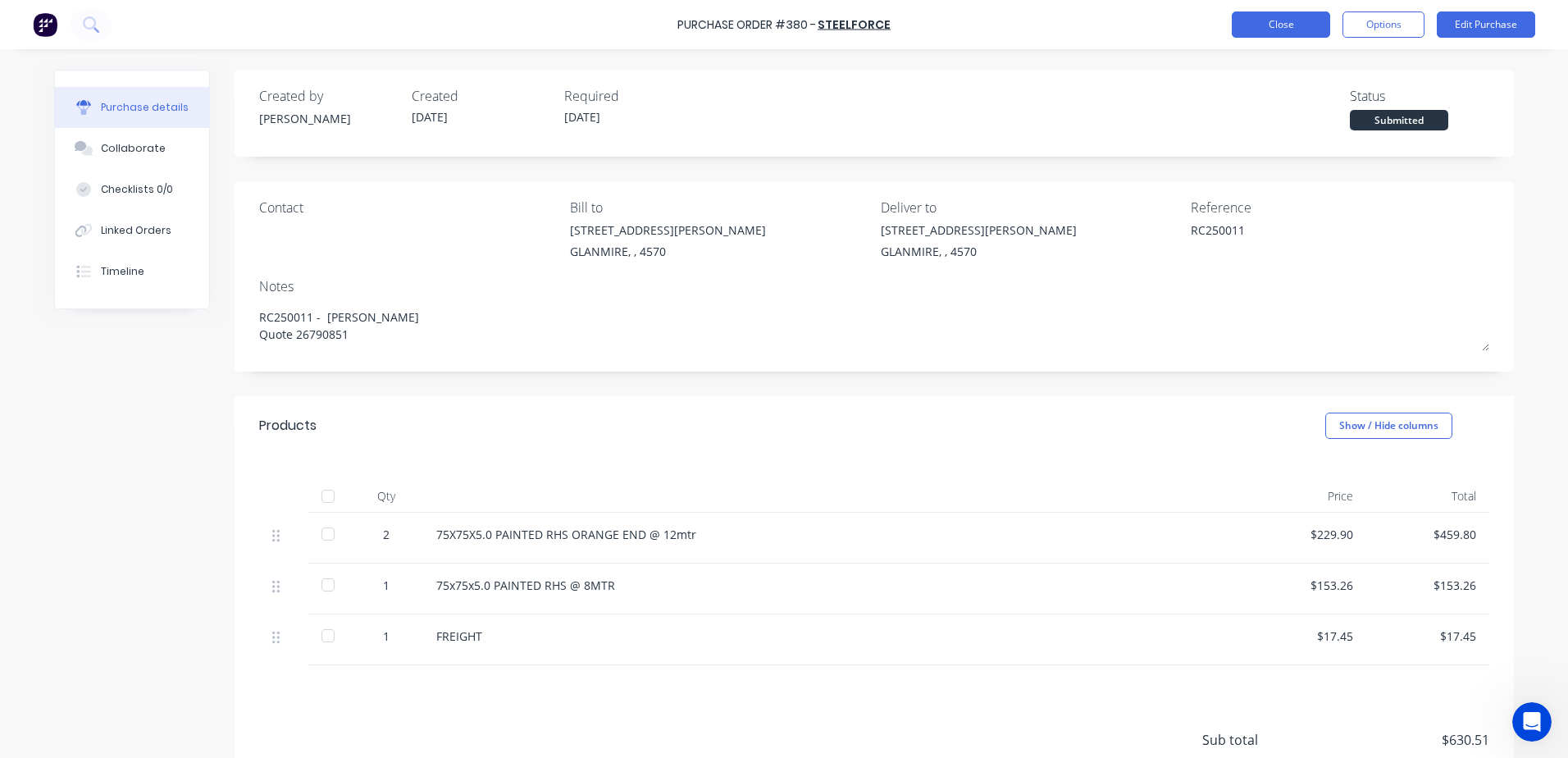
click at [1261, 23] on button "Close" at bounding box center [1280, 24] width 98 height 26
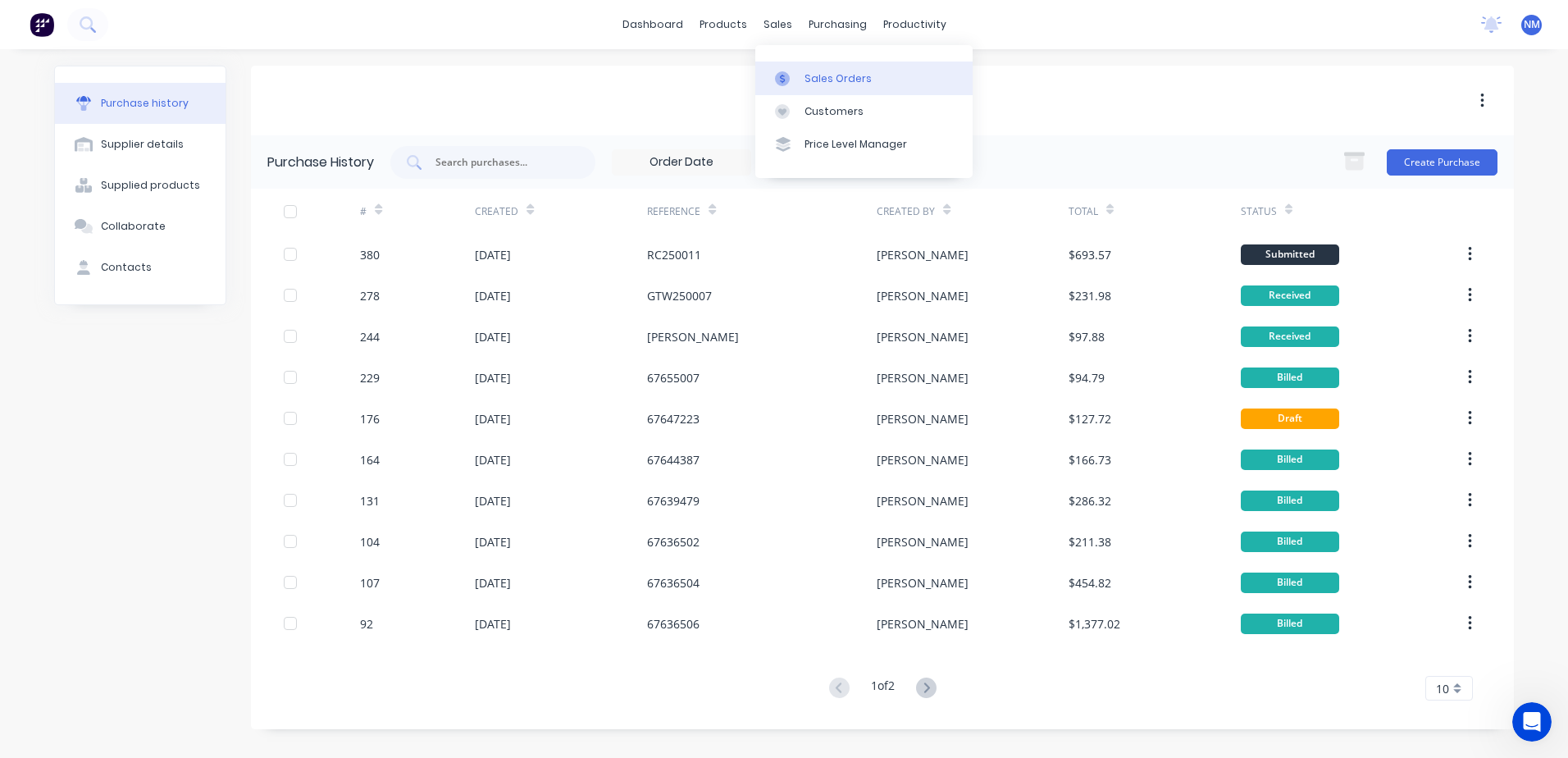
click at [844, 82] on div "Sales Orders" at bounding box center [838, 79] width 67 height 15
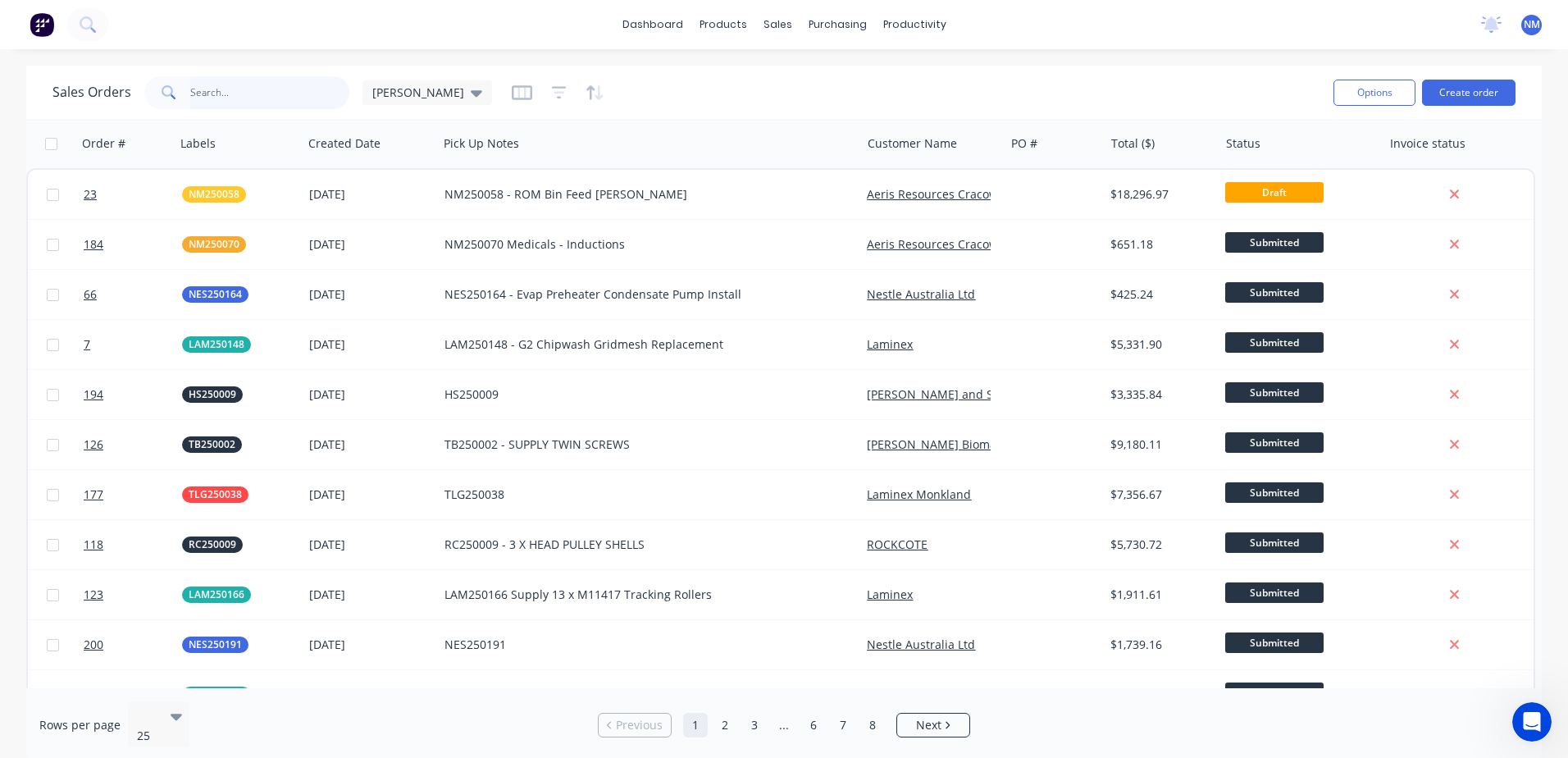
click at [268, 93] on input "text" at bounding box center [270, 92] width 160 height 33
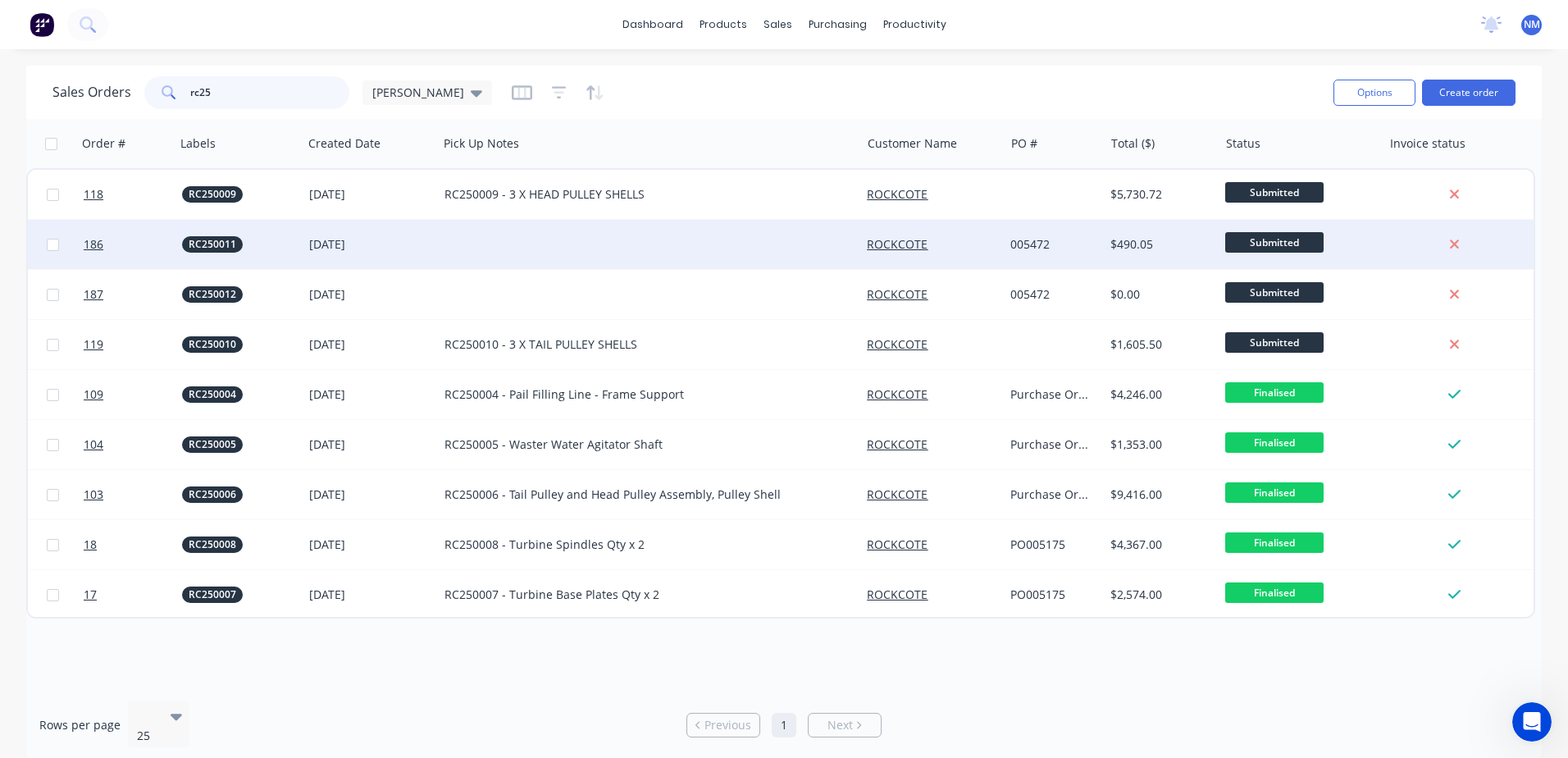
type input "rc25"
click at [551, 233] on div at bounding box center [649, 244] width 423 height 49
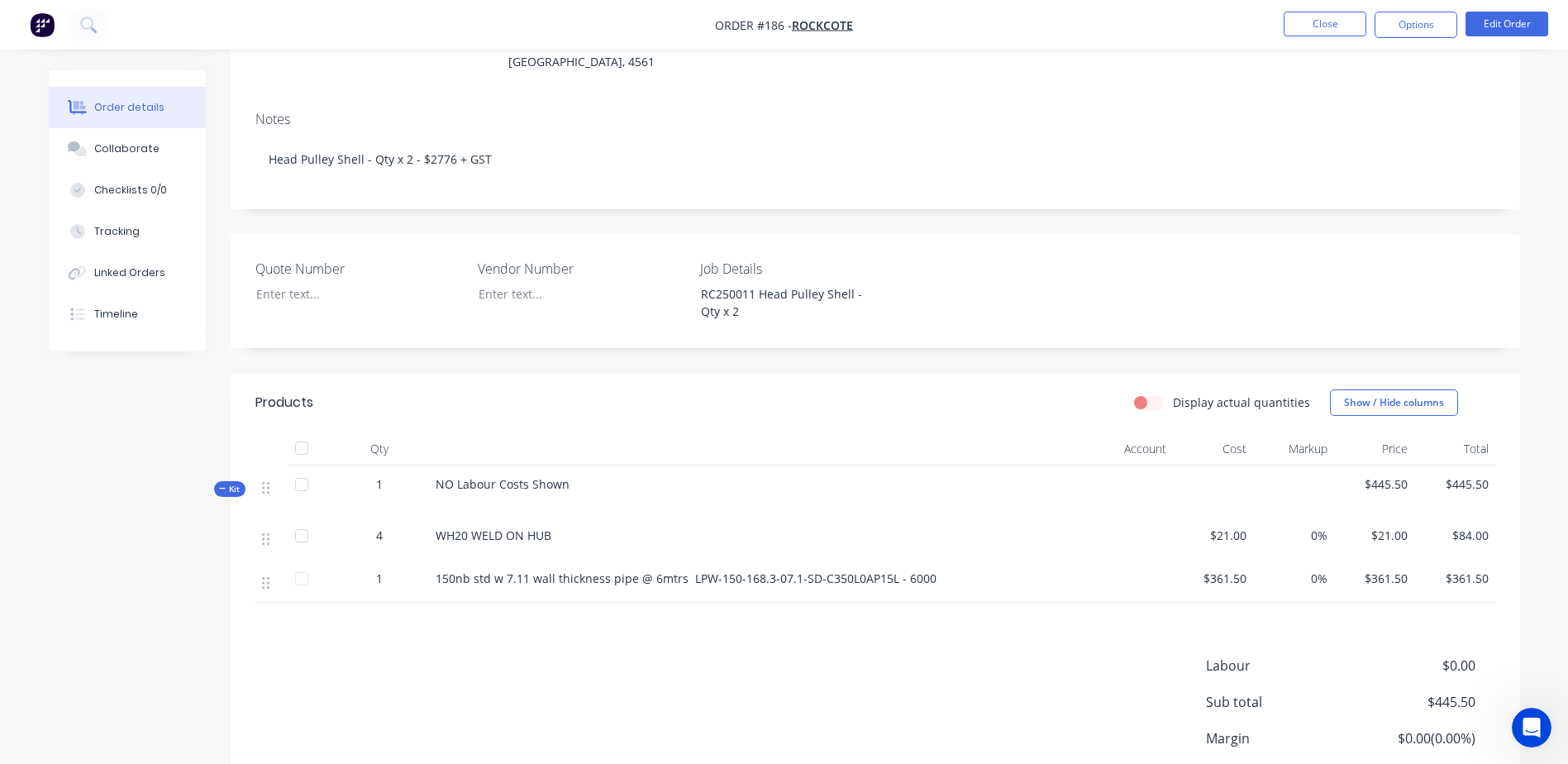
scroll to position [248, 0]
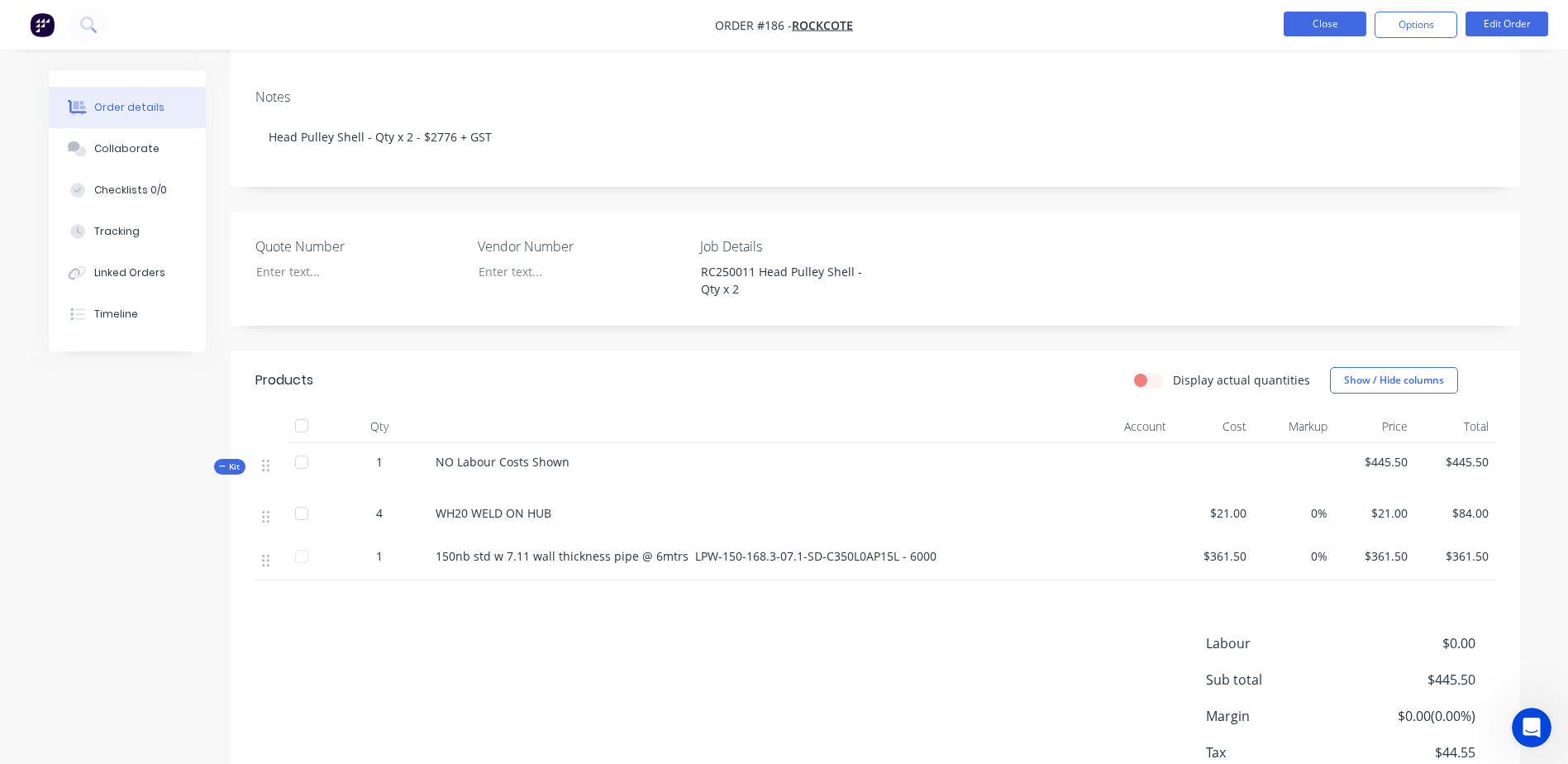
click at [1300, 25] on button "Close" at bounding box center [1325, 24] width 83 height 25
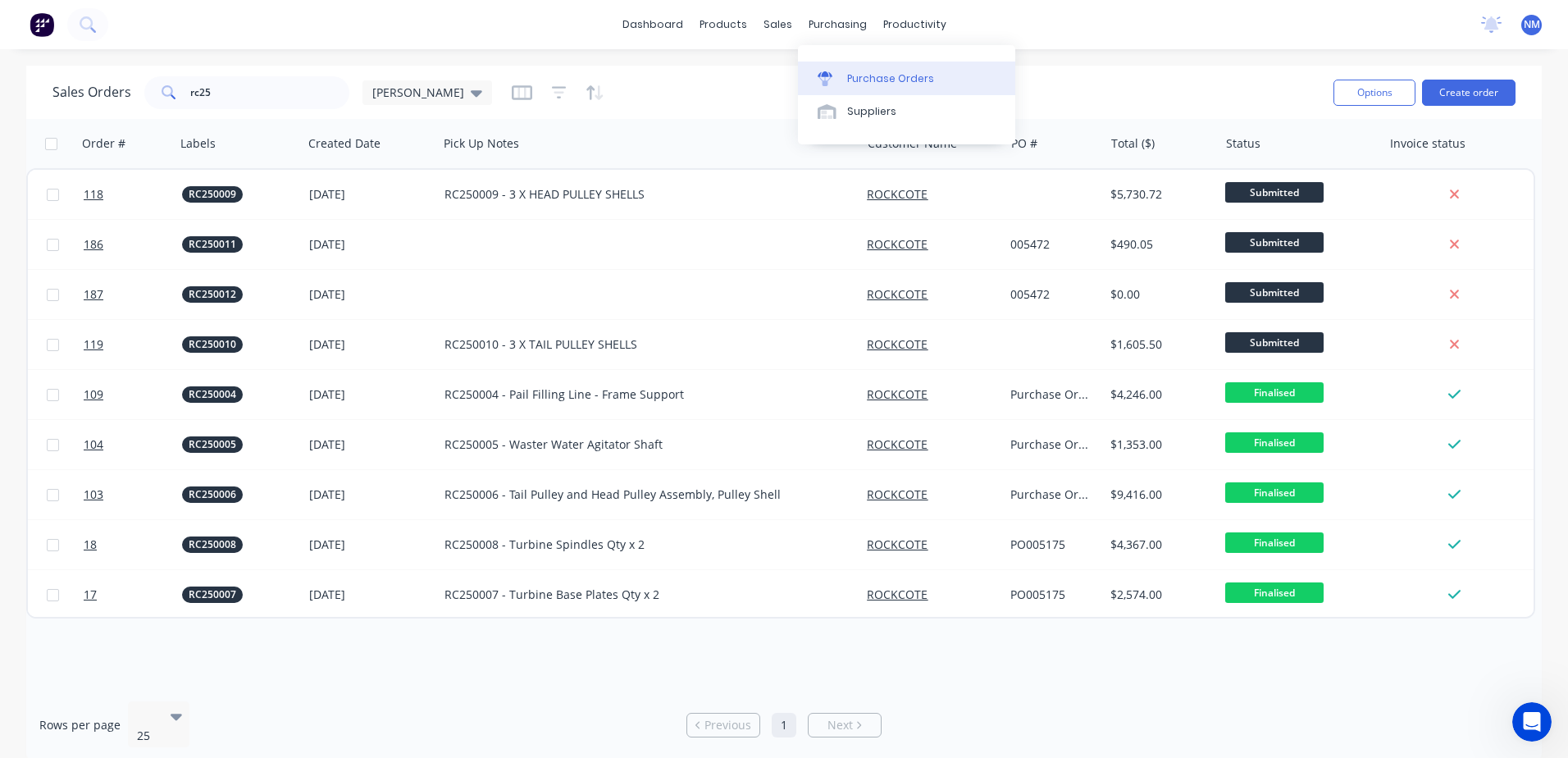
click at [890, 75] on div "Purchase Orders" at bounding box center [890, 79] width 87 height 15
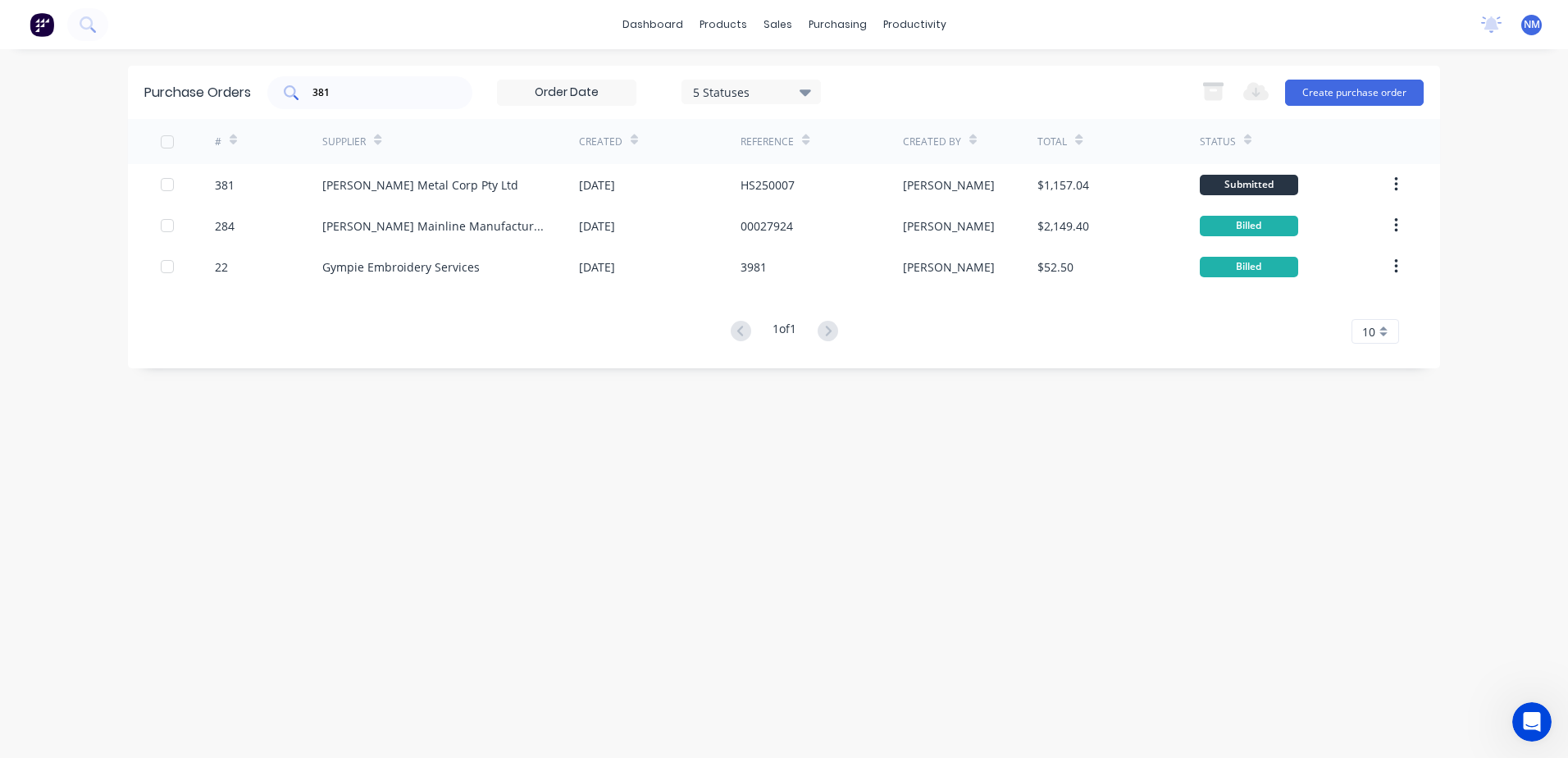
click at [348, 96] on input "381" at bounding box center [379, 93] width 136 height 17
drag, startPoint x: 348, startPoint y: 96, endPoint x: 295, endPoint y: 95, distance: 53.0
click at [295, 95] on div "381" at bounding box center [370, 92] width 205 height 33
type input "377"
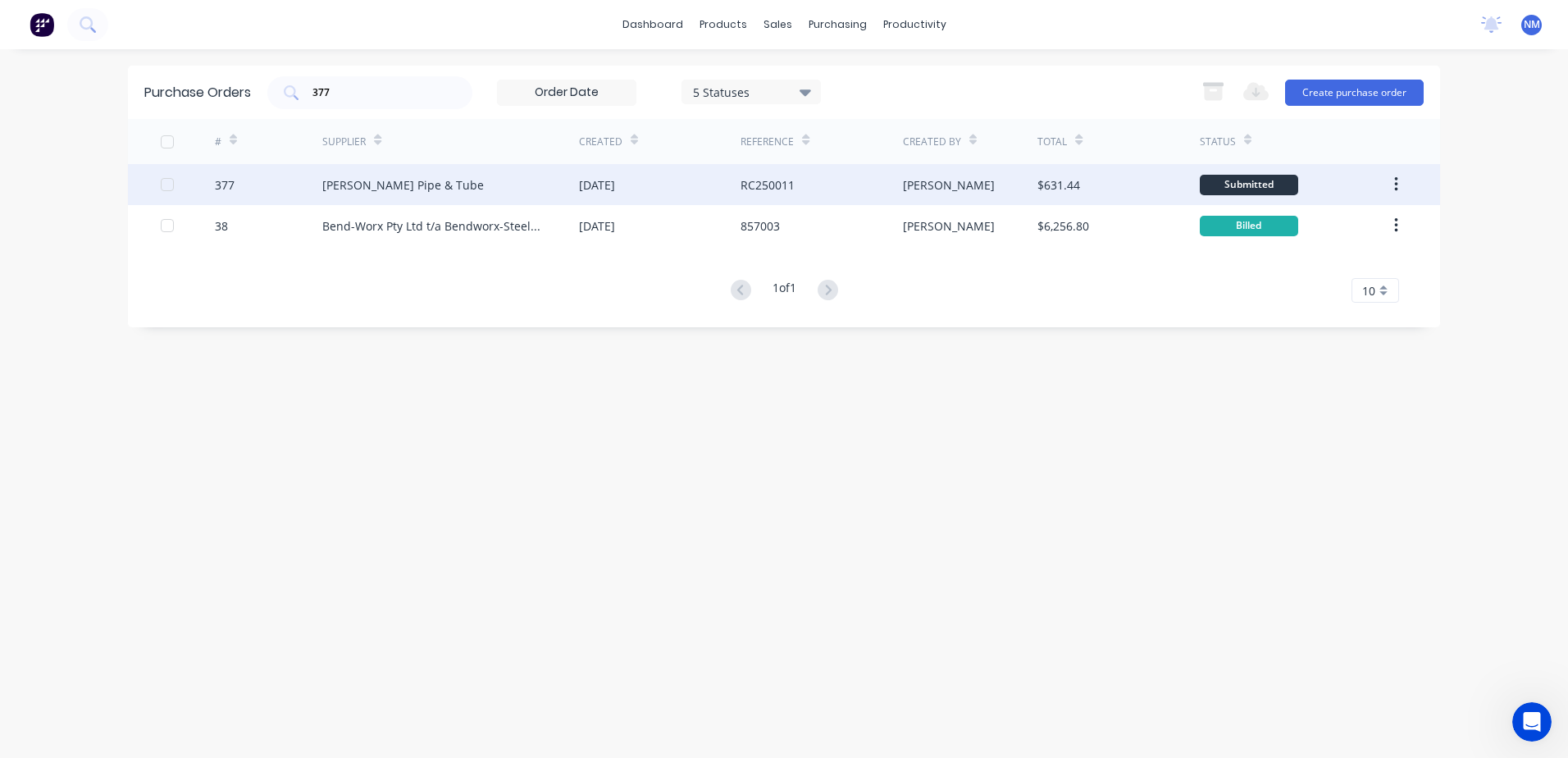
click at [541, 189] on div "Van Leeuwen Pipe & Tube" at bounding box center [450, 184] width 257 height 41
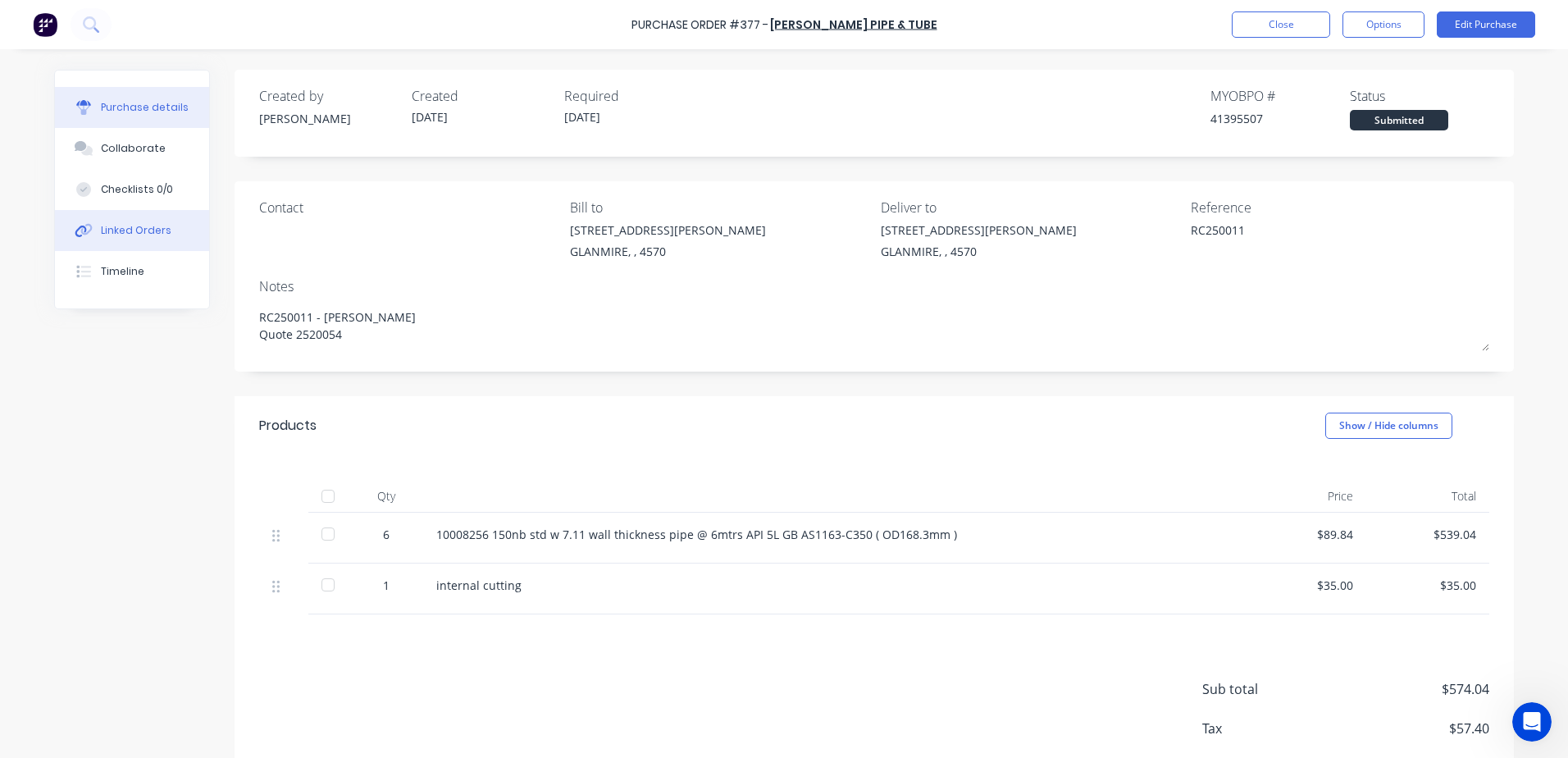
click at [107, 220] on button "Linked Orders" at bounding box center [132, 230] width 154 height 41
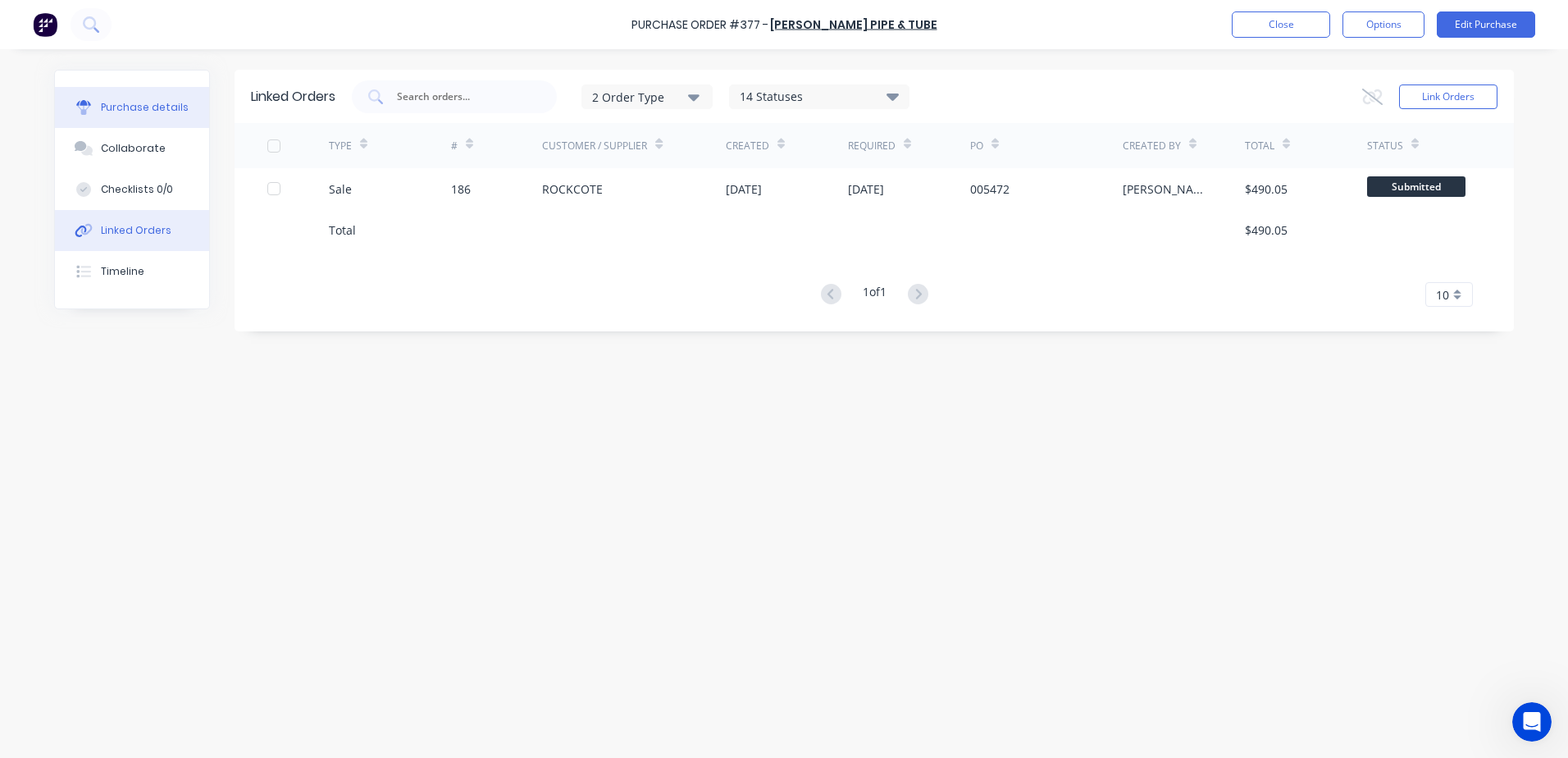
click at [127, 107] on div "Purchase details" at bounding box center [144, 107] width 88 height 15
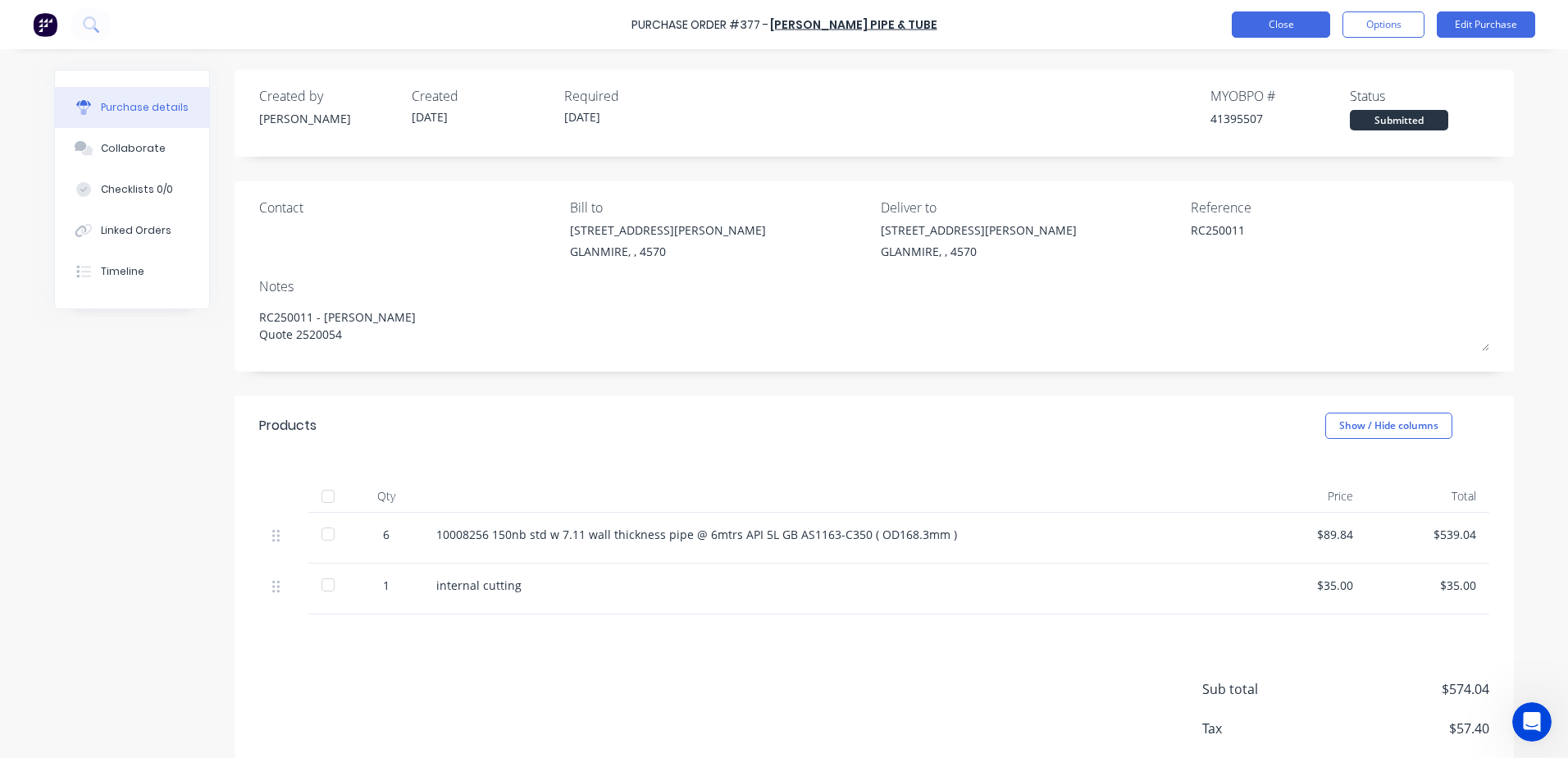
click at [1269, 28] on button "Close" at bounding box center [1280, 24] width 98 height 26
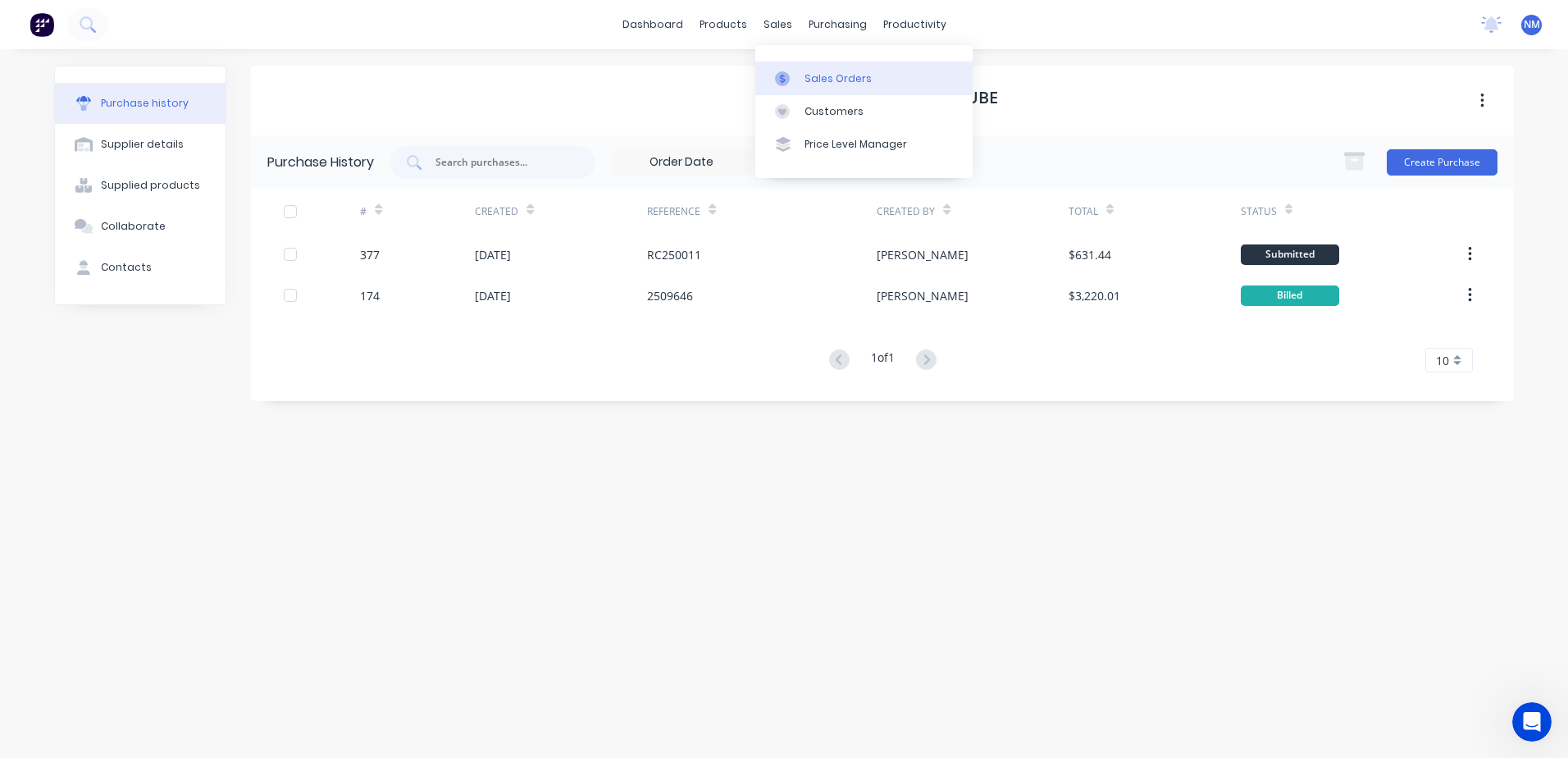
click at [831, 80] on div "Sales Orders" at bounding box center [838, 79] width 67 height 15
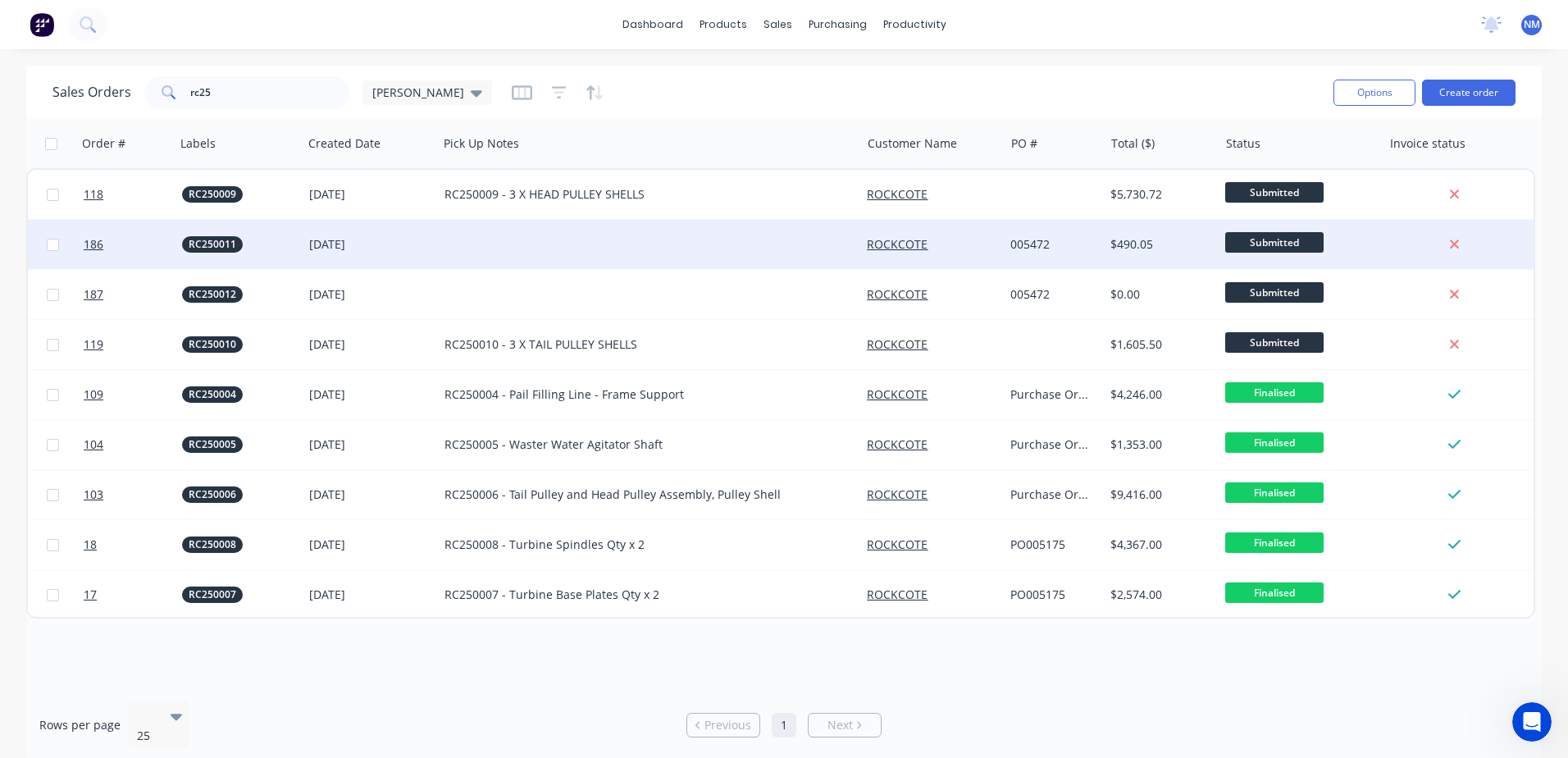
click at [490, 249] on div at bounding box center [649, 244] width 423 height 49
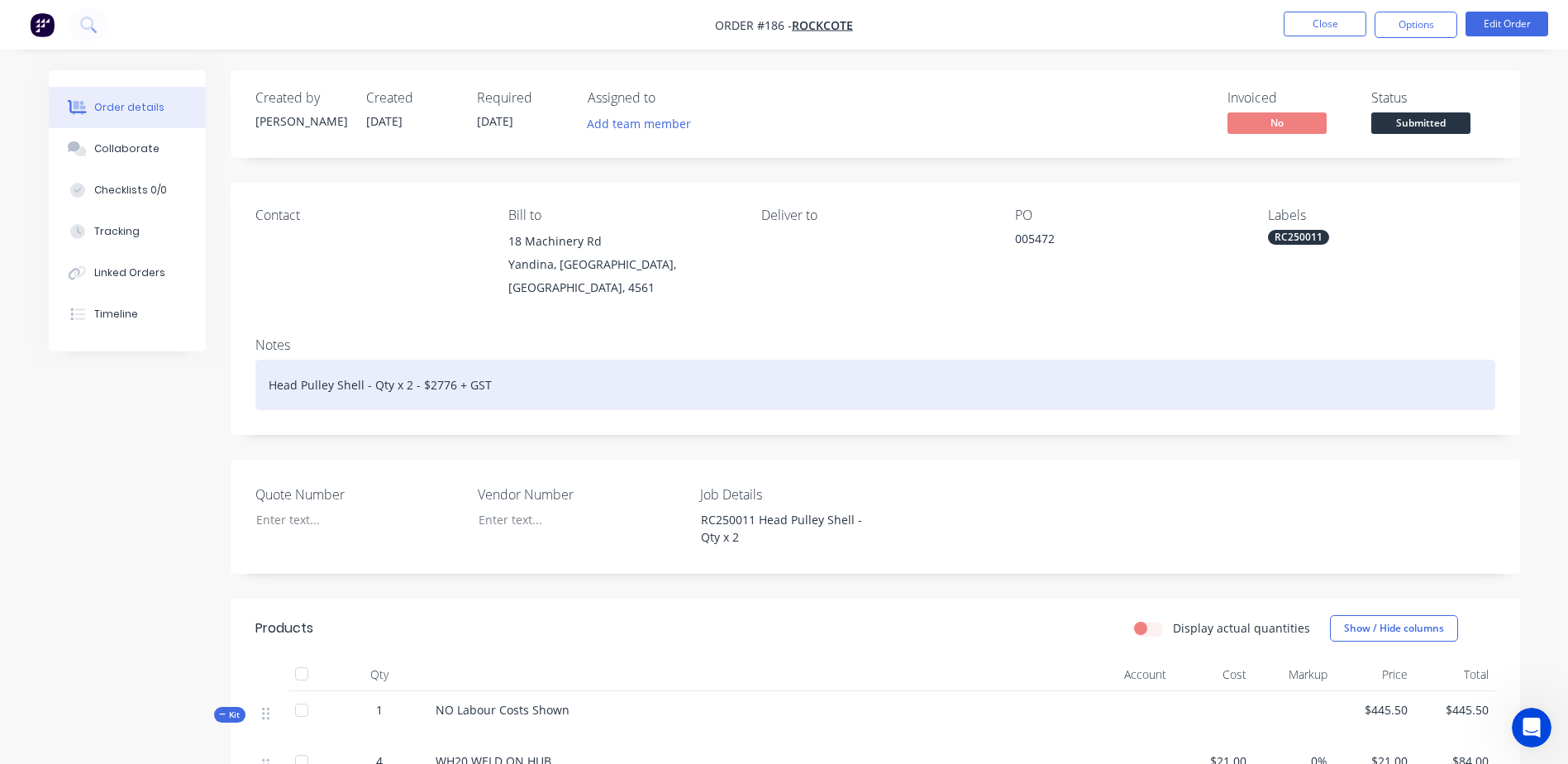
scroll to position [166, 0]
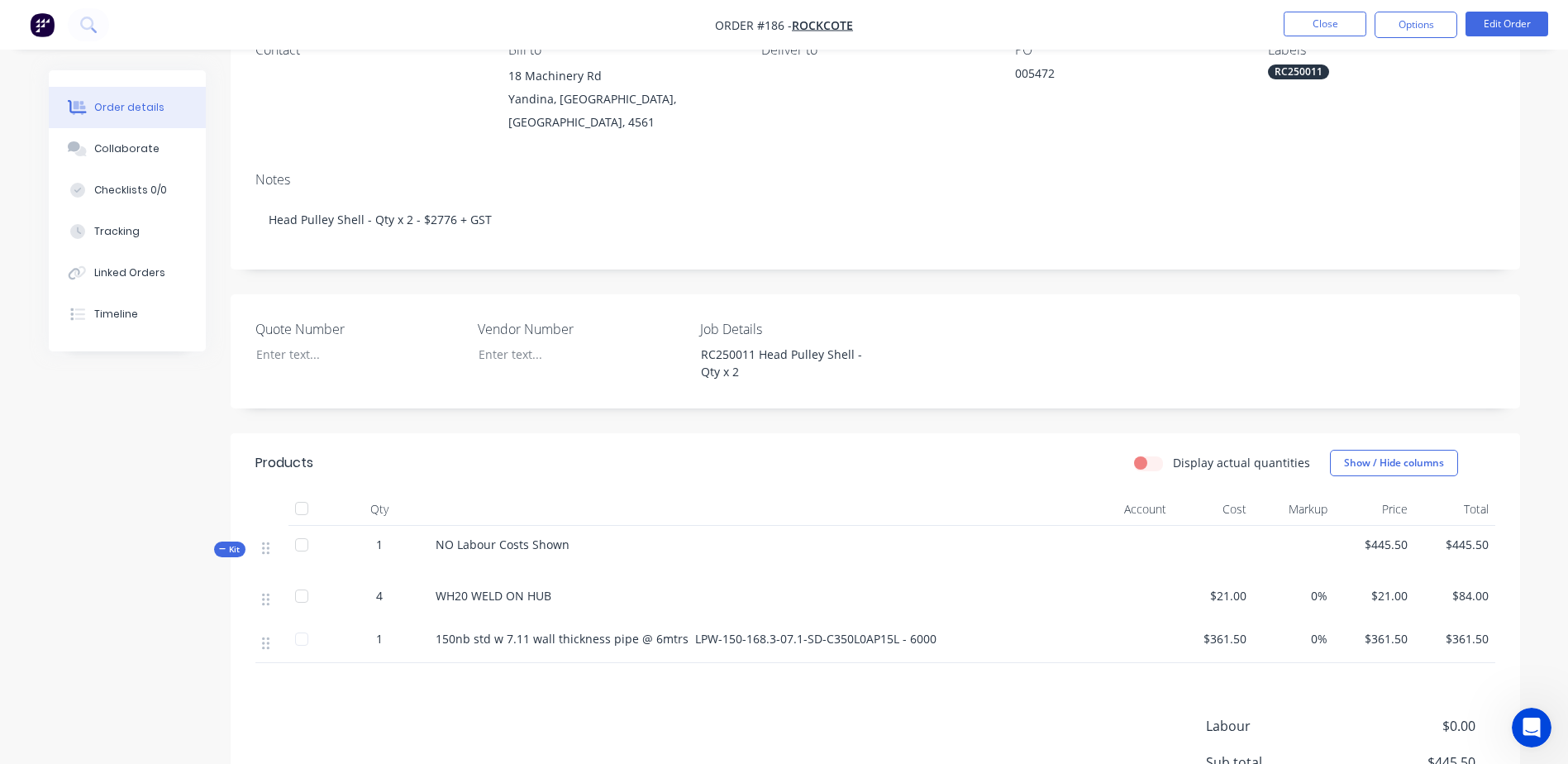
click at [581, 630] on span "150nb std w 7.11 wall thickness pipe @ 6mtrs LPW-150-168.3-07.1-SD-C350L0AP15L …" at bounding box center [686, 638] width 501 height 16
click at [1496, 19] on button "Edit Order" at bounding box center [1507, 24] width 83 height 25
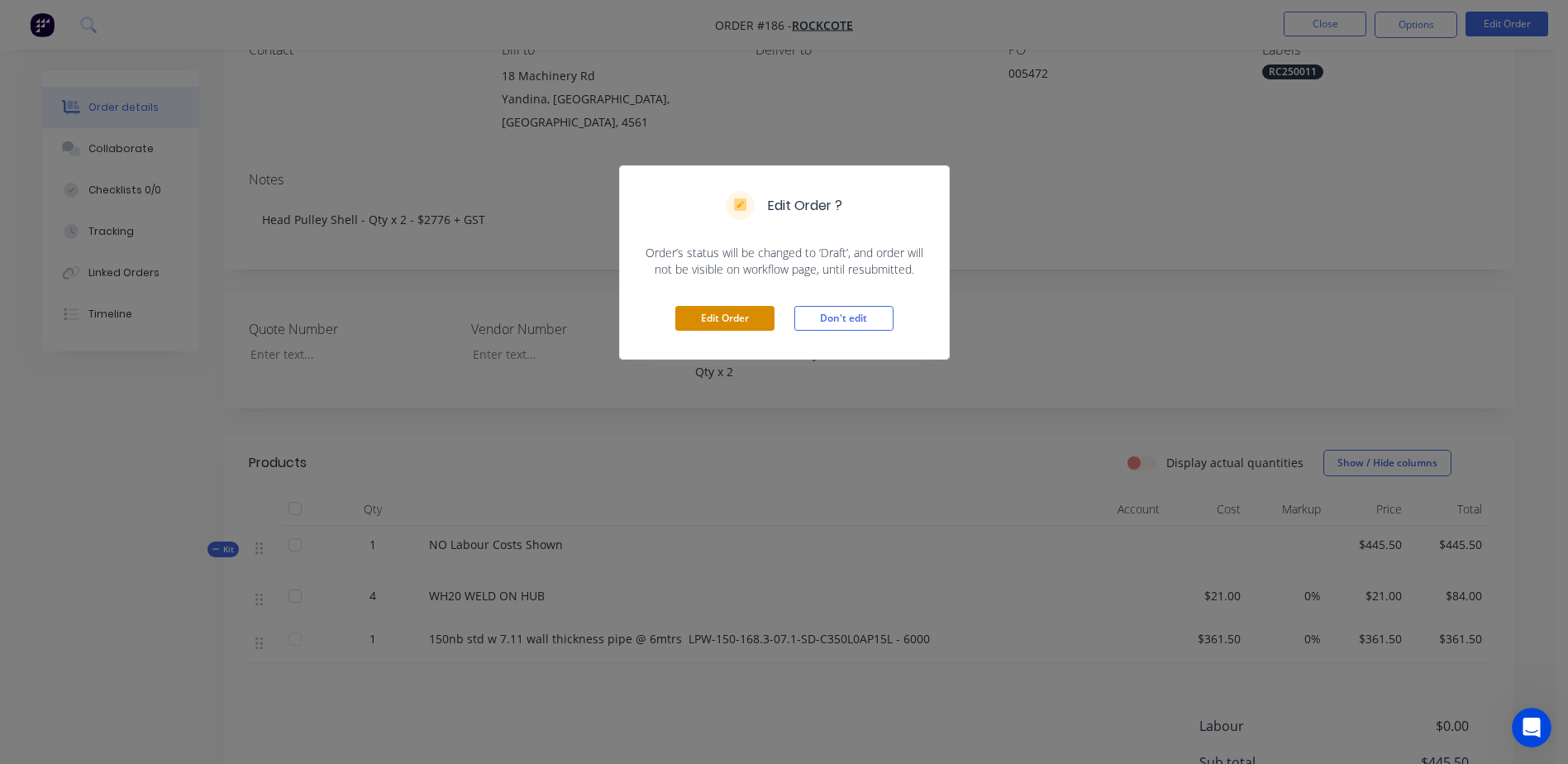
click at [725, 326] on button "Edit Order" at bounding box center [724, 318] width 99 height 25
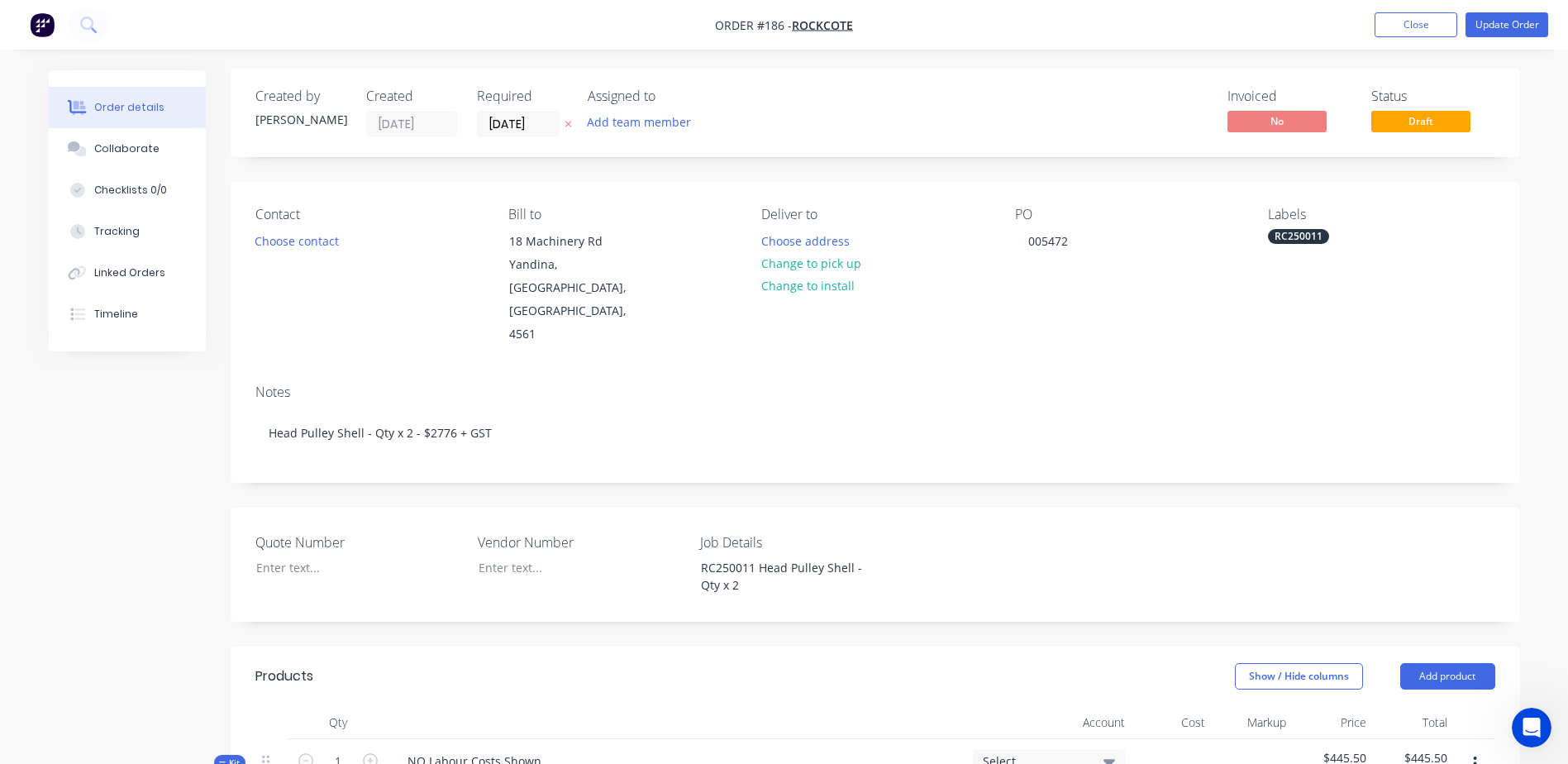
scroll to position [0, 0]
click at [1491, 30] on button "Update Order" at bounding box center [1507, 25] width 83 height 25
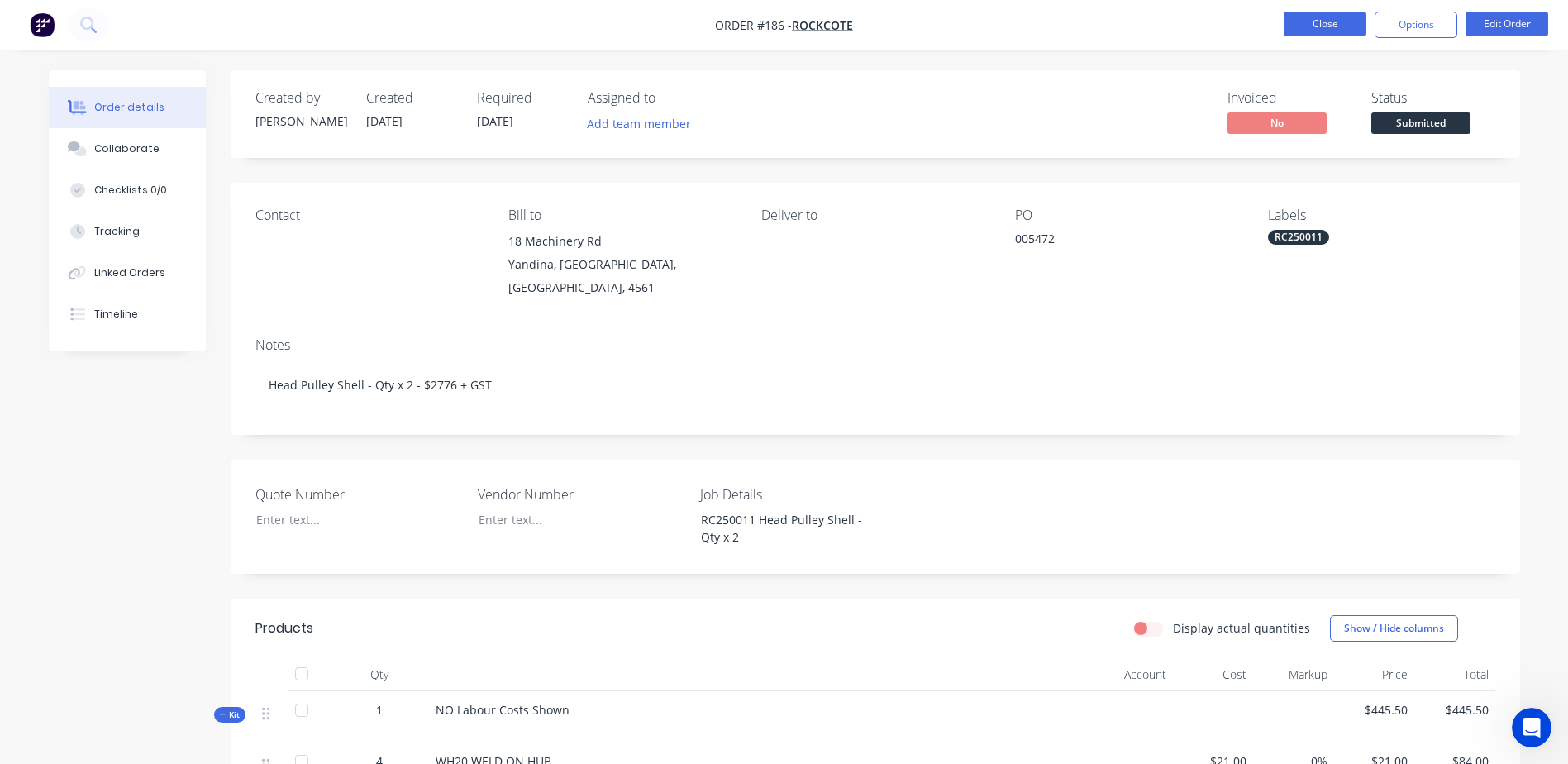
click at [1317, 34] on button "Close" at bounding box center [1325, 24] width 83 height 25
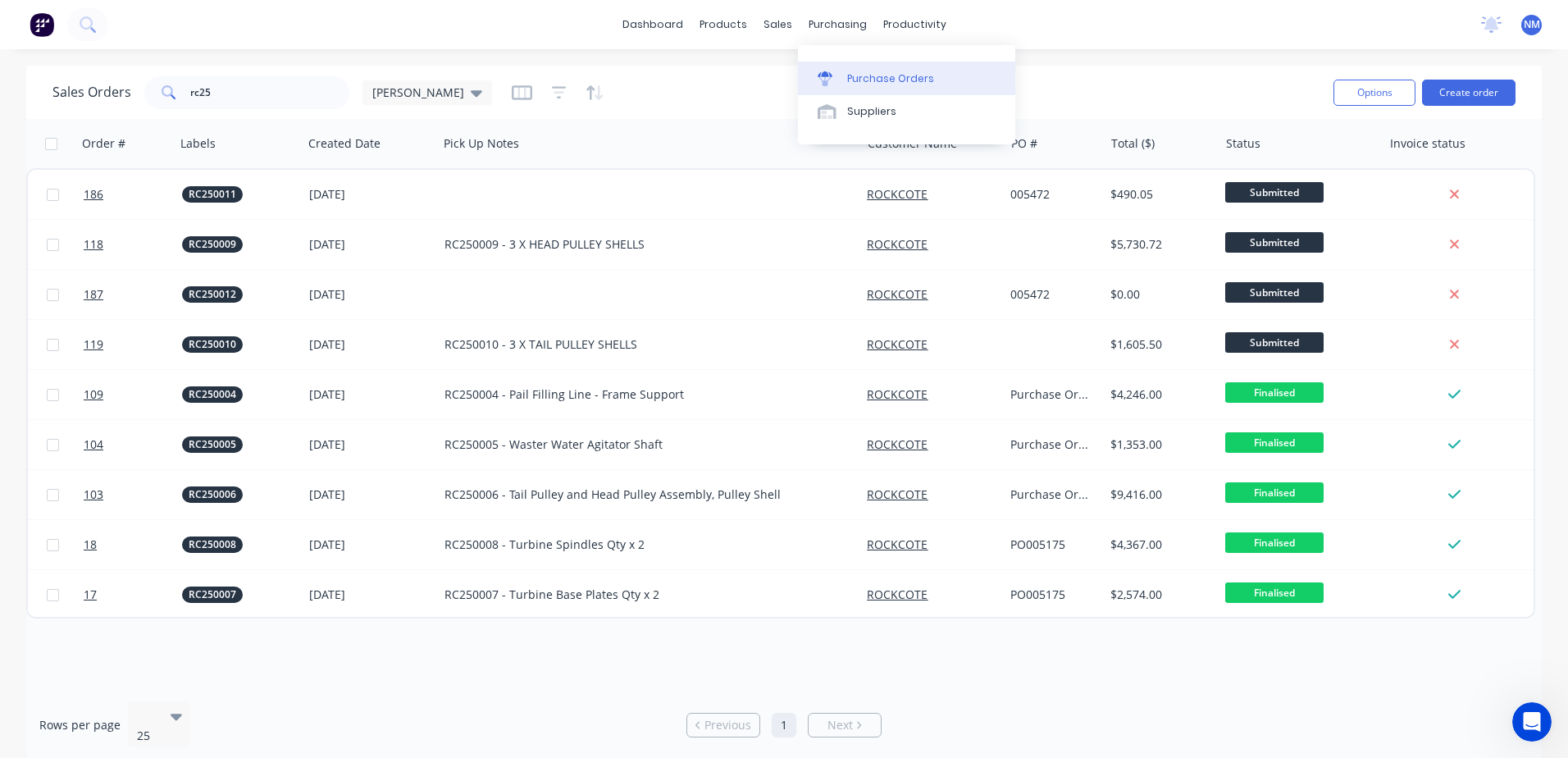
click at [874, 75] on div "Purchase Orders" at bounding box center [890, 79] width 87 height 15
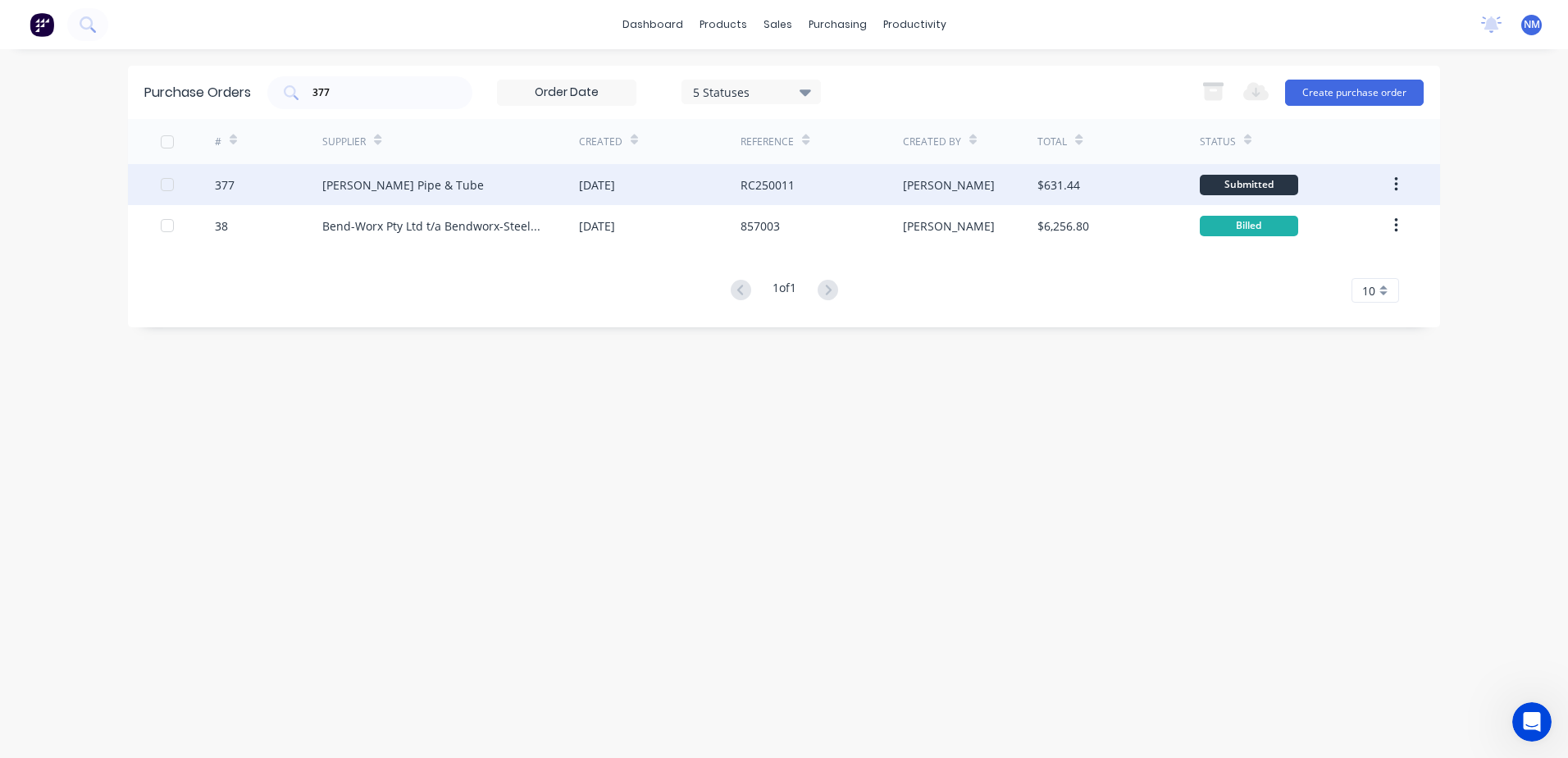
click at [497, 183] on div "Van Leeuwen Pipe & Tube" at bounding box center [450, 184] width 257 height 41
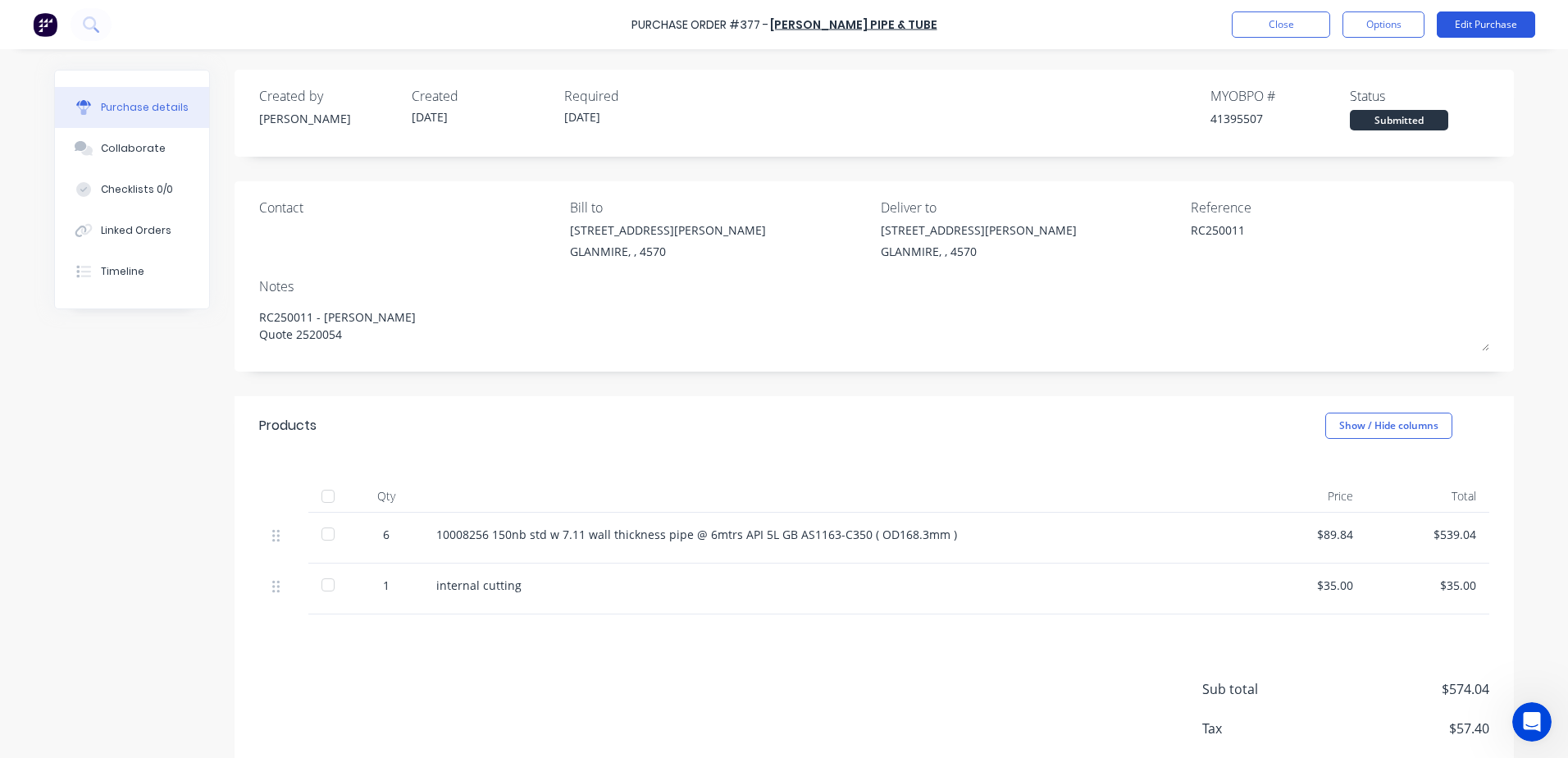
click at [1438, 24] on button "Edit Purchase" at bounding box center [1485, 24] width 98 height 26
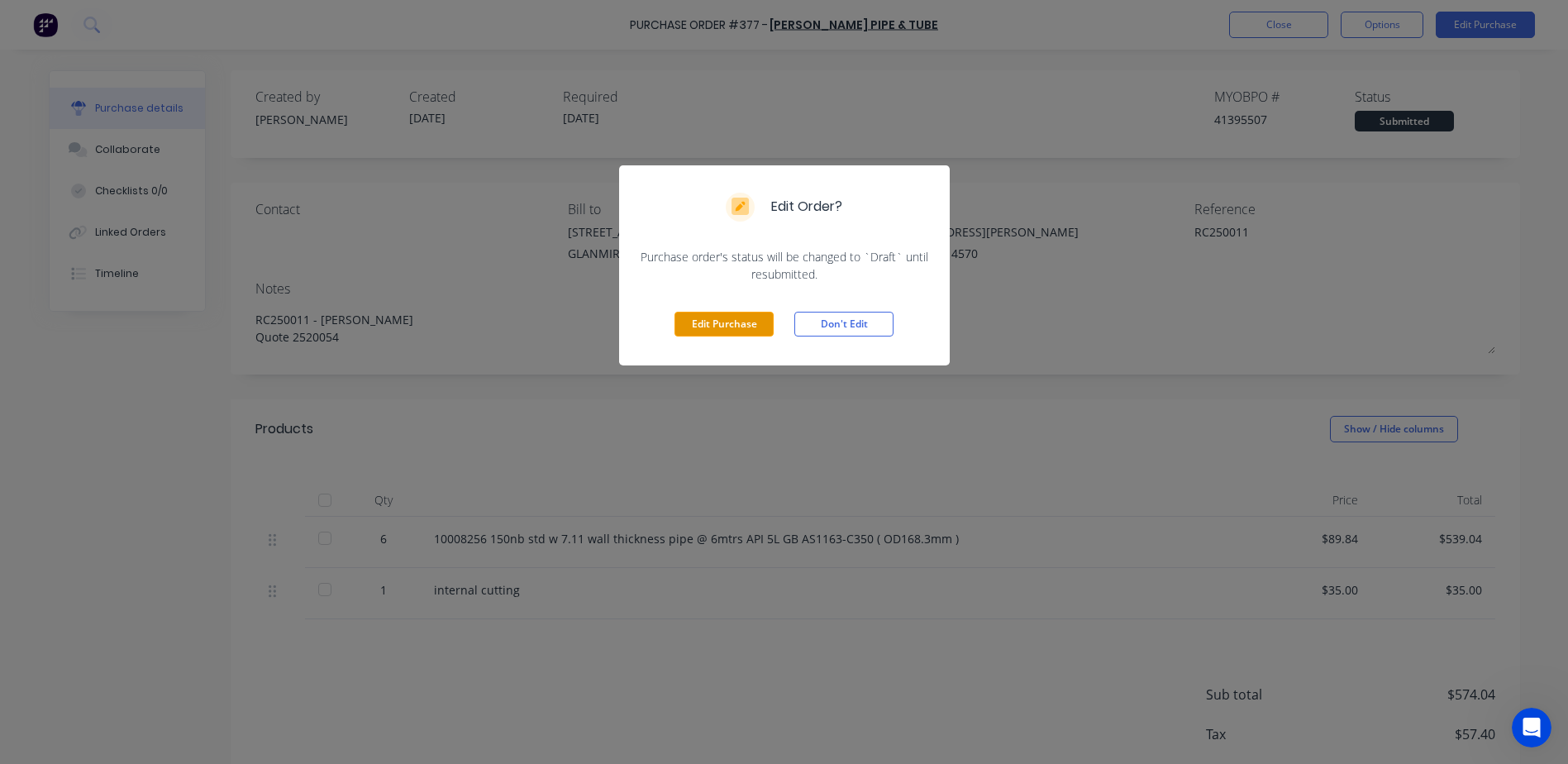
click at [723, 314] on button "Edit Purchase" at bounding box center [724, 324] width 99 height 25
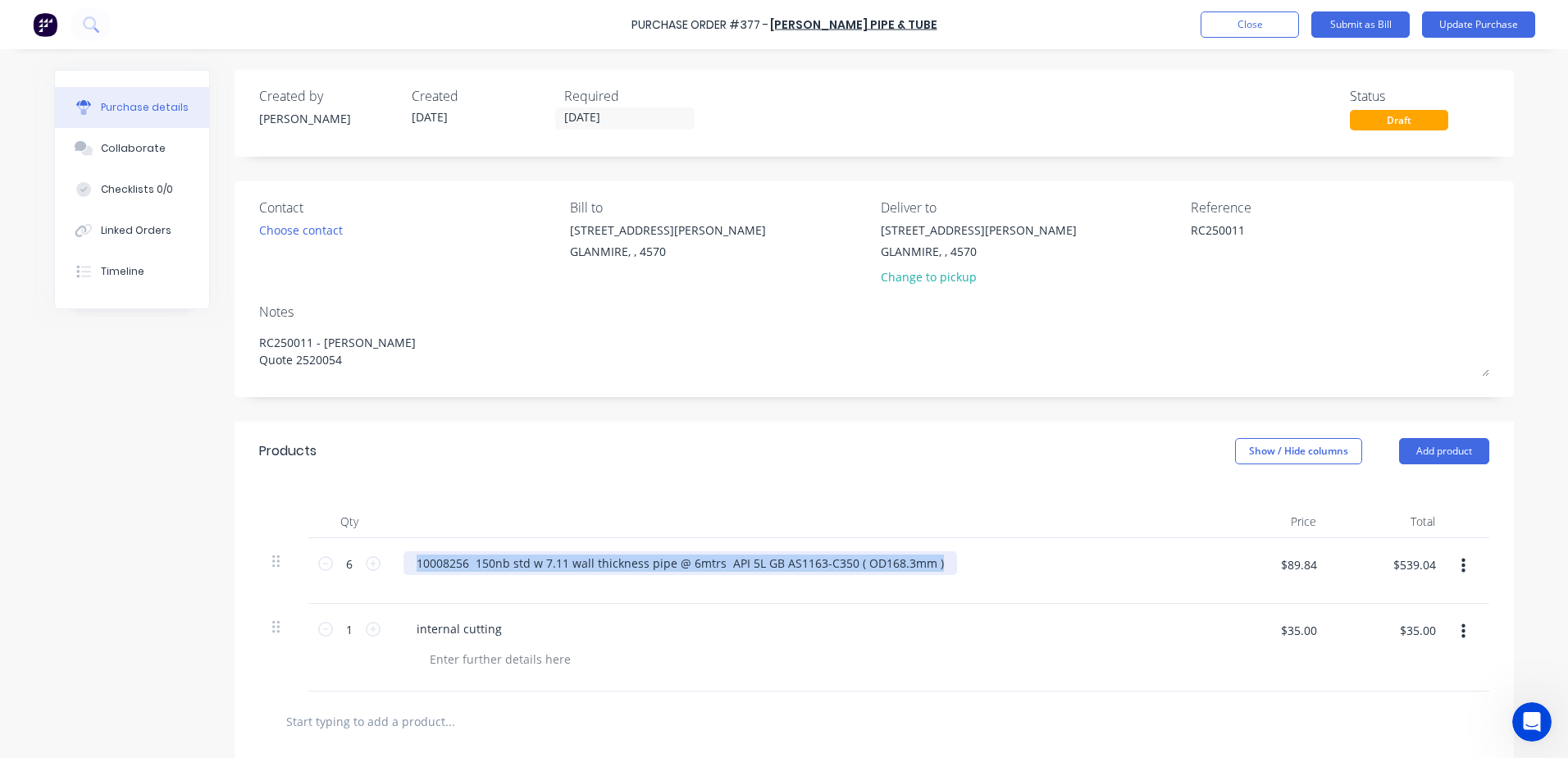
drag, startPoint x: 939, startPoint y: 563, endPoint x: 449, endPoint y: 565, distance: 490.0
click at [449, 565] on div "10008256 150nb std w 7.11 wall thickness pipe @ 6mtrs API 5L GB AS1163-C350 ( O…" at bounding box center [800, 563] width 794 height 23
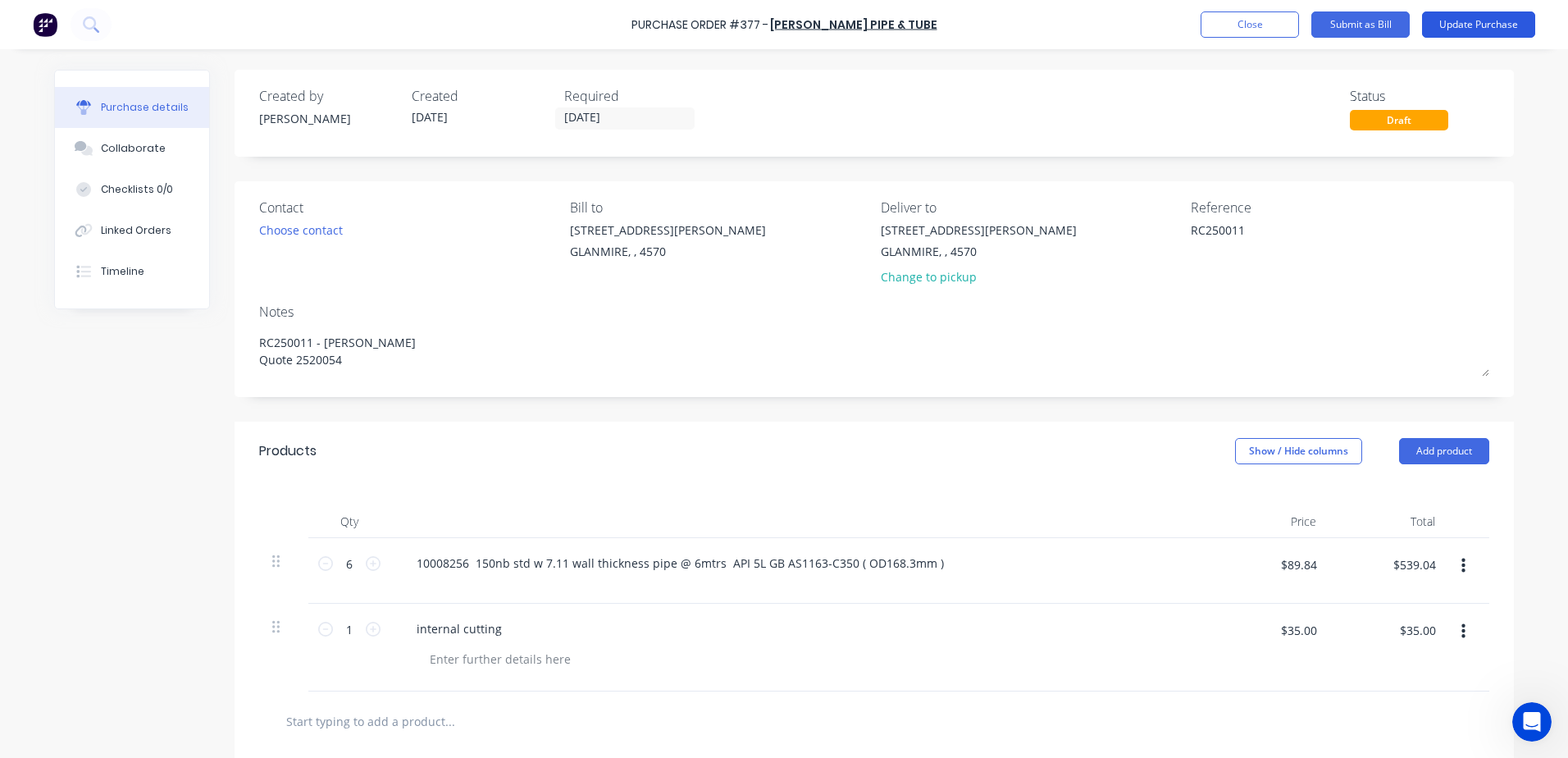
drag, startPoint x: 449, startPoint y: 566, endPoint x: 1451, endPoint y: 23, distance: 1139.7
click at [1451, 23] on button "Update Purchase" at bounding box center [1478, 24] width 113 height 26
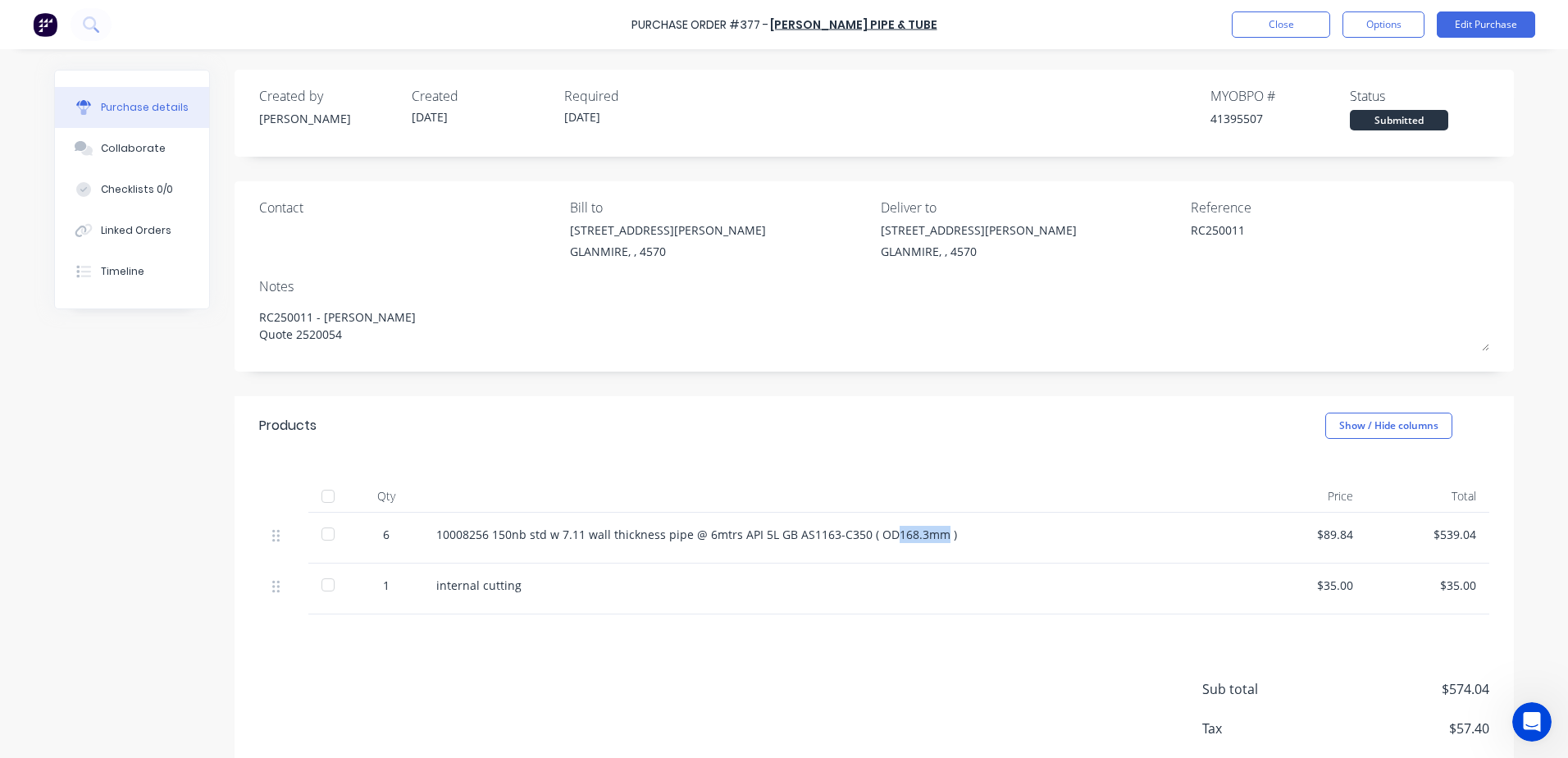
drag, startPoint x: 932, startPoint y: 537, endPoint x: 883, endPoint y: 538, distance: 49.0
click at [883, 538] on div "10008256 150nb std w 7.11 wall thickness pipe @ 6mtrs API 5L GB AS1163-C350 ( O…" at bounding box center [833, 534] width 794 height 18
drag, startPoint x: 883, startPoint y: 538, endPoint x: 429, endPoint y: 531, distance: 454.1
click at [436, 531] on div "10008256 150nb std w 7.11 wall thickness pipe @ 6mtrs API 5L GB AS1163-C350 ( O…" at bounding box center [833, 534] width 794 height 18
drag, startPoint x: 429, startPoint y: 531, endPoint x: 447, endPoint y: 537, distance: 19.0
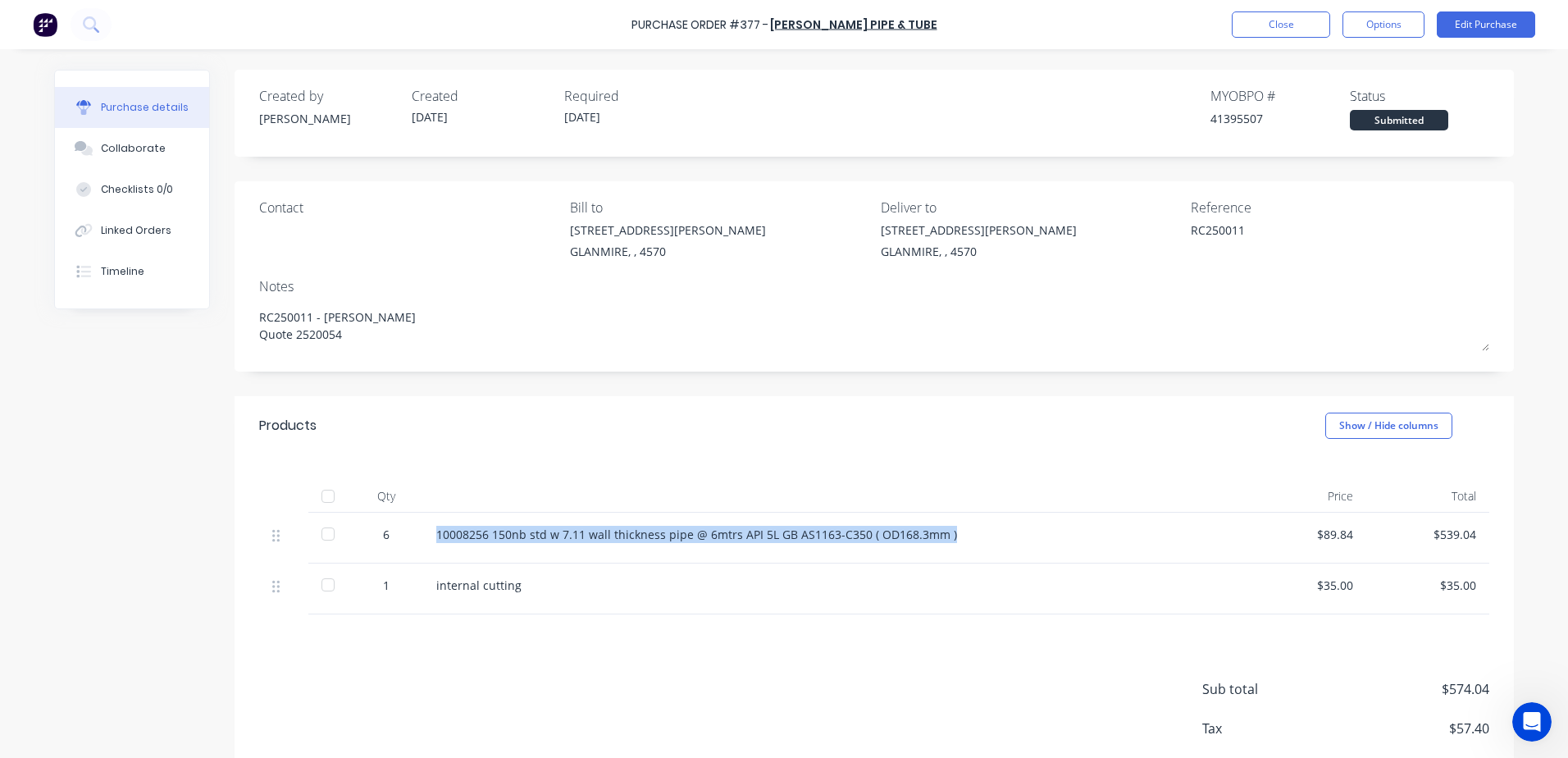
copy div "10008256 150nb std w 7.11 wall thickness pipe @ 6mtrs API 5L GB AS1163-C350 ( O…"
click at [1258, 19] on button "Close" at bounding box center [1280, 24] width 98 height 26
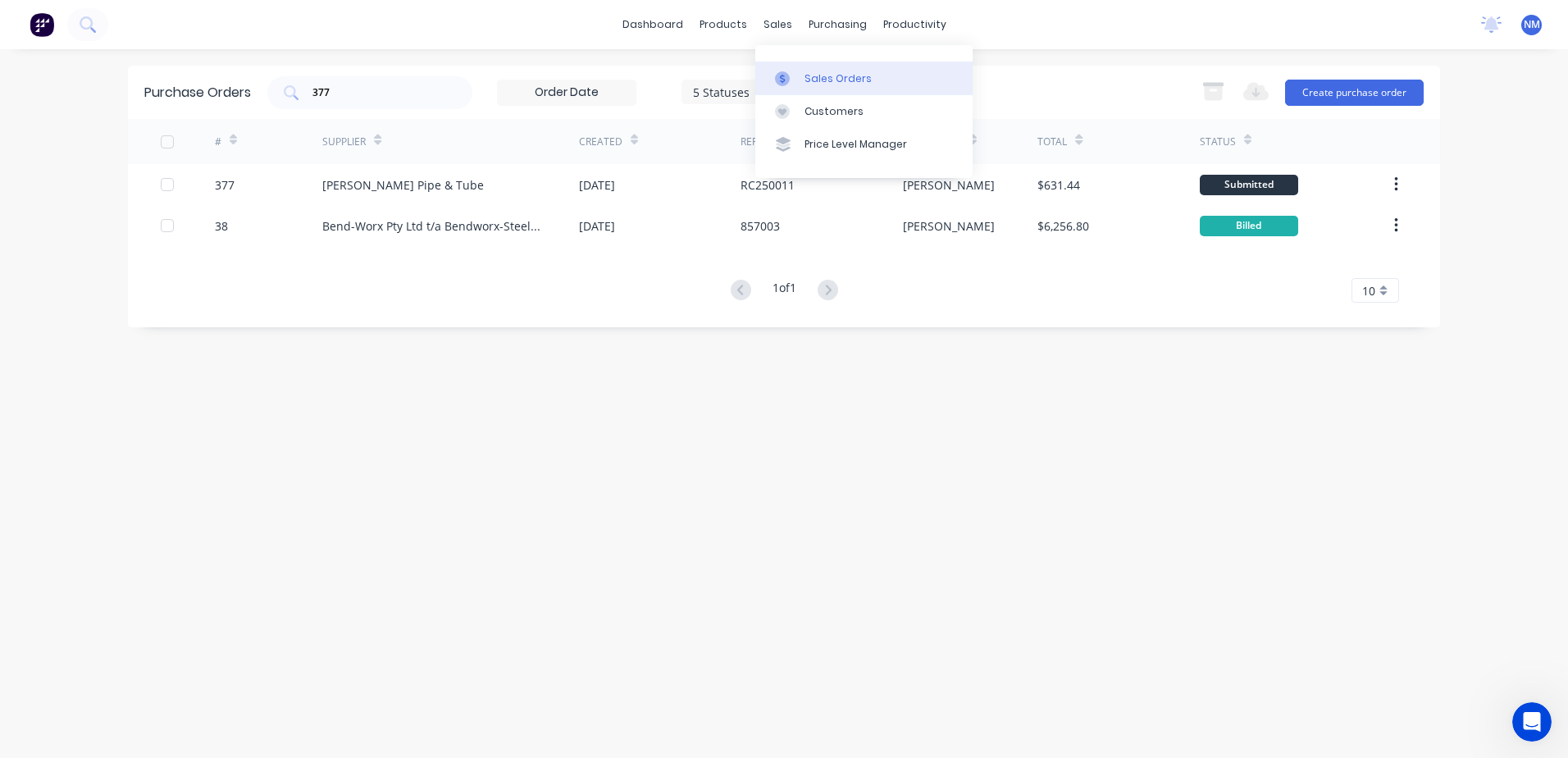
click at [818, 75] on div "Sales Orders" at bounding box center [838, 79] width 67 height 15
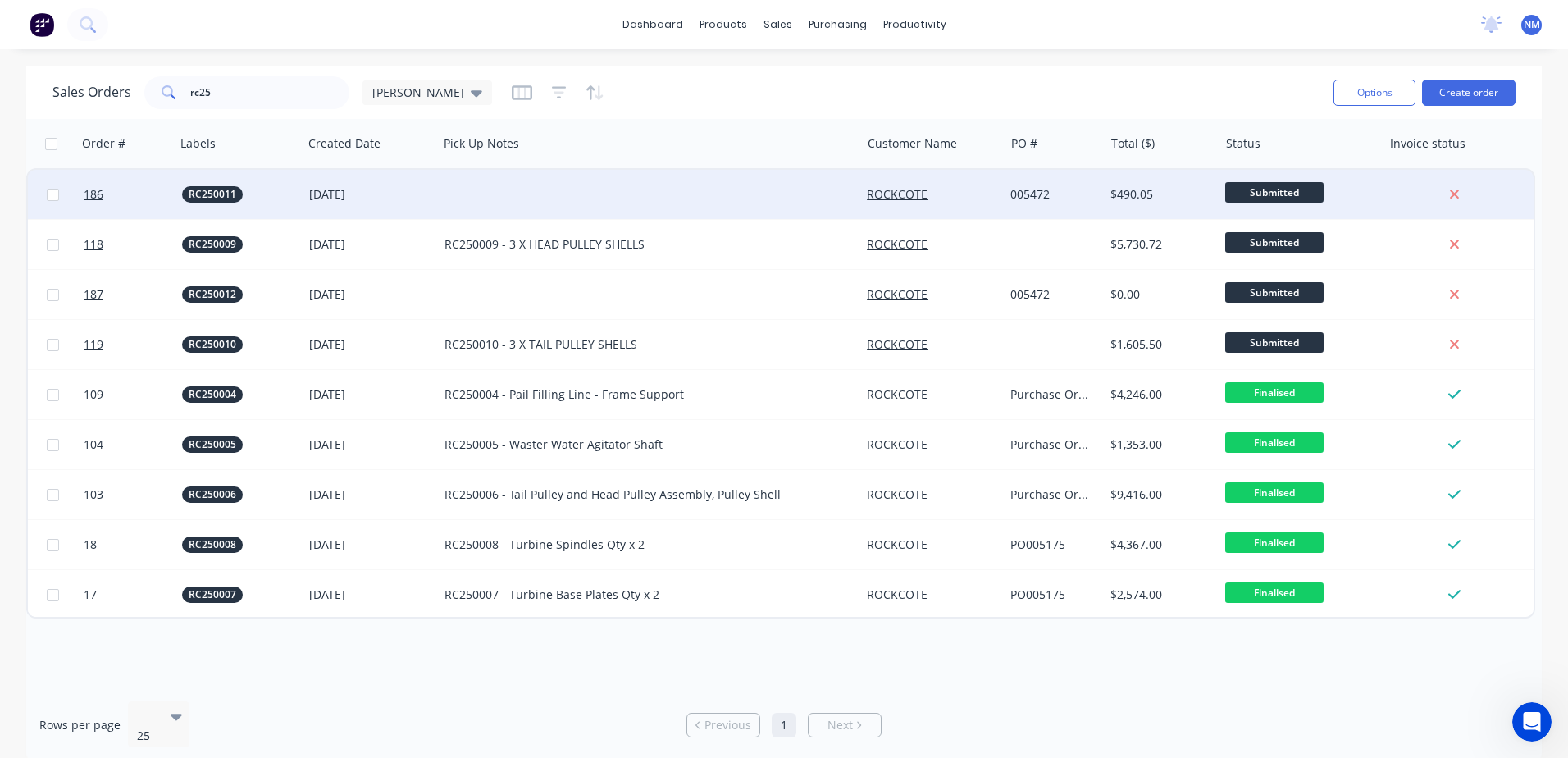
click at [506, 200] on div at bounding box center [649, 194] width 423 height 49
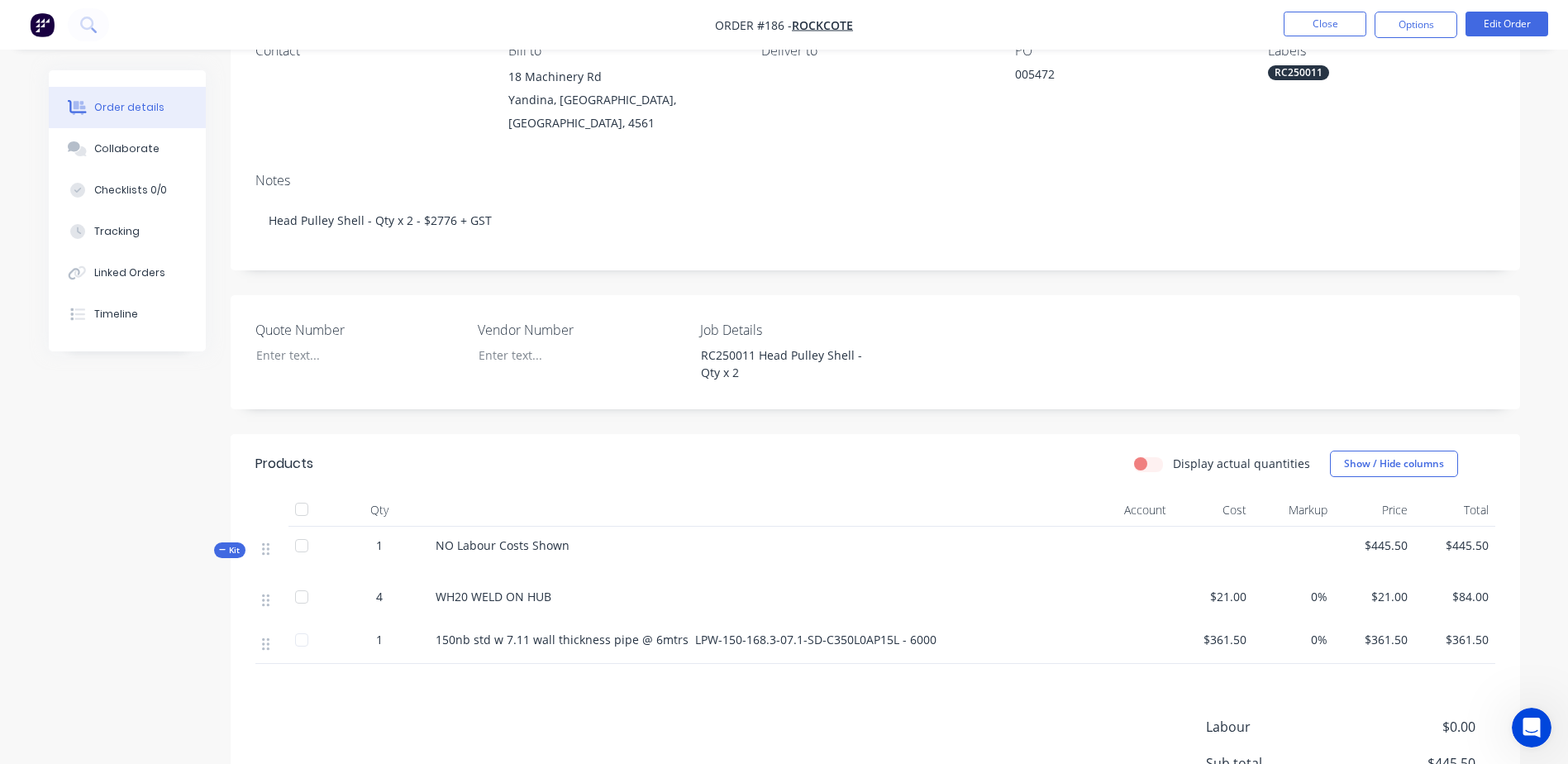
scroll to position [166, 0]
click at [1497, 25] on button "Edit Order" at bounding box center [1507, 24] width 83 height 25
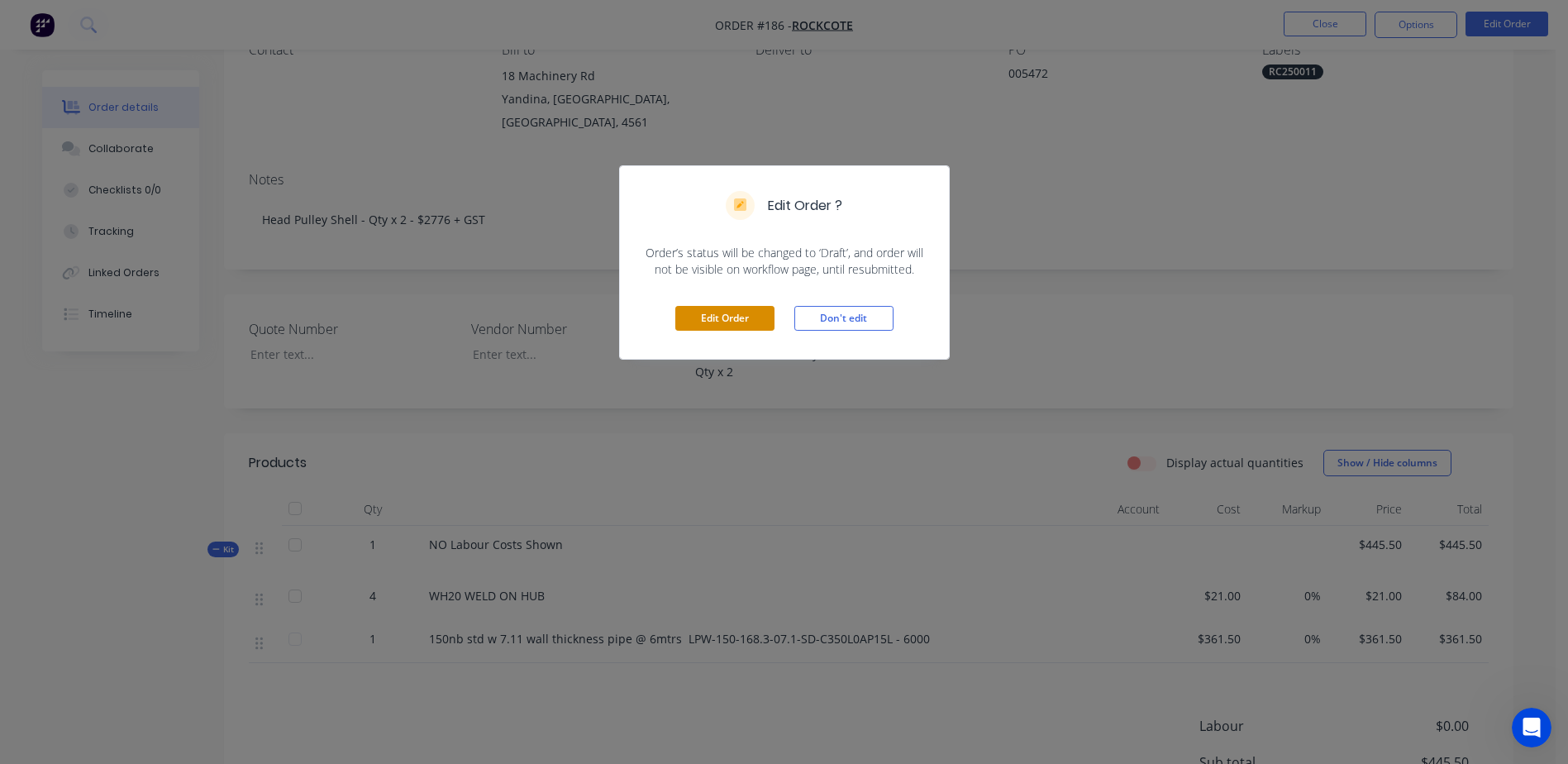
click at [719, 319] on button "Edit Order" at bounding box center [724, 318] width 99 height 25
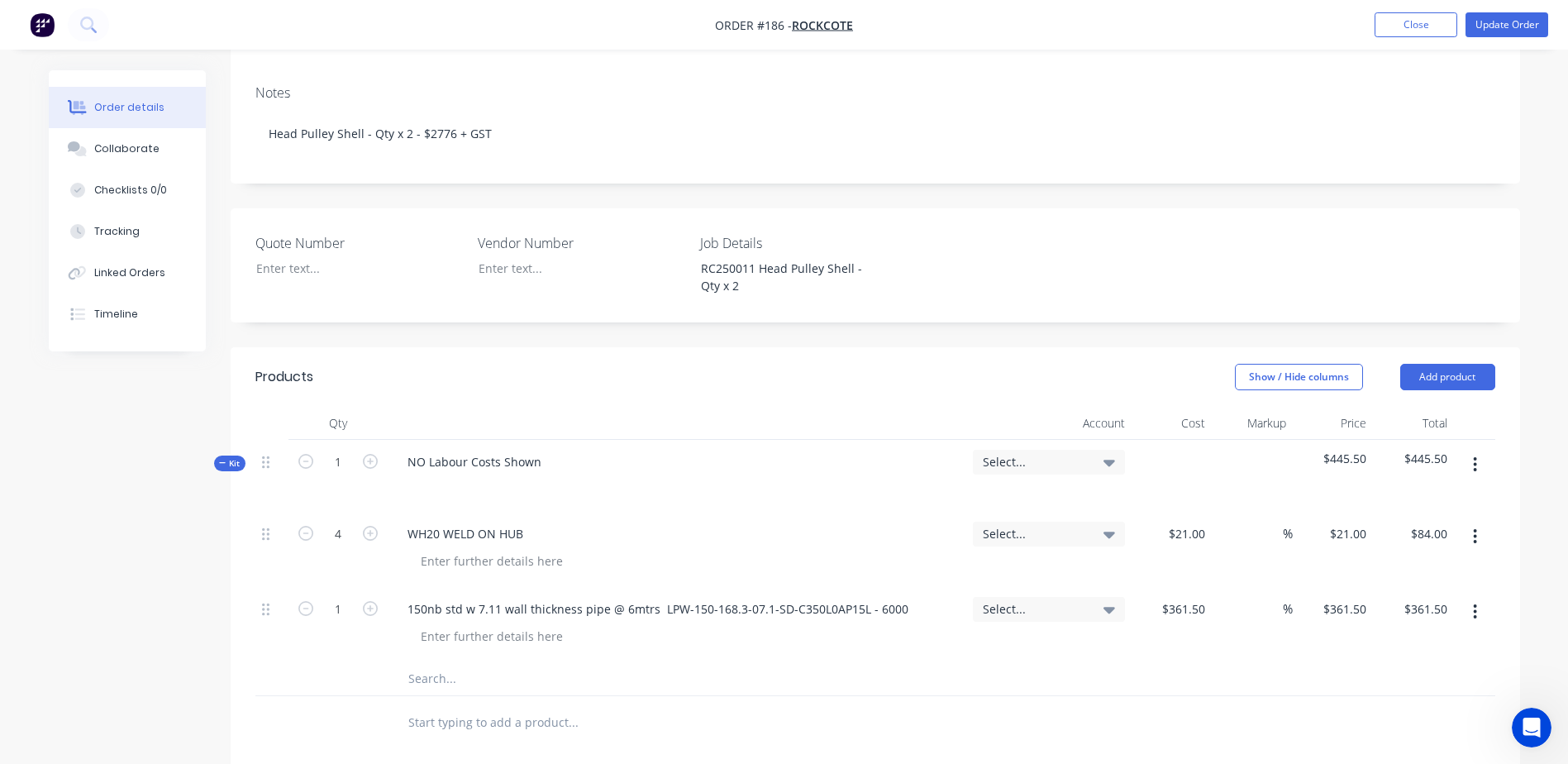
scroll to position [330, 0]
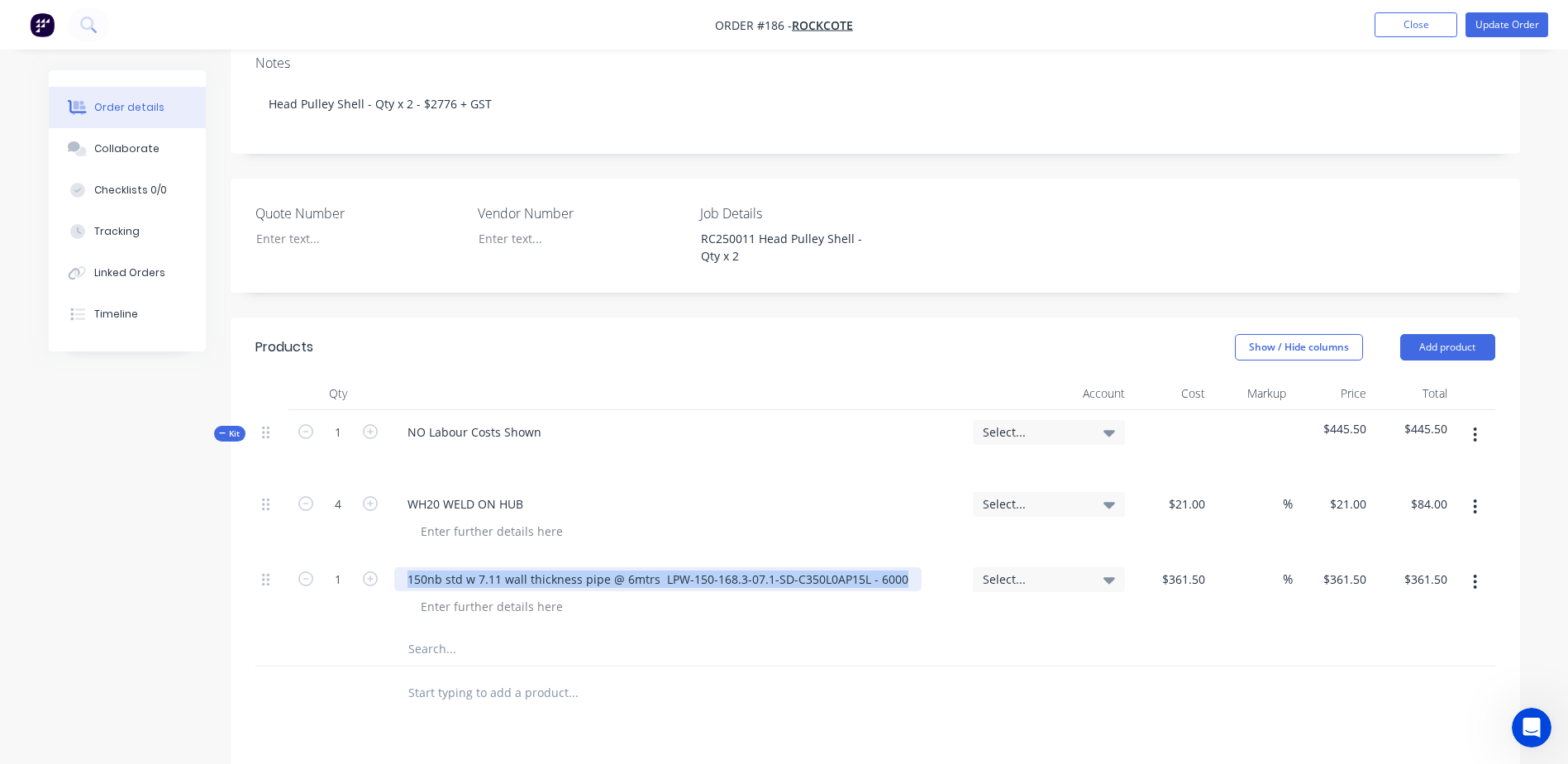
drag, startPoint x: 898, startPoint y: 534, endPoint x: 384, endPoint y: 563, distance: 514.8
click at [384, 563] on div "1 150nb std w 7.11 wall thickness pipe @ 6mtrs LPW-150-168.3-07.1-SD-C350L0AP15…" at bounding box center [875, 594] width 1240 height 75
paste div
click at [1171, 567] on div "361.5 $361.50" at bounding box center [1183, 579] width 57 height 24
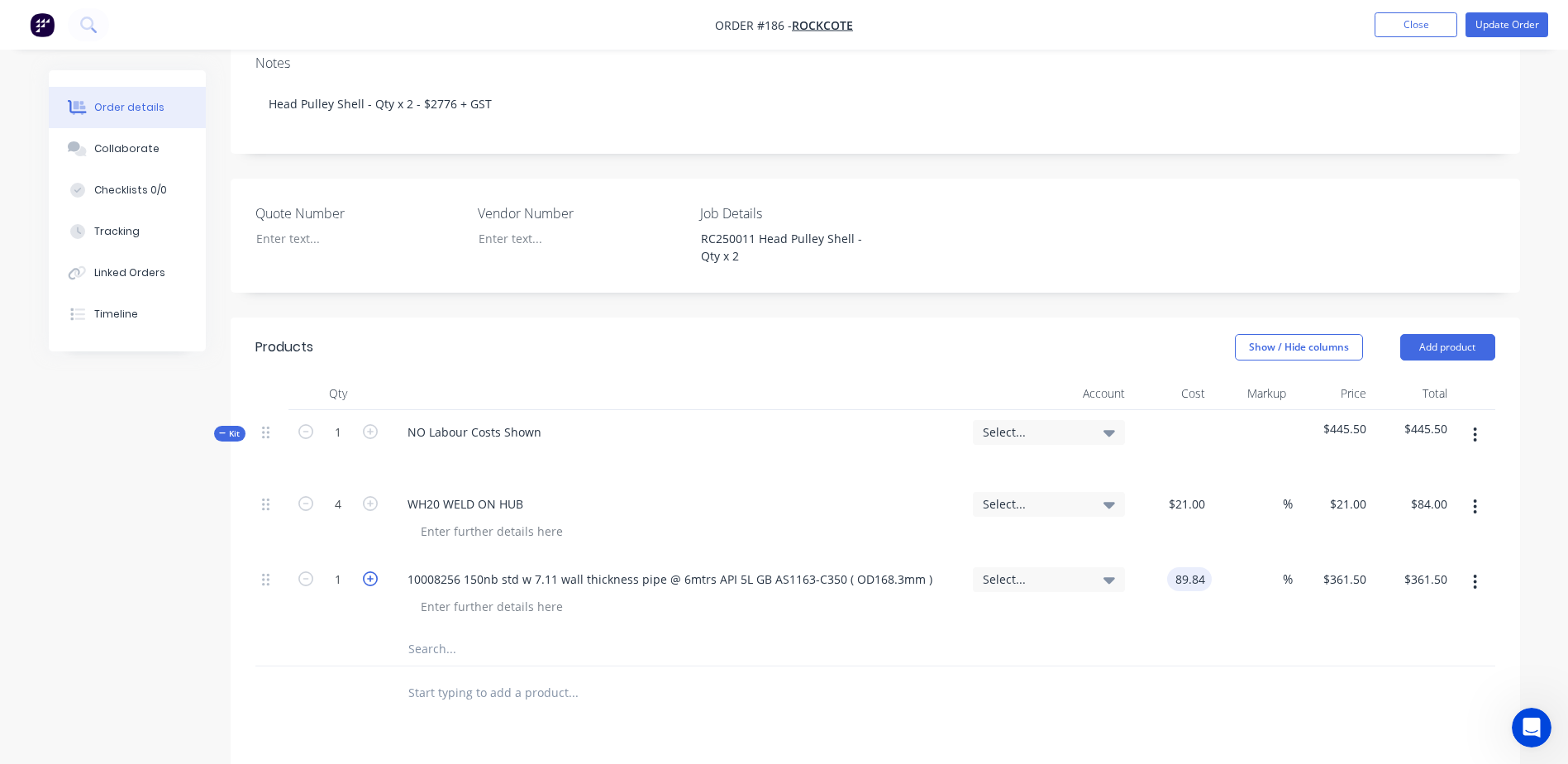
type input "$89.84"
click at [367, 571] on icon "button" at bounding box center [370, 579] width 15 height 15
type input "2"
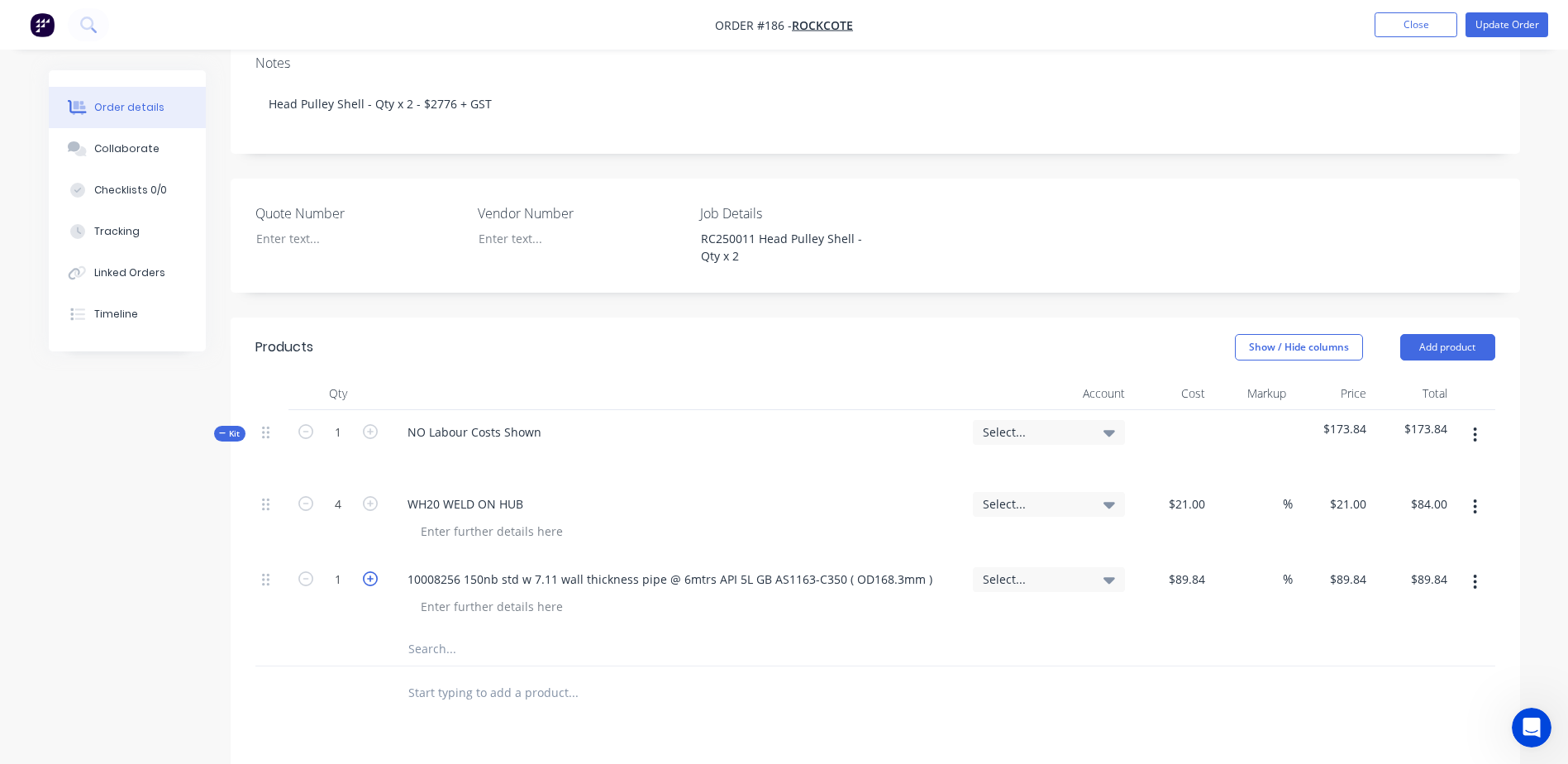
type input "$179.68"
click at [367, 571] on icon "button" at bounding box center [370, 579] width 15 height 15
type input "3"
type input "$269.52"
click at [367, 571] on icon "button" at bounding box center [370, 579] width 15 height 15
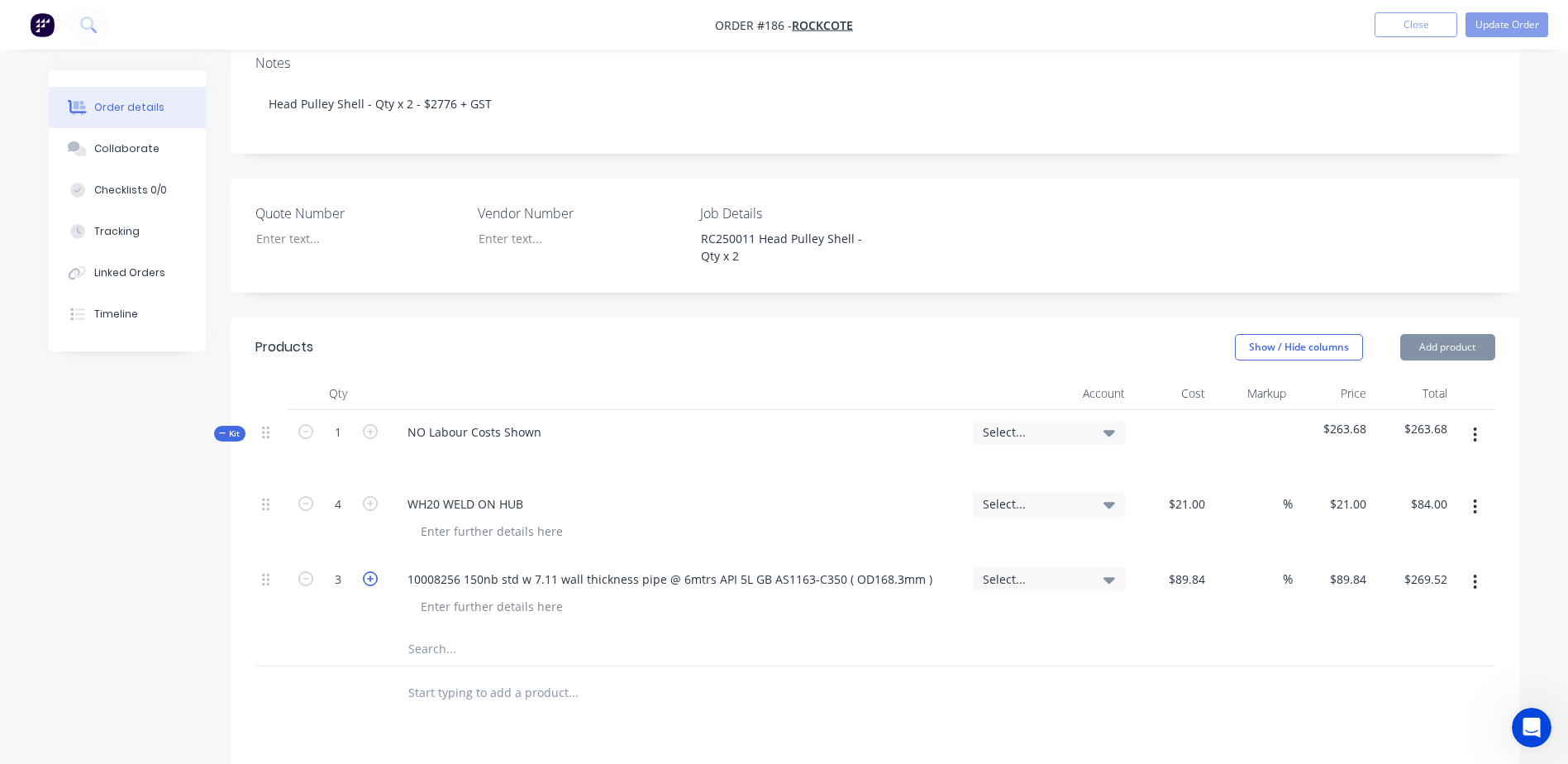
type input "4"
type input "$359.36"
click at [367, 571] on icon "button" at bounding box center [370, 579] width 15 height 15
type input "5"
type input "$449.20"
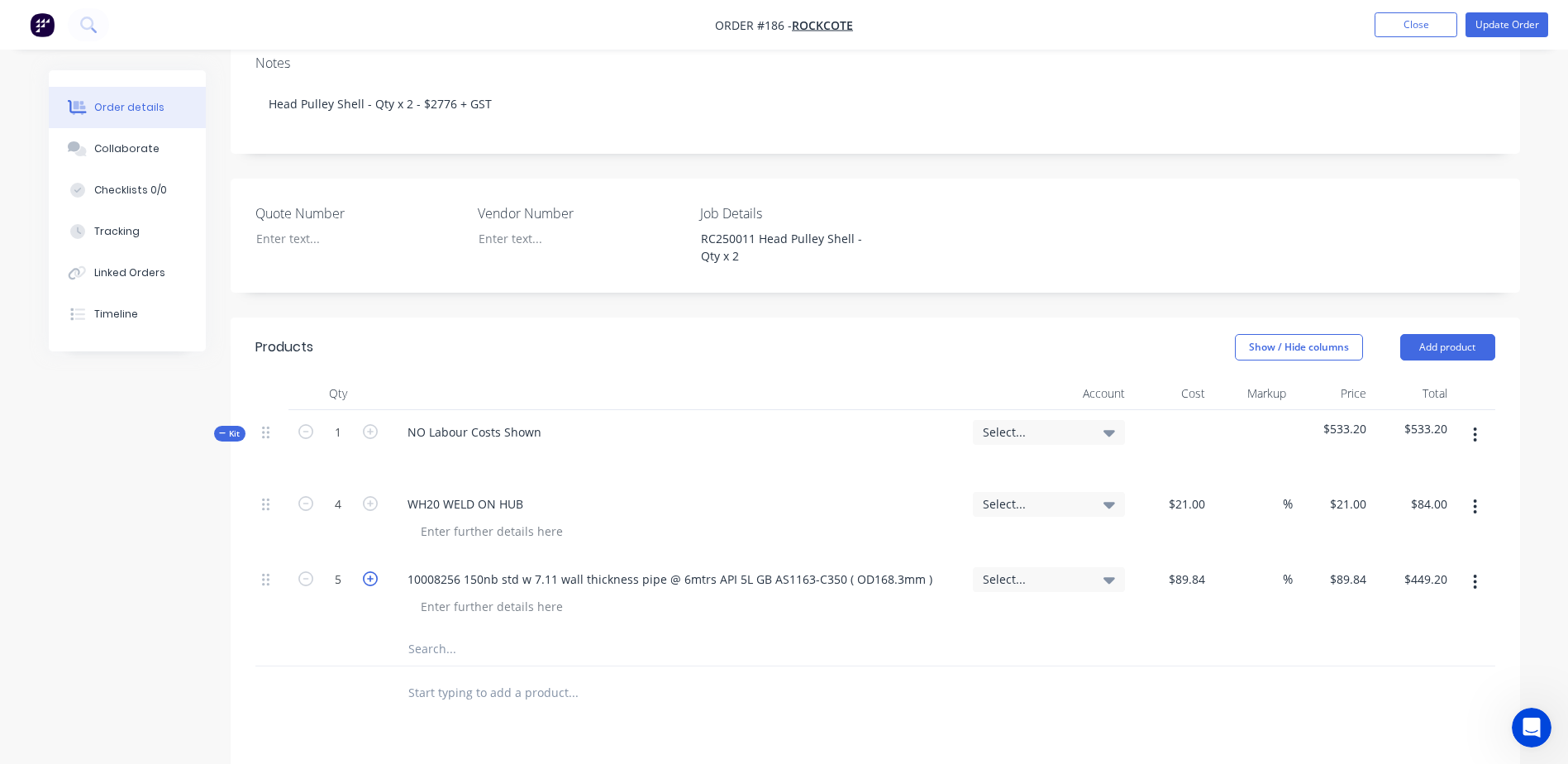
click at [367, 571] on icon "button" at bounding box center [370, 579] width 15 height 15
type input "6"
type input "$539.04"
click at [430, 632] on input "text" at bounding box center [572, 648] width 331 height 33
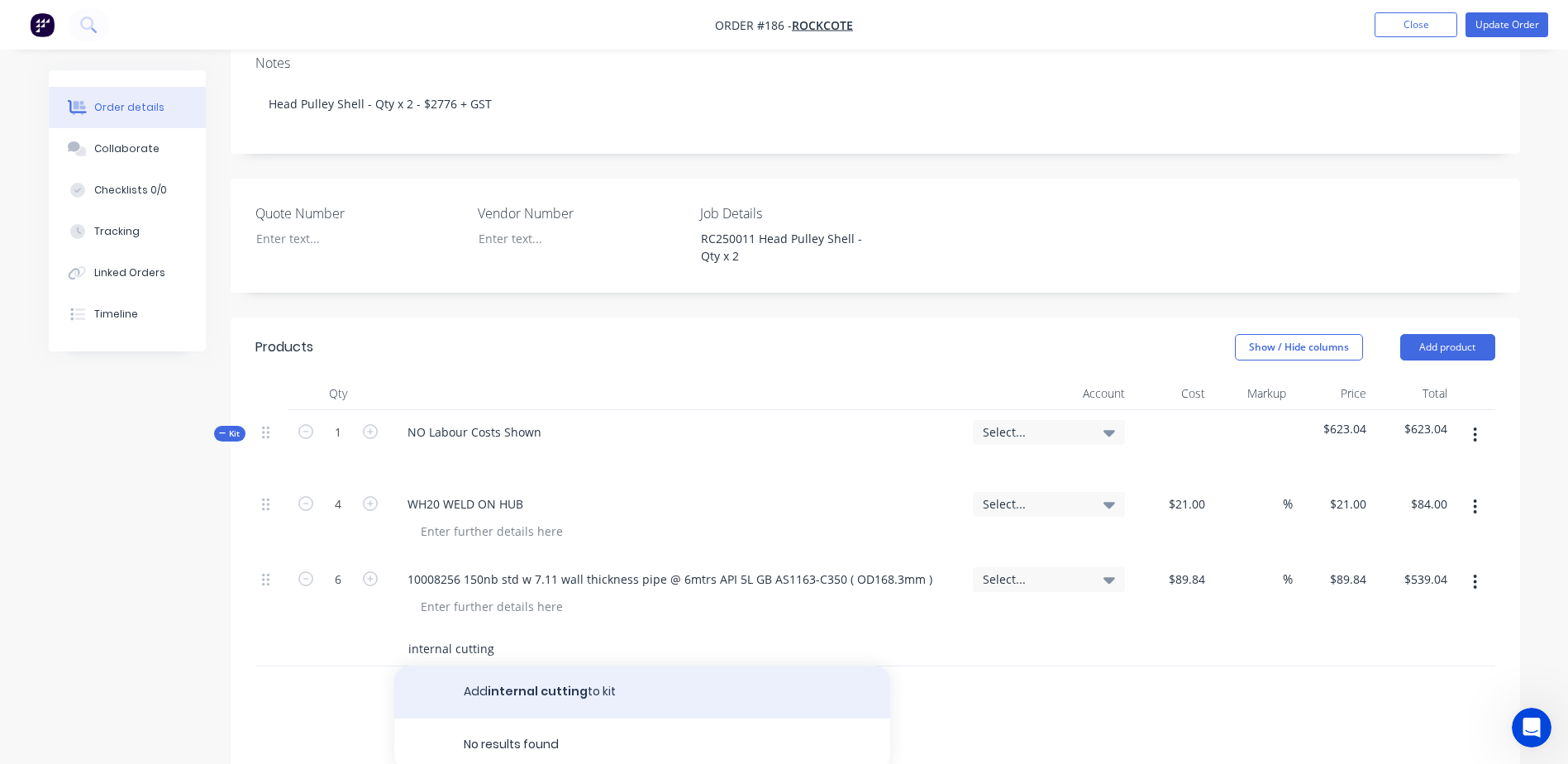
type input "internal cutting"
click at [505, 665] on button "Add internal cutting to kit" at bounding box center [642, 691] width 496 height 53
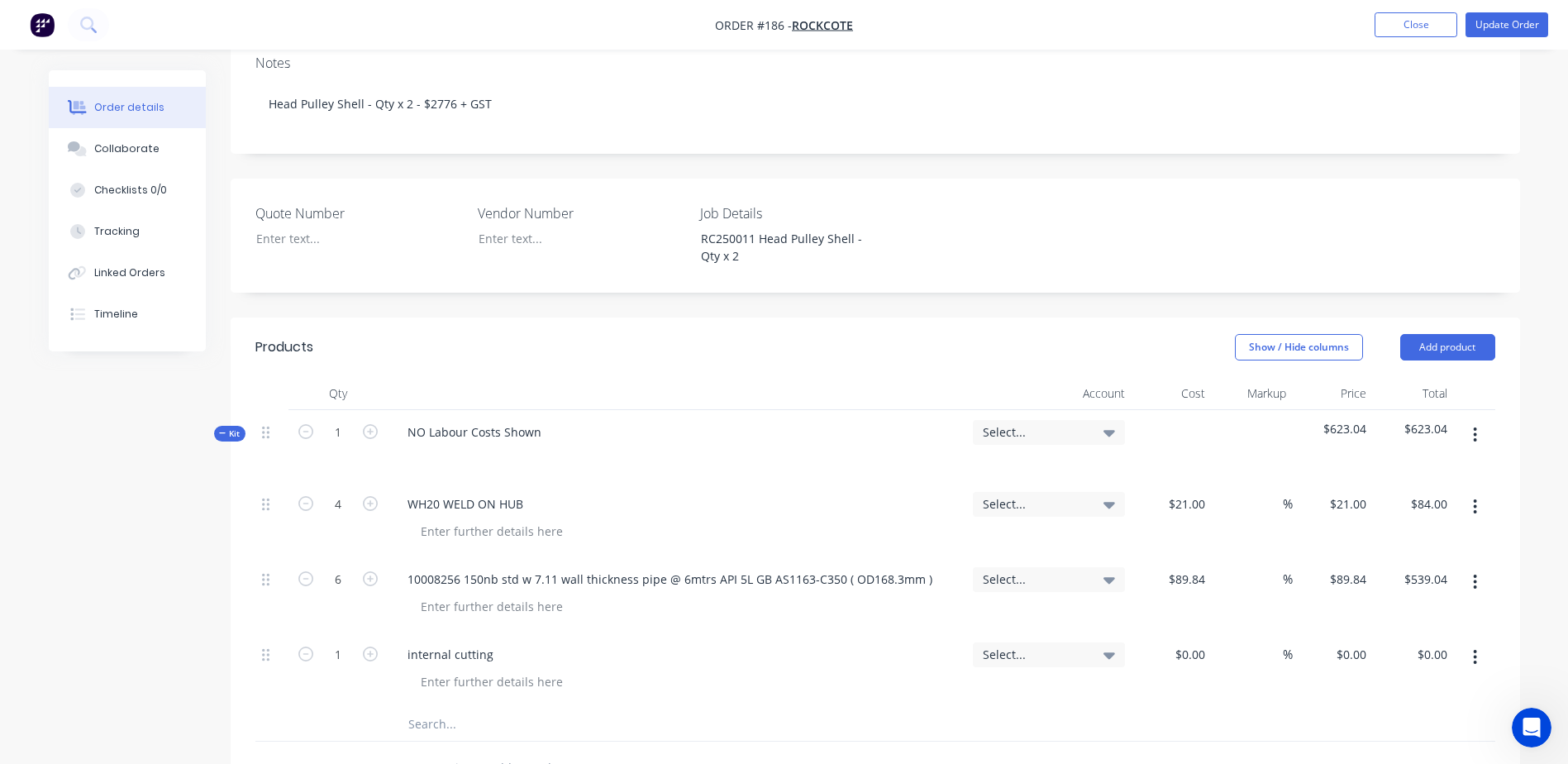
click at [1163, 632] on div "$0.00 $0.00" at bounding box center [1172, 669] width 81 height 75
click at [1187, 642] on div at bounding box center [1199, 654] width 25 height 24
type input "$35.00"
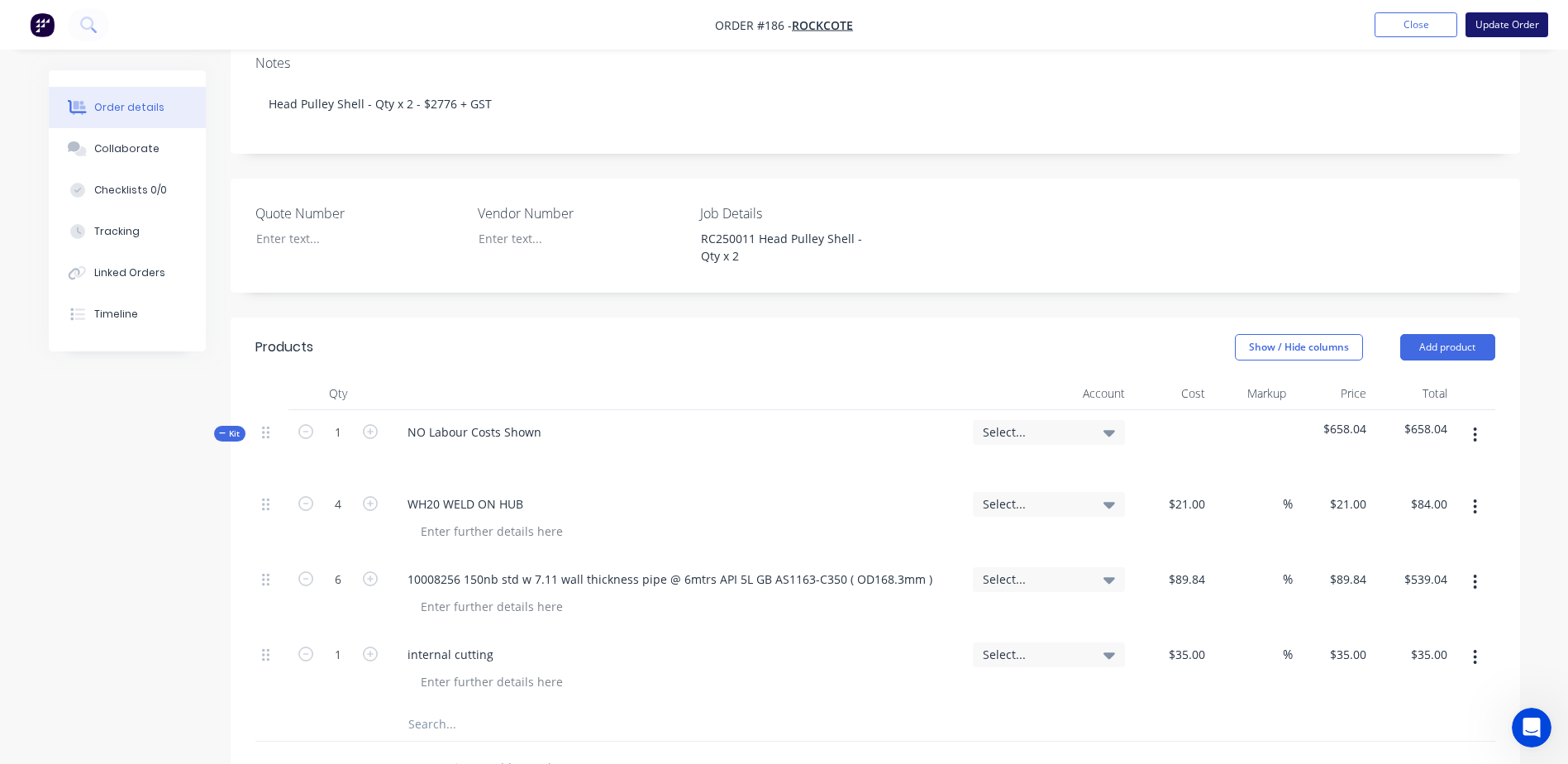
click at [1502, 25] on button "Update Order" at bounding box center [1507, 25] width 83 height 25
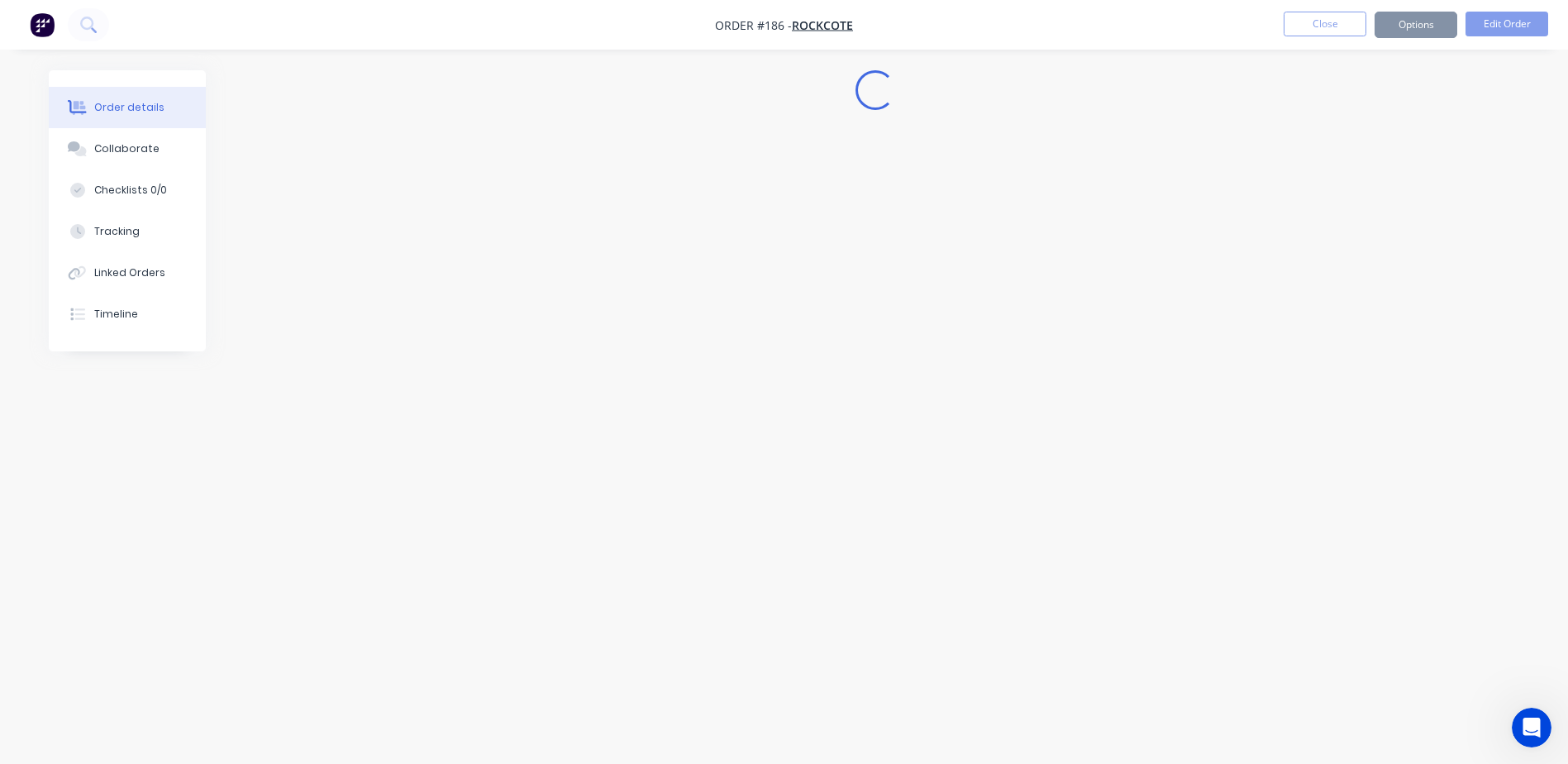
scroll to position [0, 0]
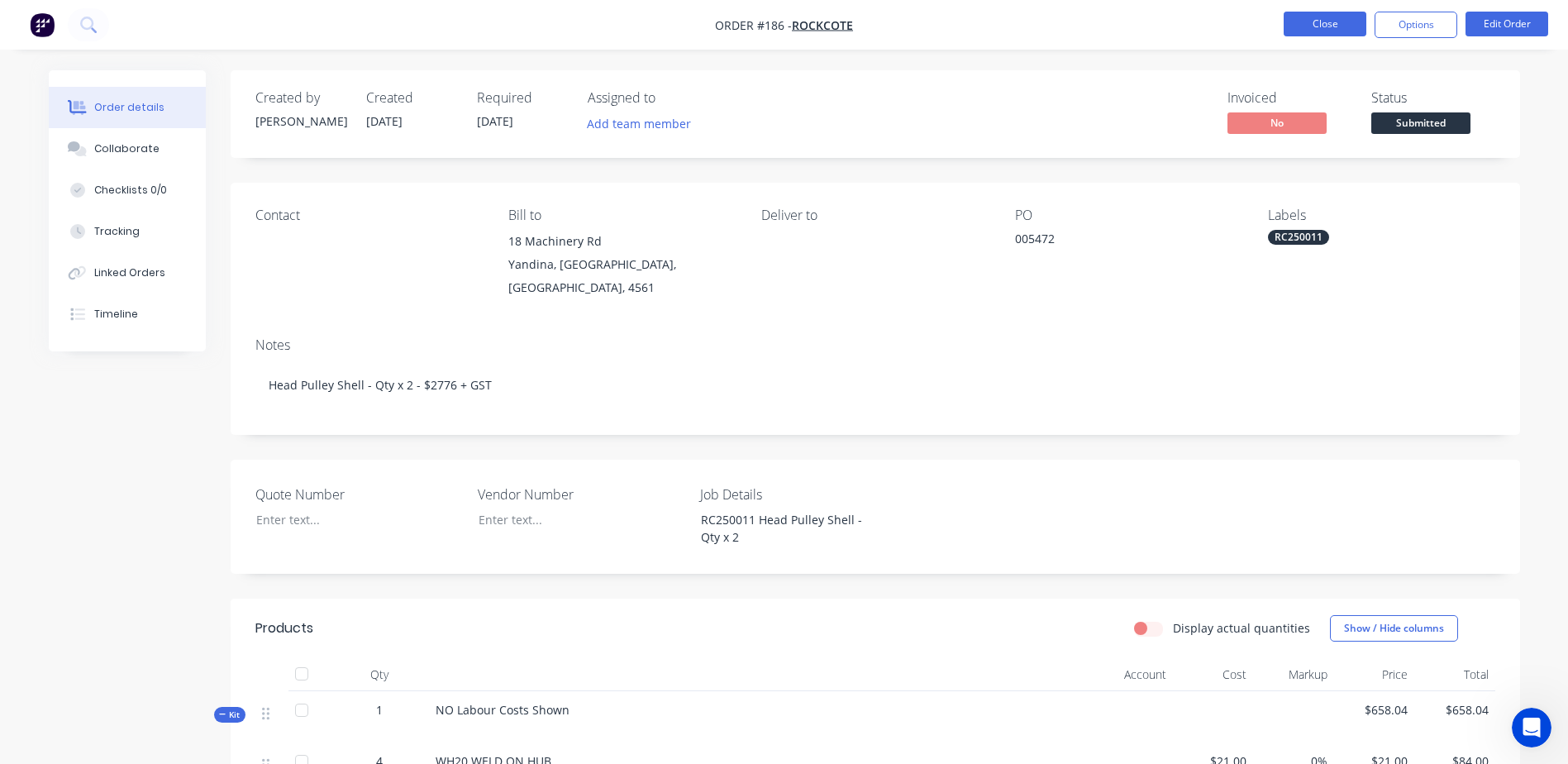
click at [1318, 28] on button "Close" at bounding box center [1325, 24] width 83 height 25
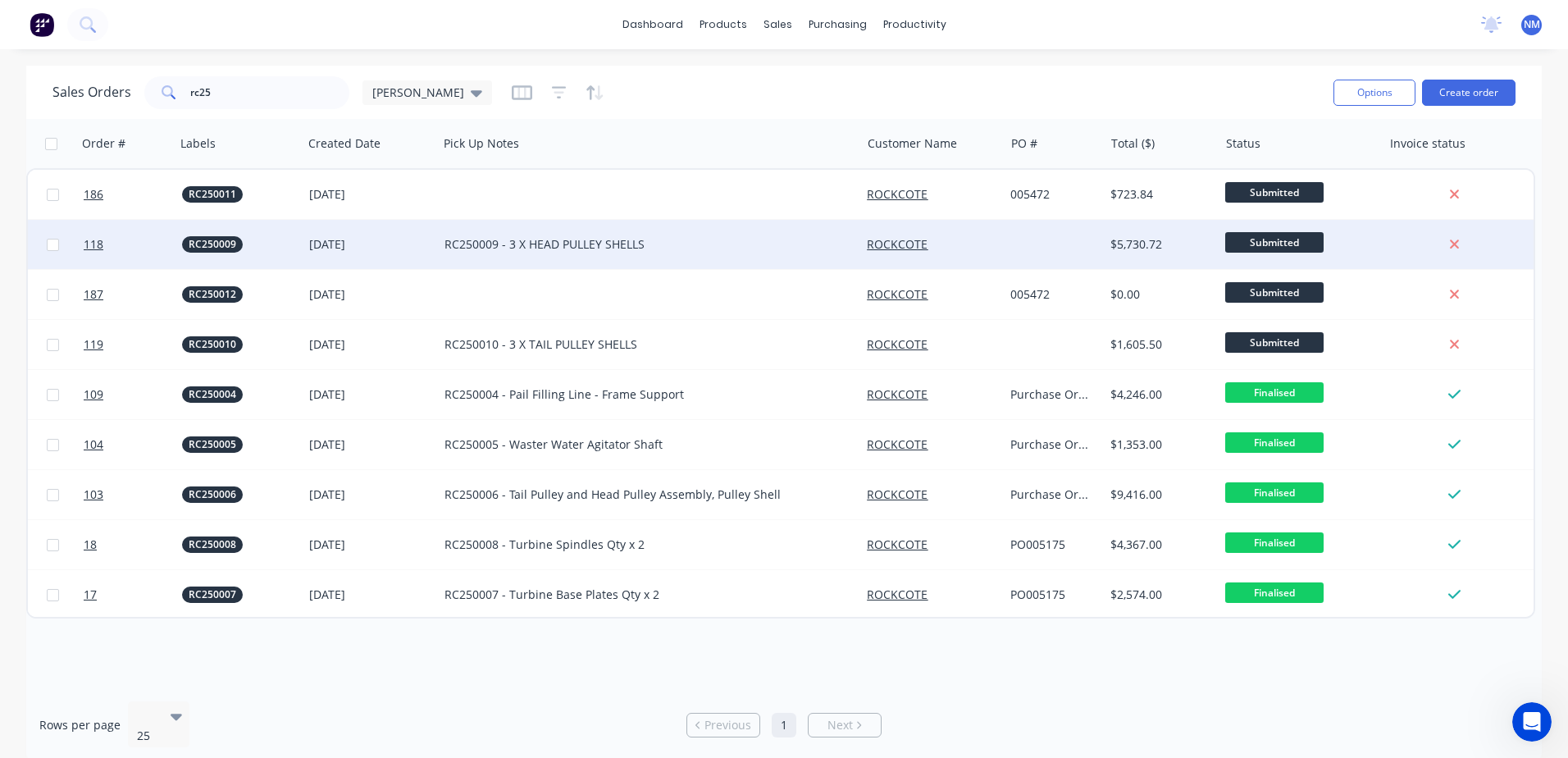
click at [601, 250] on div "RC250009 - 3 X HEAD PULLEY SHELLS" at bounding box center [639, 245] width 389 height 17
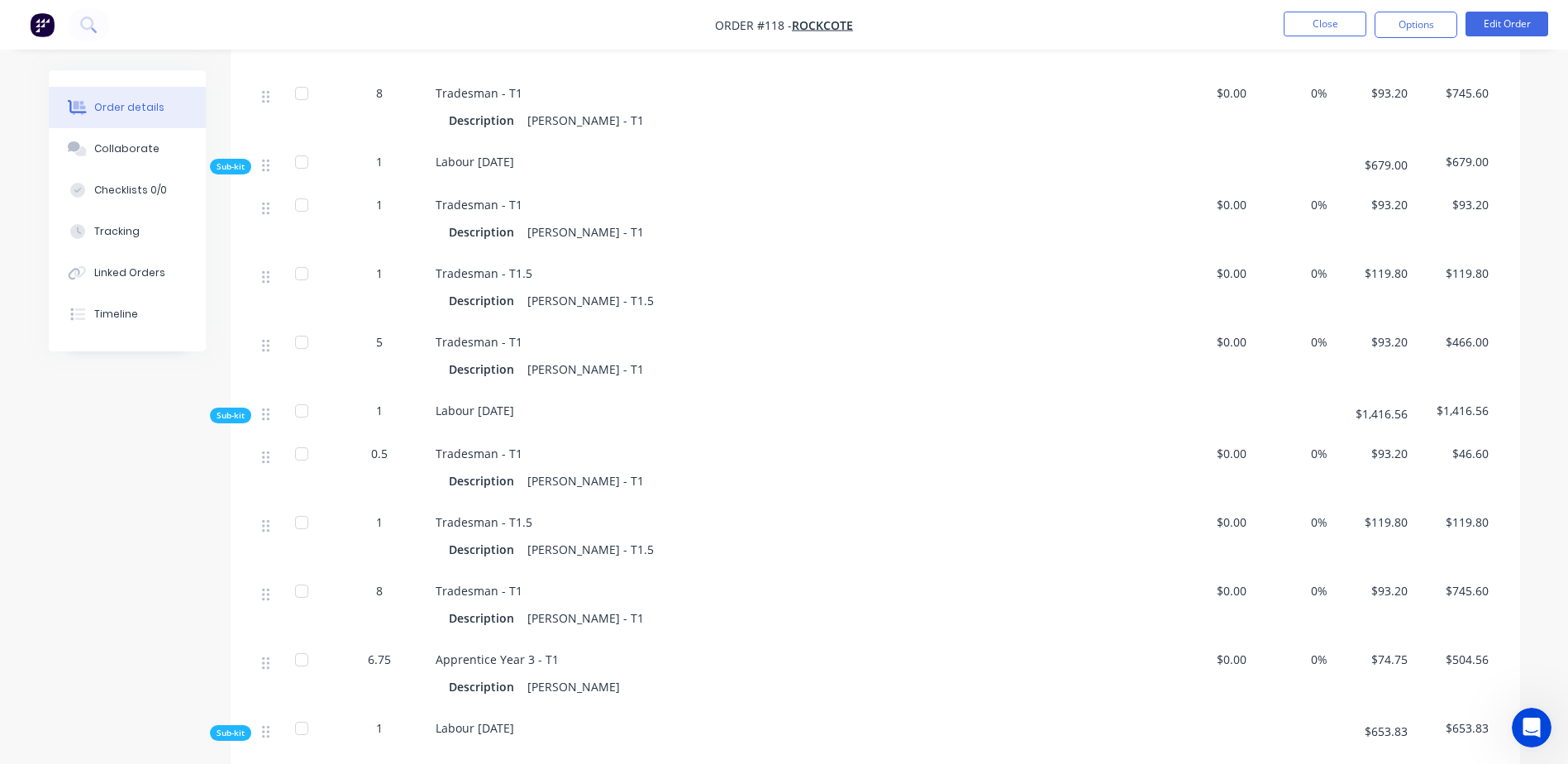
scroll to position [413, 0]
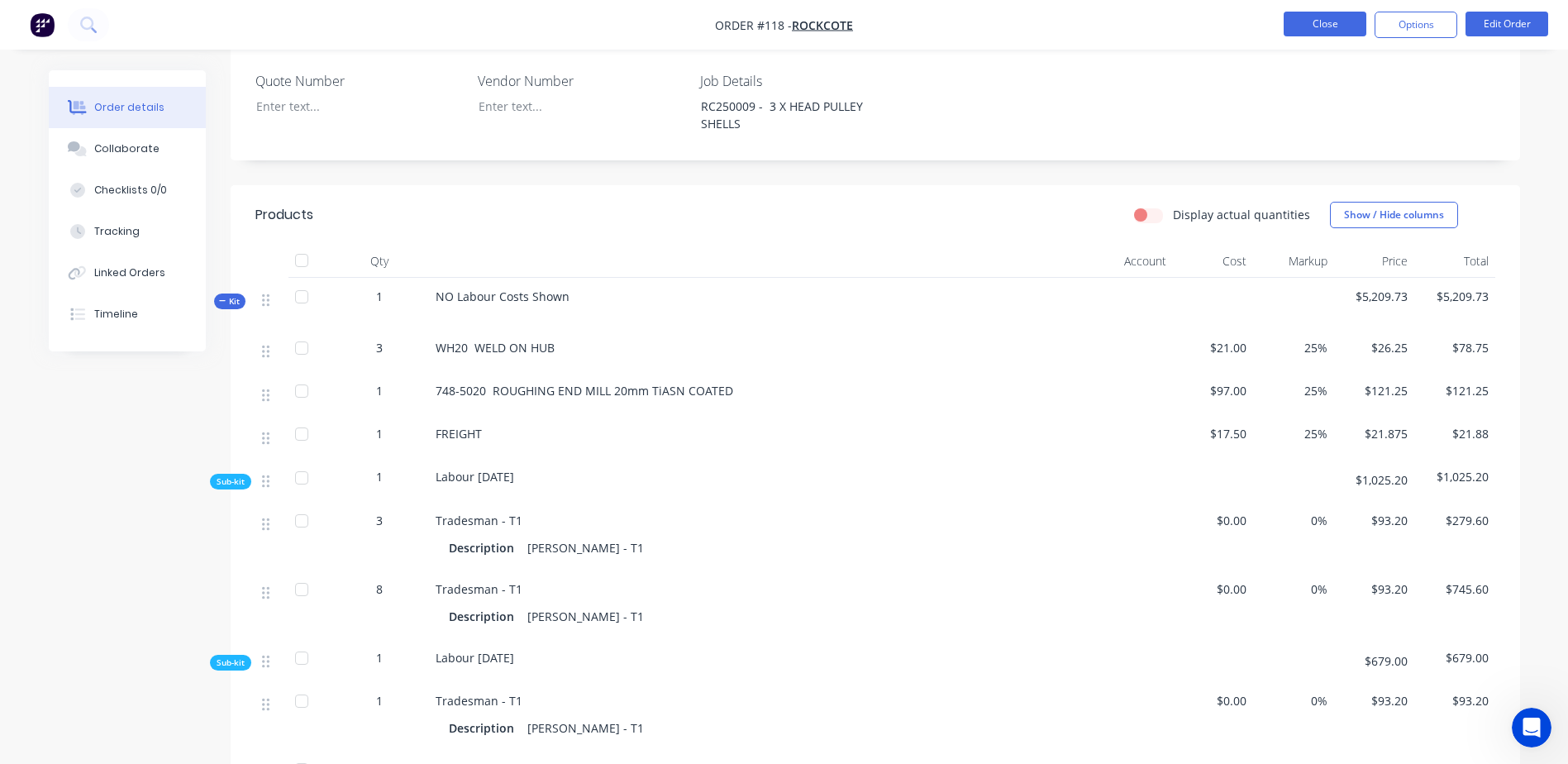
click at [1308, 24] on button "Close" at bounding box center [1325, 24] width 83 height 25
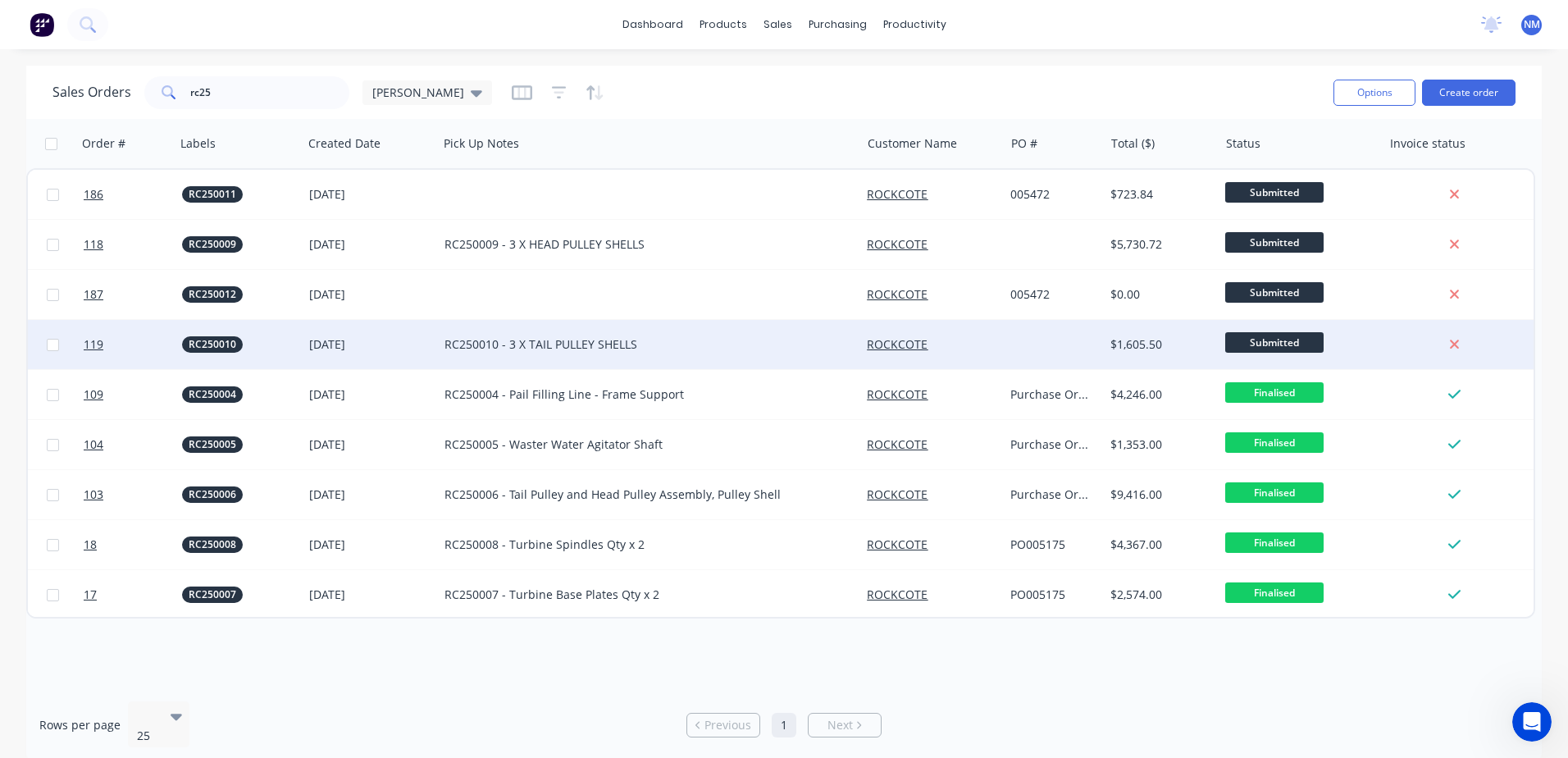
click at [615, 339] on div "RC250010 - 3 X TAIL PULLEY SHELLS" at bounding box center [639, 345] width 389 height 17
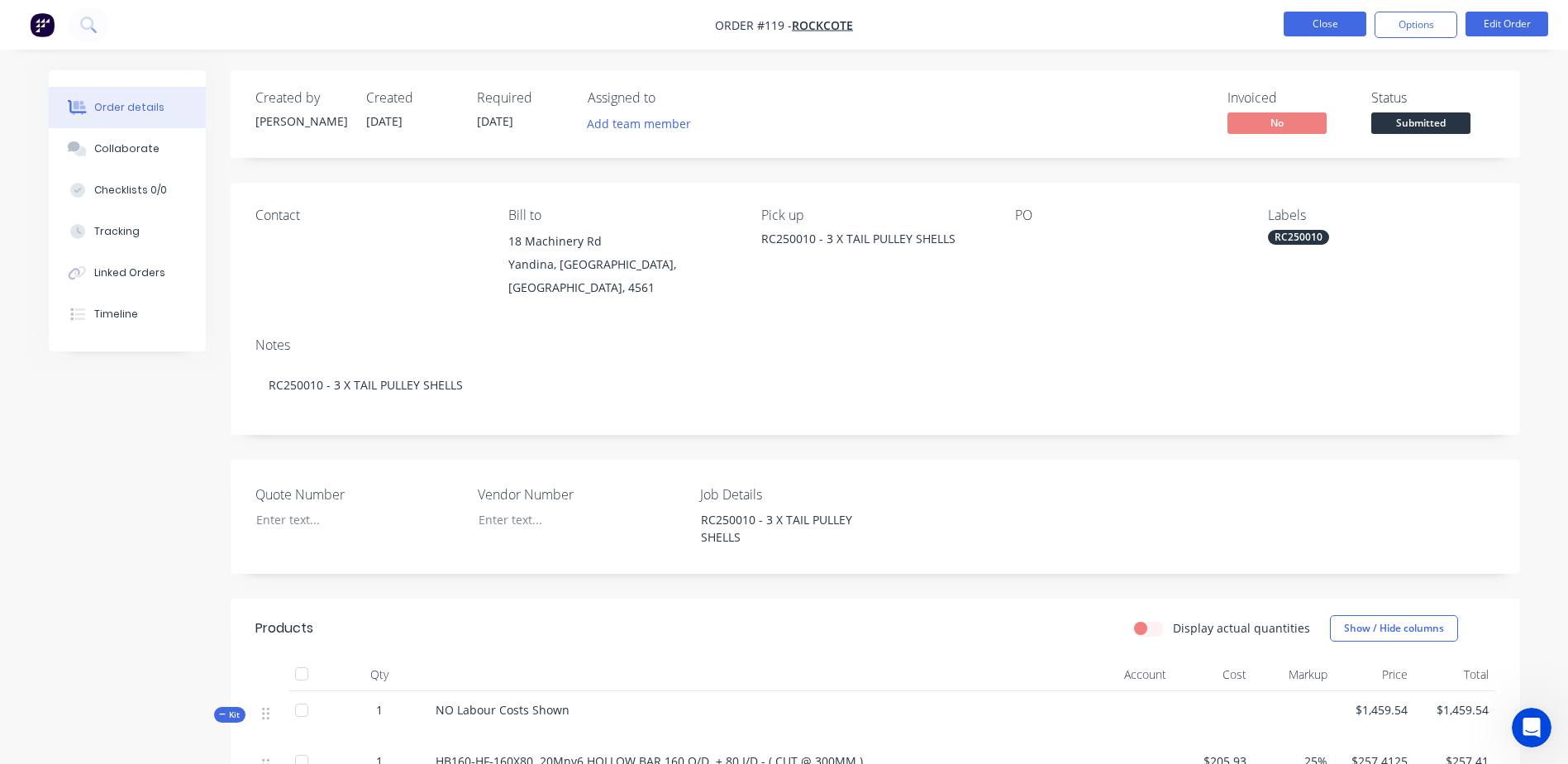
click at [1306, 31] on button "Close" at bounding box center [1325, 24] width 83 height 25
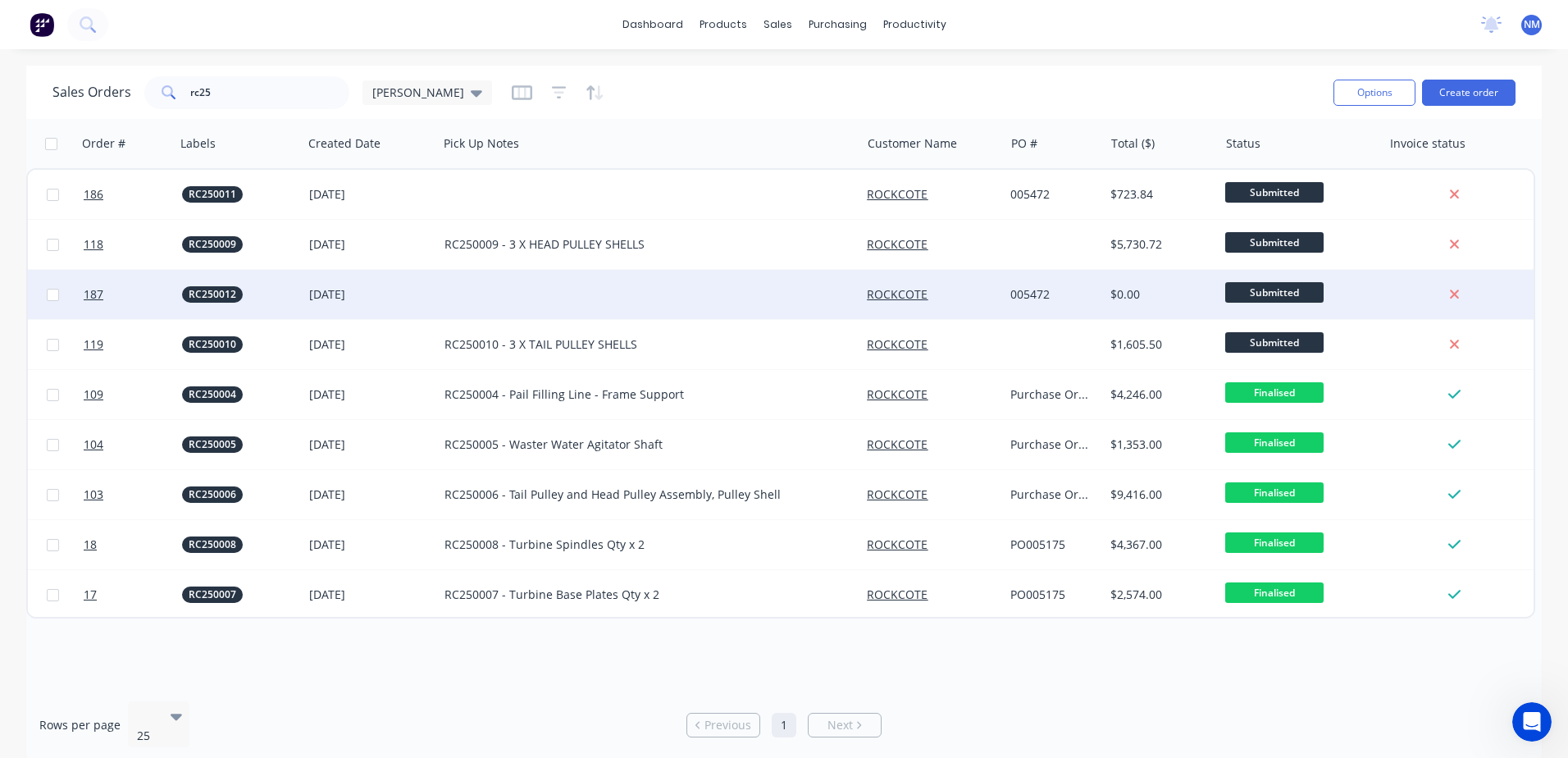
click at [586, 296] on div at bounding box center [649, 294] width 423 height 49
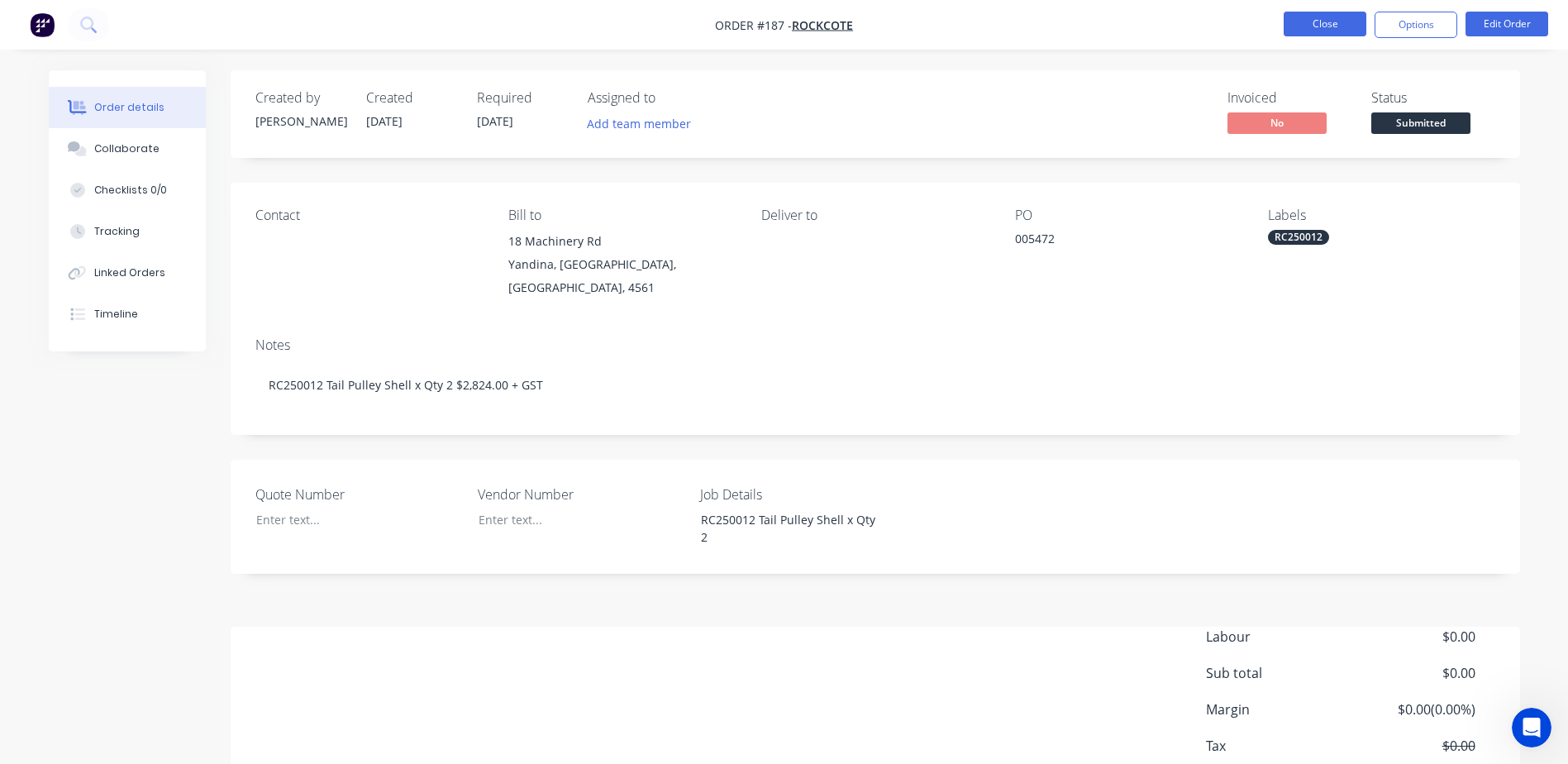
click at [1313, 19] on button "Close" at bounding box center [1325, 24] width 83 height 25
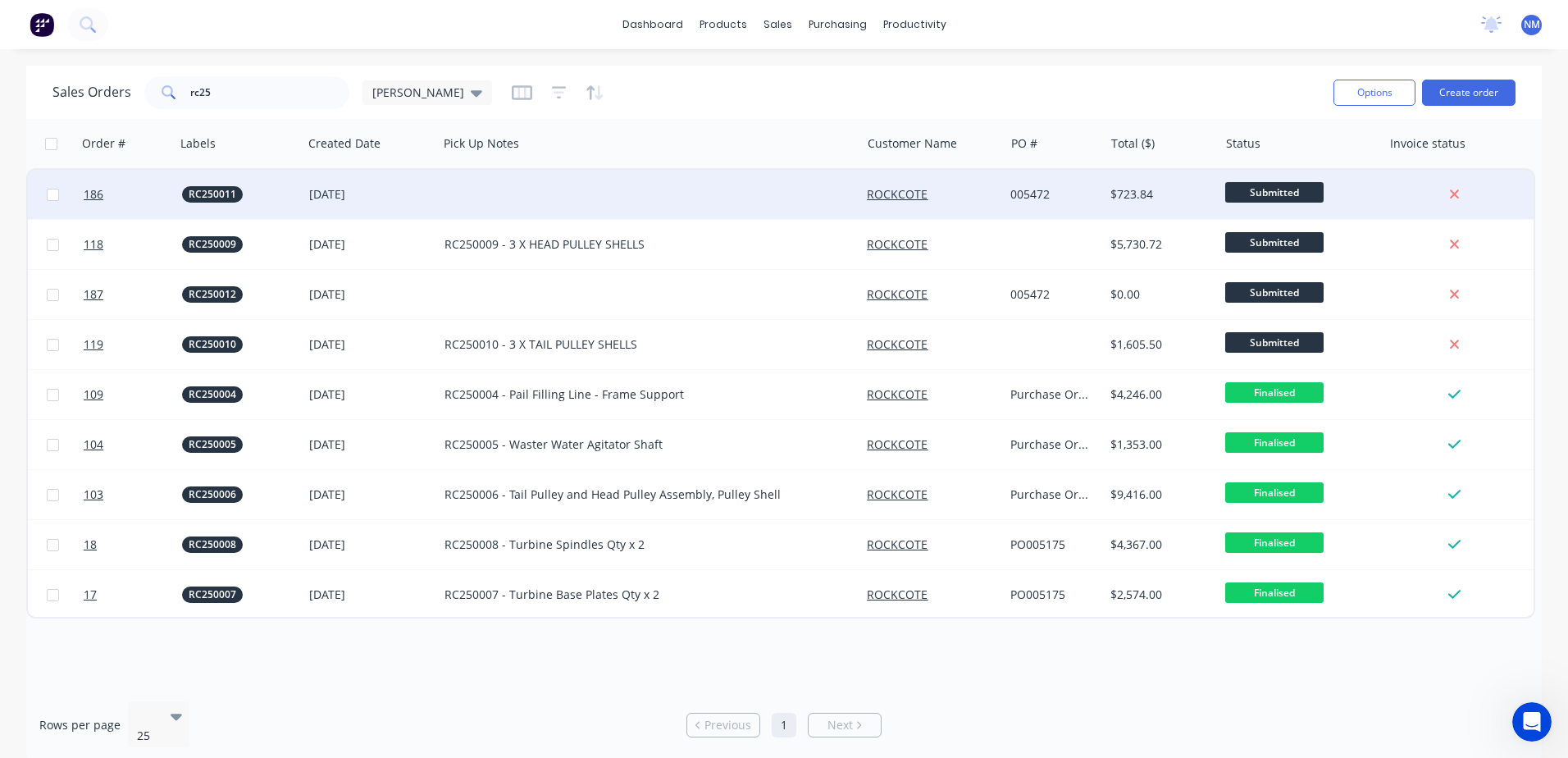
click at [491, 202] on div at bounding box center [649, 194] width 423 height 49
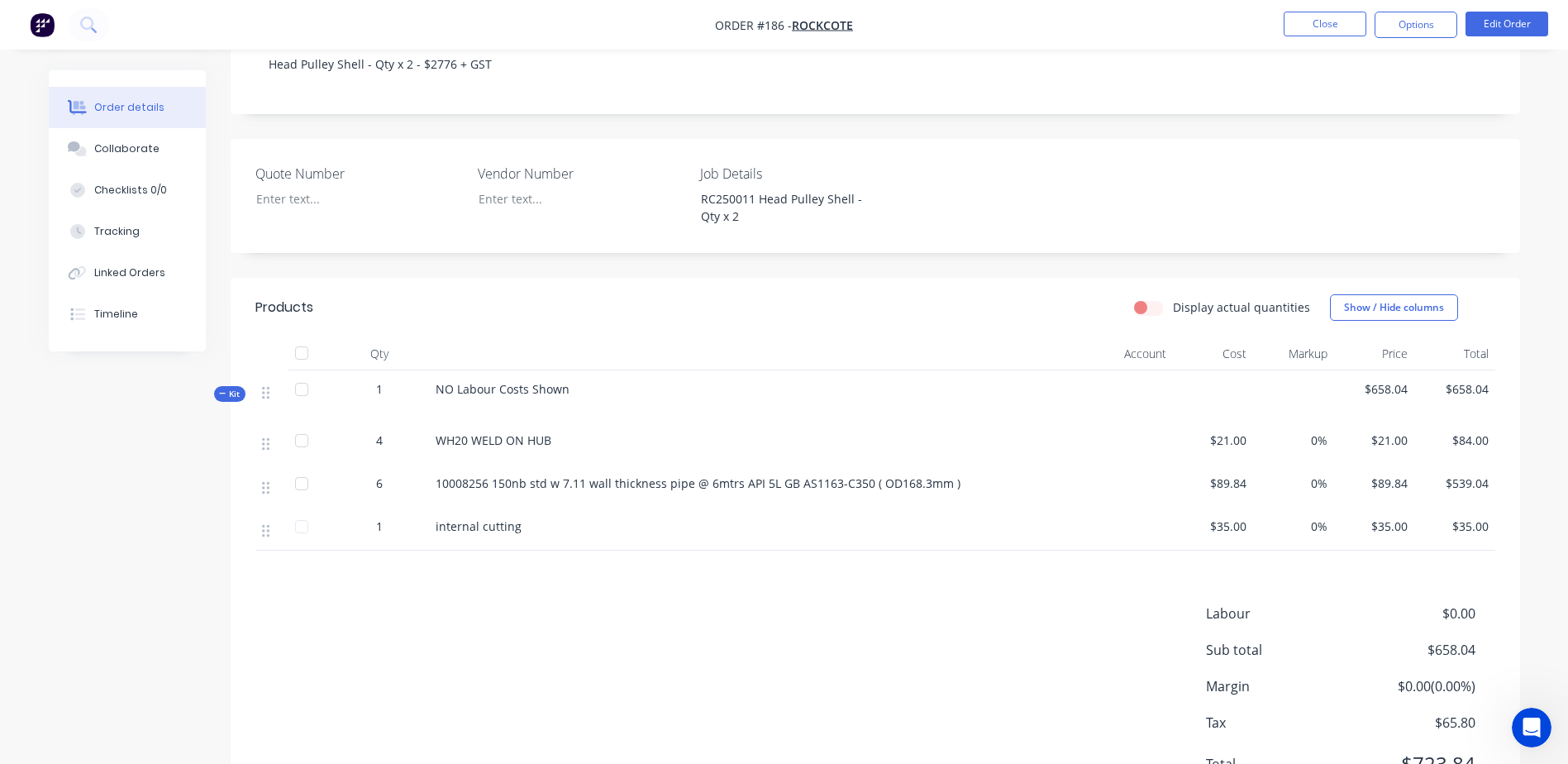
scroll to position [330, 0]
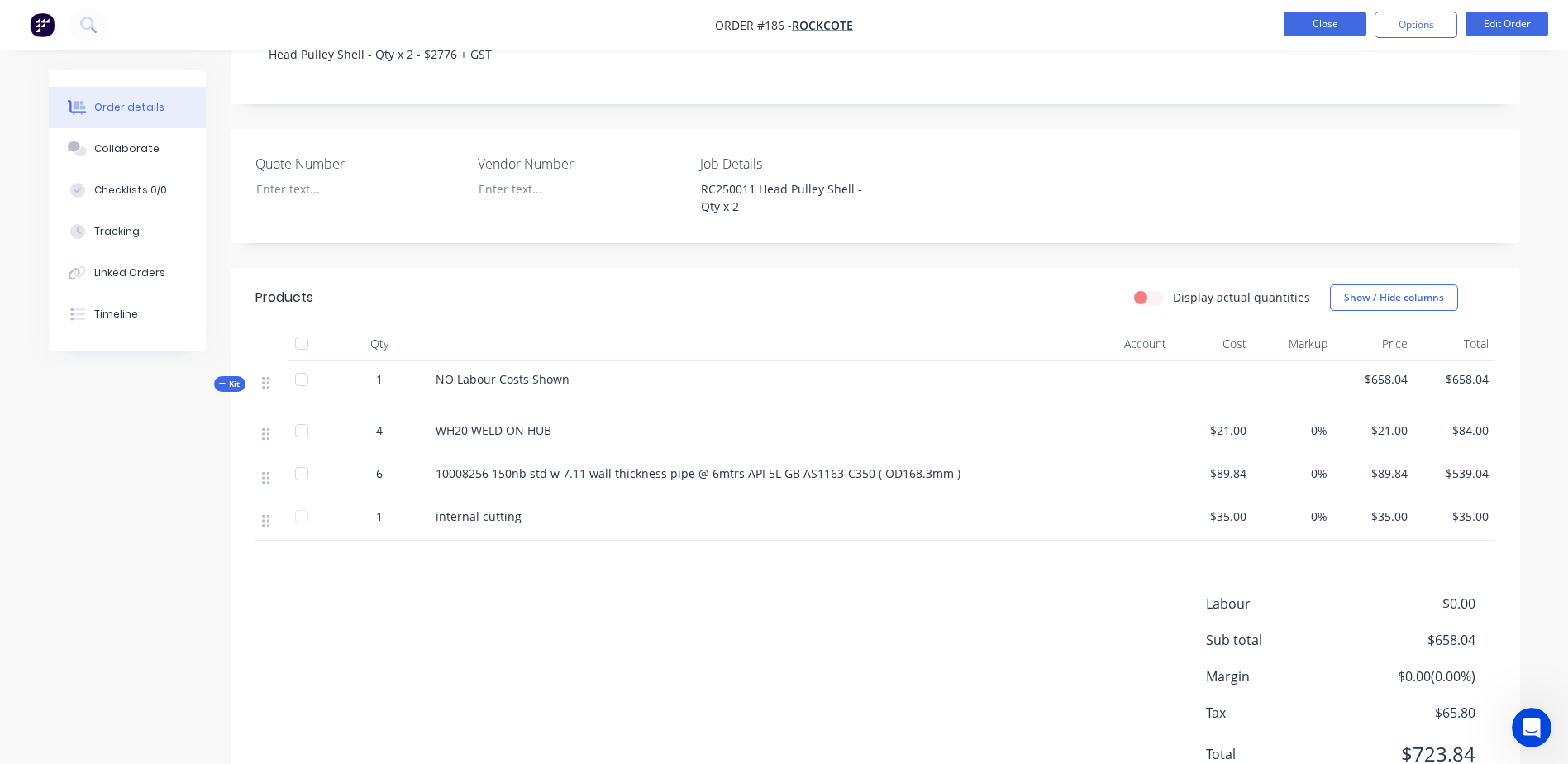
click at [1333, 25] on button "Close" at bounding box center [1325, 24] width 83 height 25
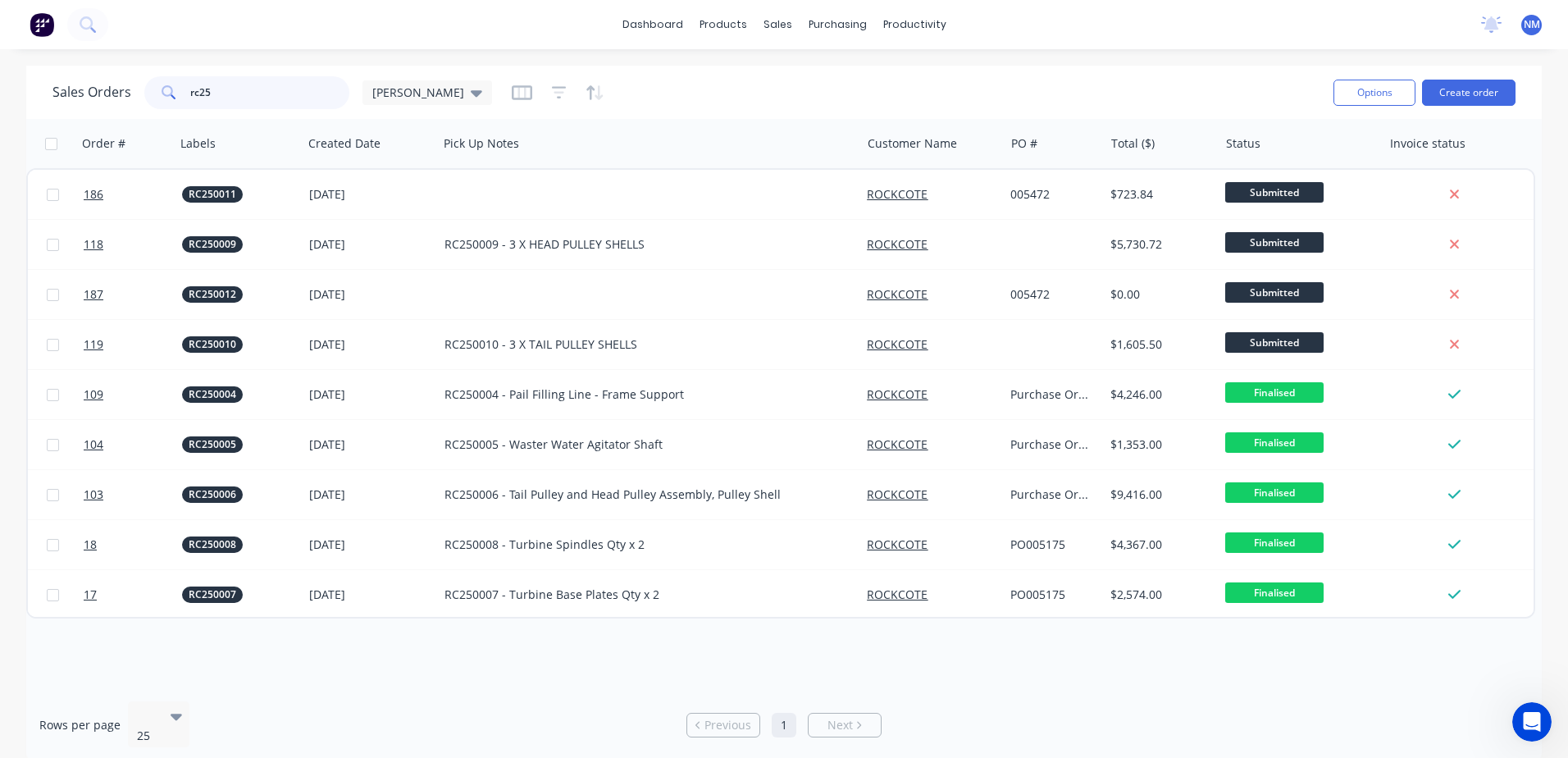
click at [243, 93] on input "rc25" at bounding box center [270, 92] width 160 height 33
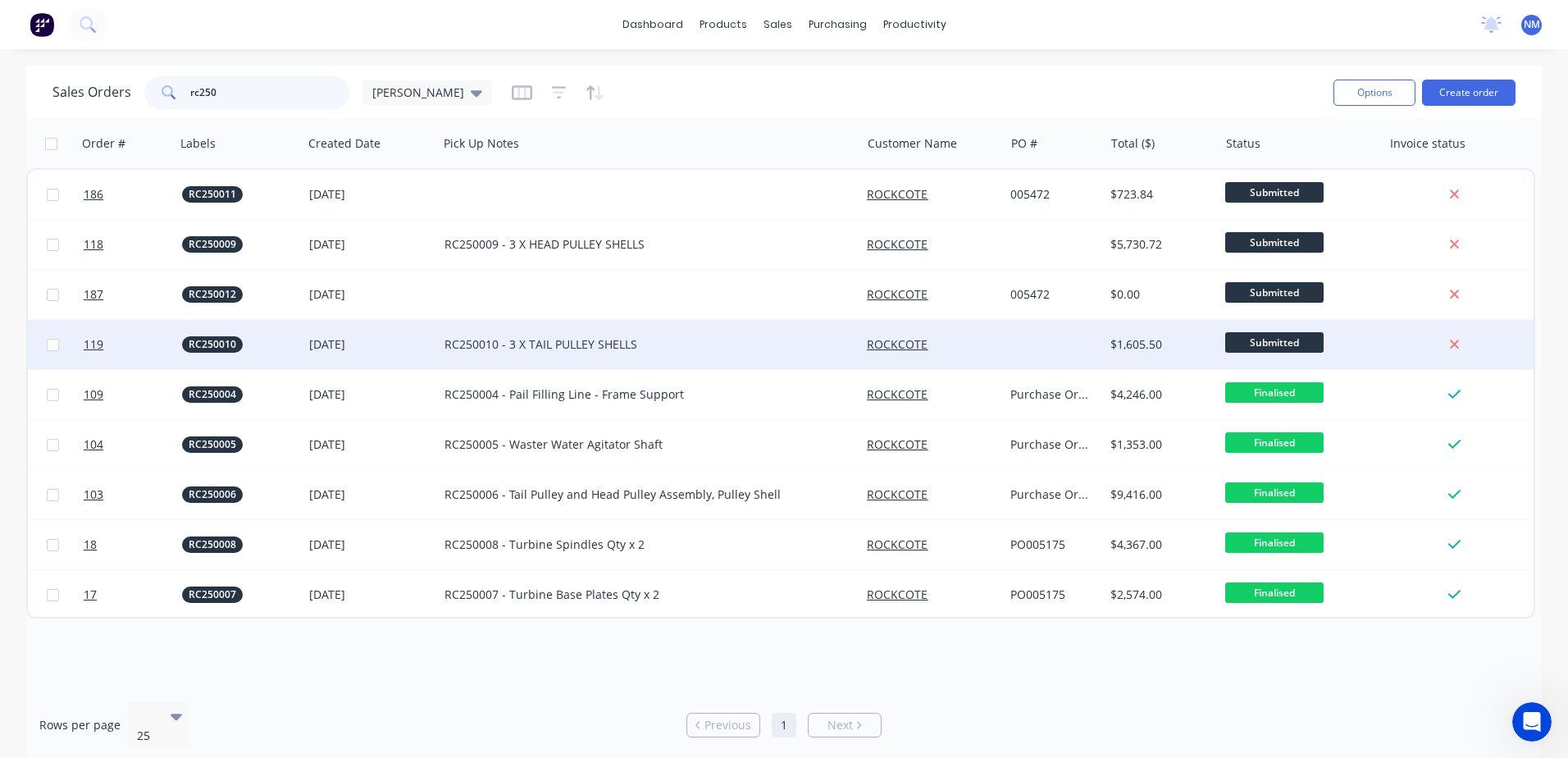
type input "rc250"
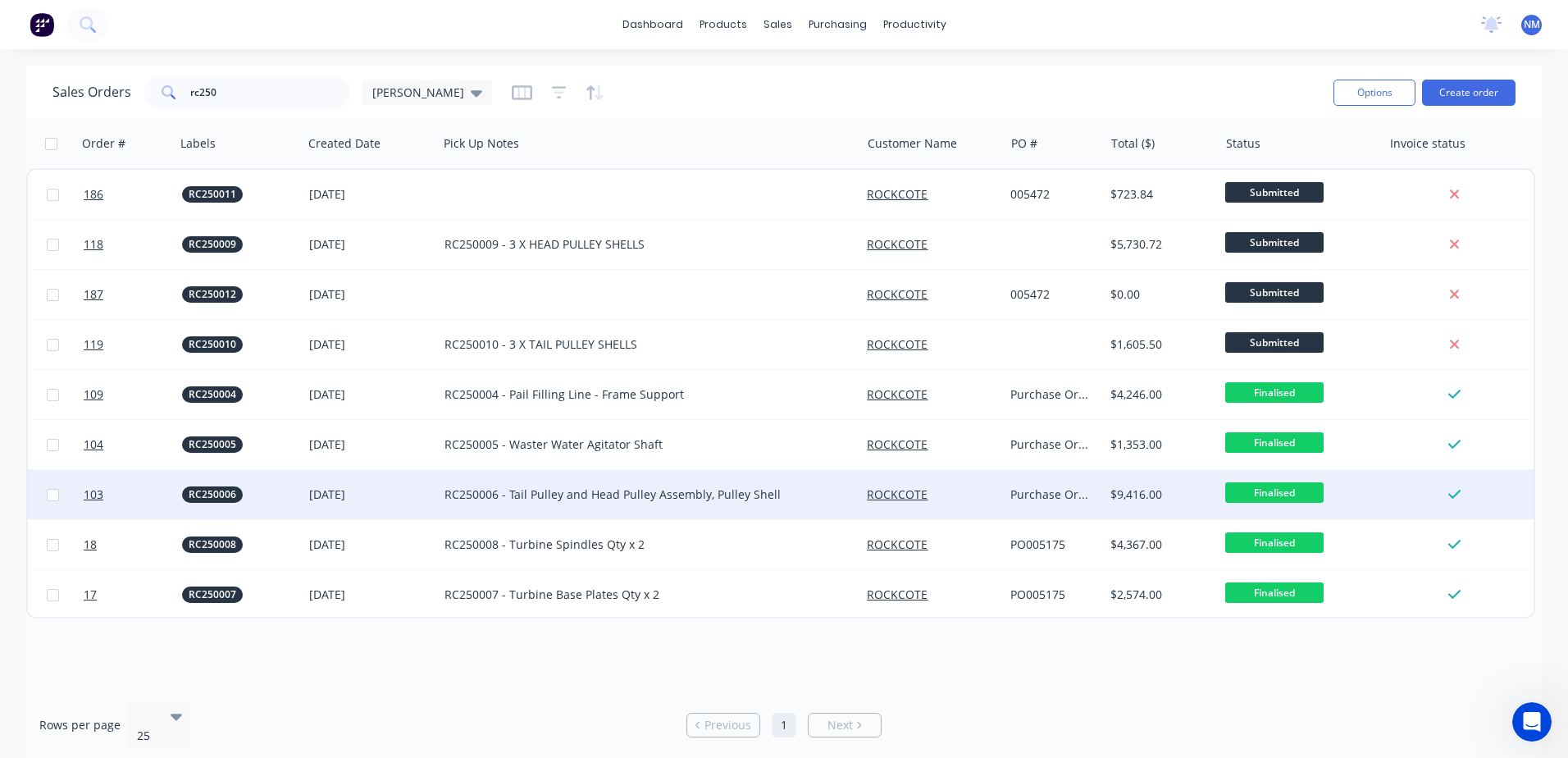
click at [555, 494] on div "RC250006 - Tail Pulley and Head Pulley Assembly, Pulley Shell" at bounding box center [639, 495] width 389 height 17
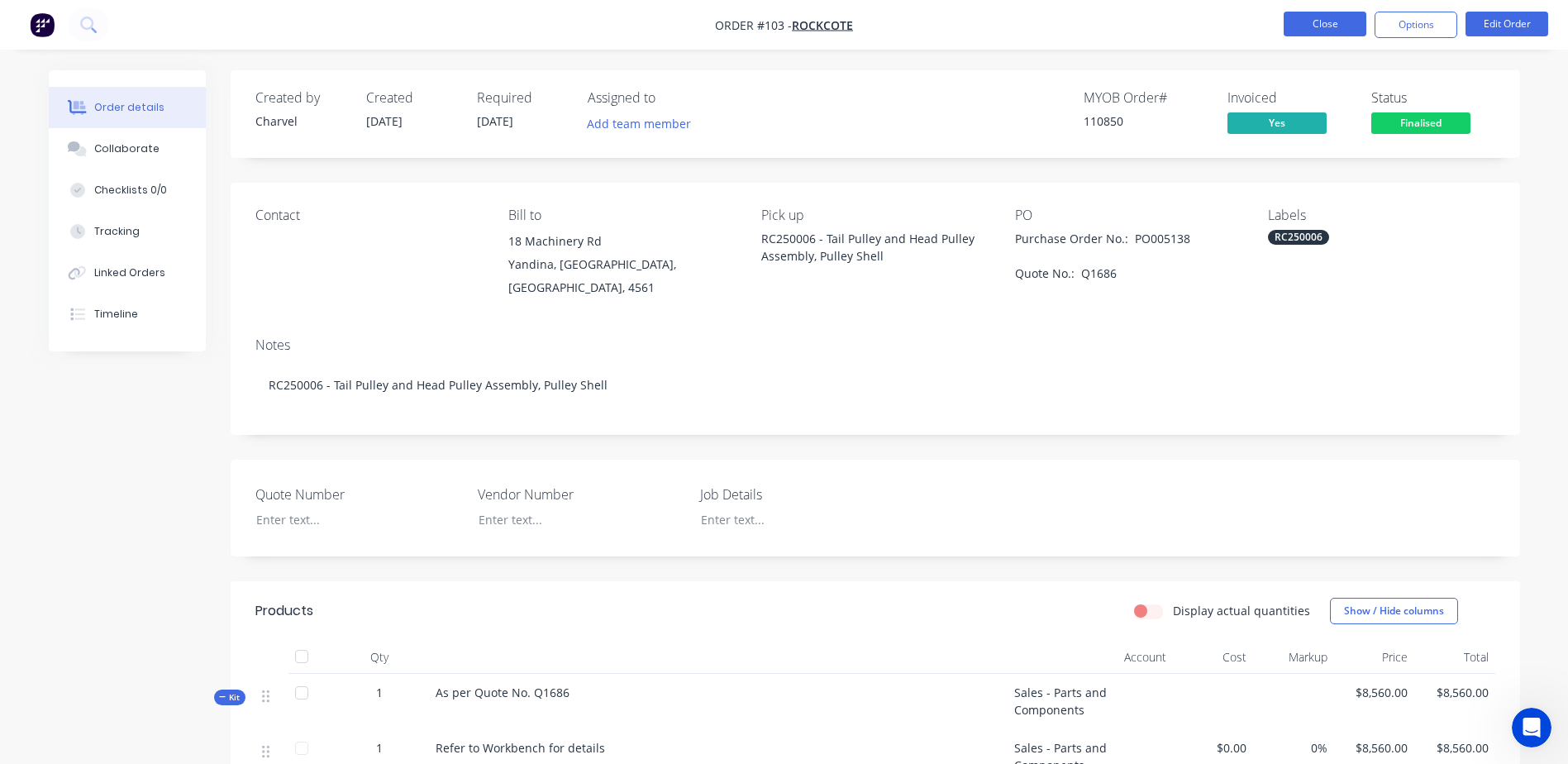
click at [1307, 31] on button "Close" at bounding box center [1325, 24] width 83 height 25
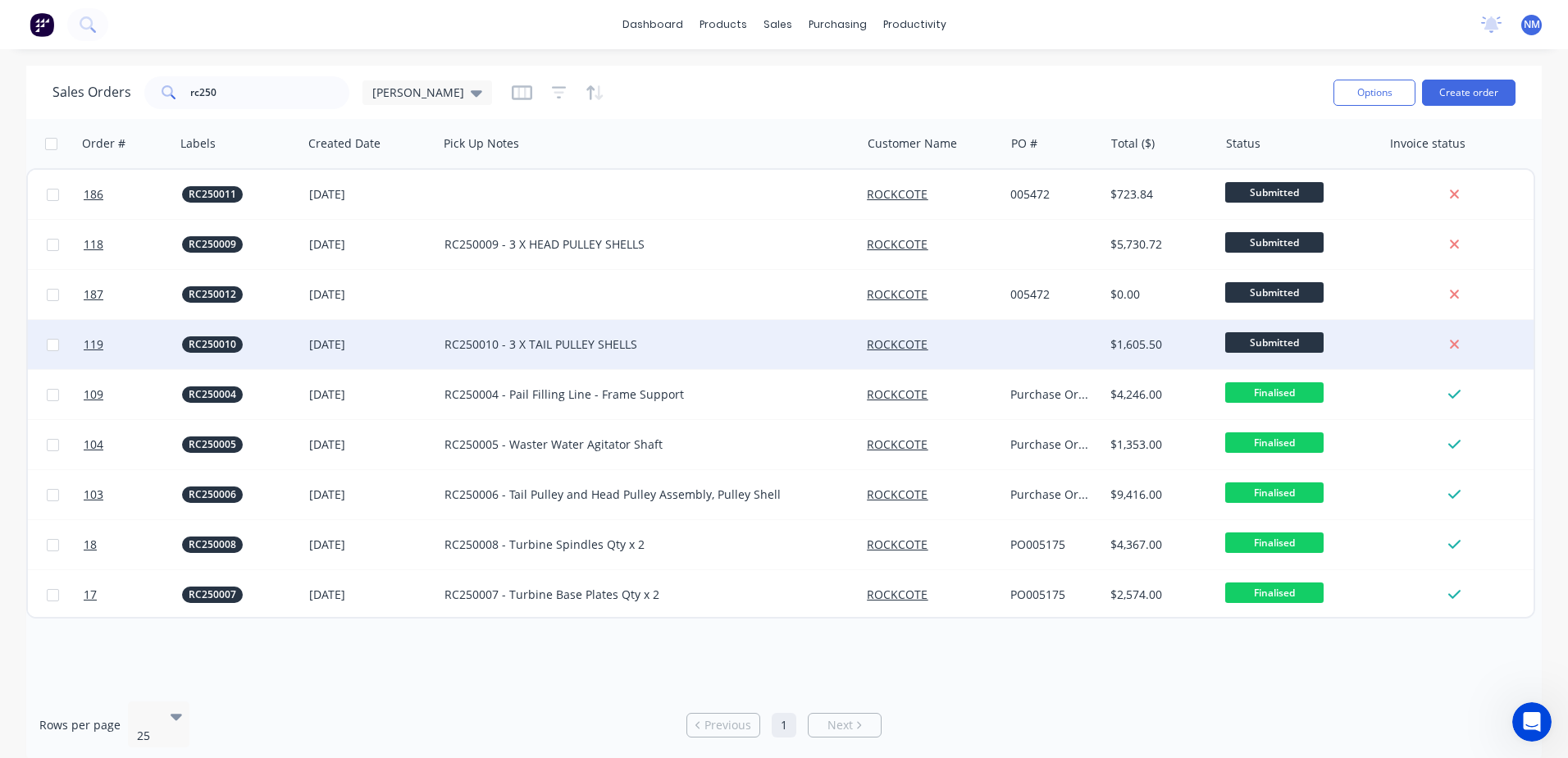
click at [486, 353] on div "RC250010 - 3 X TAIL PULLEY SHELLS" at bounding box center [649, 344] width 423 height 49
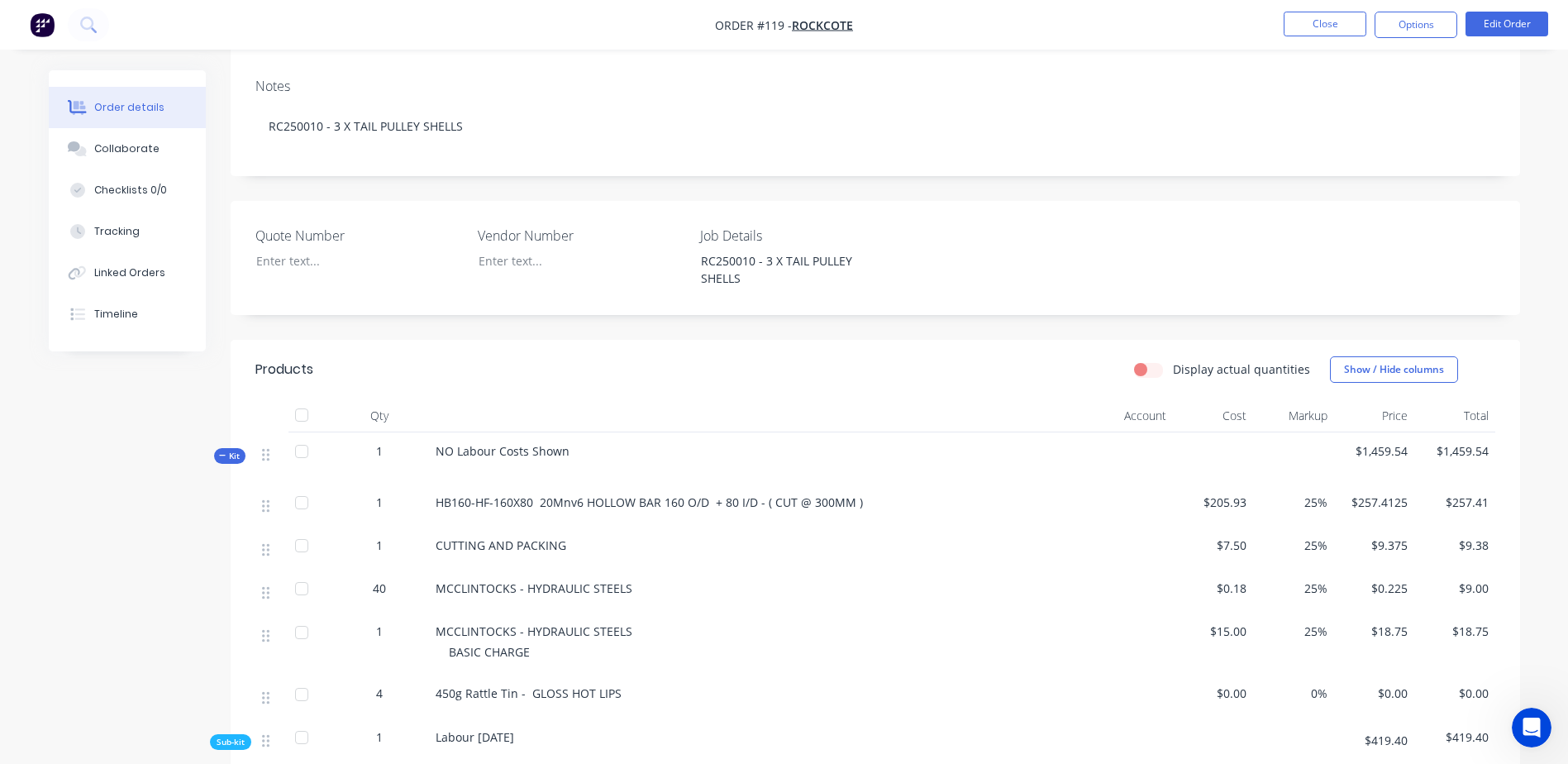
scroll to position [166, 0]
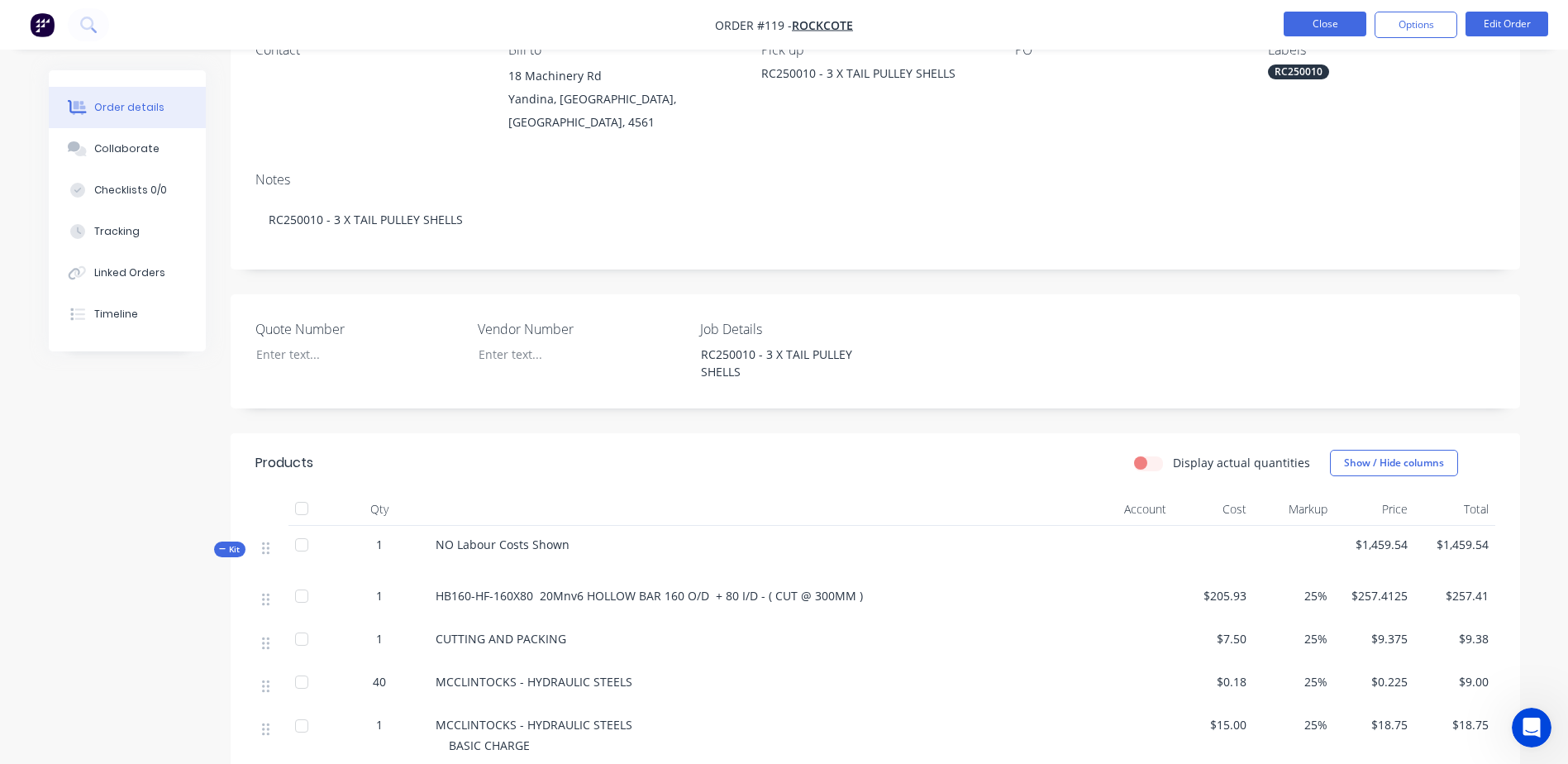
click at [1343, 29] on button "Close" at bounding box center [1325, 24] width 83 height 25
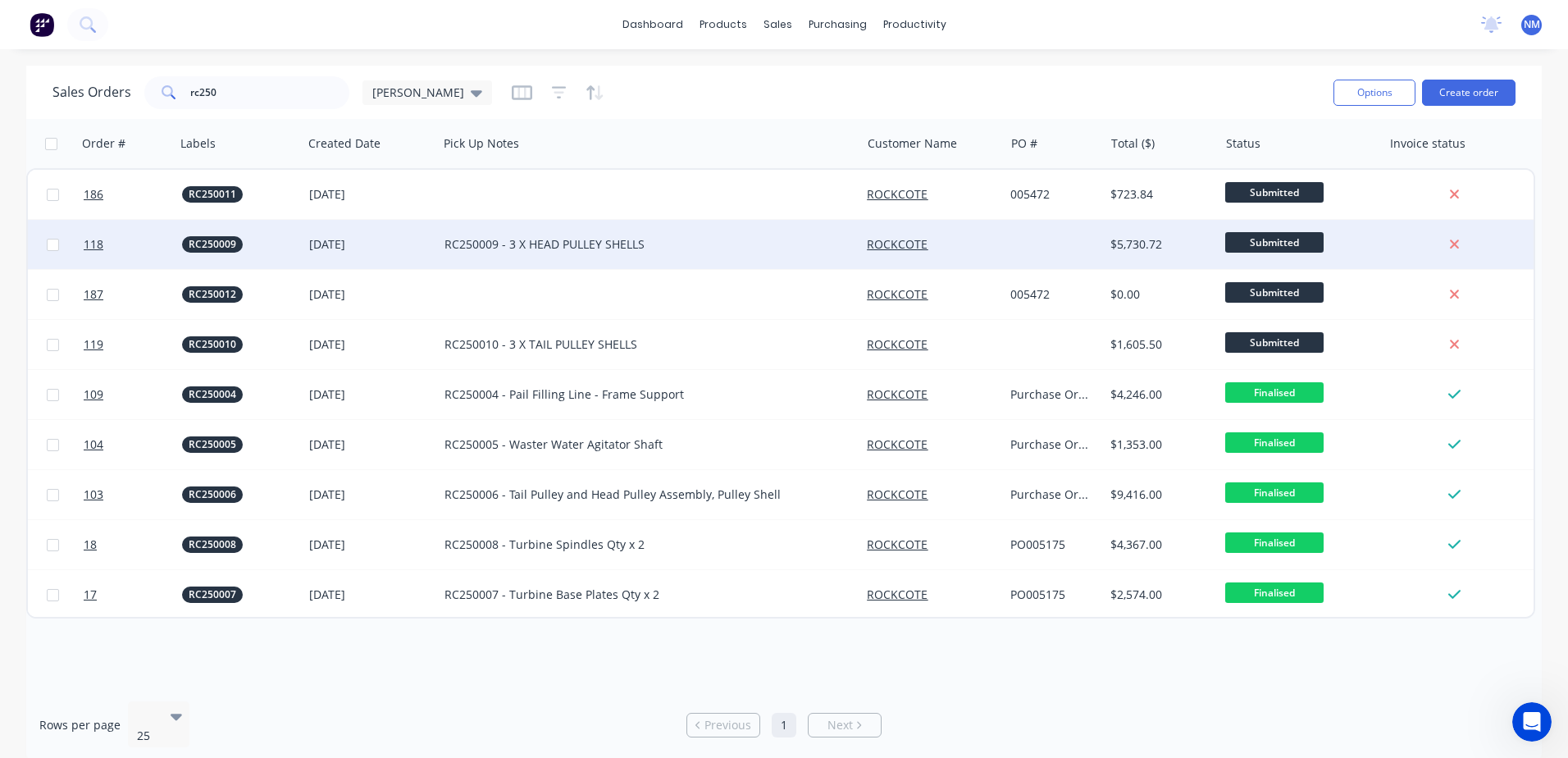
click at [499, 247] on div "RC250009 - 3 X HEAD PULLEY SHELLS" at bounding box center [639, 245] width 389 height 17
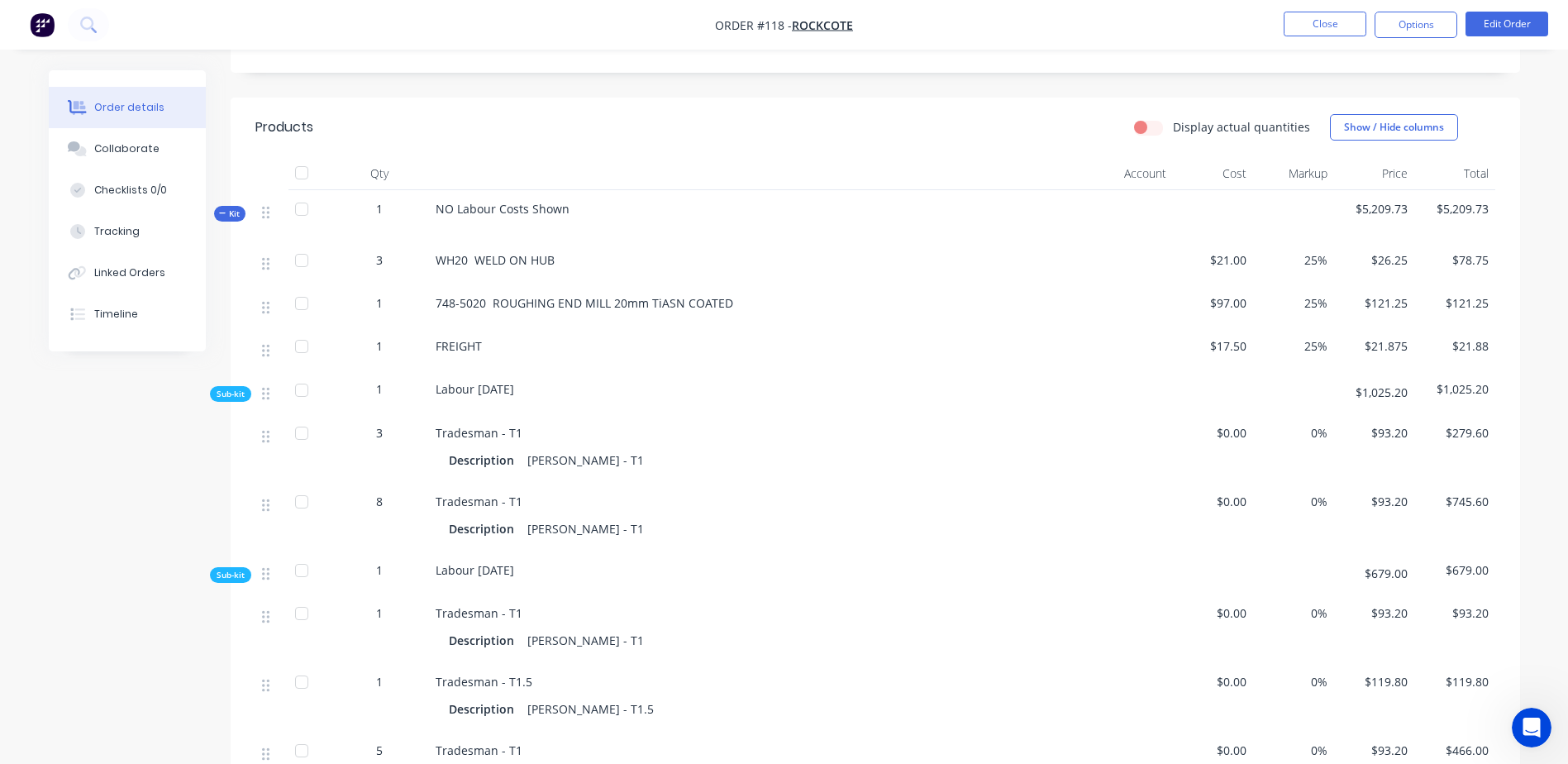
scroll to position [413, 0]
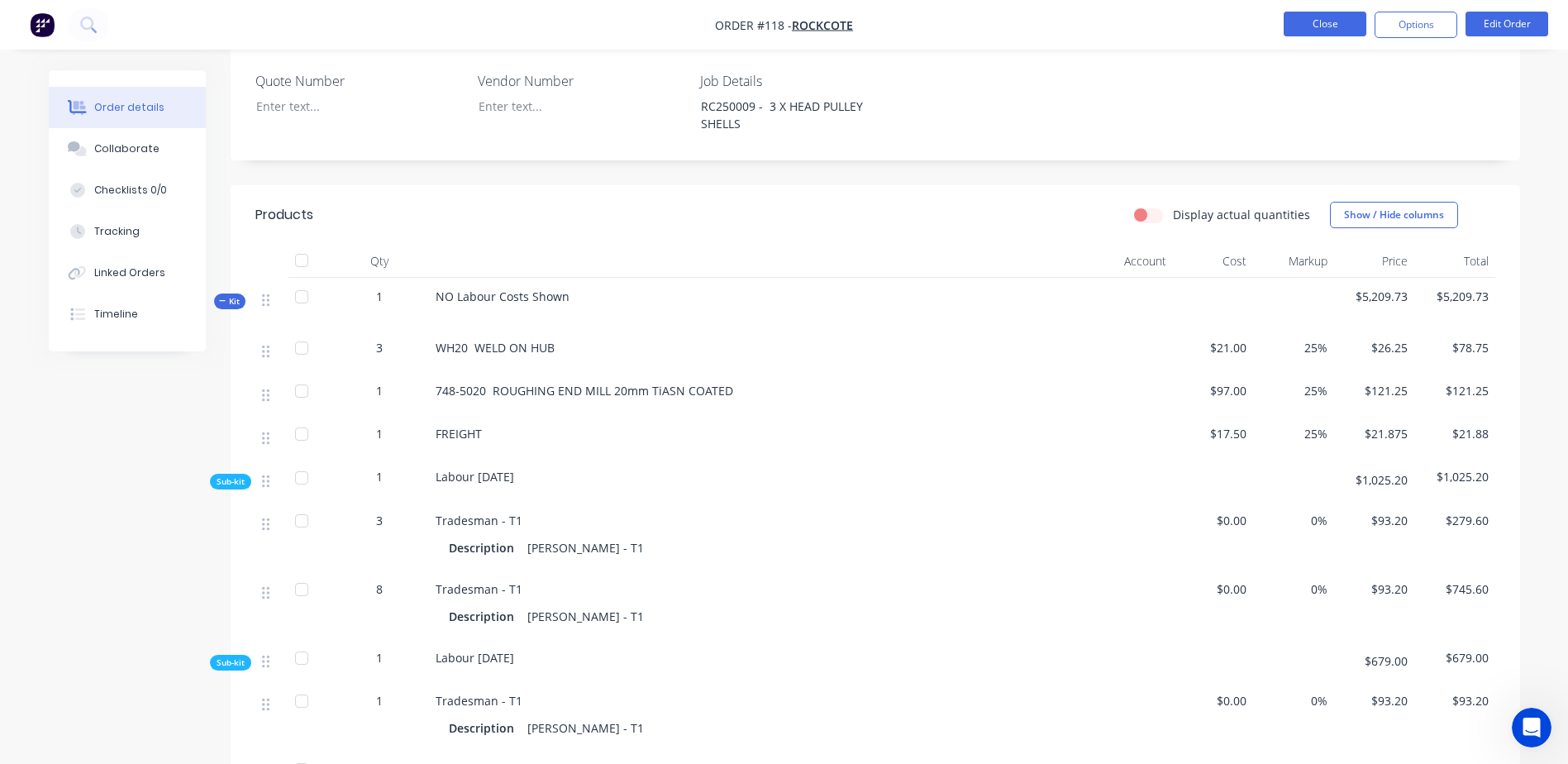
click at [1327, 21] on button "Close" at bounding box center [1325, 24] width 83 height 25
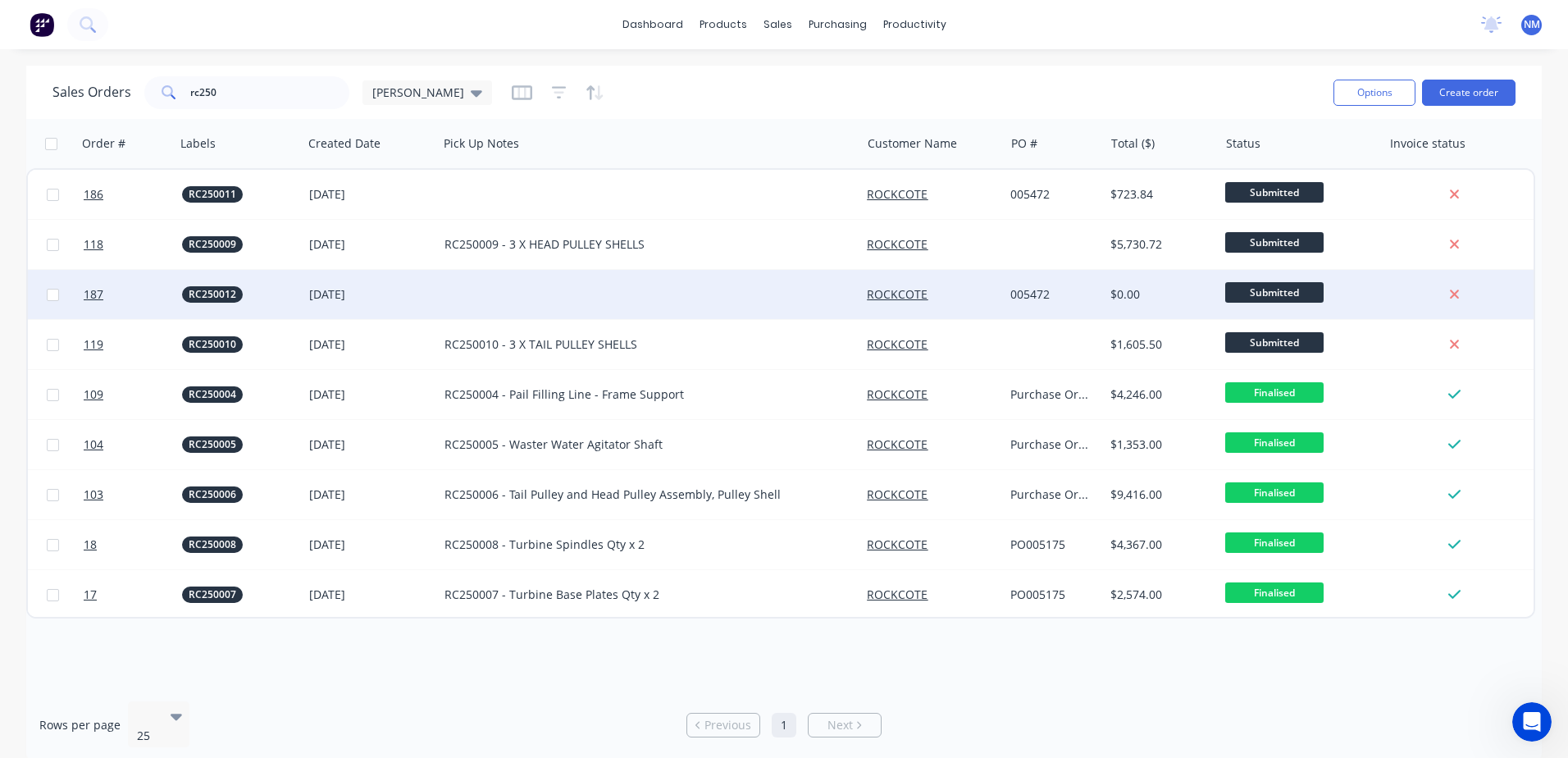
click at [493, 308] on div at bounding box center [649, 294] width 423 height 49
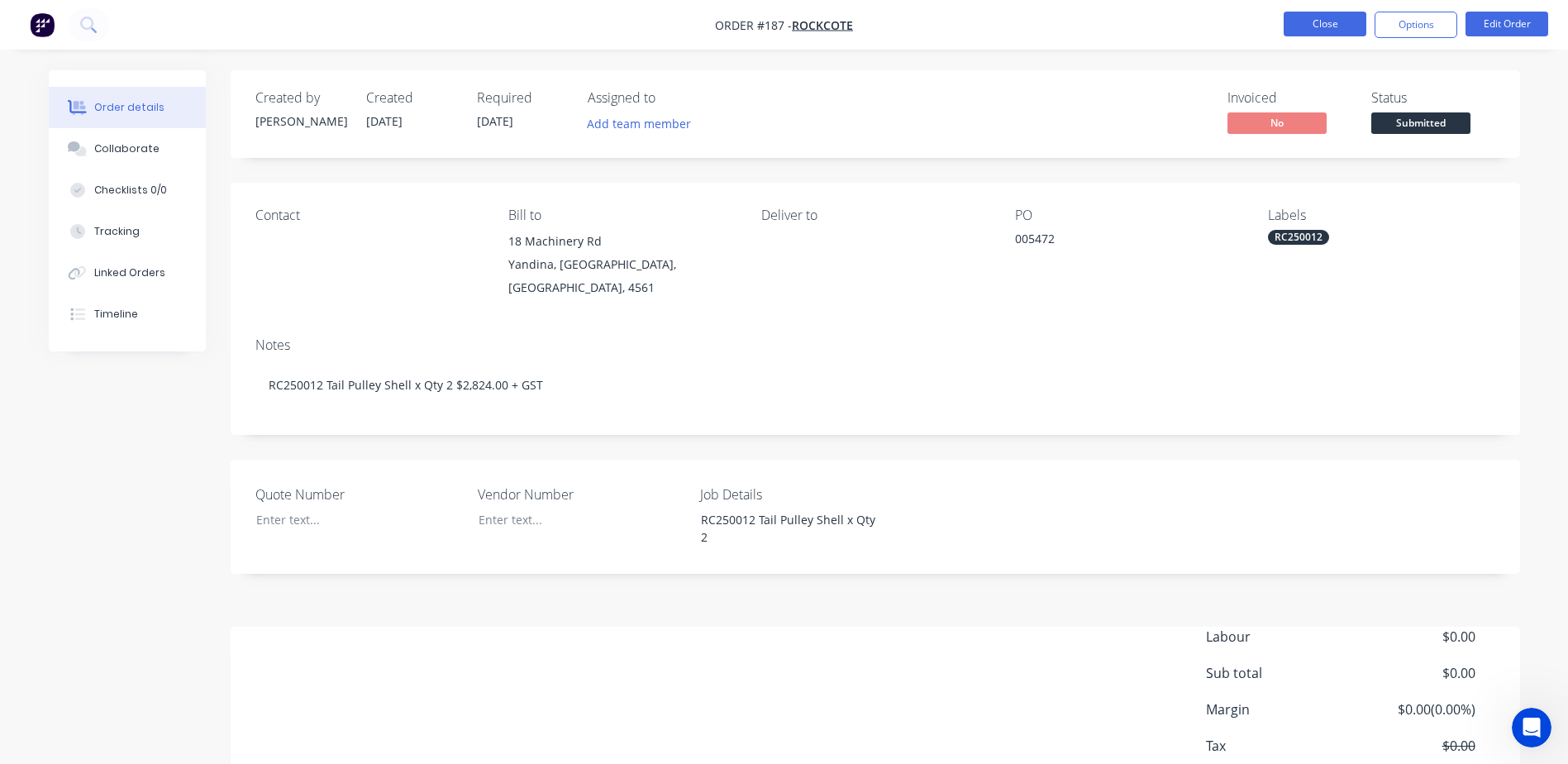
click at [1321, 22] on button "Close" at bounding box center [1325, 24] width 83 height 25
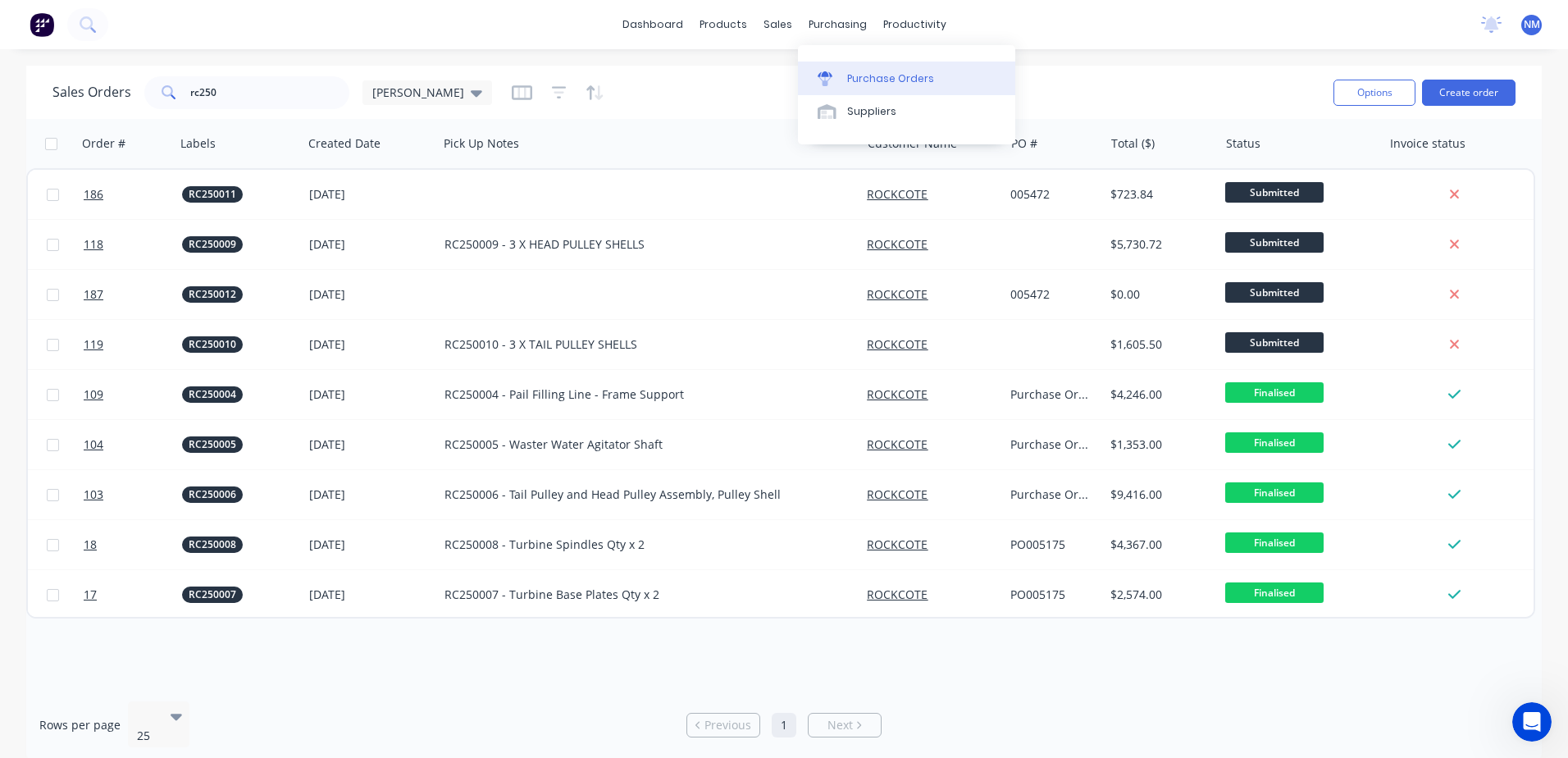
click at [880, 79] on div "Purchase Orders" at bounding box center [890, 79] width 87 height 15
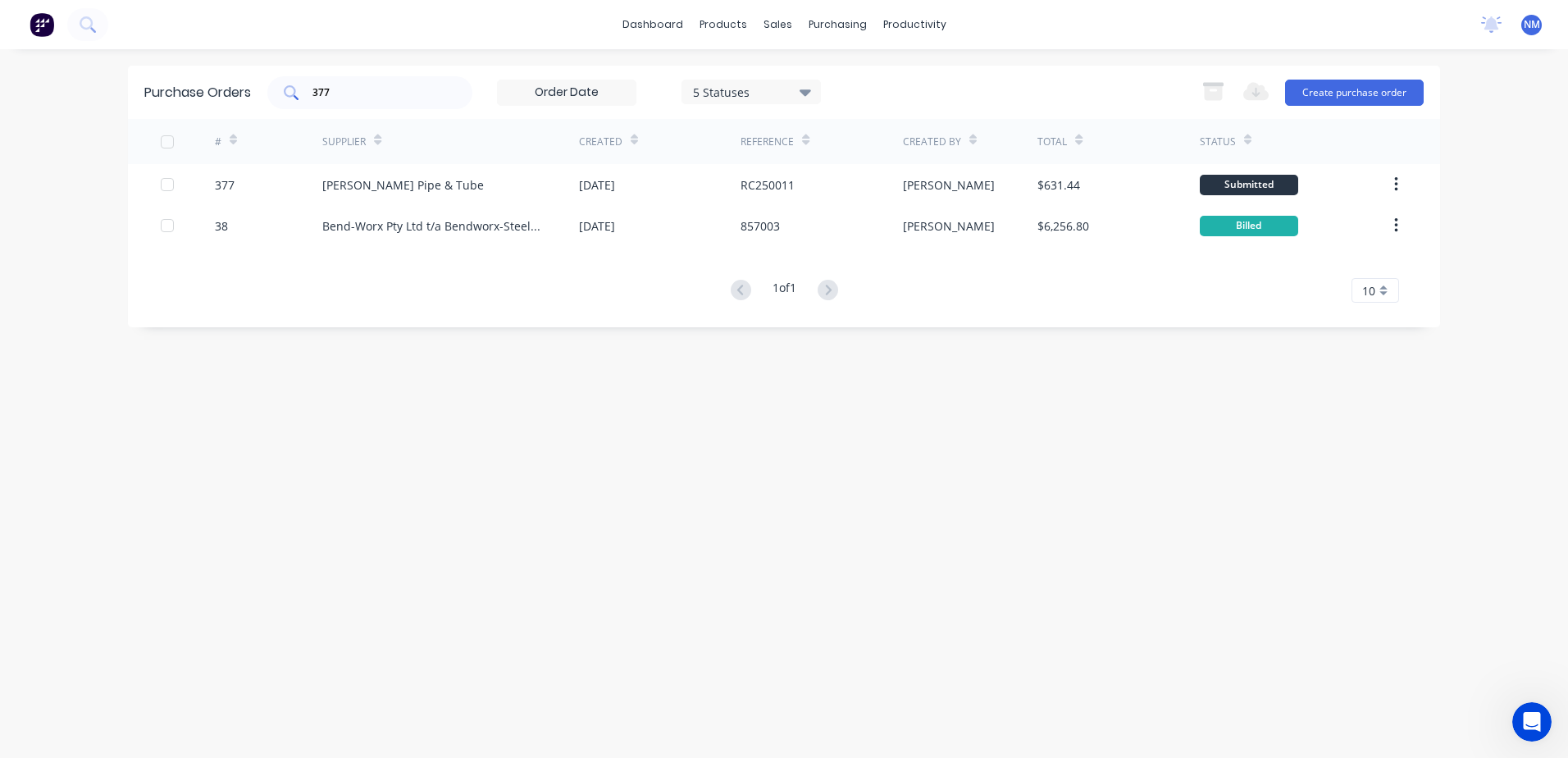
click at [356, 96] on input "377" at bounding box center [379, 93] width 136 height 17
type input "375"
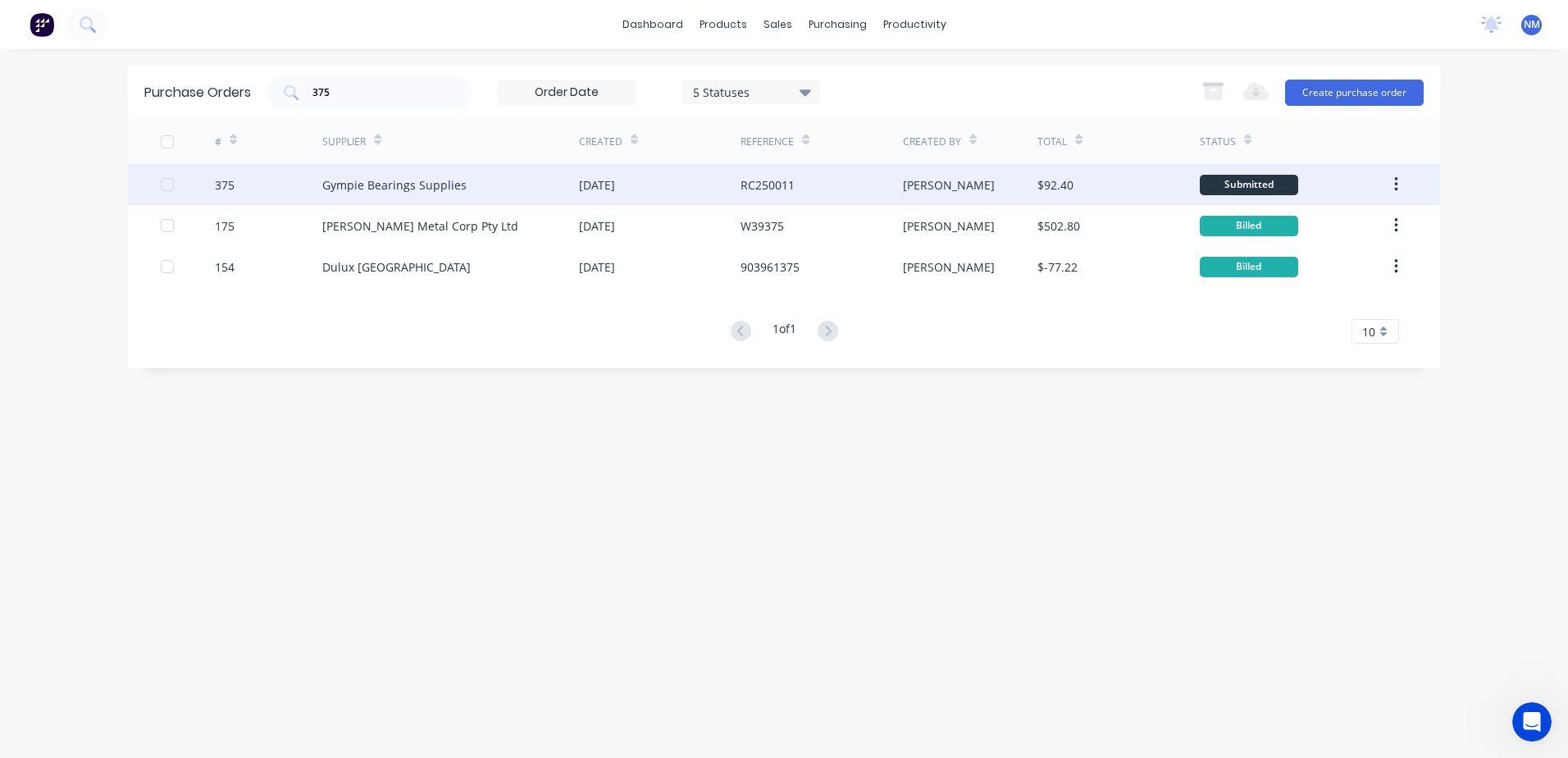
click at [539, 186] on div "Gympie Bearings Supplies" at bounding box center [450, 184] width 257 height 41
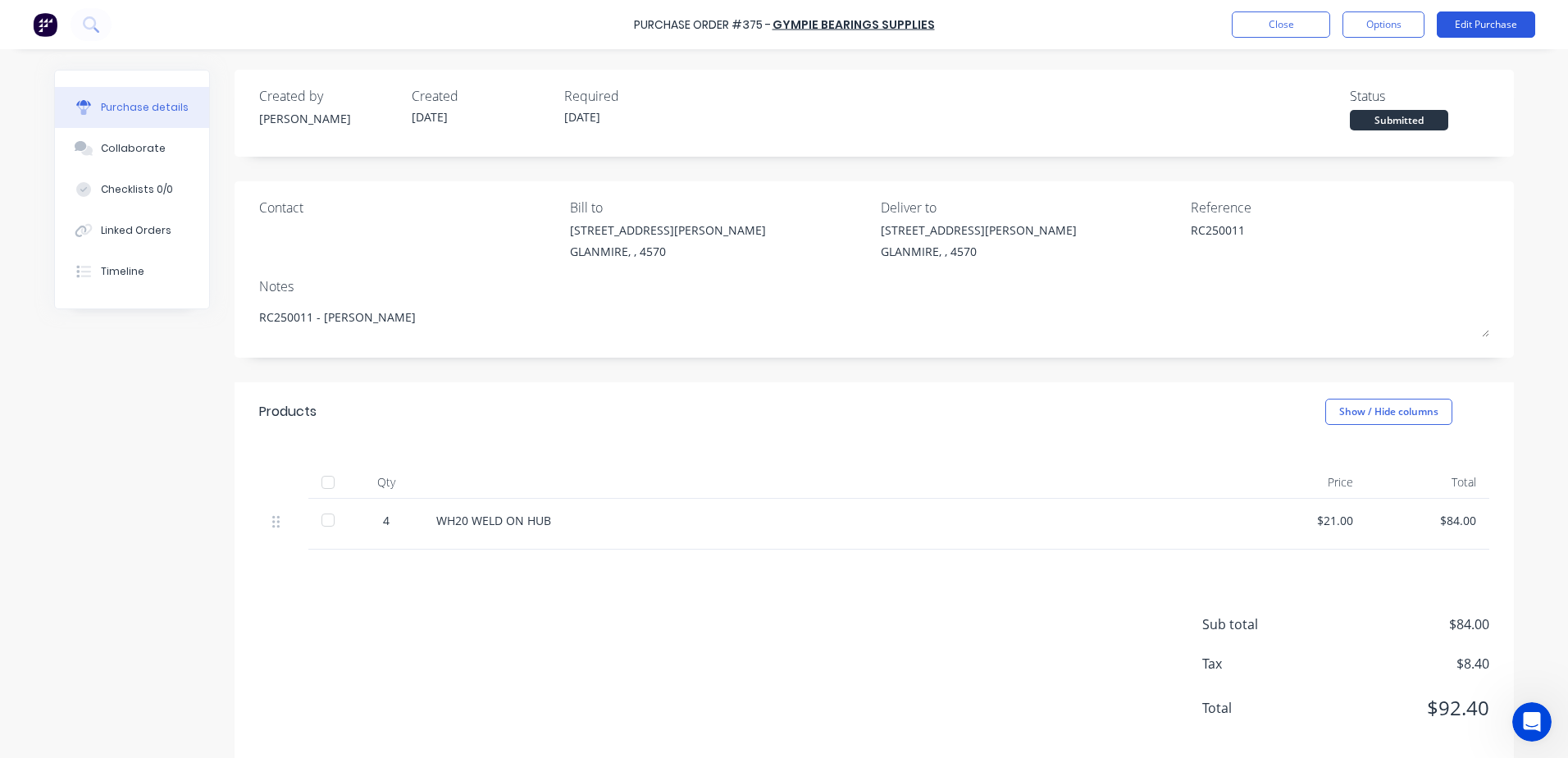
click at [1454, 26] on button "Edit Purchase" at bounding box center [1485, 24] width 98 height 26
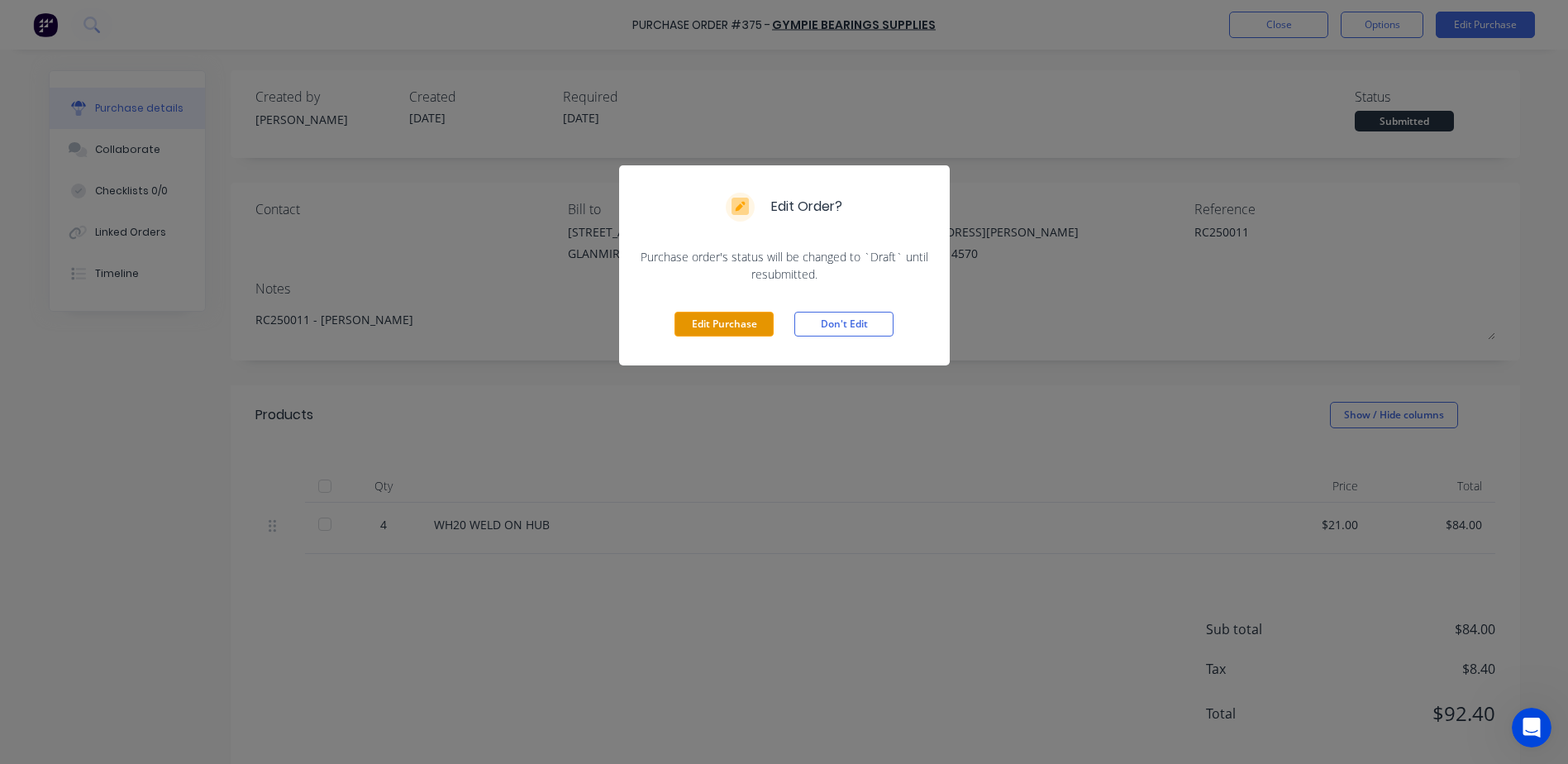
click at [697, 333] on button "Edit Purchase" at bounding box center [724, 324] width 99 height 25
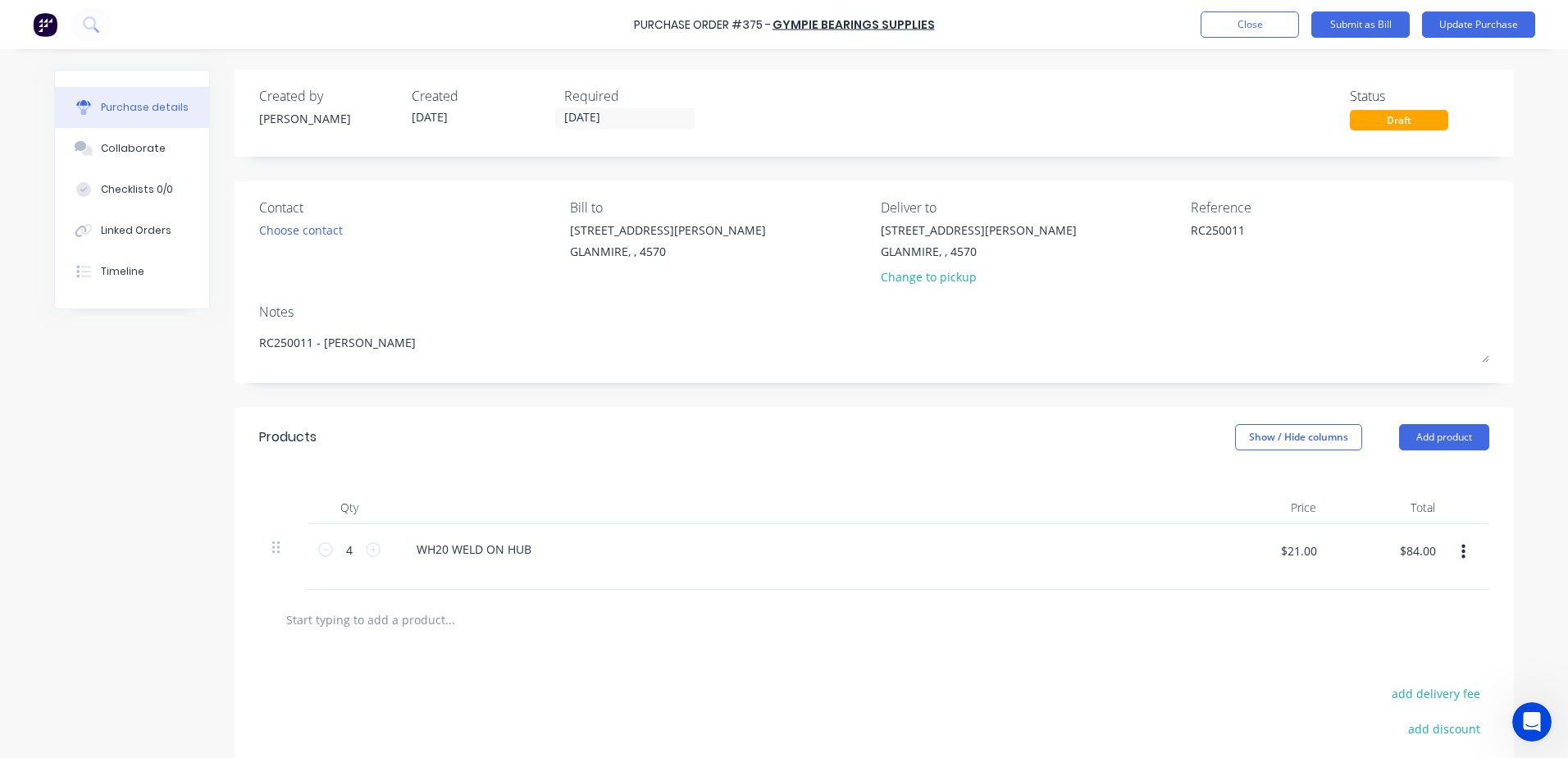
drag, startPoint x: 1239, startPoint y: 234, endPoint x: 1091, endPoint y: 238, distance: 148.1
click at [1091, 238] on div "Contact Choose contact Bill to 9 Dennis Little Drive GLANMIRE, , 4570 Deliver t…" at bounding box center [874, 246] width 1230 height 96
type textarea "Inv 186203"
drag, startPoint x: 634, startPoint y: 117, endPoint x: 480, endPoint y: 129, distance: 154.5
click at [480, 129] on div "Created by neil Created 12/08/25 Required 12/08/25" at bounding box center [481, 108] width 444 height 44
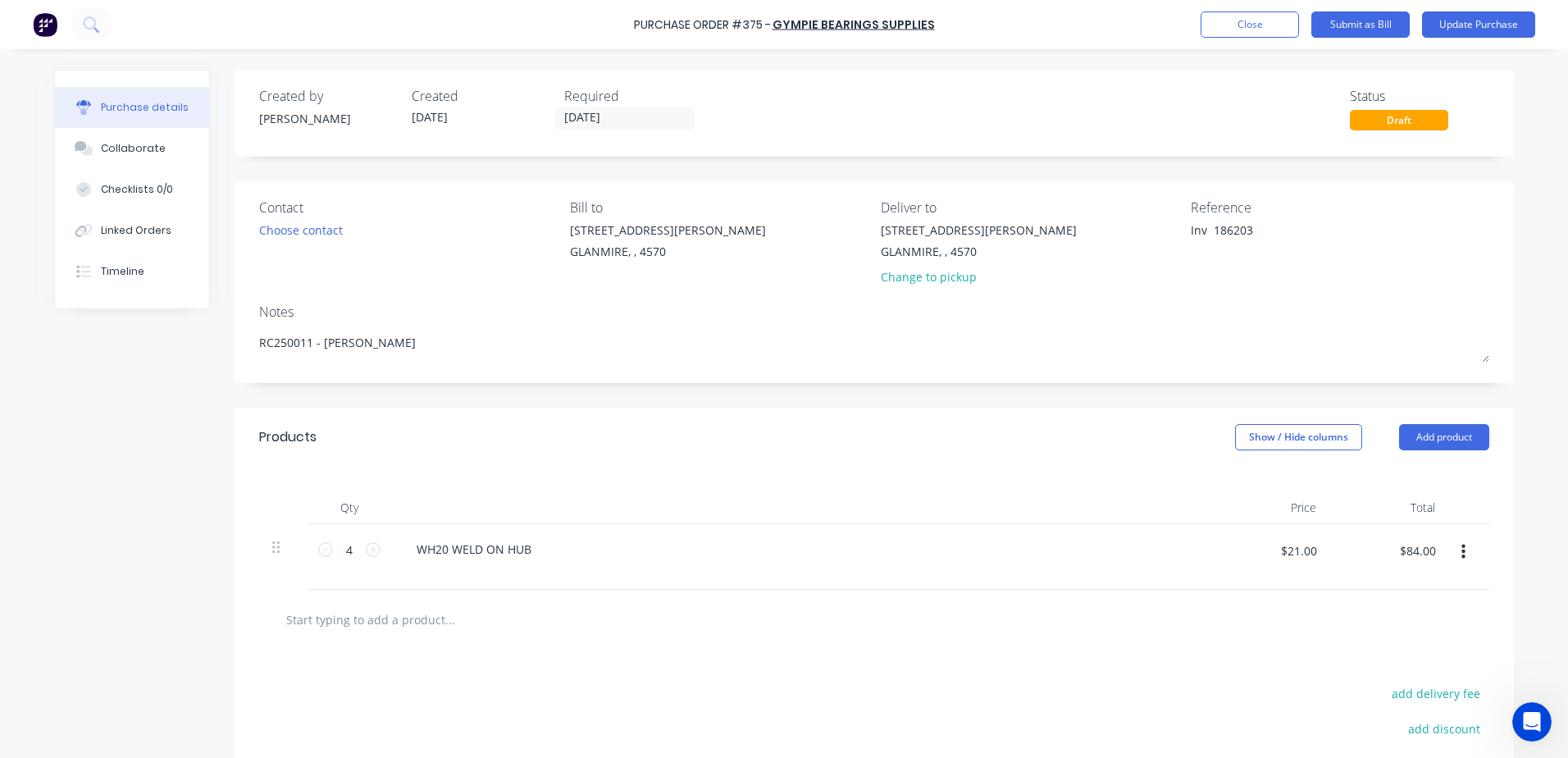
type input "[DATE]"
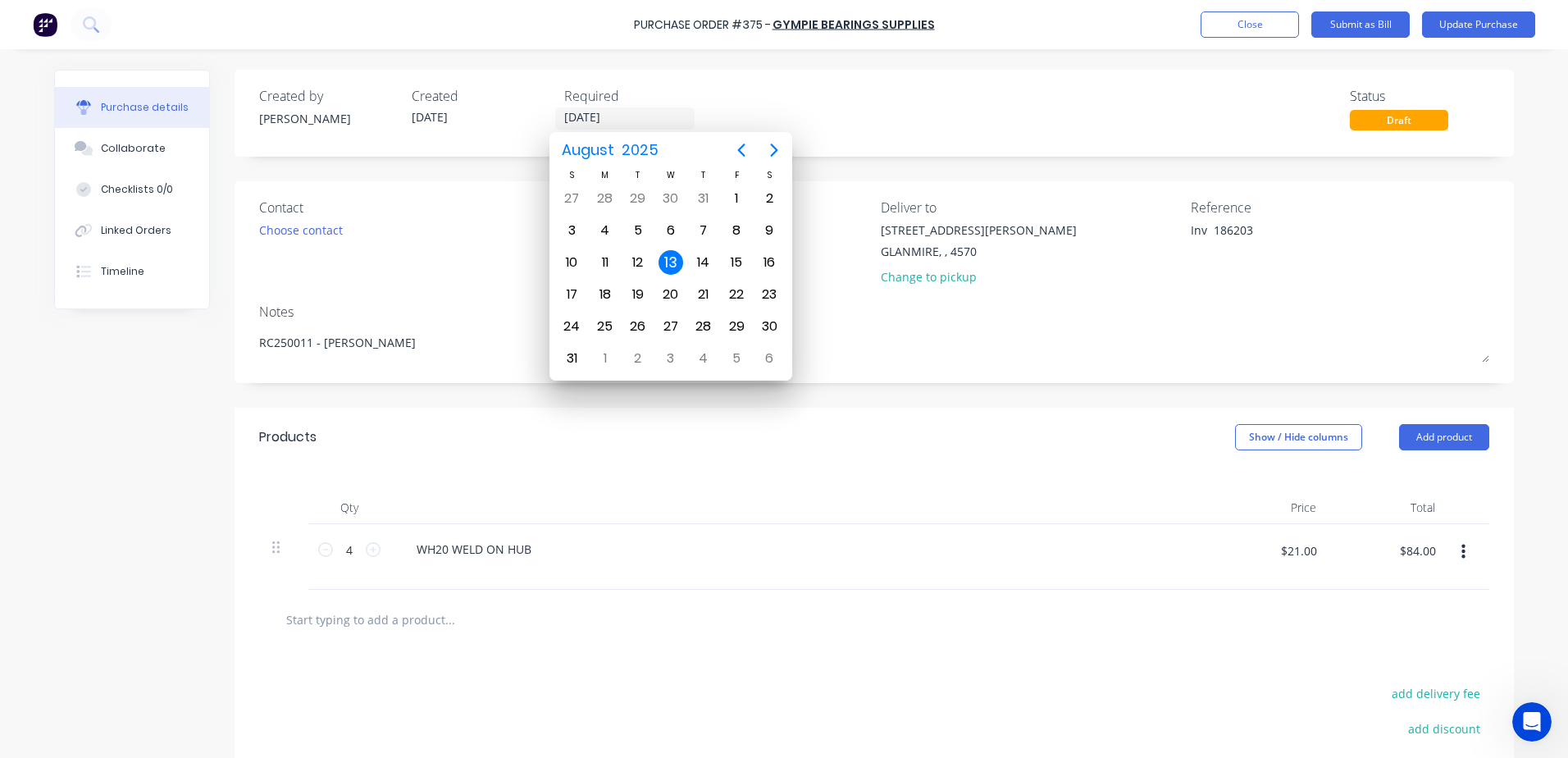
click at [666, 267] on div "13" at bounding box center [670, 262] width 24 height 24
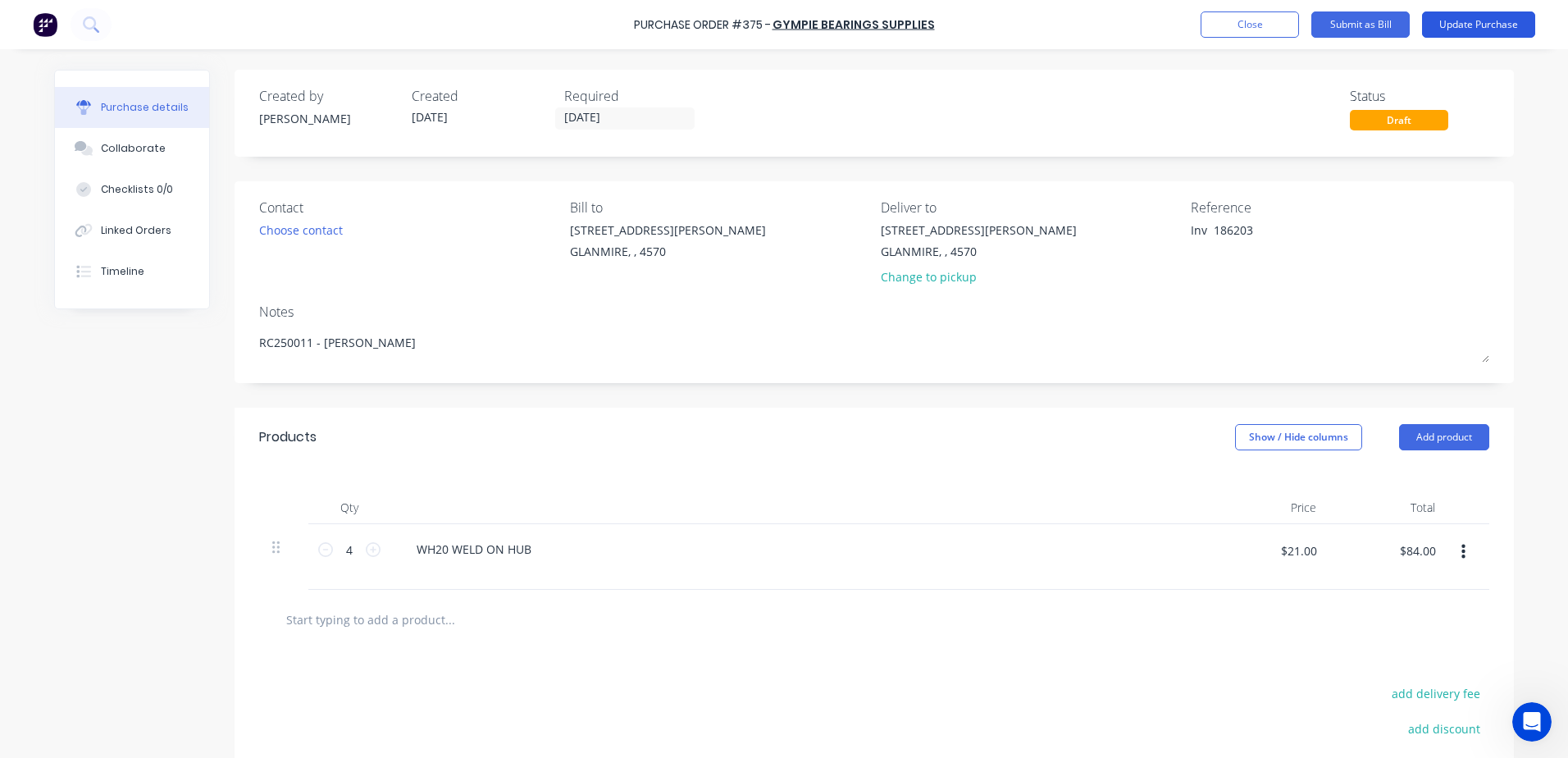
click at [1473, 35] on button "Update Purchase" at bounding box center [1478, 24] width 113 height 26
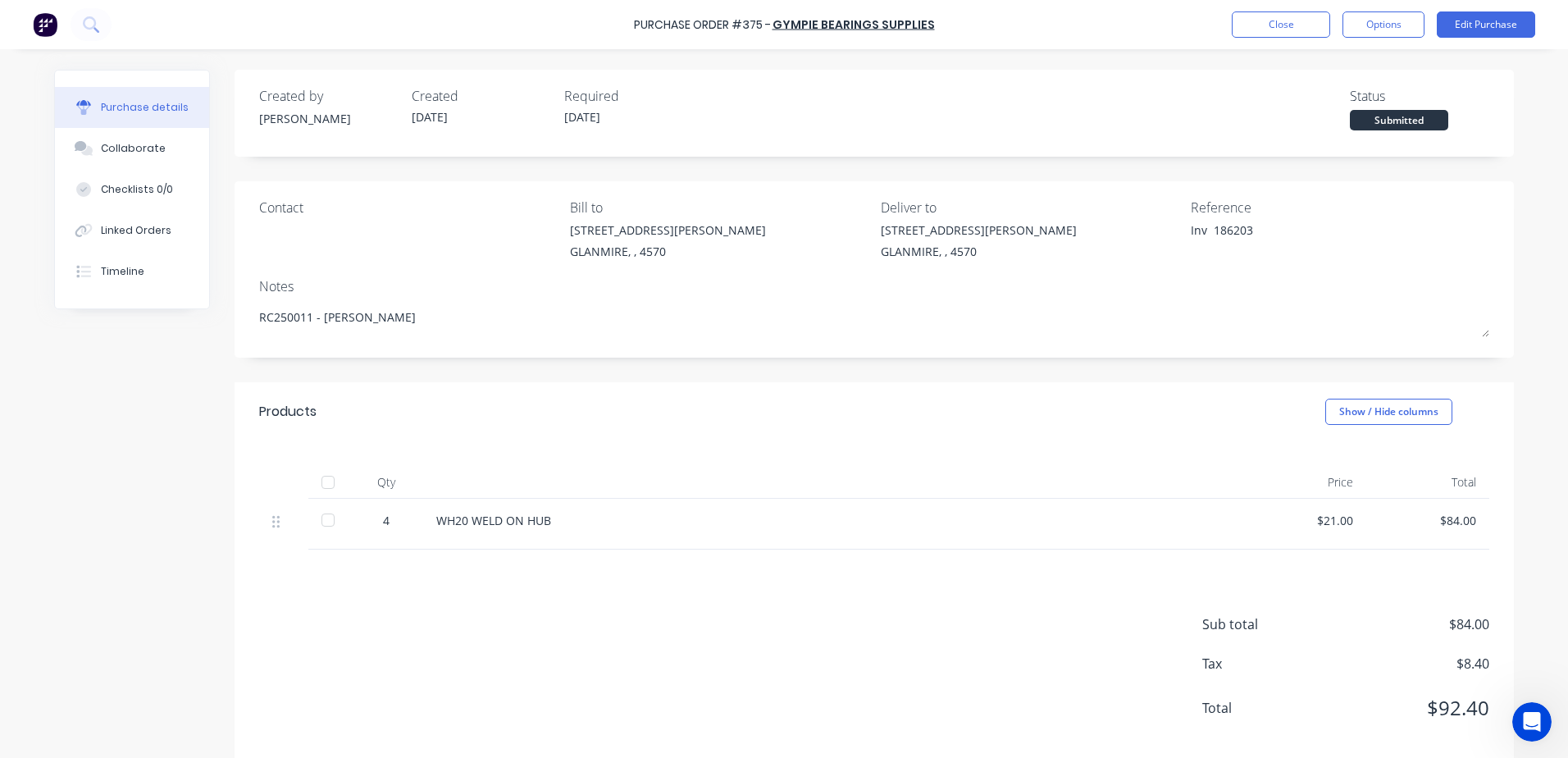
click at [319, 479] on div at bounding box center [328, 481] width 33 height 33
click at [1297, 26] on button "Close" at bounding box center [1280, 24] width 98 height 26
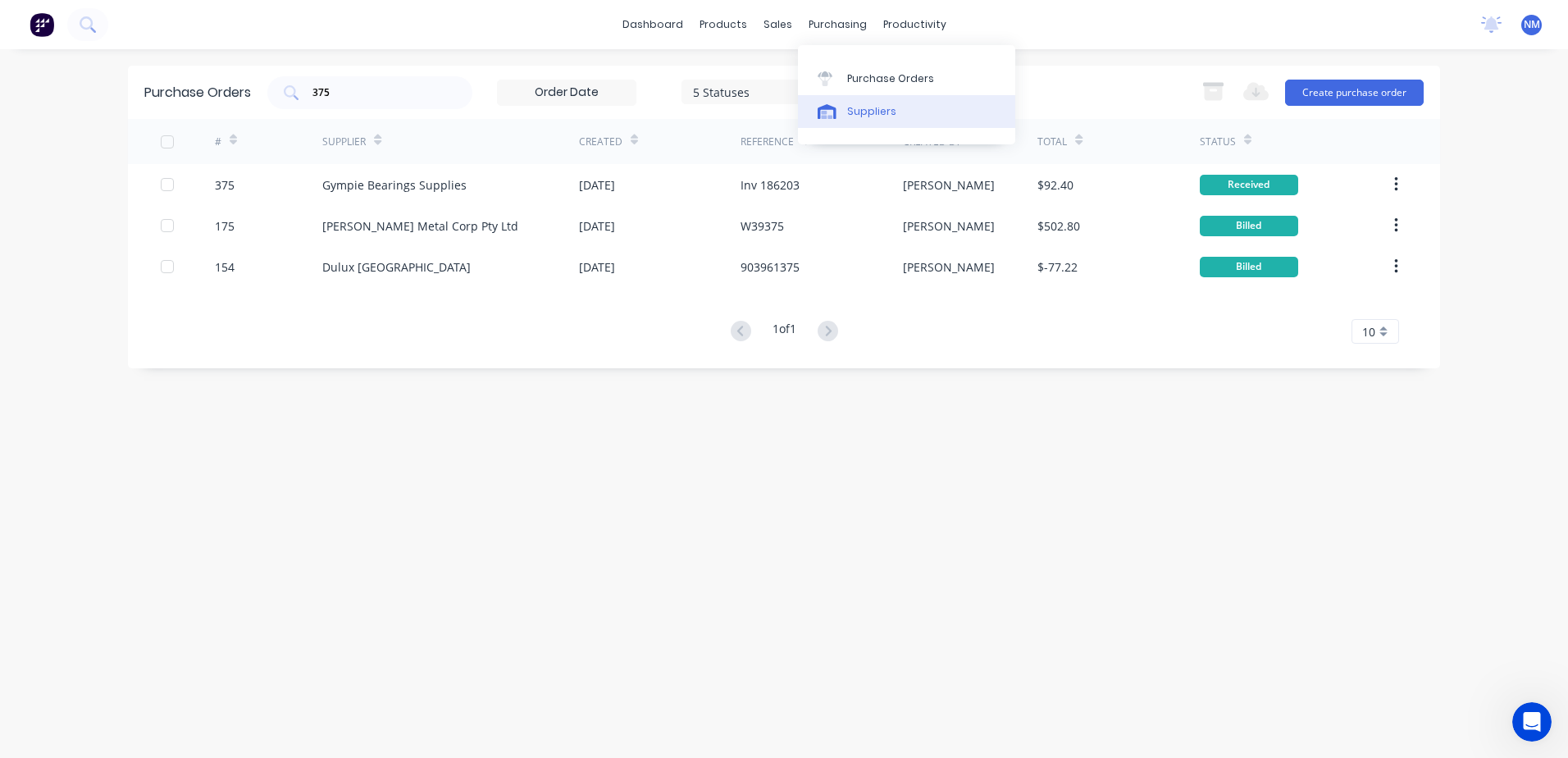
click at [896, 120] on link "Suppliers" at bounding box center [906, 111] width 217 height 33
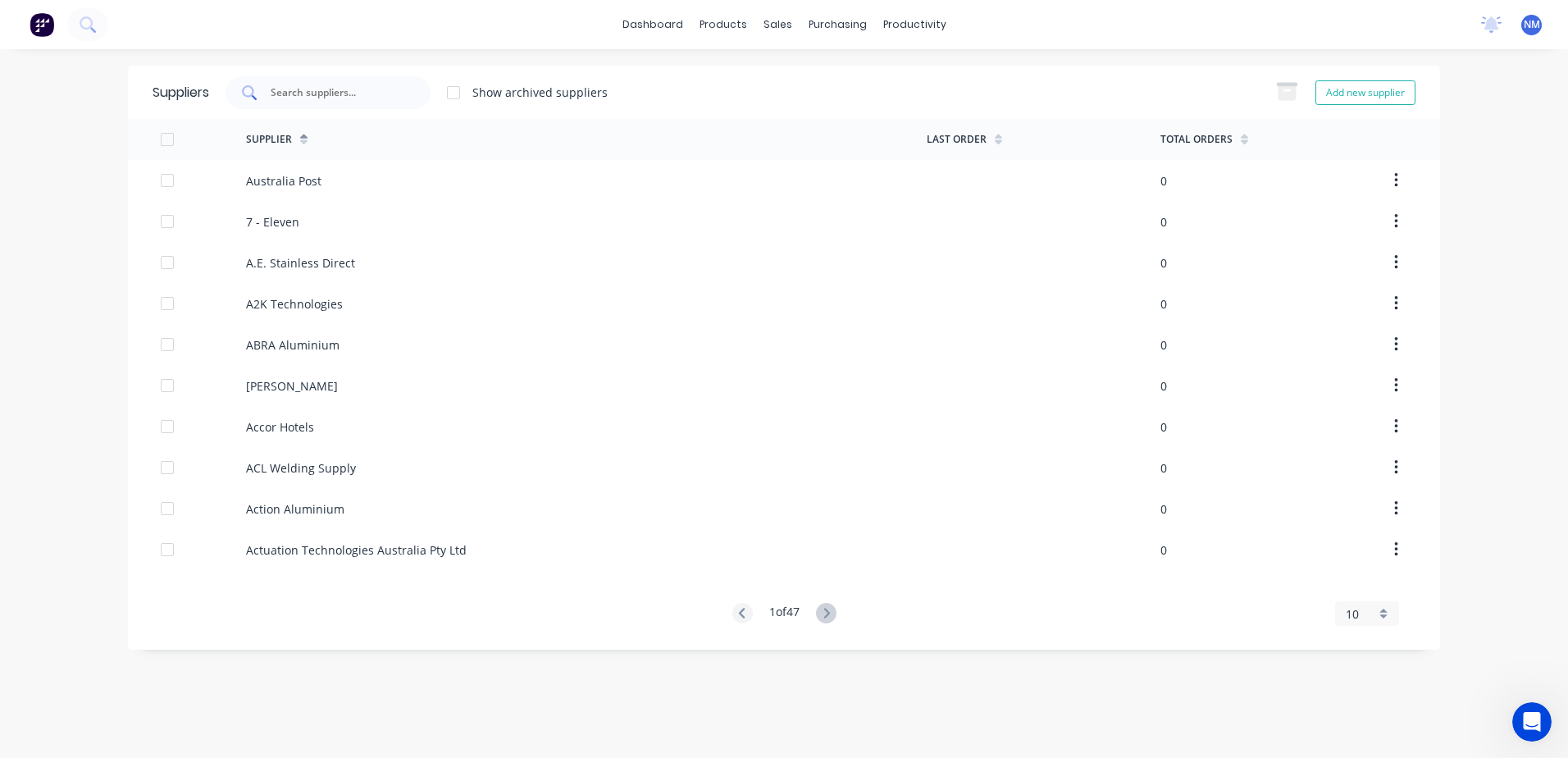
click at [281, 97] on input "text" at bounding box center [337, 93] width 136 height 17
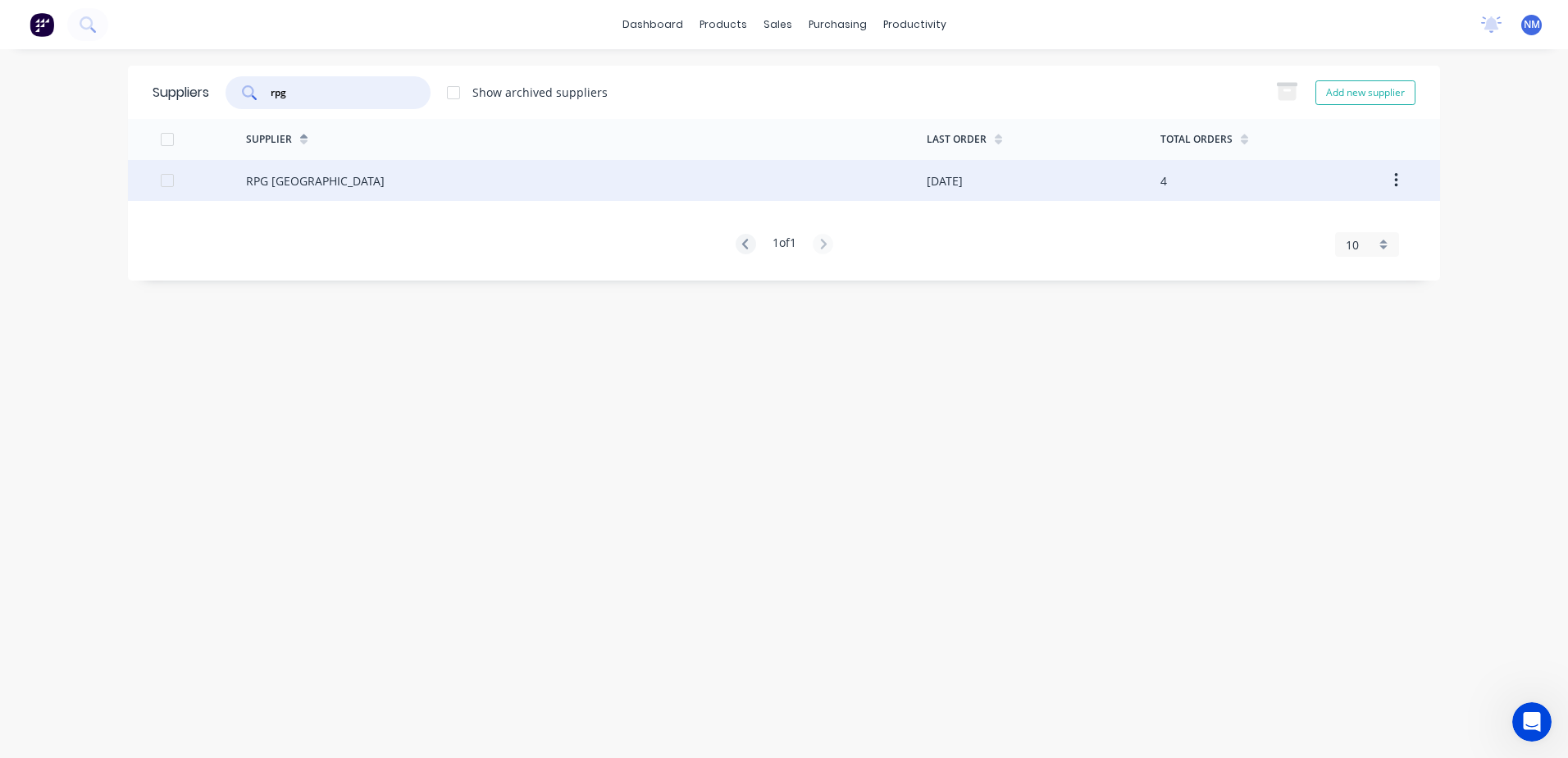
type input "rpg"
click at [345, 184] on div "RPG [GEOGRAPHIC_DATA]" at bounding box center [586, 180] width 681 height 41
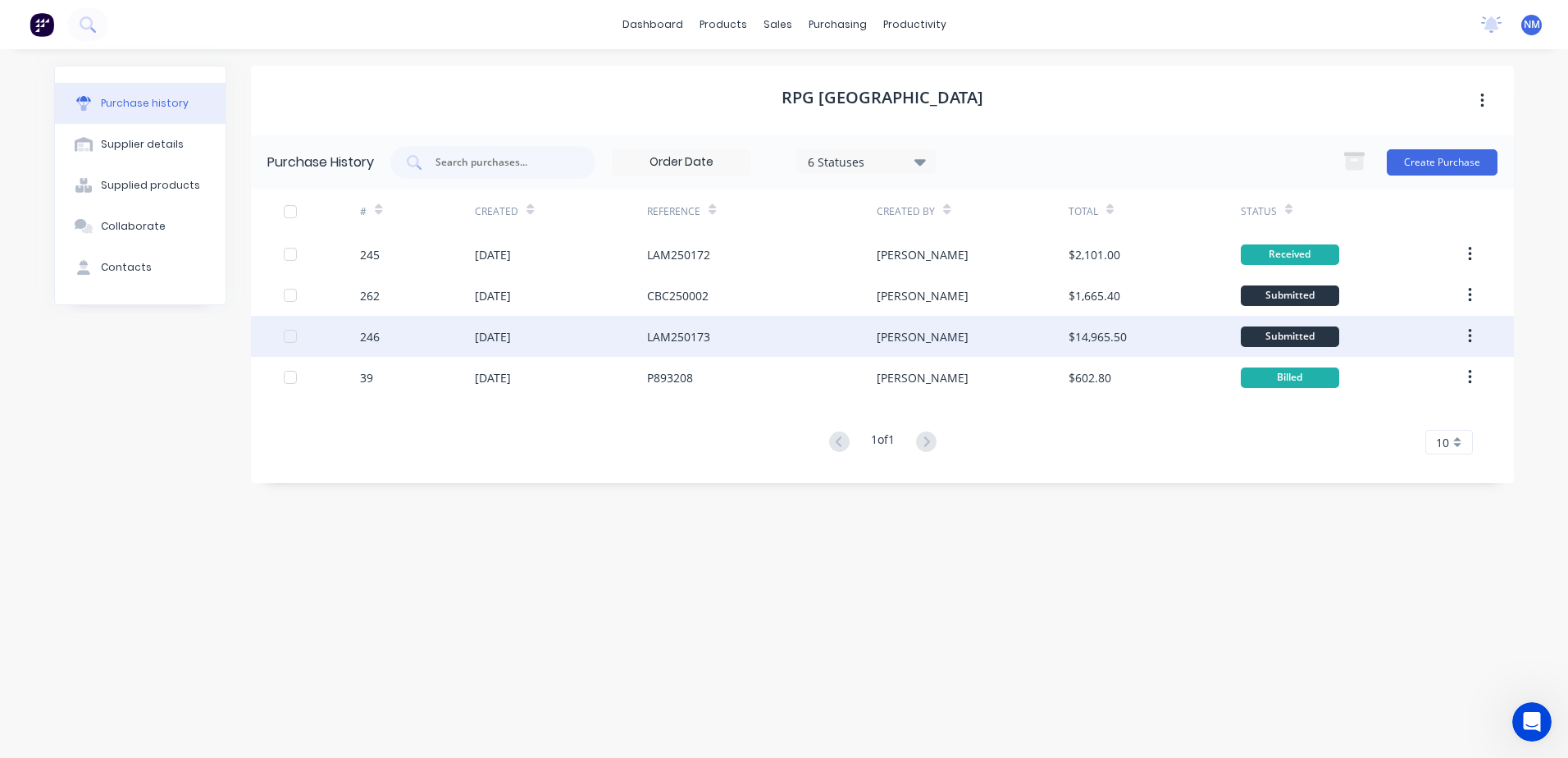
click at [732, 343] on div "LAM250173" at bounding box center [762, 336] width 230 height 41
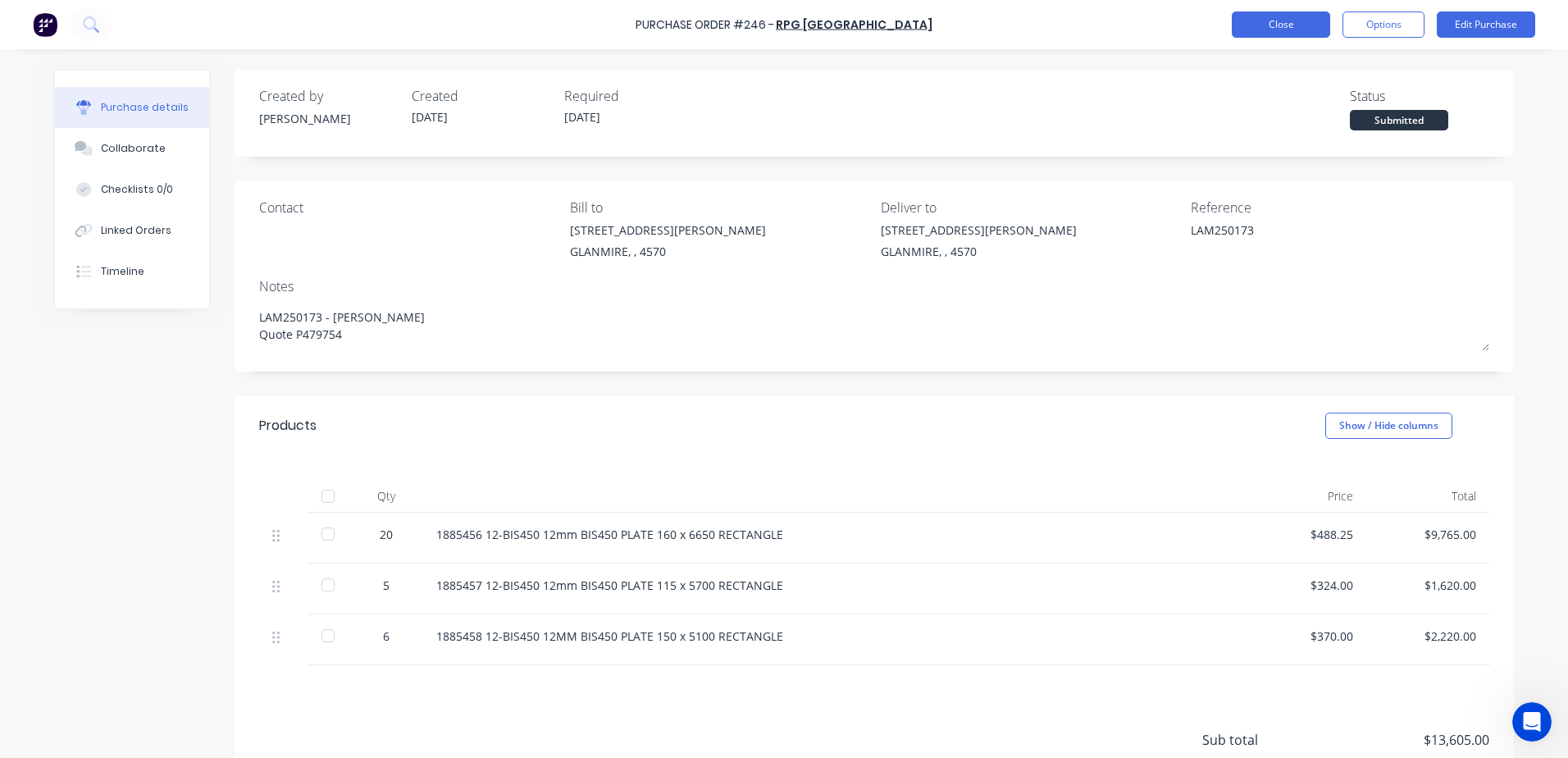
click at [1281, 32] on button "Close" at bounding box center [1280, 24] width 98 height 26
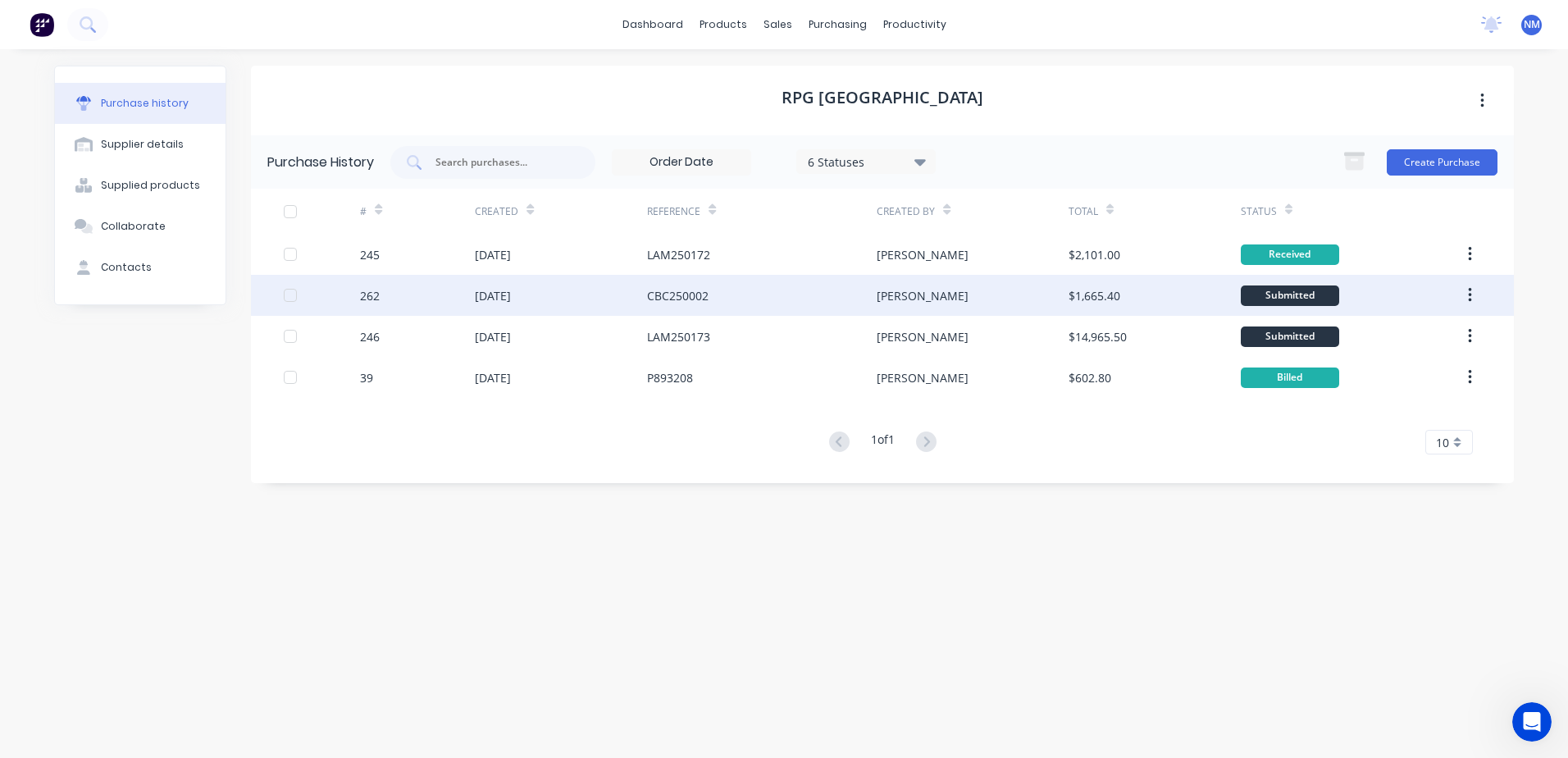
click at [511, 302] on div "[DATE]" at bounding box center [492, 295] width 36 height 18
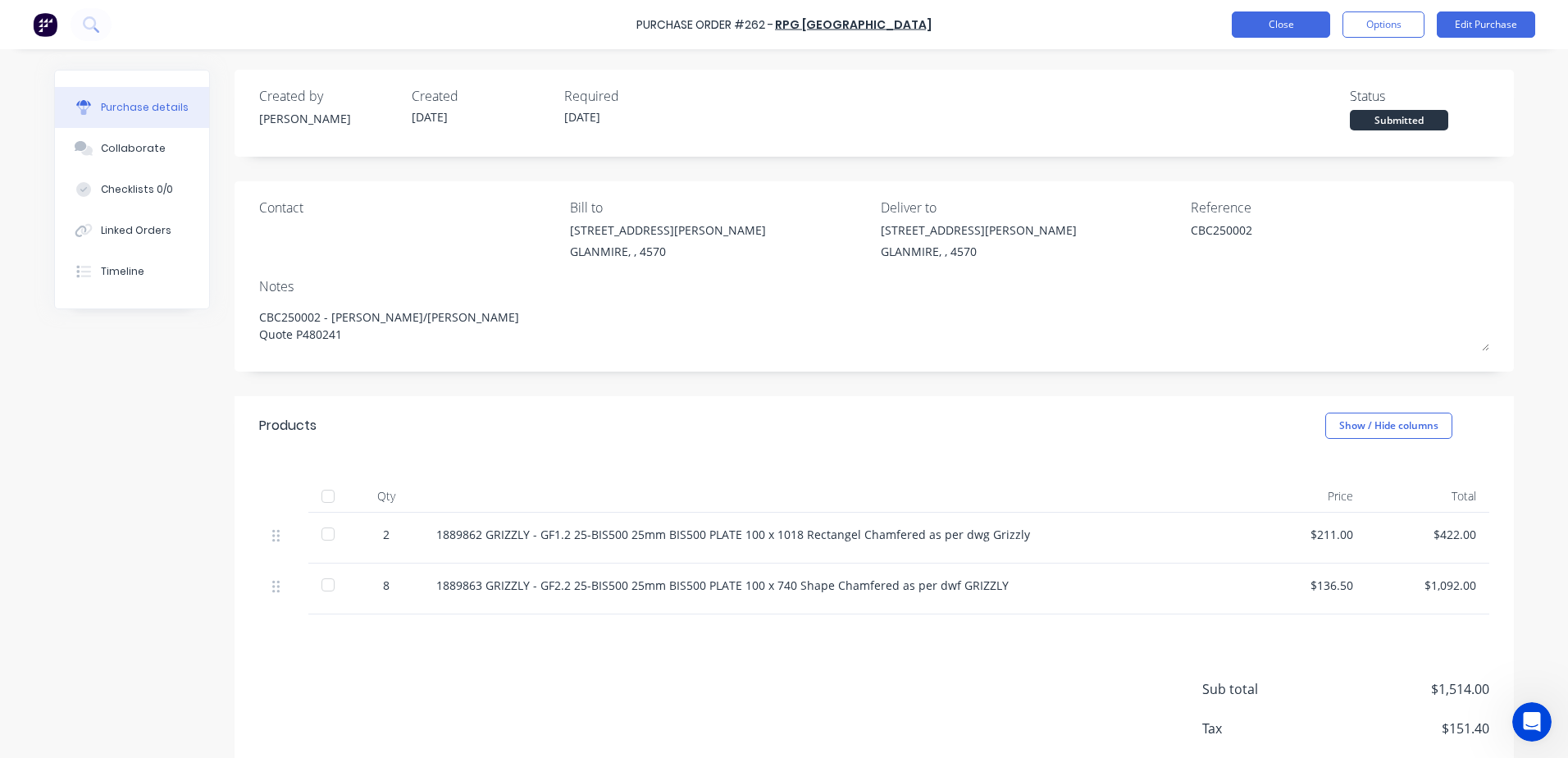
click at [1275, 18] on button "Close" at bounding box center [1280, 24] width 98 height 26
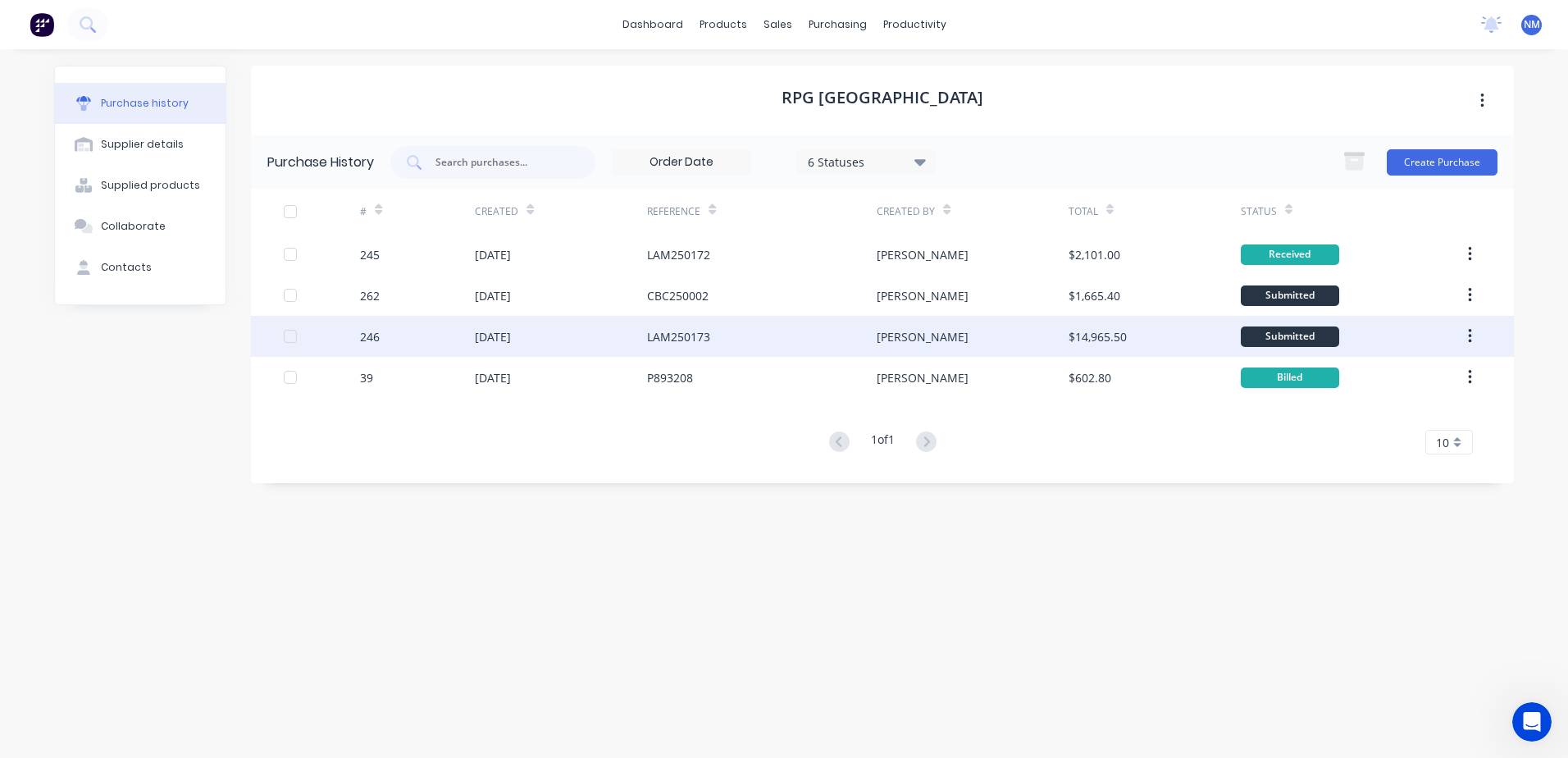
click at [561, 347] on div "[DATE]" at bounding box center [560, 336] width 172 height 41
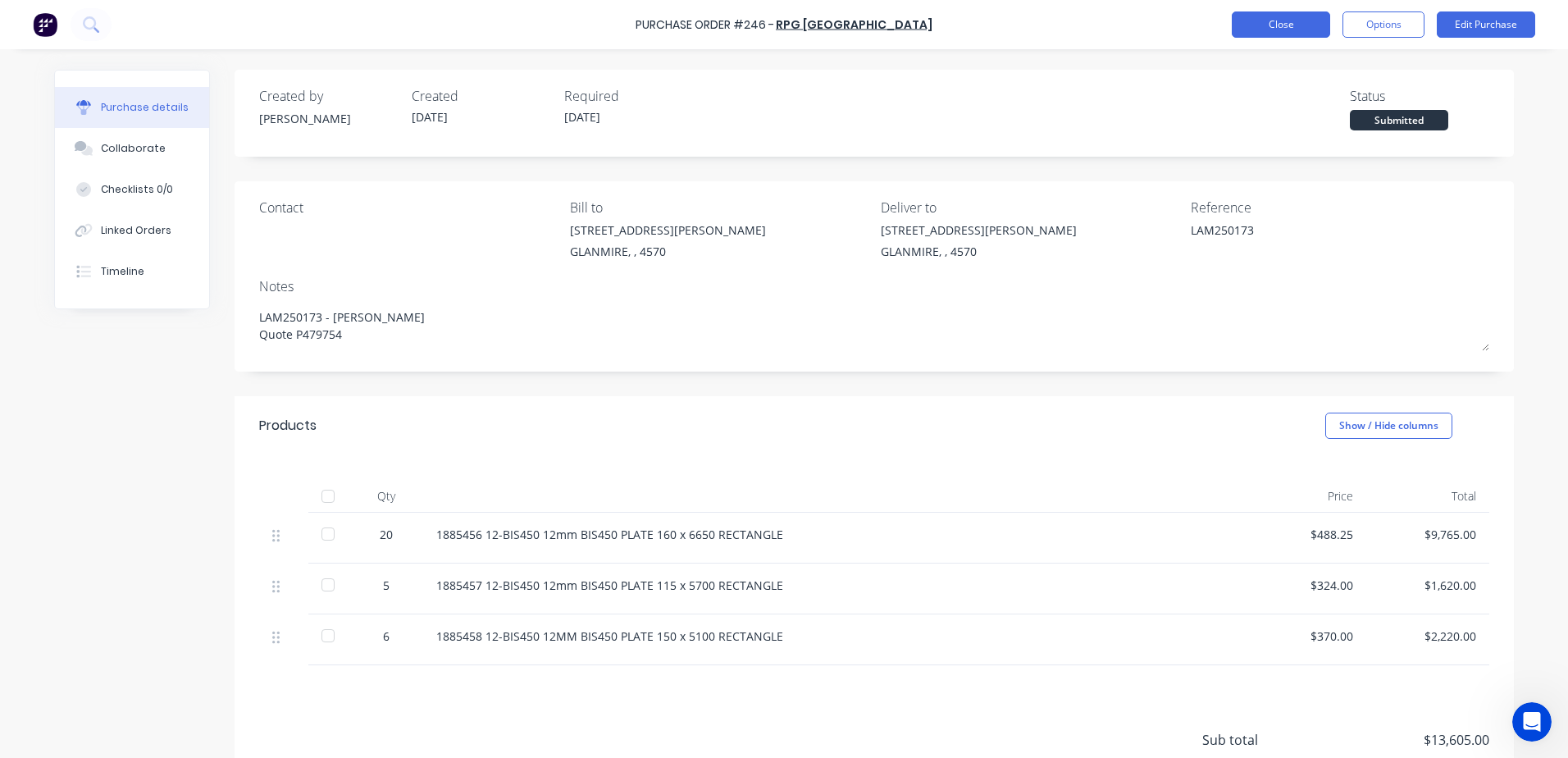
click at [1315, 23] on button "Close" at bounding box center [1280, 24] width 98 height 26
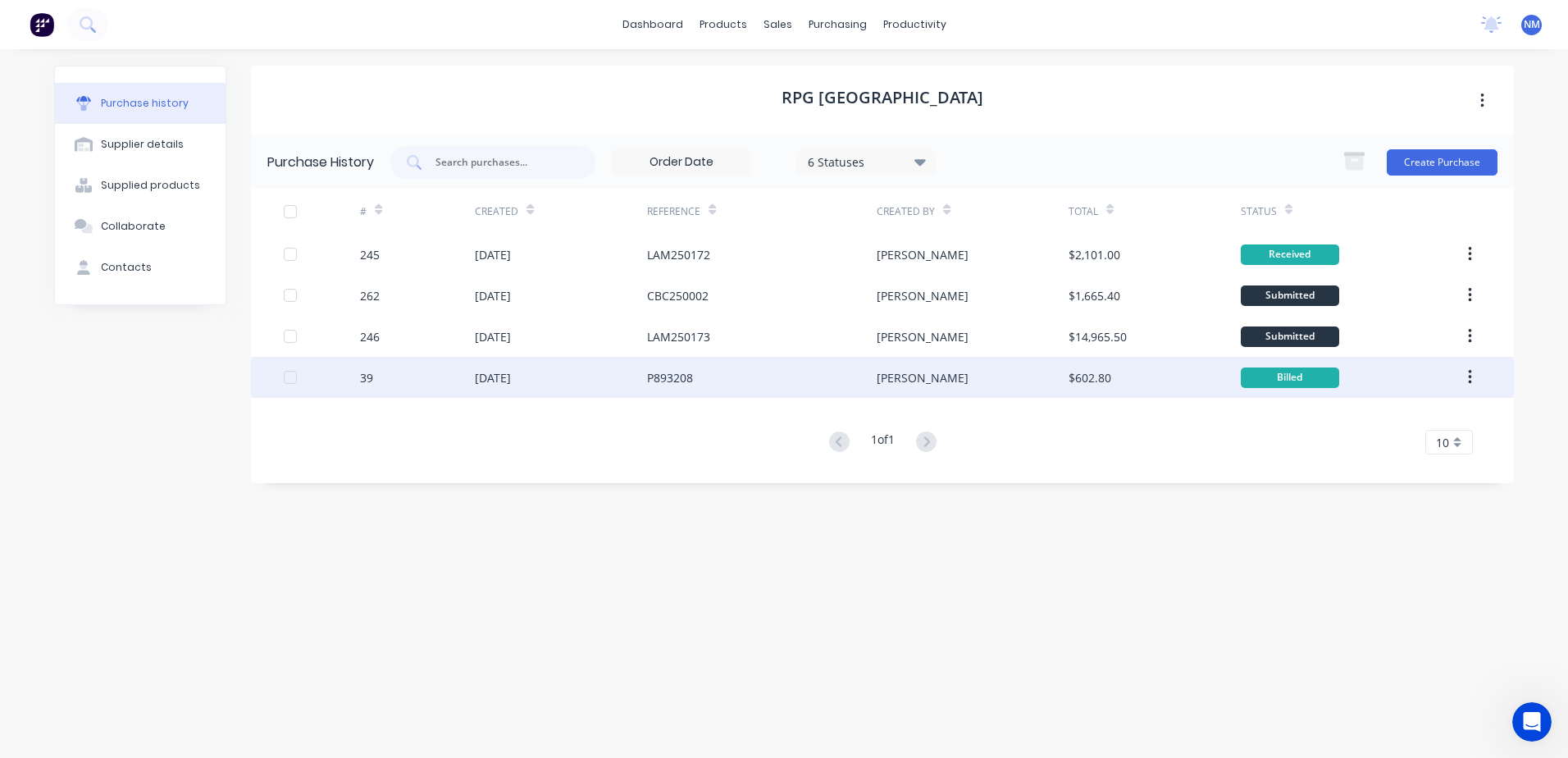
click at [579, 386] on div "[DATE]" at bounding box center [560, 376] width 172 height 41
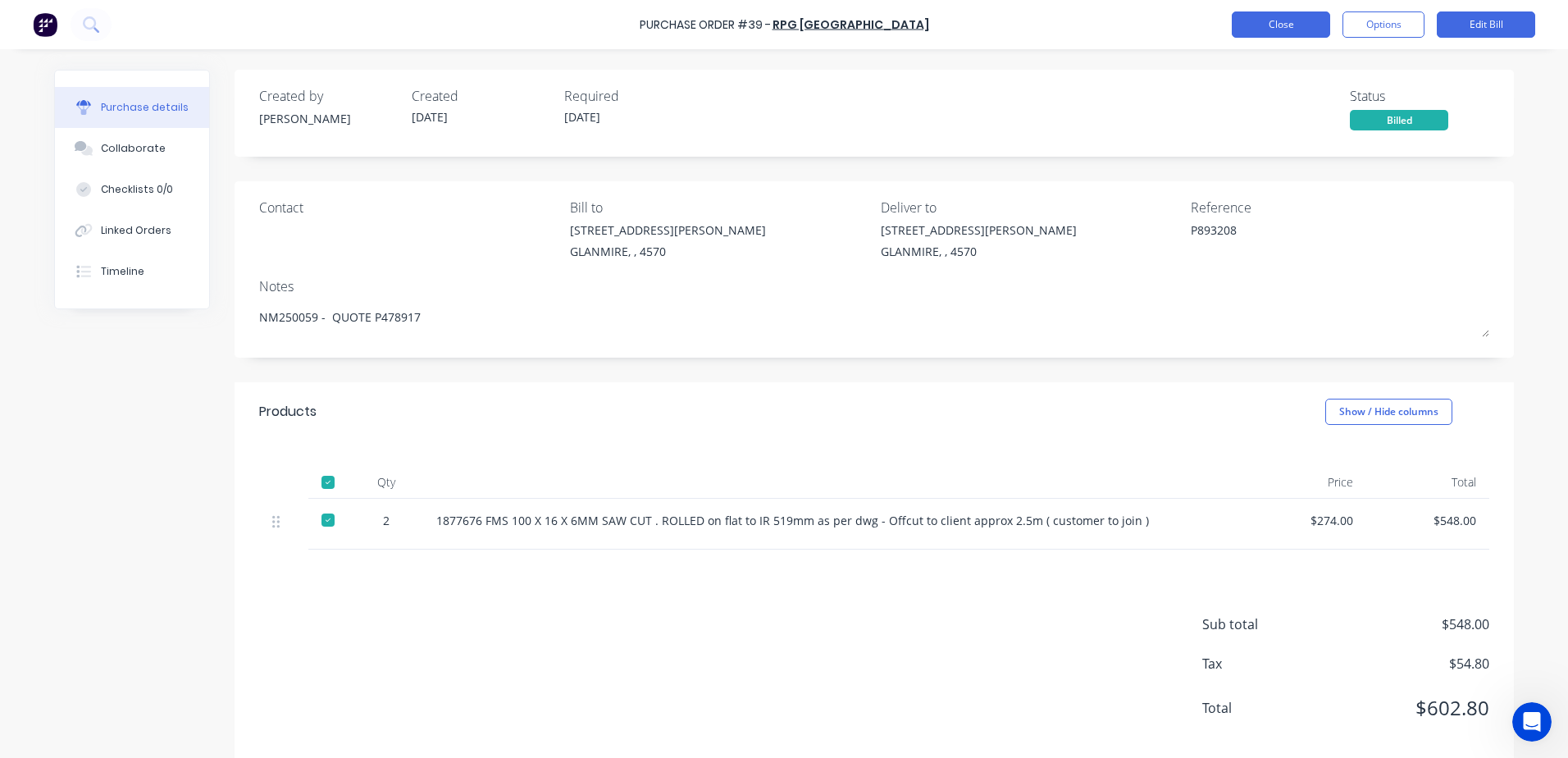
click at [1260, 21] on button "Close" at bounding box center [1280, 24] width 98 height 26
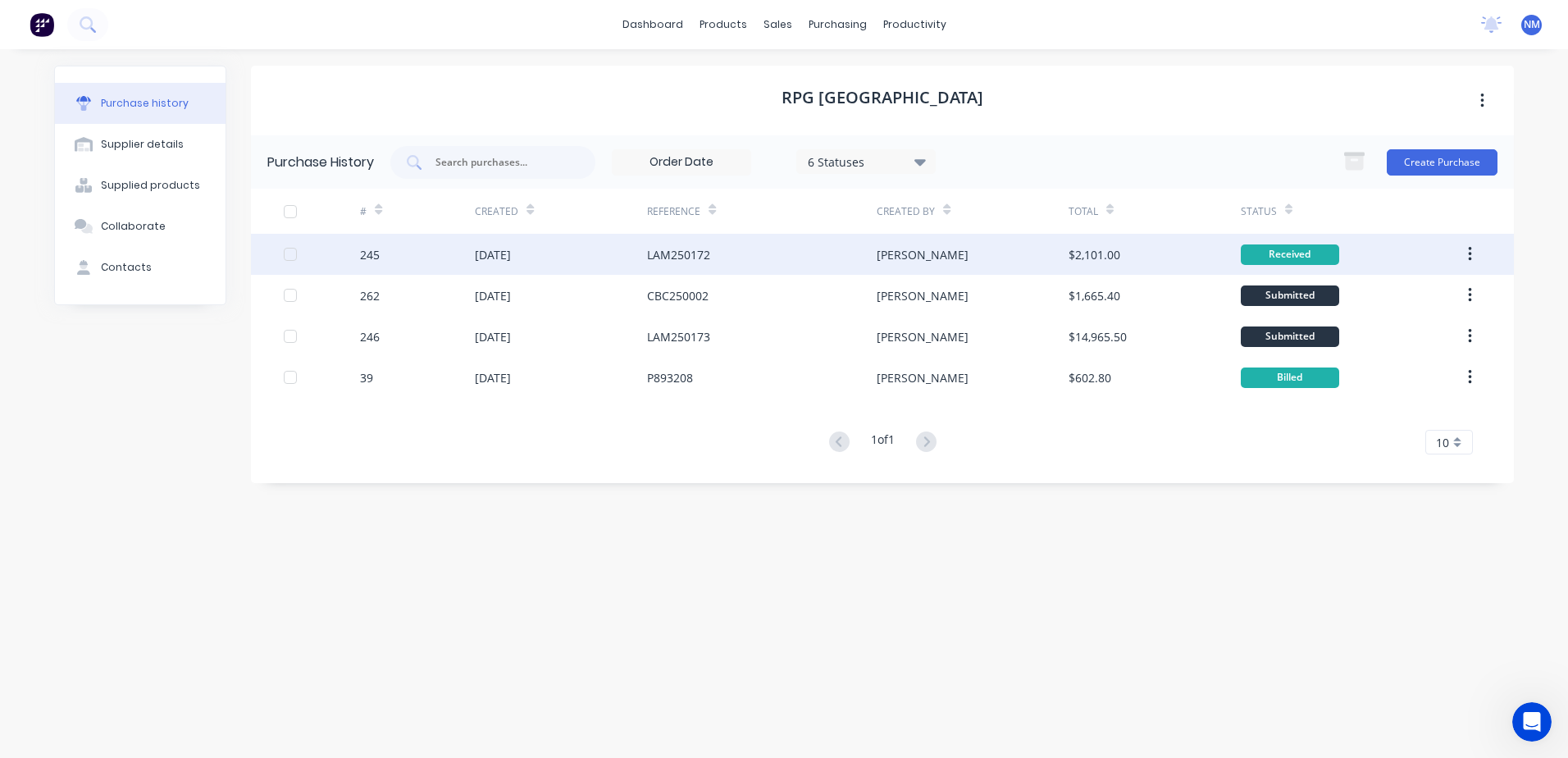
click at [507, 251] on div "[DATE]" at bounding box center [492, 254] width 36 height 18
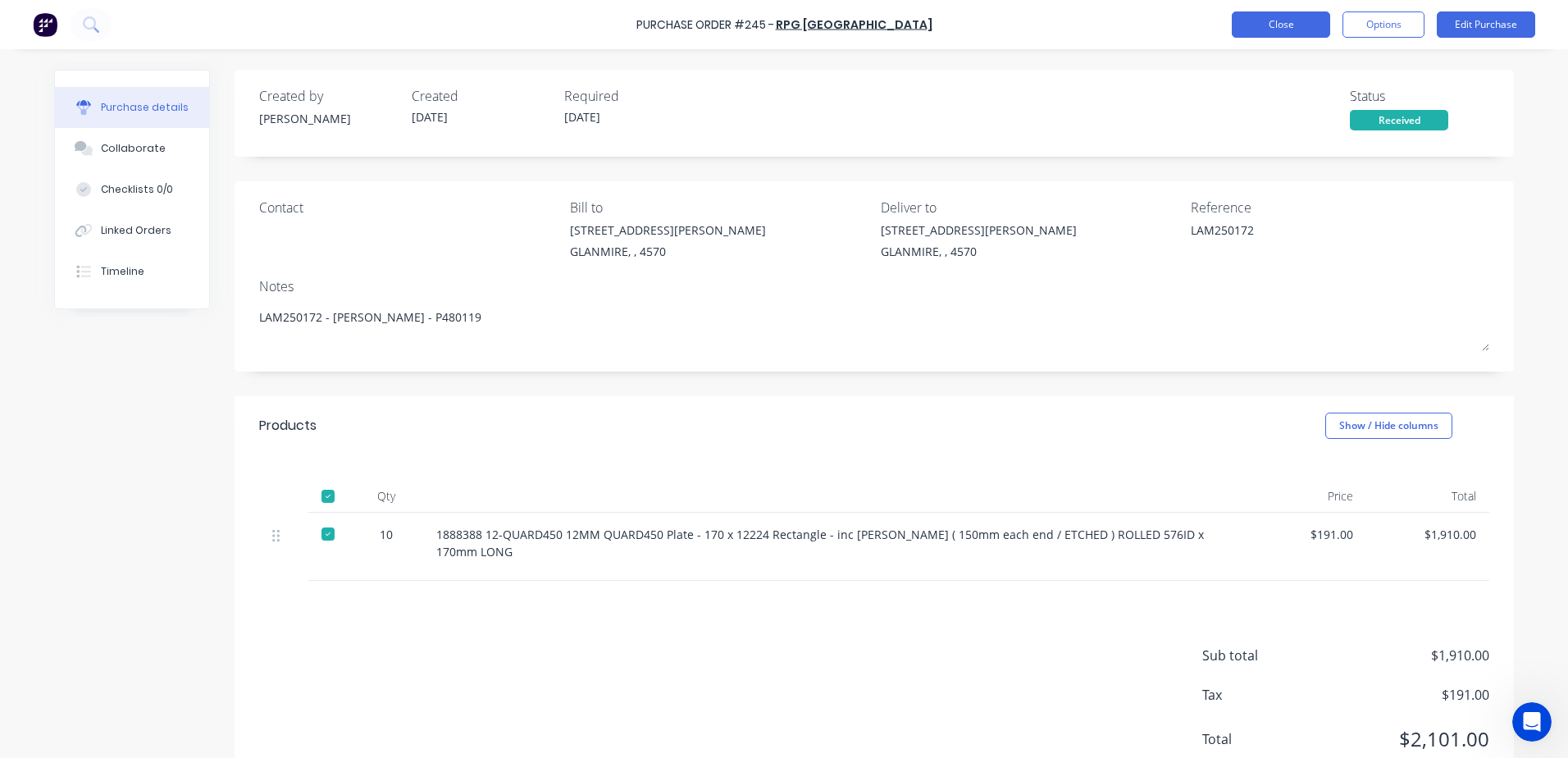
click at [1272, 18] on button "Close" at bounding box center [1280, 24] width 98 height 26
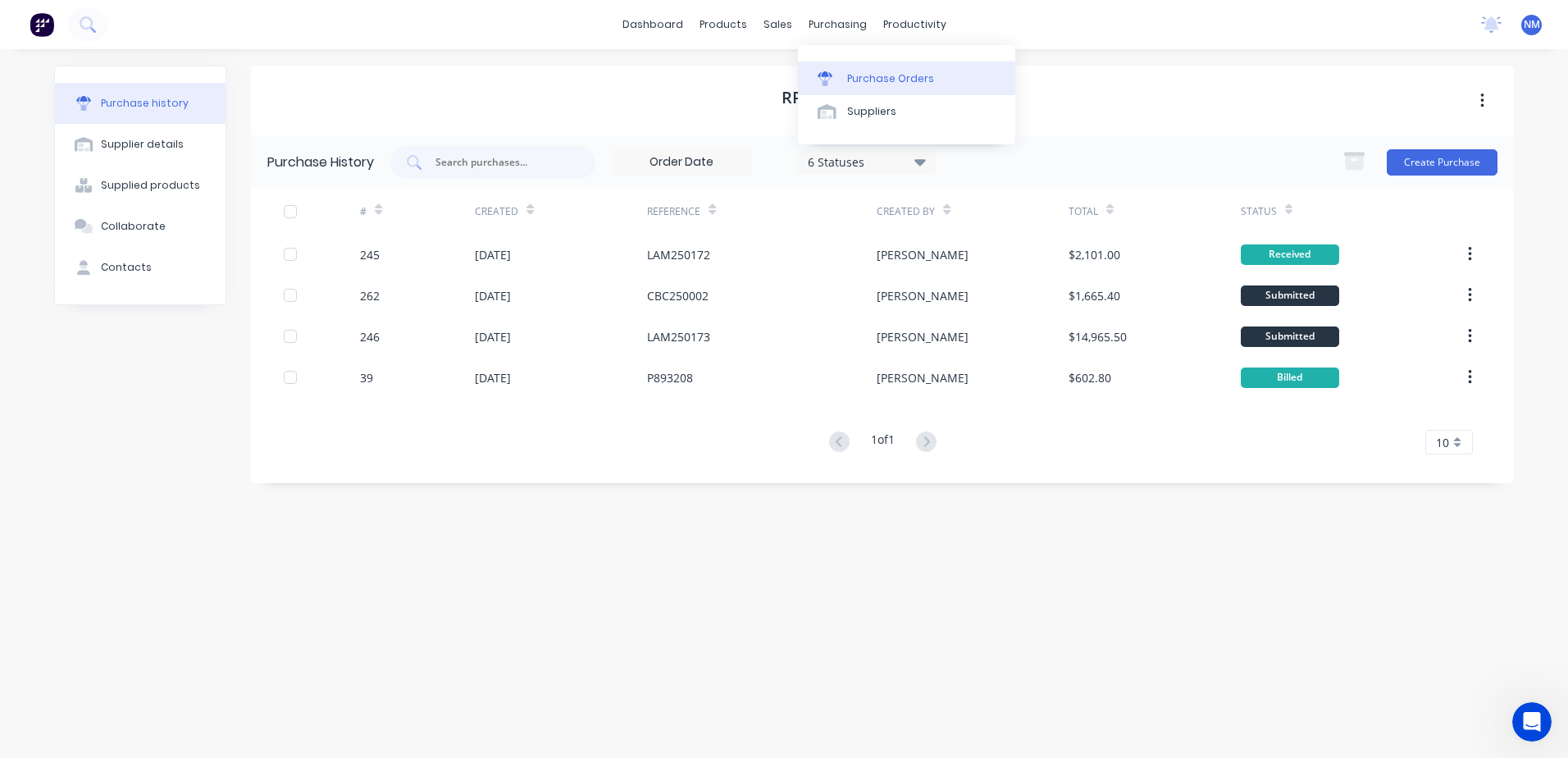
click at [854, 81] on div "Purchase Orders" at bounding box center [890, 79] width 87 height 15
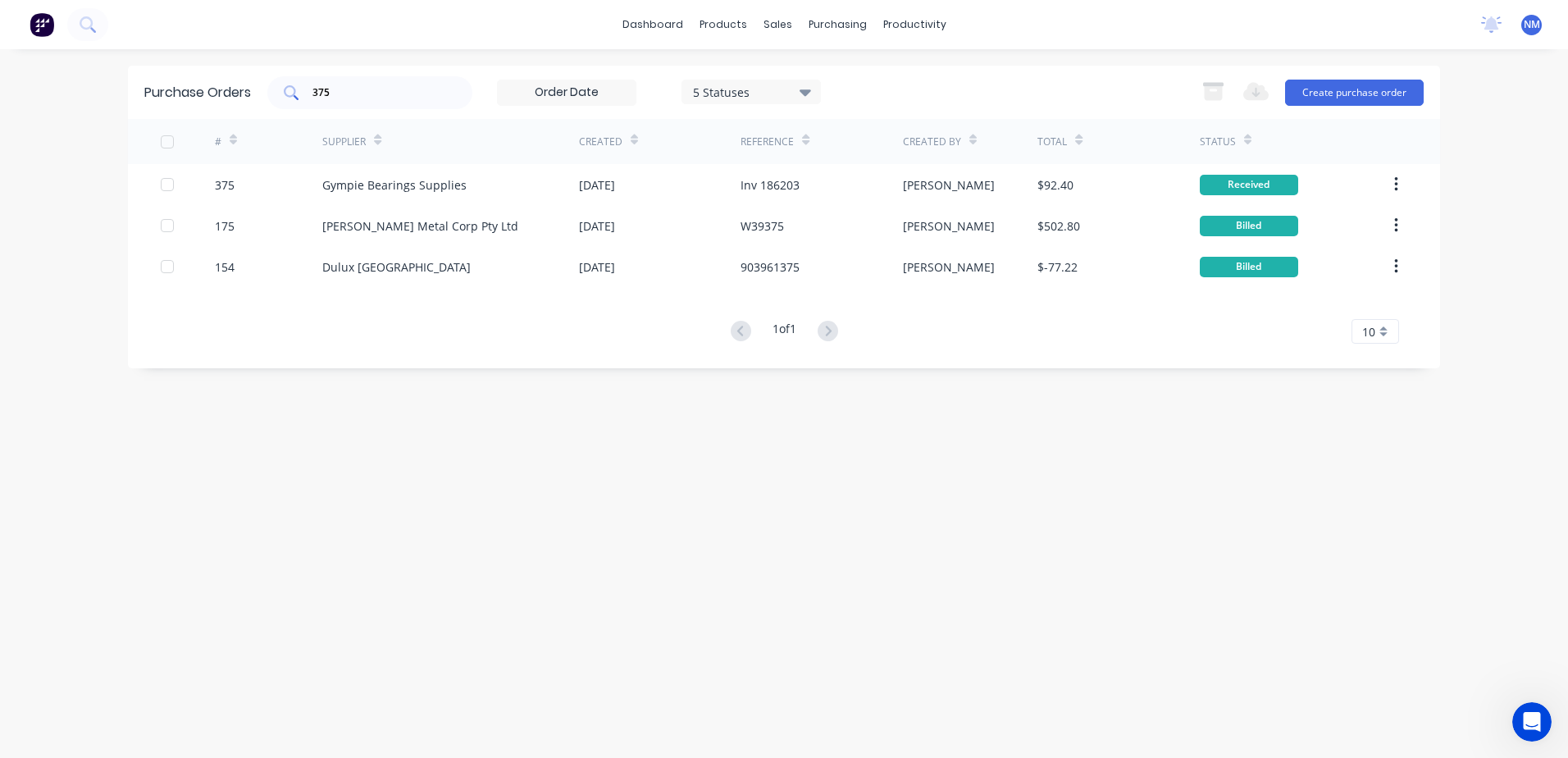
click at [343, 101] on div "375" at bounding box center [370, 92] width 205 height 33
type input "382"
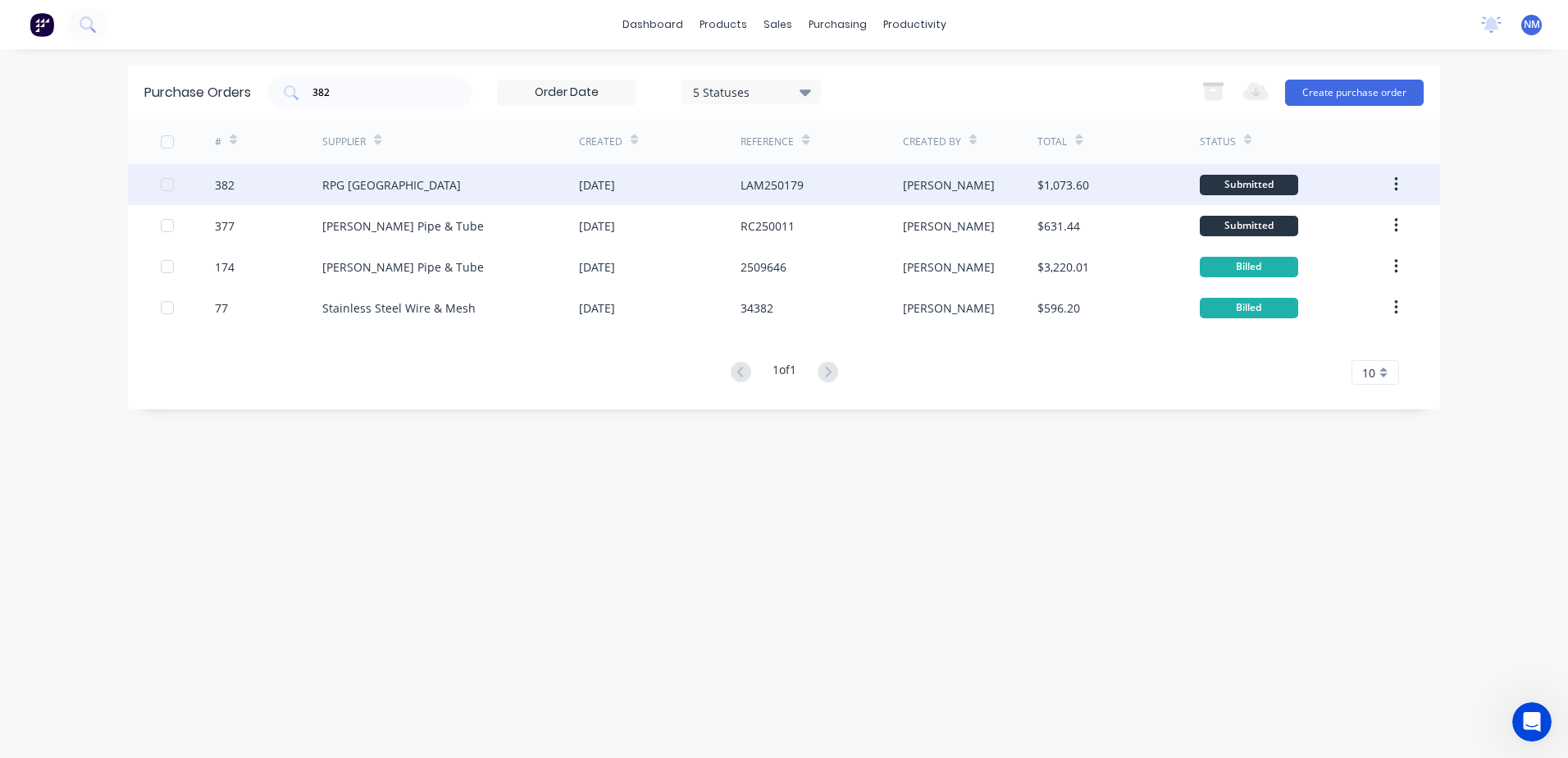
click at [466, 190] on div "RPG [GEOGRAPHIC_DATA]" at bounding box center [450, 184] width 257 height 41
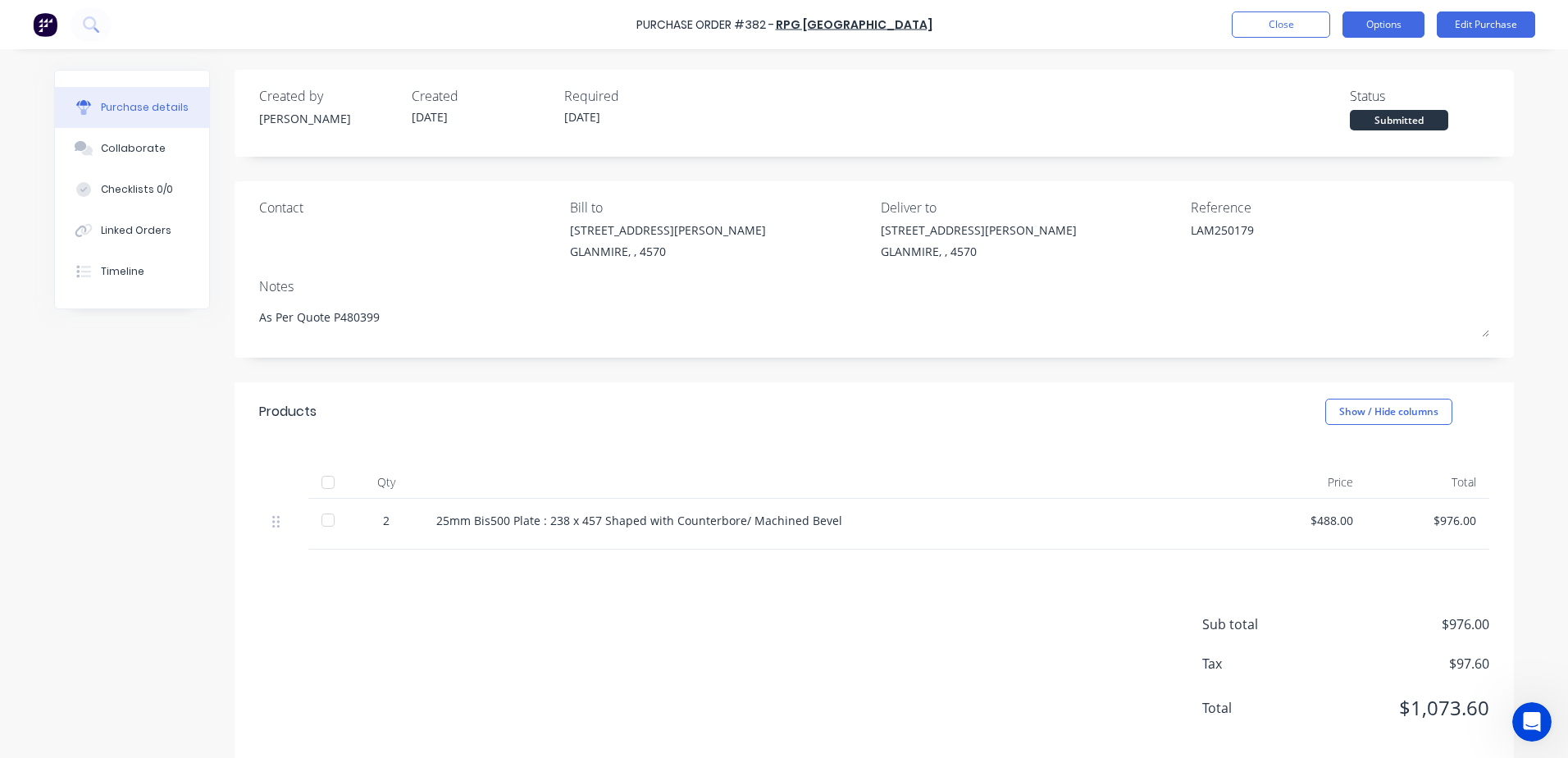
click at [1392, 22] on button "Options" at bounding box center [1384, 24] width 82 height 26
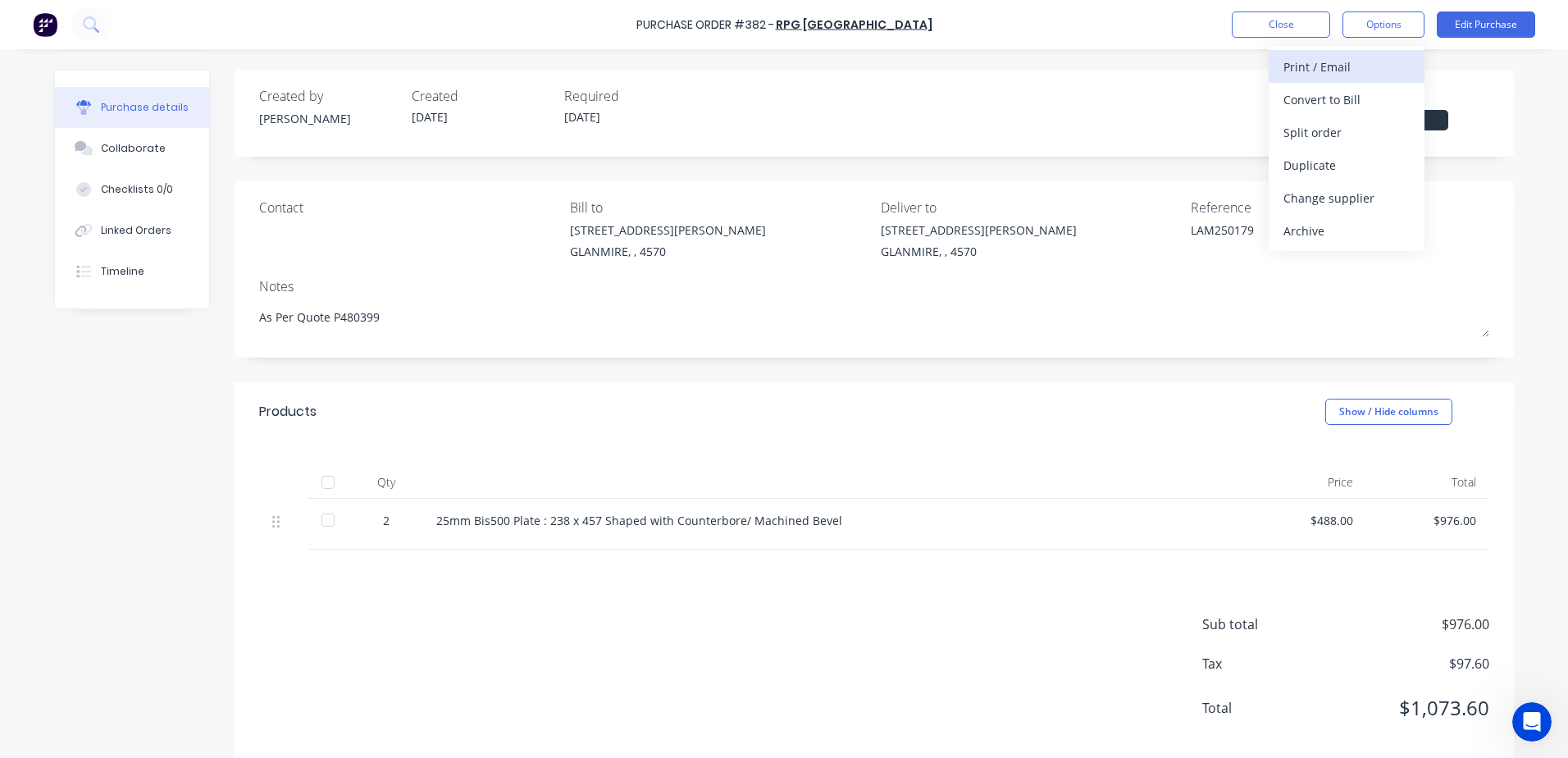
click at [1354, 63] on div "Print / Email" at bounding box center [1346, 67] width 127 height 23
click at [1350, 96] on div "With pricing" at bounding box center [1346, 100] width 127 height 23
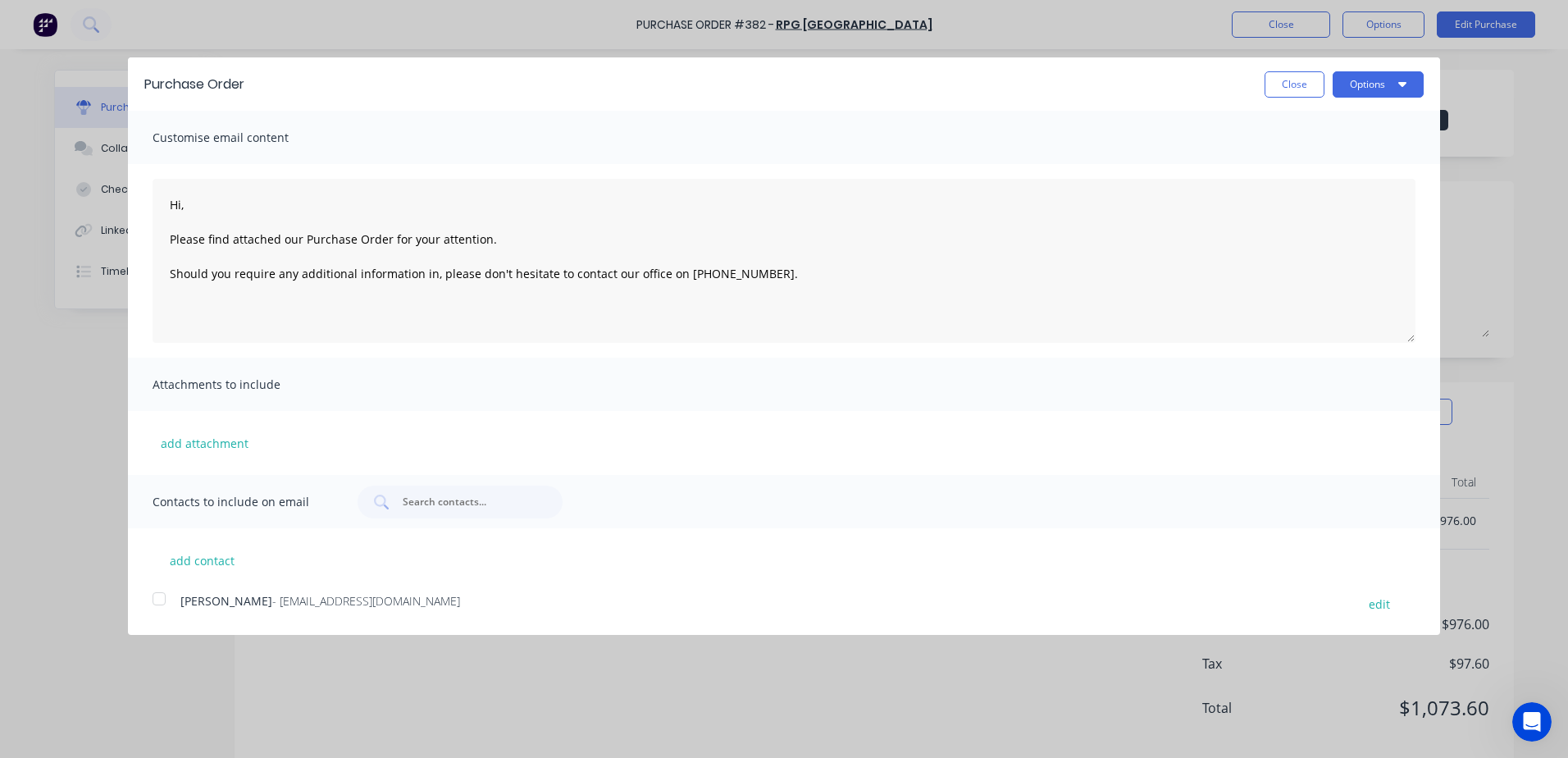
click at [162, 601] on div at bounding box center [158, 598] width 33 height 33
click at [1390, 91] on button "Options" at bounding box center [1378, 84] width 91 height 26
click at [1328, 160] on div "Email" at bounding box center [1346, 158] width 127 height 23
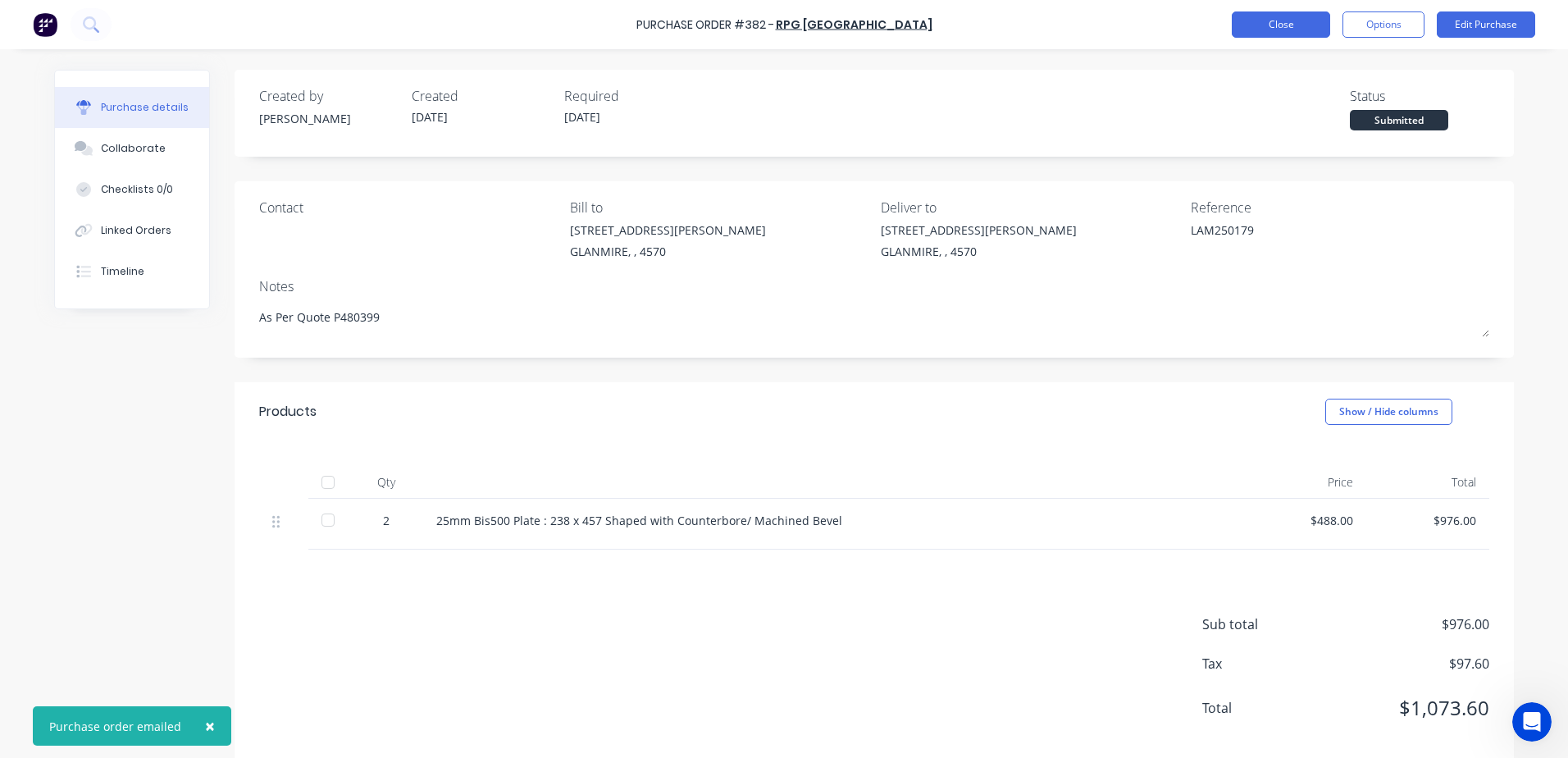
click at [1281, 25] on button "Close" at bounding box center [1280, 24] width 98 height 26
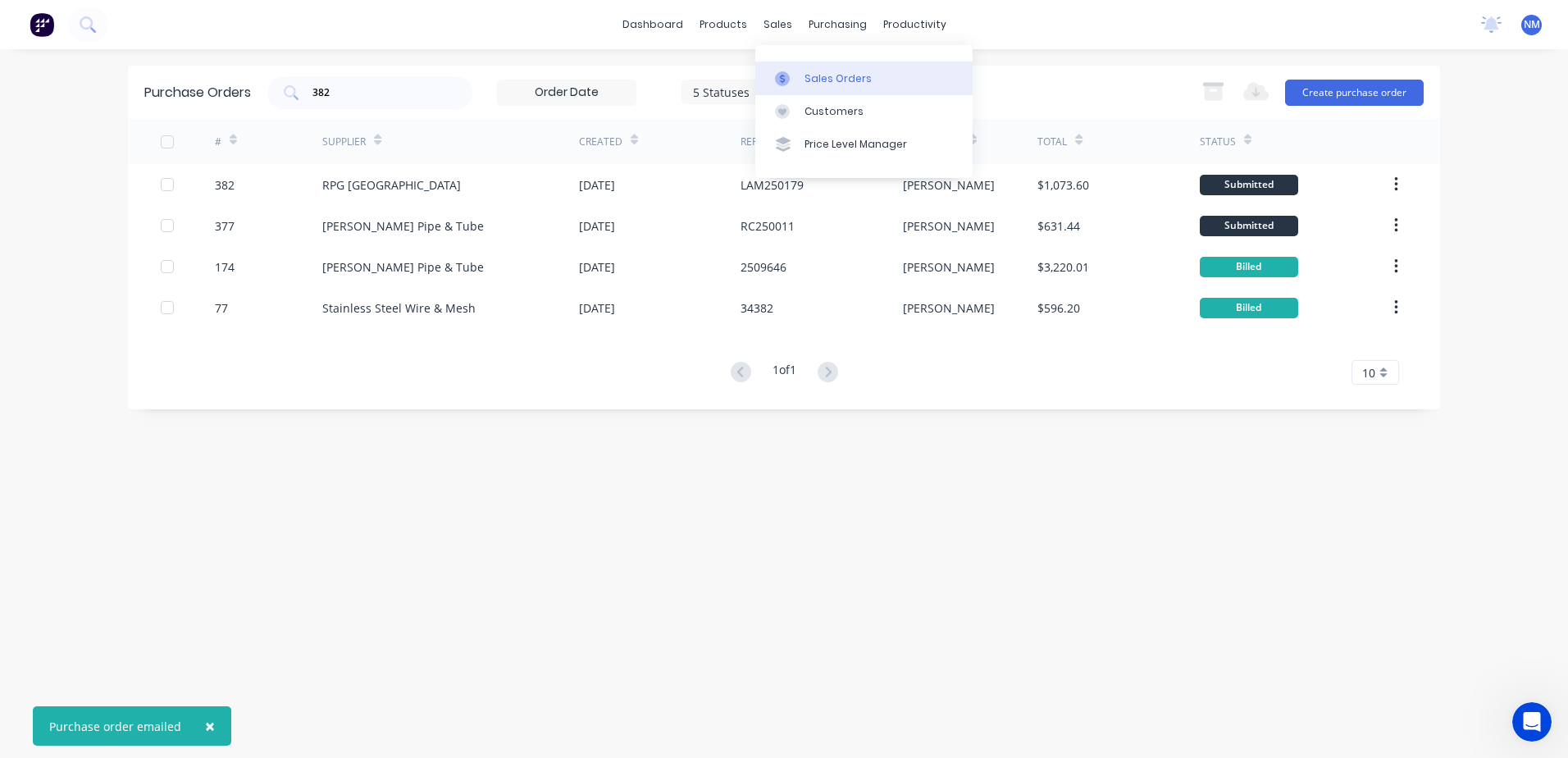
click at [825, 85] on div "Sales Orders" at bounding box center [838, 79] width 67 height 15
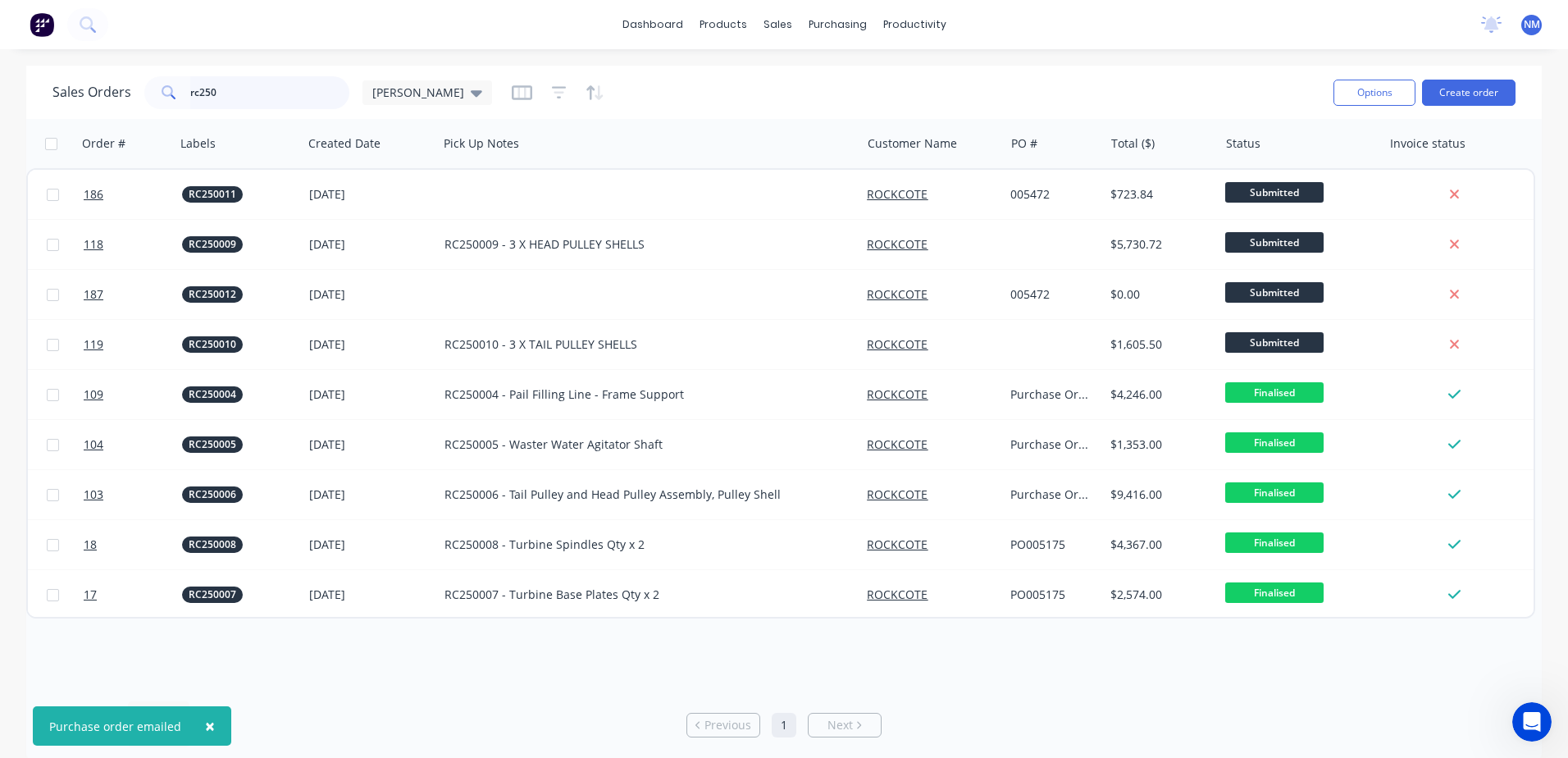
click at [234, 101] on input "rc250" at bounding box center [270, 92] width 160 height 33
type input "r"
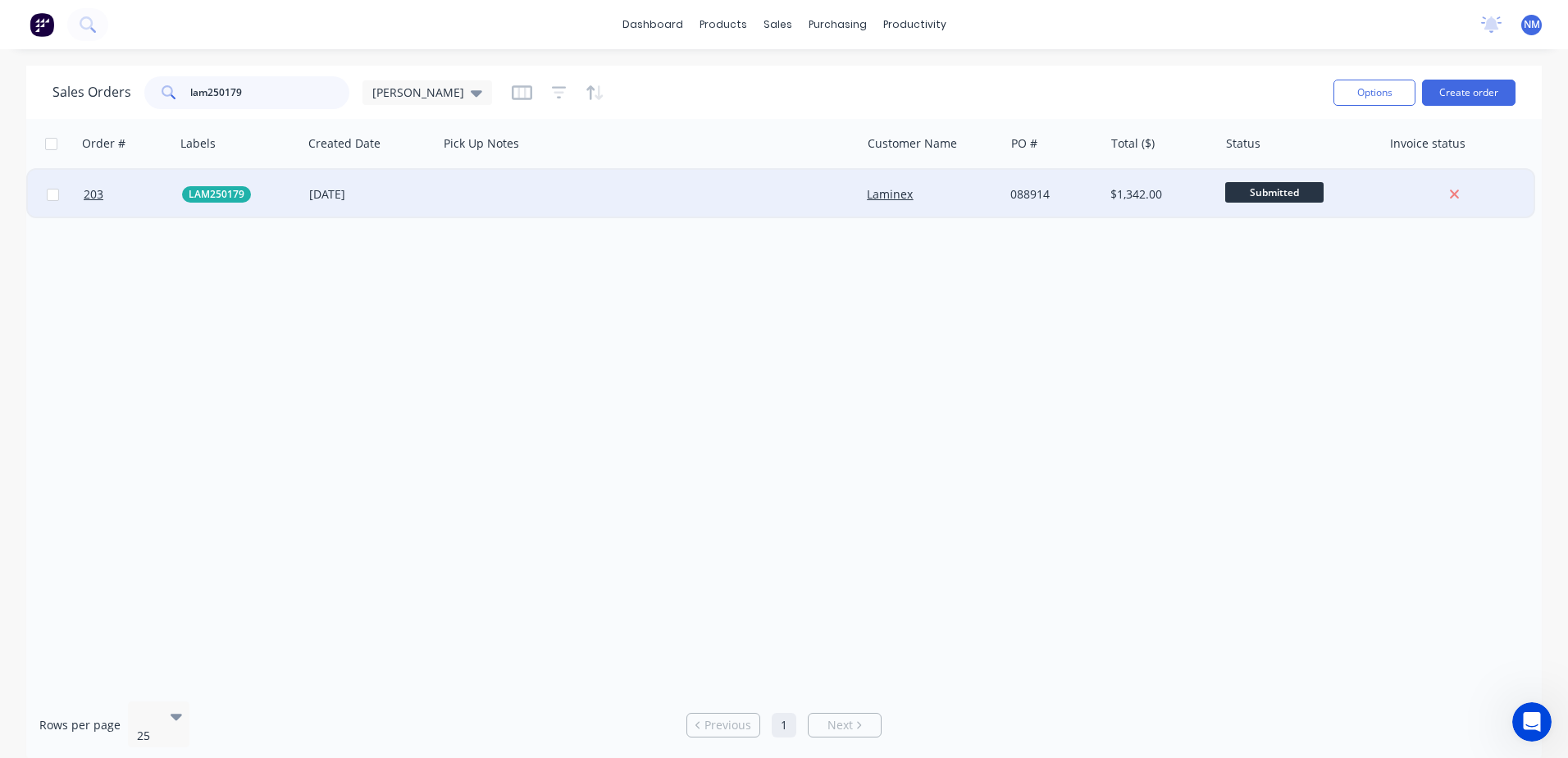
type input "lam250179"
click at [500, 194] on div at bounding box center [649, 194] width 423 height 49
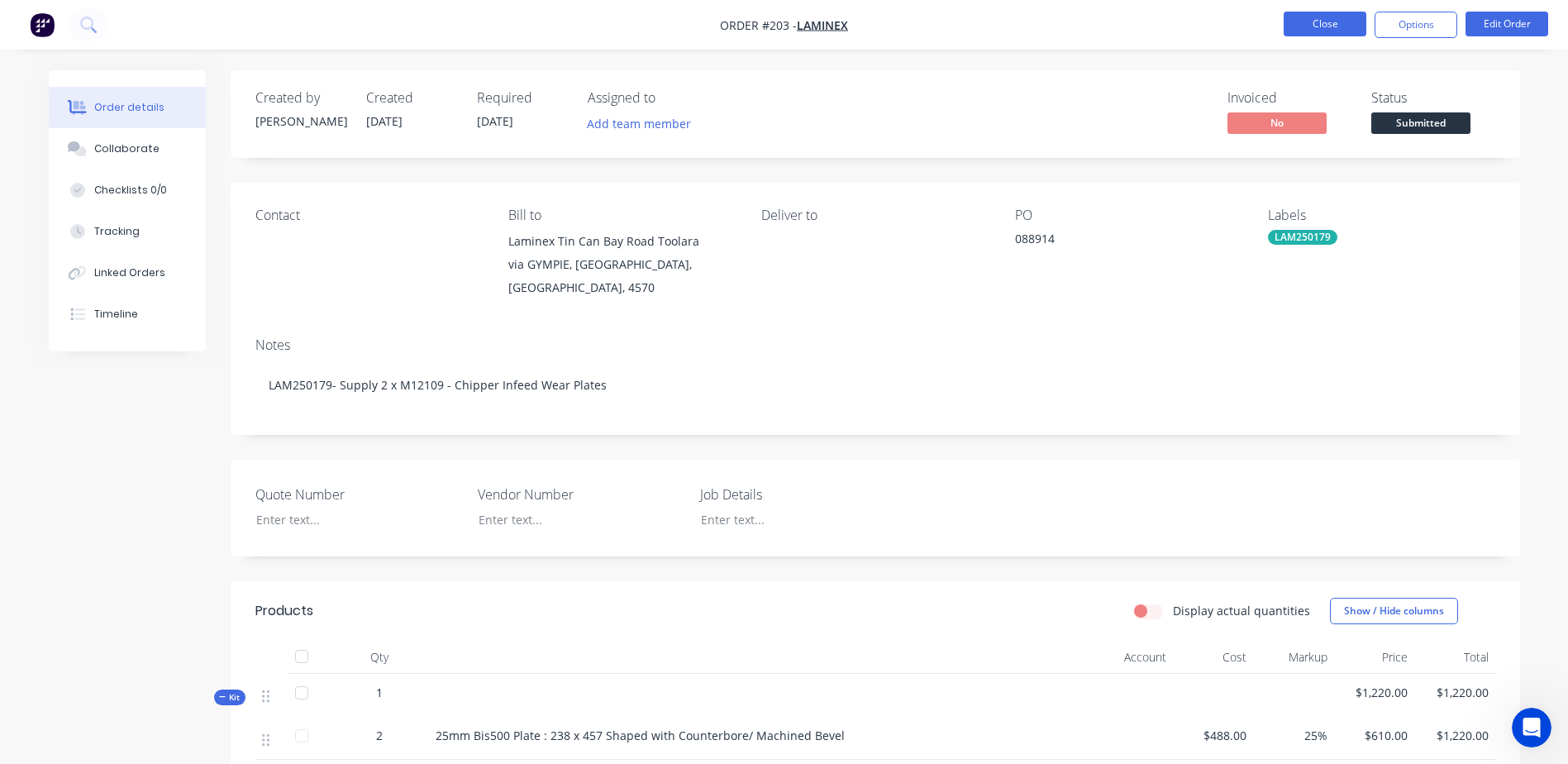
click at [1300, 31] on button "Close" at bounding box center [1325, 24] width 83 height 25
